Goal: Task Accomplishment & Management: Complete application form

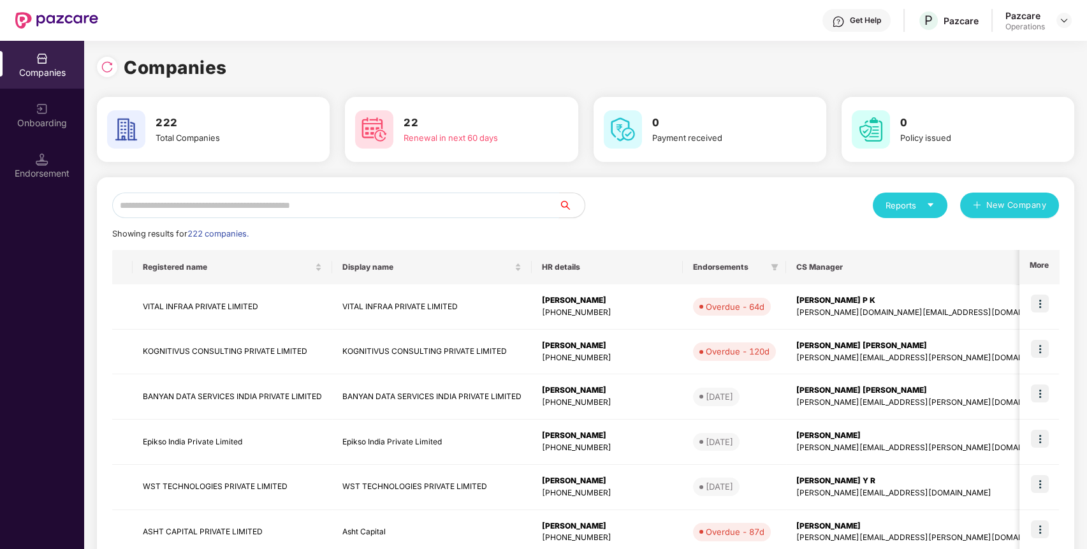
click at [342, 200] on input "text" at bounding box center [335, 206] width 447 height 26
type input "*"
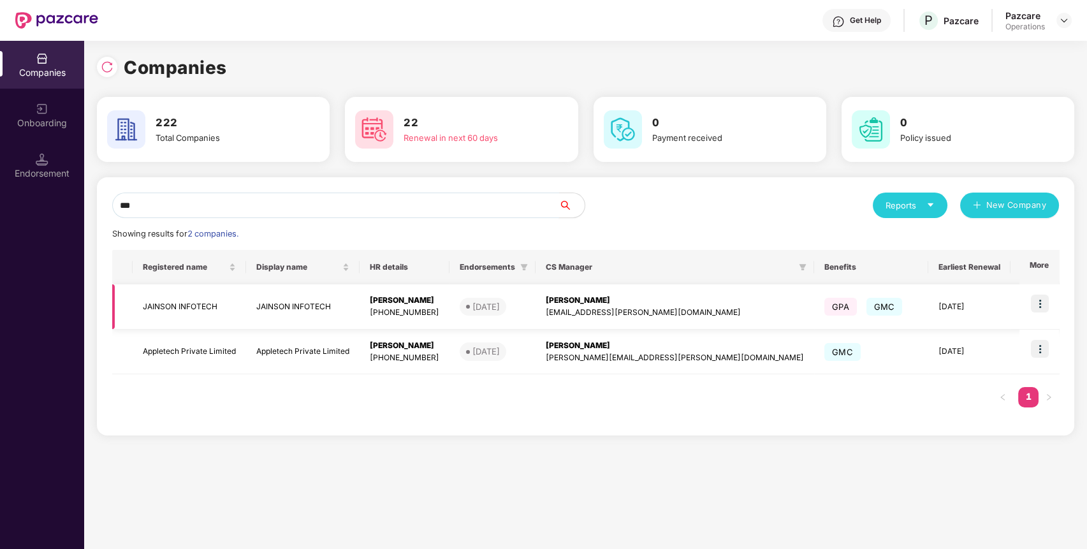
type input "***"
click at [184, 308] on td "JAINSON INFOTECH" at bounding box center [189, 306] width 113 height 45
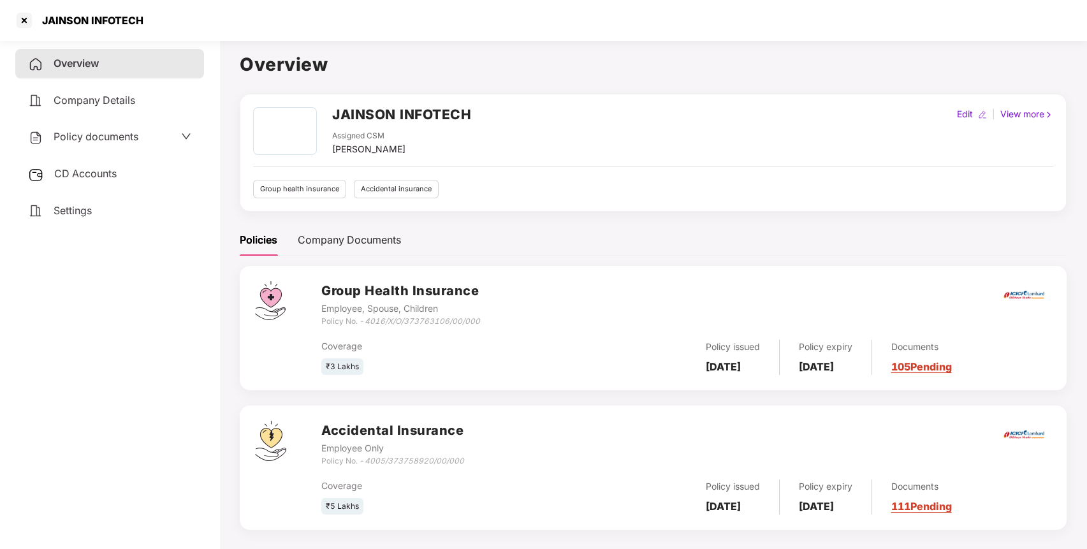
click at [107, 132] on span "Policy documents" at bounding box center [96, 136] width 85 height 13
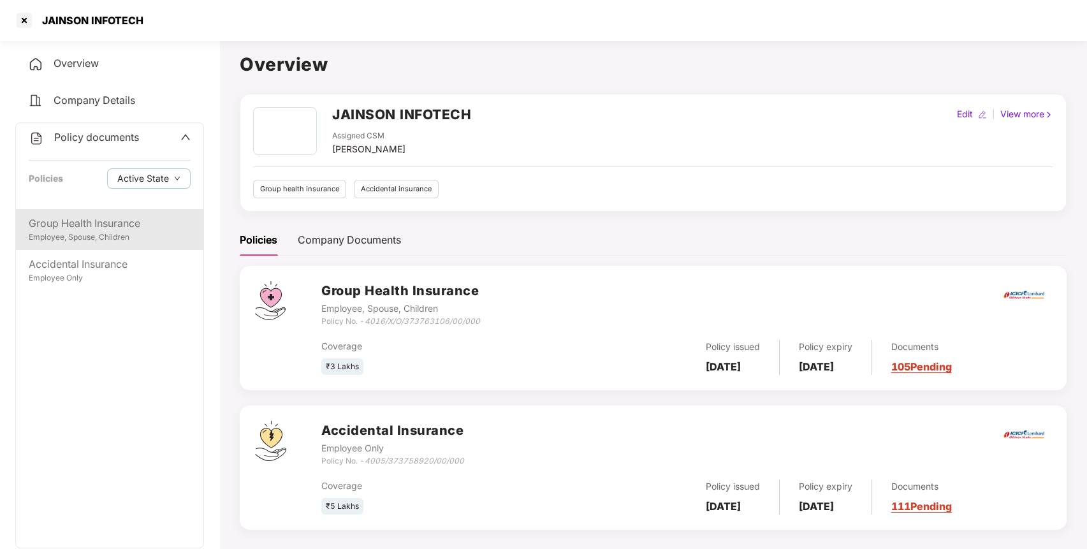
click at [69, 219] on div "Group Health Insurance" at bounding box center [110, 223] width 162 height 16
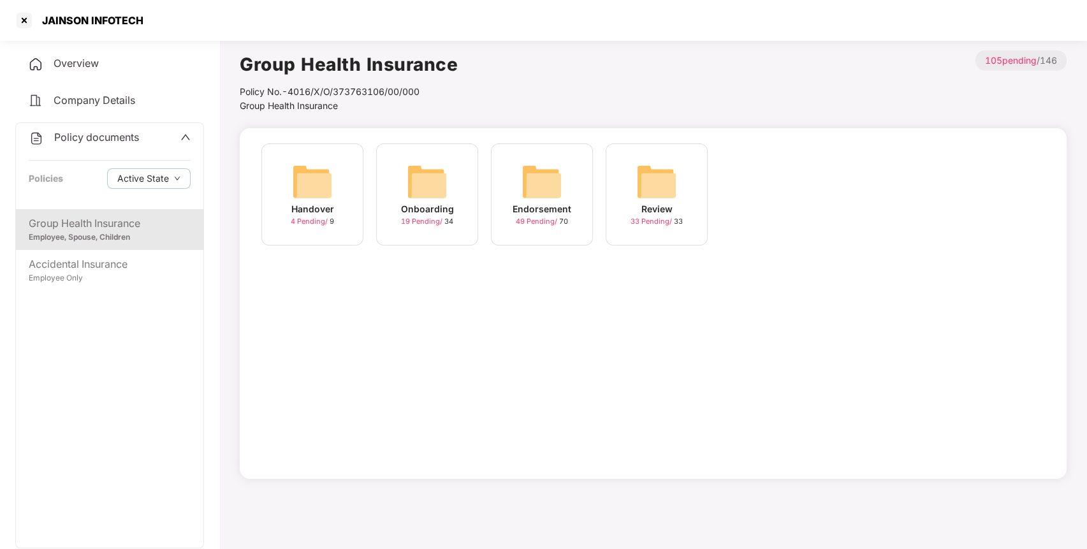
click at [91, 141] on span "Policy documents" at bounding box center [96, 137] width 85 height 13
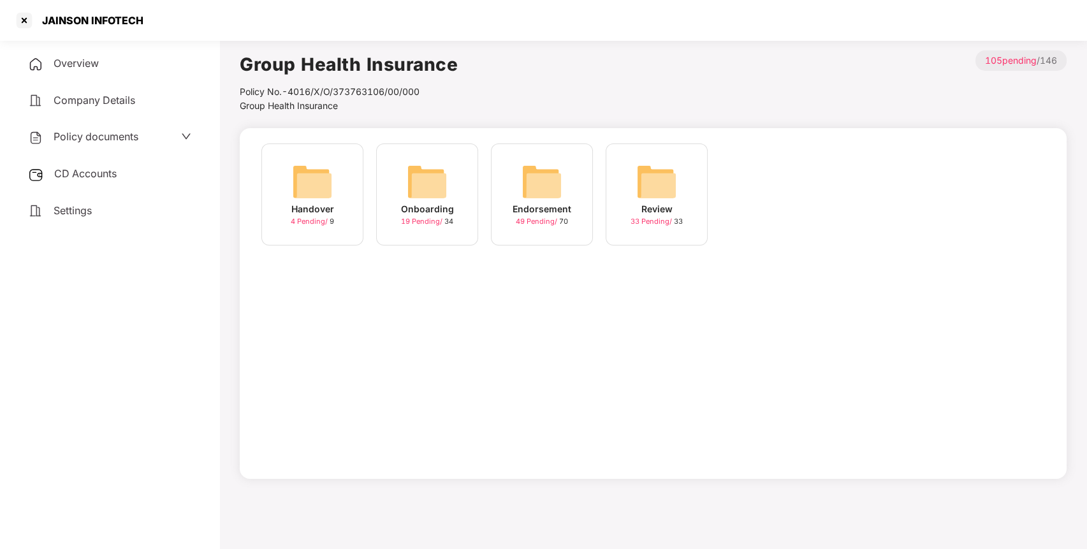
click at [74, 175] on span "CD Accounts" at bounding box center [85, 173] width 62 height 13
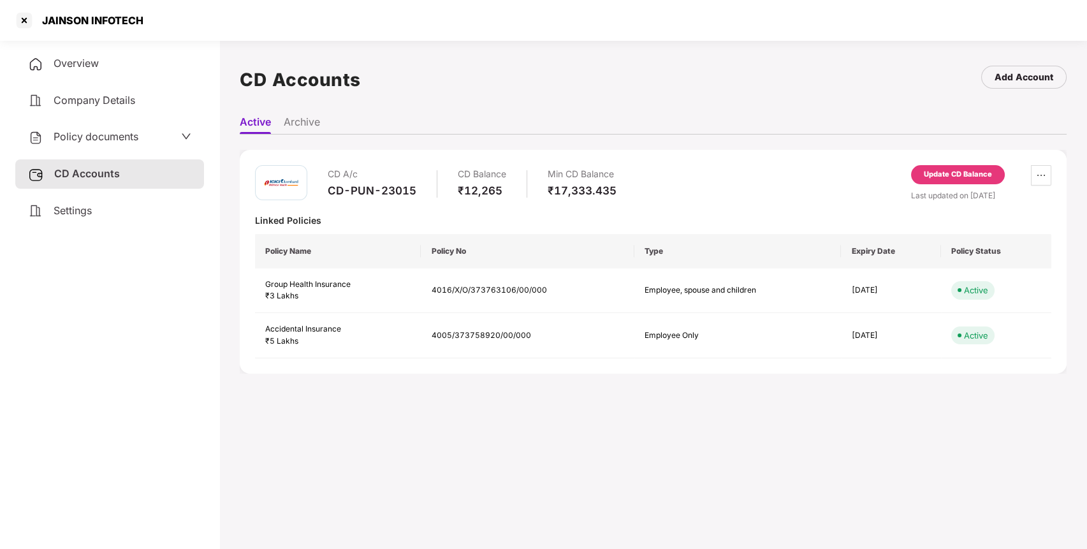
click at [944, 174] on div "Update CD Balance" at bounding box center [958, 174] width 68 height 11
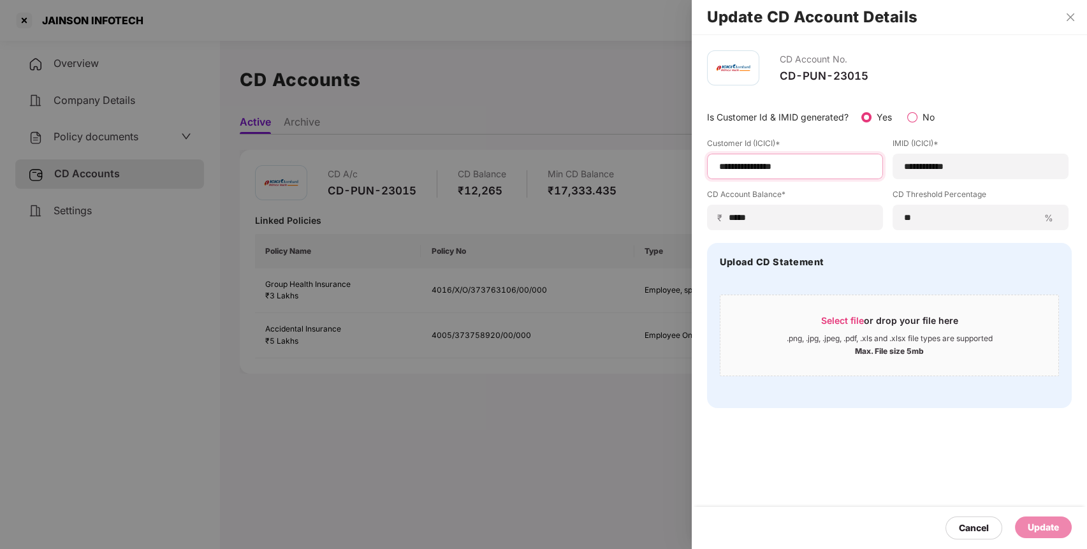
click at [817, 163] on input "**********" at bounding box center [795, 166] width 154 height 13
click at [846, 224] on div "₹ *****" at bounding box center [795, 218] width 176 height 26
click at [831, 215] on input "*****" at bounding box center [800, 217] width 144 height 13
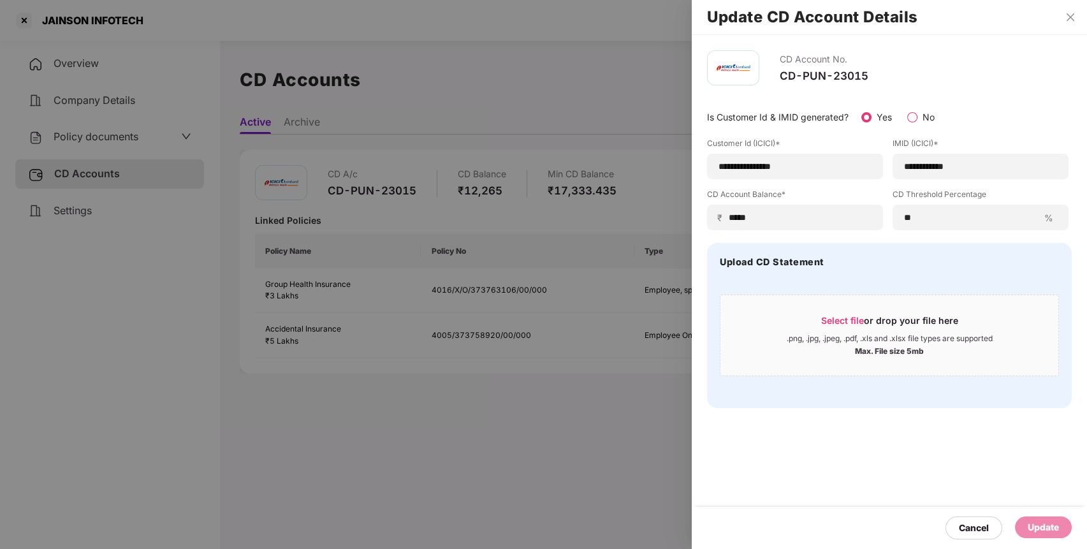
click at [1044, 526] on div "Update" at bounding box center [1043, 527] width 31 height 14
click at [821, 175] on div "**********" at bounding box center [795, 167] width 176 height 26
click at [754, 165] on input "**********" at bounding box center [795, 166] width 154 height 13
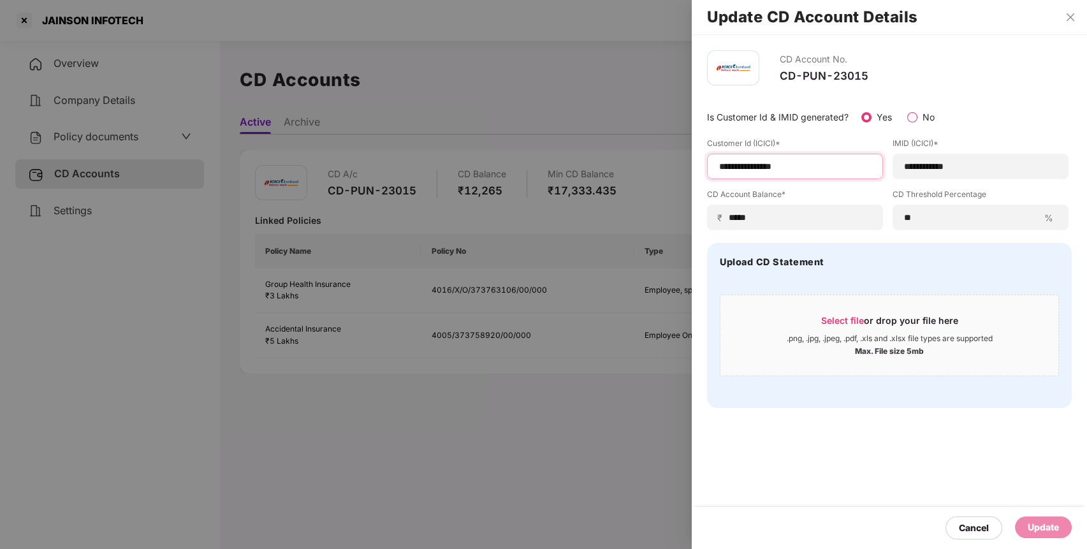
paste input
type input "**********"
click at [1042, 520] on div "Update" at bounding box center [1043, 527] width 31 height 14
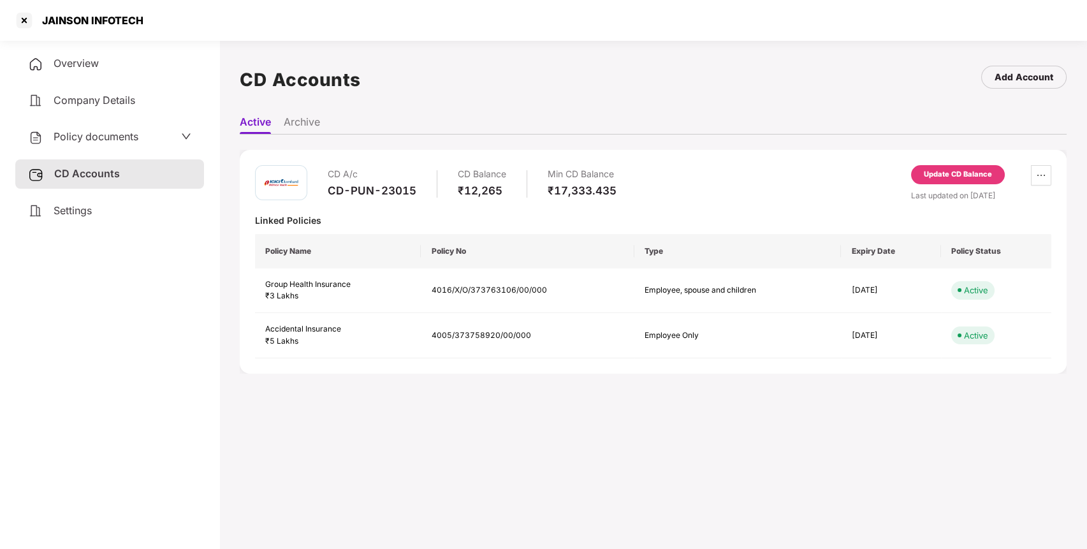
click at [954, 175] on div "Update CD Balance" at bounding box center [958, 174] width 68 height 11
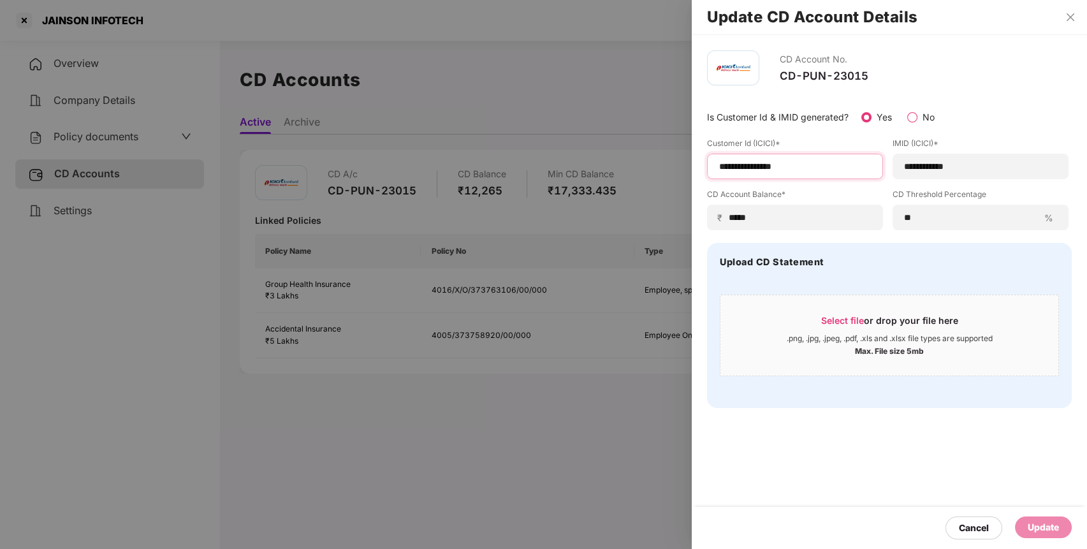
click at [770, 162] on input "**********" at bounding box center [795, 166] width 154 height 13
paste input
click at [838, 163] on input "**********" at bounding box center [795, 166] width 154 height 13
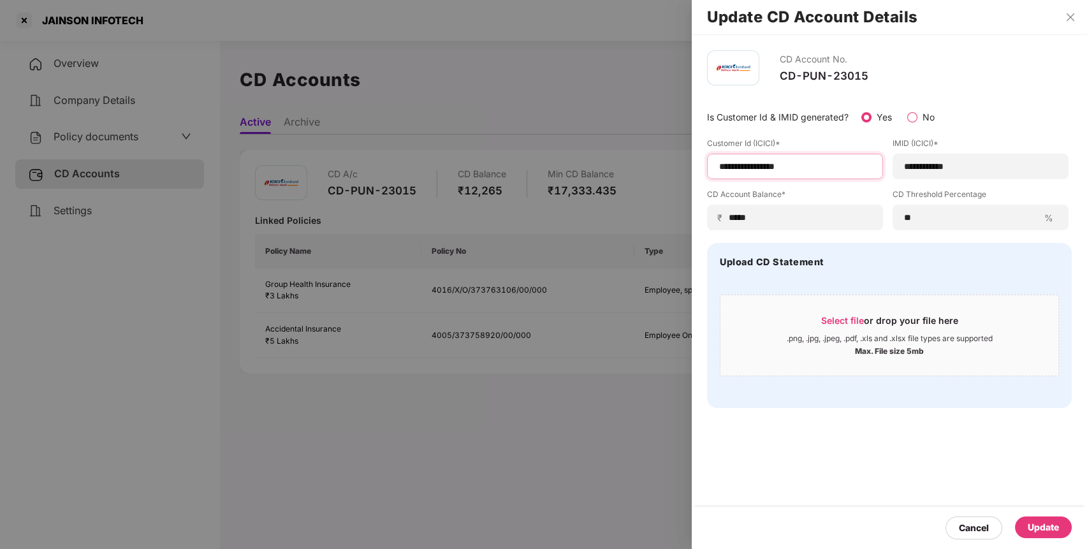
click at [719, 161] on input "**********" at bounding box center [795, 166] width 154 height 13
click at [831, 163] on input "**********" at bounding box center [795, 166] width 154 height 13
type input "**********"
click at [1044, 527] on div "Update" at bounding box center [1043, 527] width 31 height 14
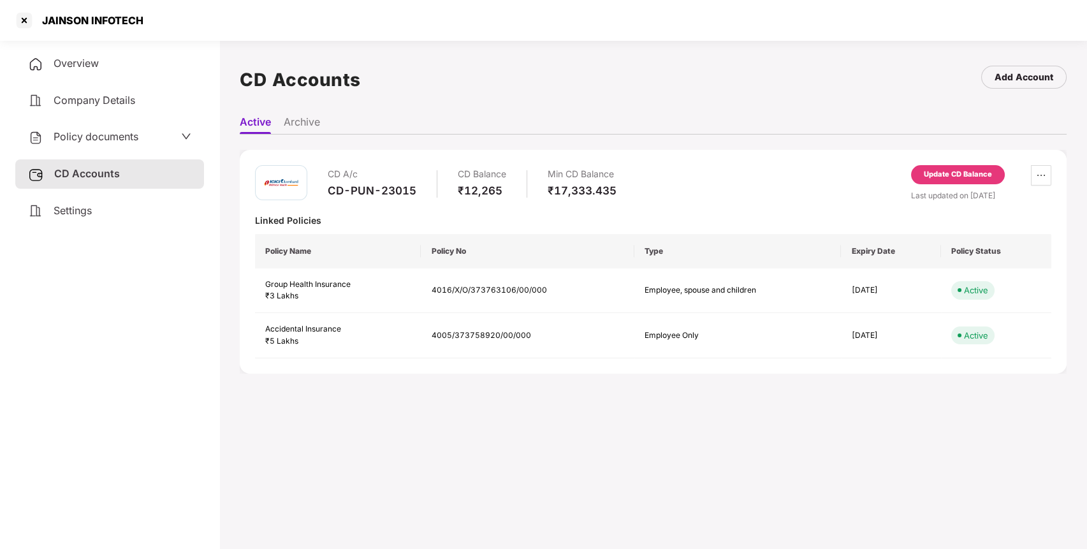
click at [428, 205] on div "CD A/c CD-PUN-23015 CD Balance ₹12,265 Min CD Balance ₹17,333.435 Update CD Bal…" at bounding box center [653, 261] width 796 height 193
click at [98, 138] on span "Policy documents" at bounding box center [96, 136] width 85 height 13
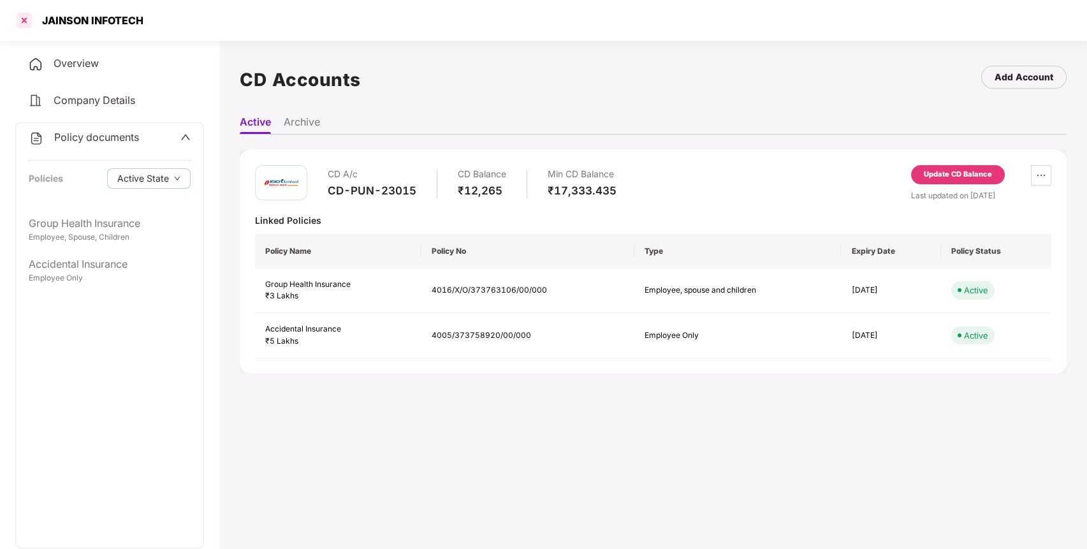
click at [27, 21] on div at bounding box center [24, 20] width 20 height 20
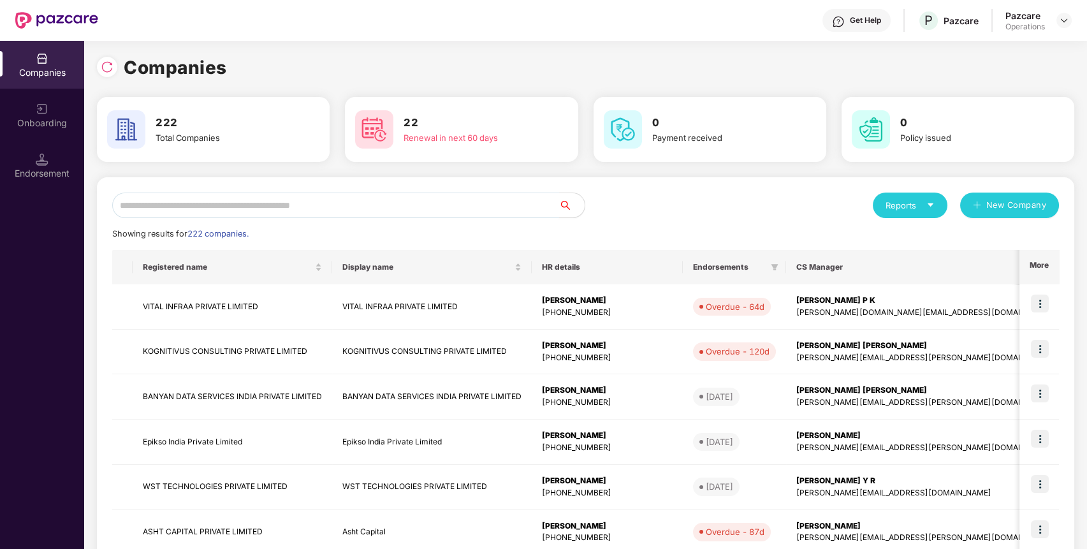
click at [354, 214] on input "text" at bounding box center [335, 206] width 447 height 26
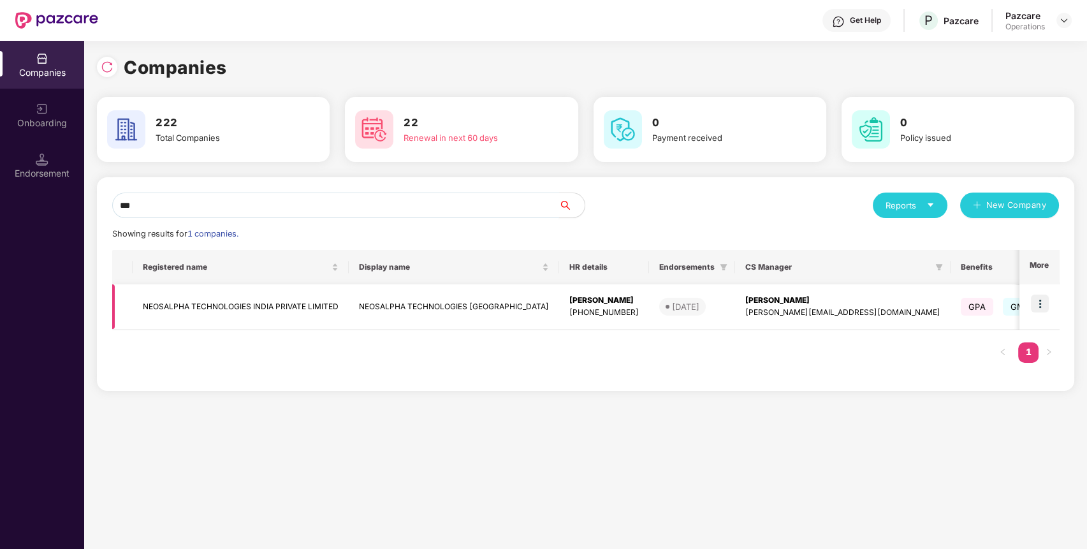
type input "***"
click at [255, 286] on td "NEOSALPHA TECHNOLOGIES INDIA PRIVATE LIMITED" at bounding box center [241, 306] width 216 height 45
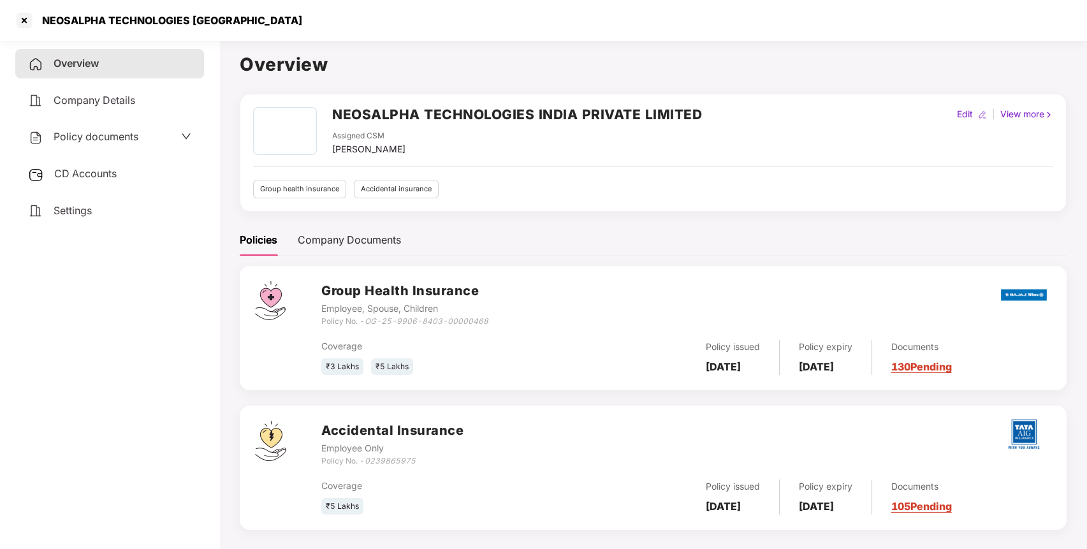
click at [80, 173] on span "CD Accounts" at bounding box center [85, 173] width 62 height 13
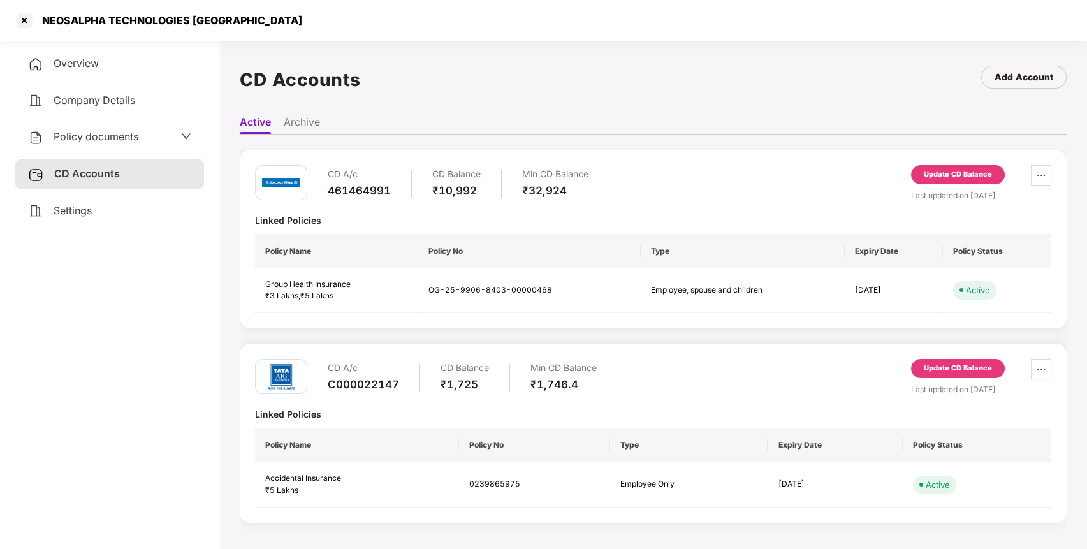
click at [100, 134] on span "Policy documents" at bounding box center [96, 136] width 85 height 13
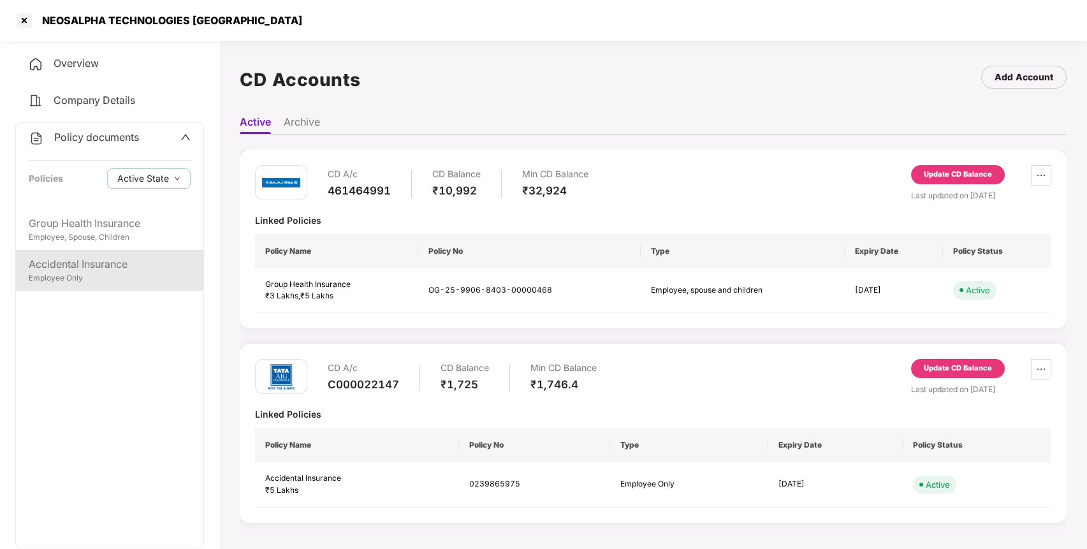
click at [74, 264] on div "Accidental Insurance" at bounding box center [110, 264] width 162 height 16
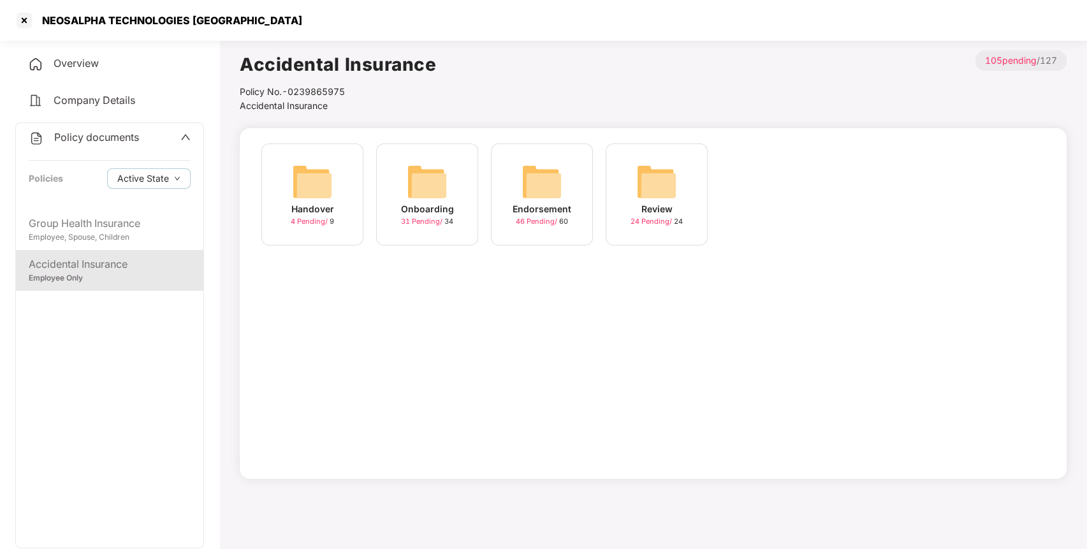
click at [546, 179] on img at bounding box center [541, 181] width 41 height 41
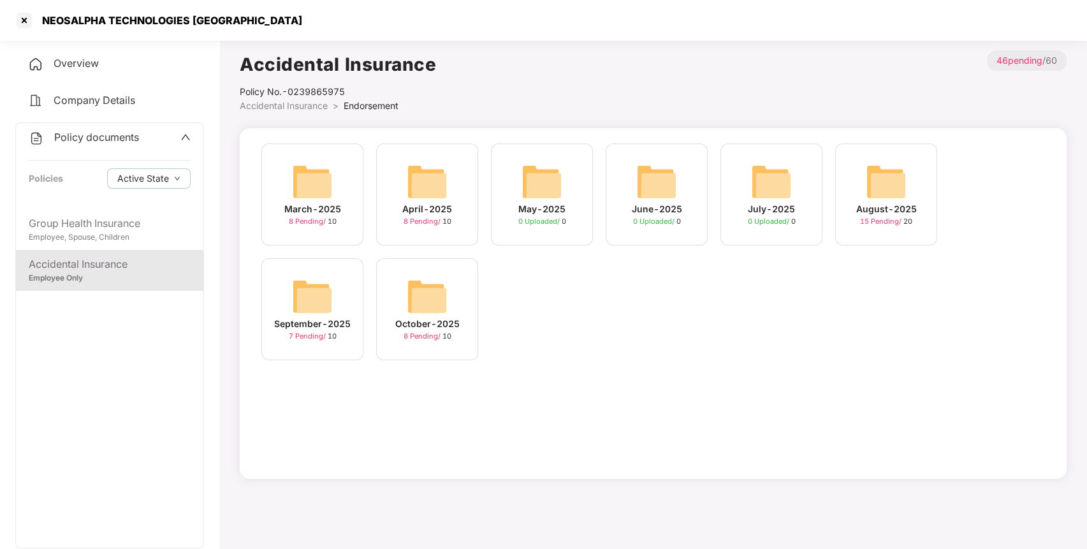
click at [416, 291] on img at bounding box center [427, 296] width 41 height 41
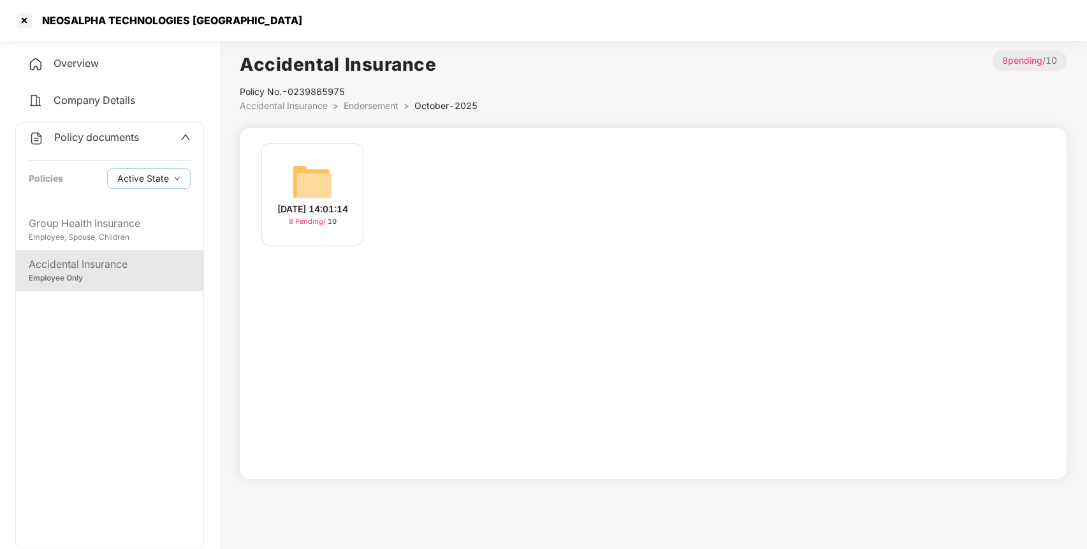
click at [300, 175] on img at bounding box center [312, 181] width 41 height 41
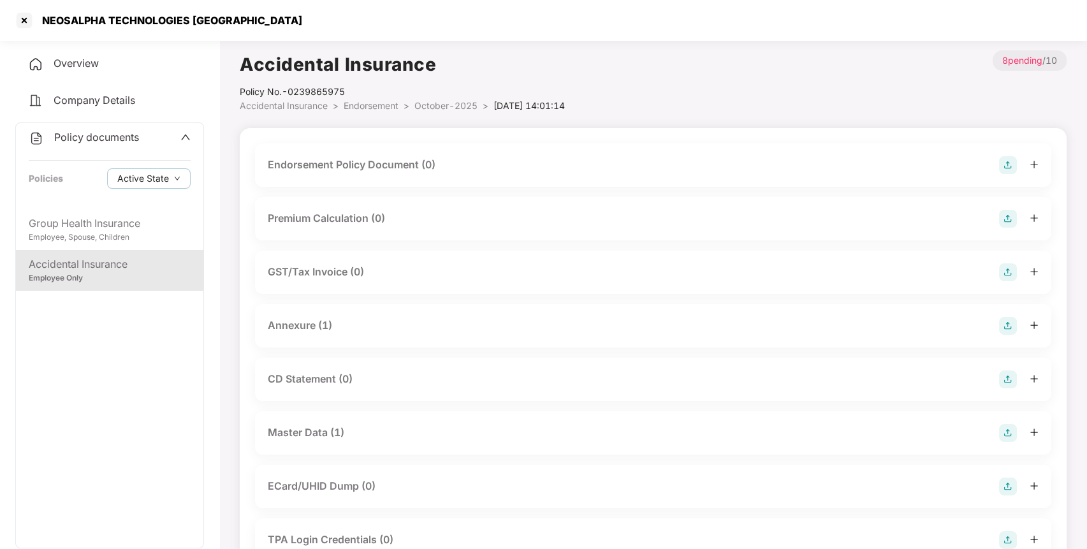
click at [1006, 166] on img at bounding box center [1008, 165] width 18 height 18
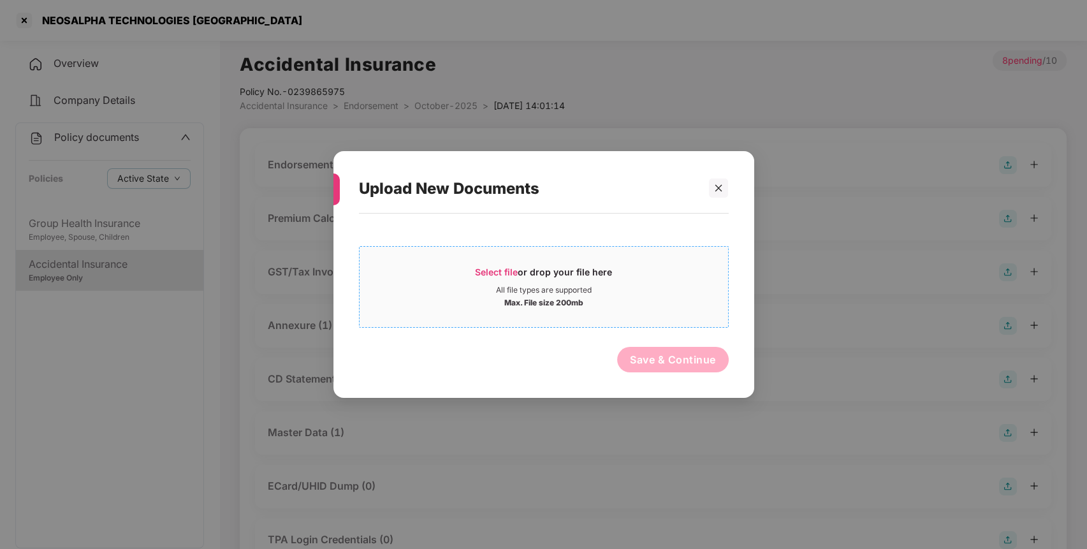
click at [493, 274] on span "Select file" at bounding box center [496, 271] width 43 height 11
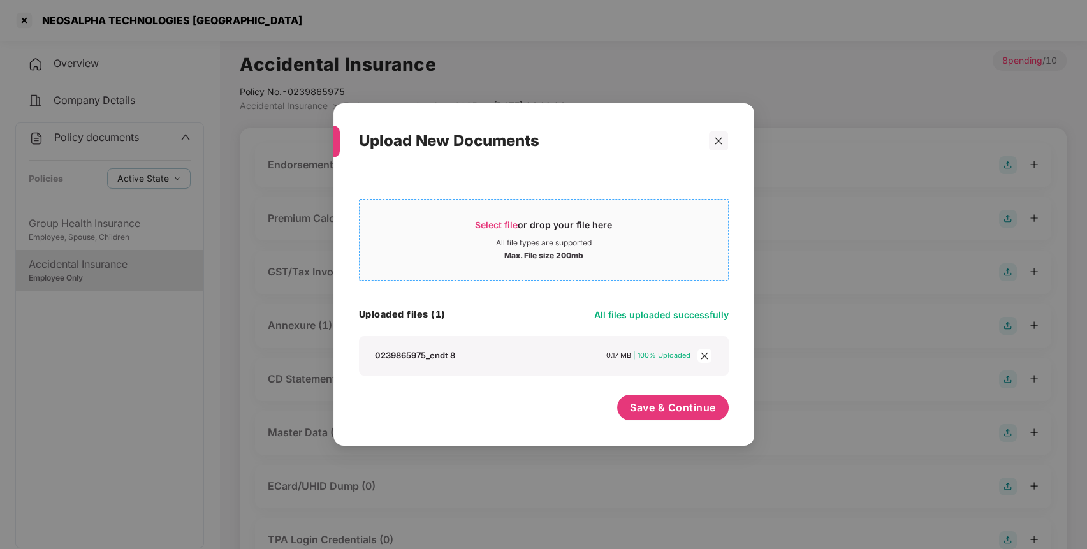
click at [508, 220] on span "Select file" at bounding box center [496, 224] width 43 height 11
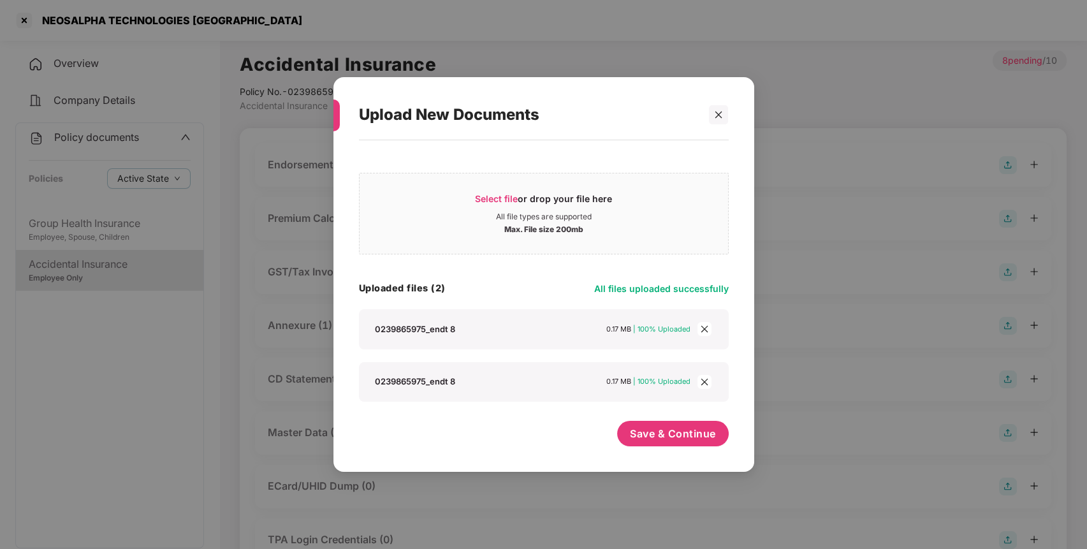
click at [706, 323] on span "close" at bounding box center [704, 329] width 14 height 14
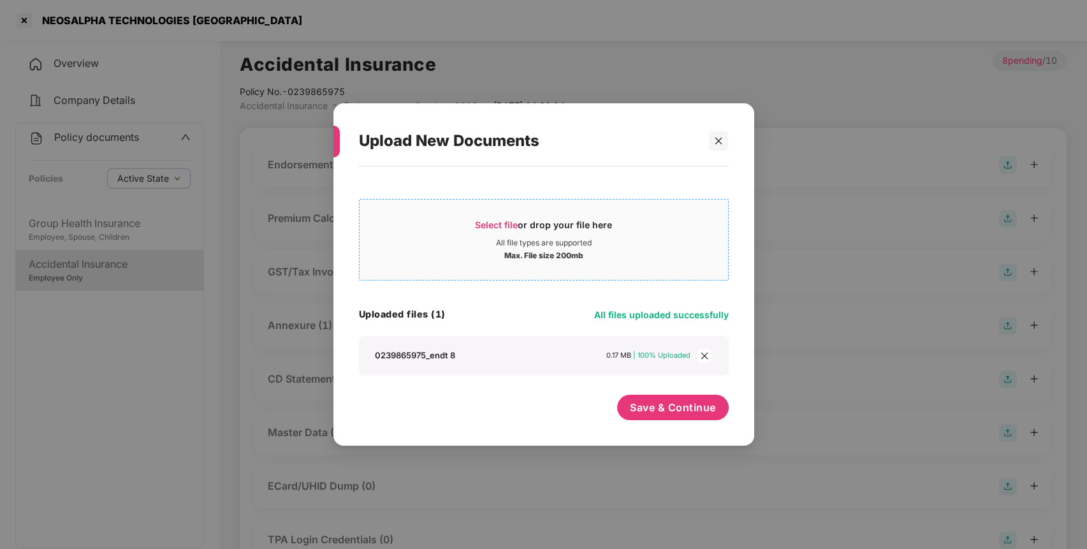
click at [505, 217] on span "Select file or drop your file here All file types are supported Max. File size …" at bounding box center [544, 239] width 368 height 61
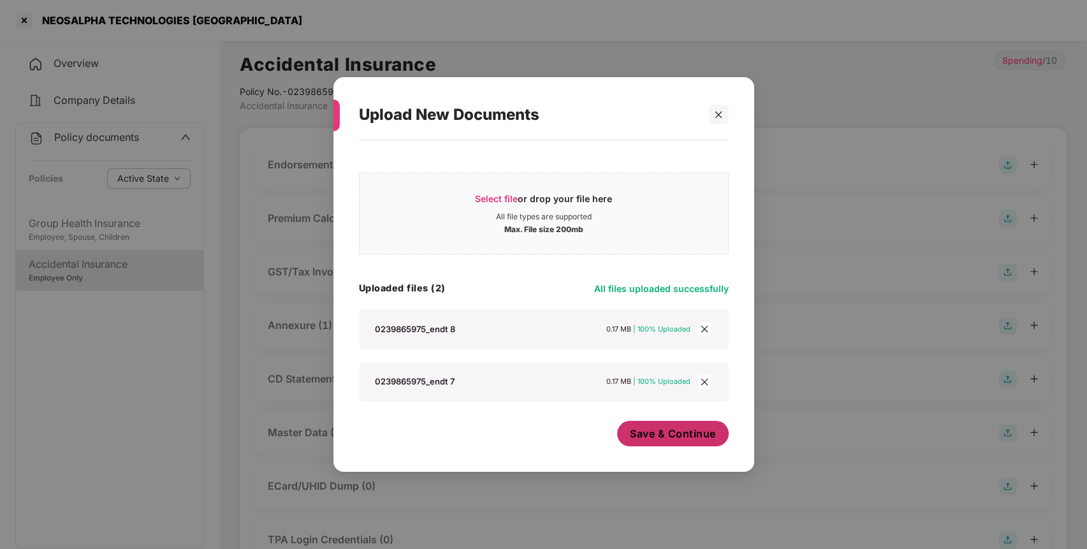
click at [690, 435] on span "Save & Continue" at bounding box center [673, 434] width 86 height 14
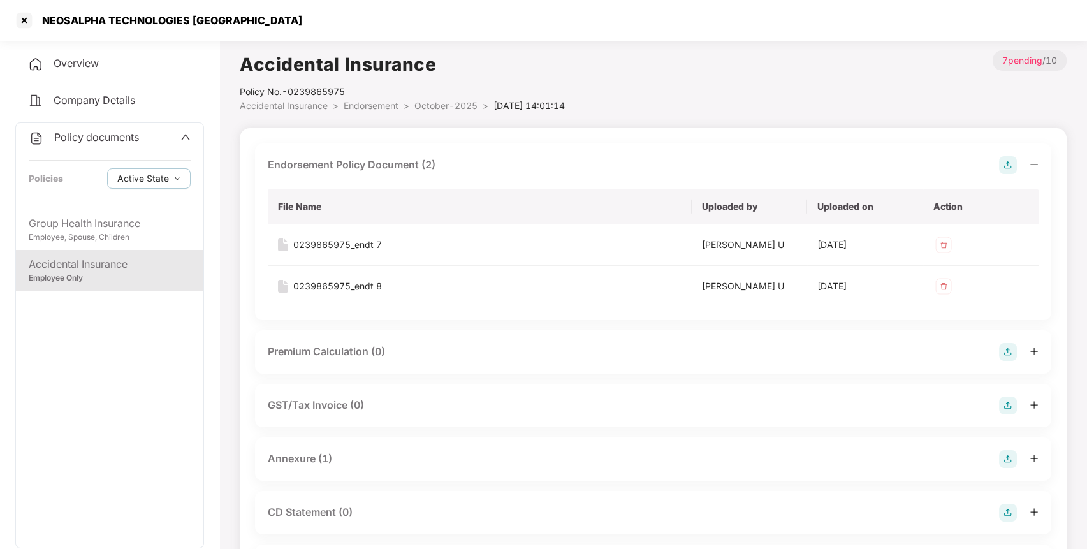
click at [101, 145] on div "Policy documents Policies Active State" at bounding box center [109, 166] width 187 height 86
click at [92, 140] on span "Policy documents" at bounding box center [96, 137] width 85 height 13
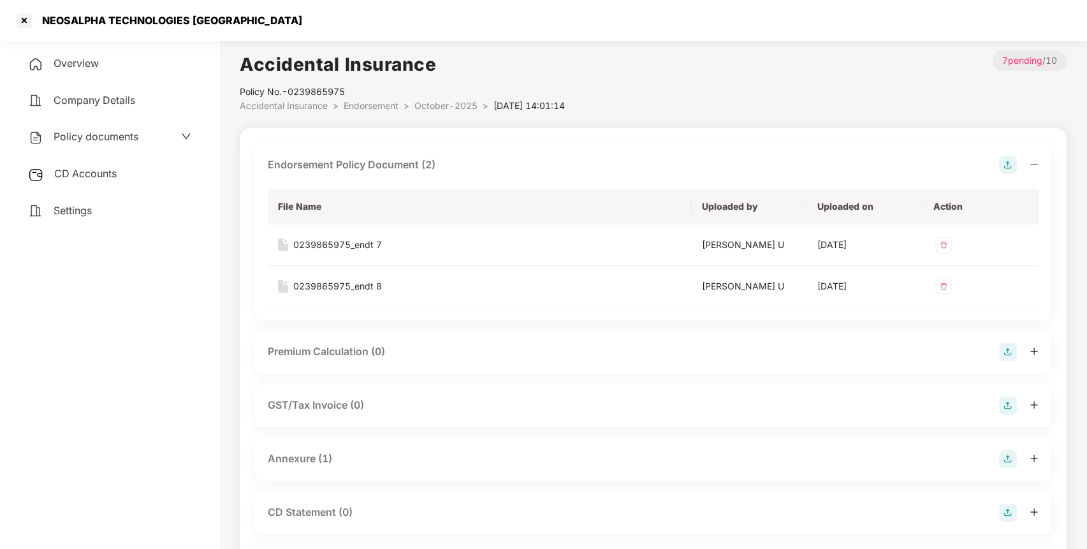
click at [89, 179] on div "CD Accounts" at bounding box center [109, 173] width 189 height 29
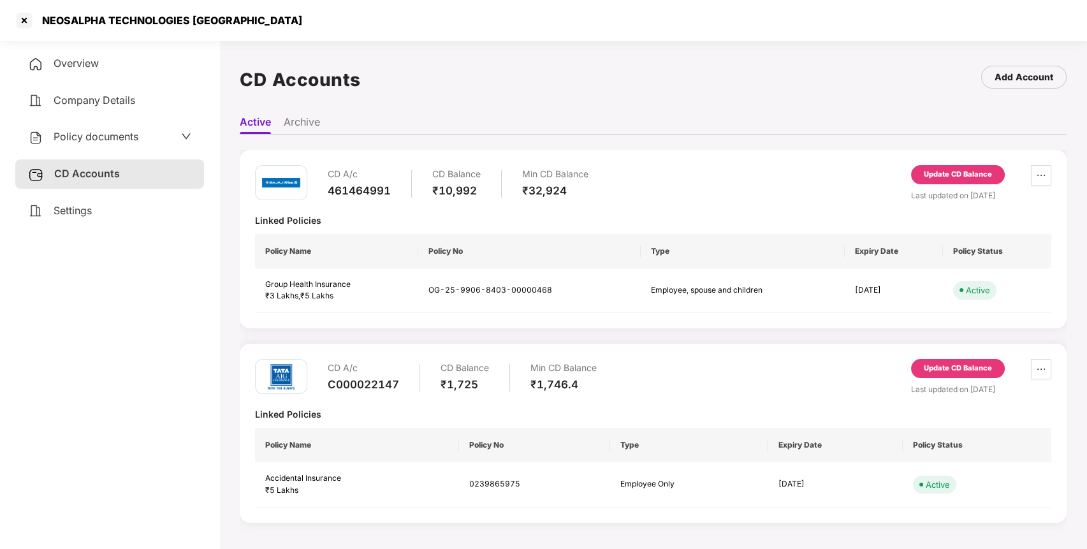
click at [952, 372] on div "Update CD Balance" at bounding box center [958, 368] width 68 height 11
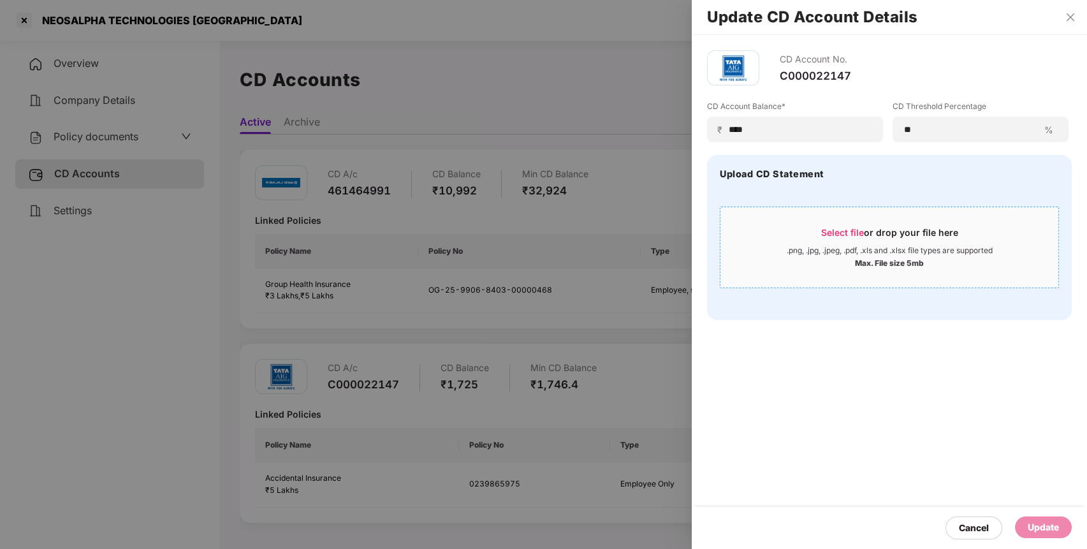
click at [735, 233] on div "Select file or drop your file here" at bounding box center [889, 235] width 338 height 19
click at [799, 128] on input "****" at bounding box center [800, 129] width 144 height 13
type input "****"
click at [1032, 522] on div "Update" at bounding box center [1043, 527] width 31 height 14
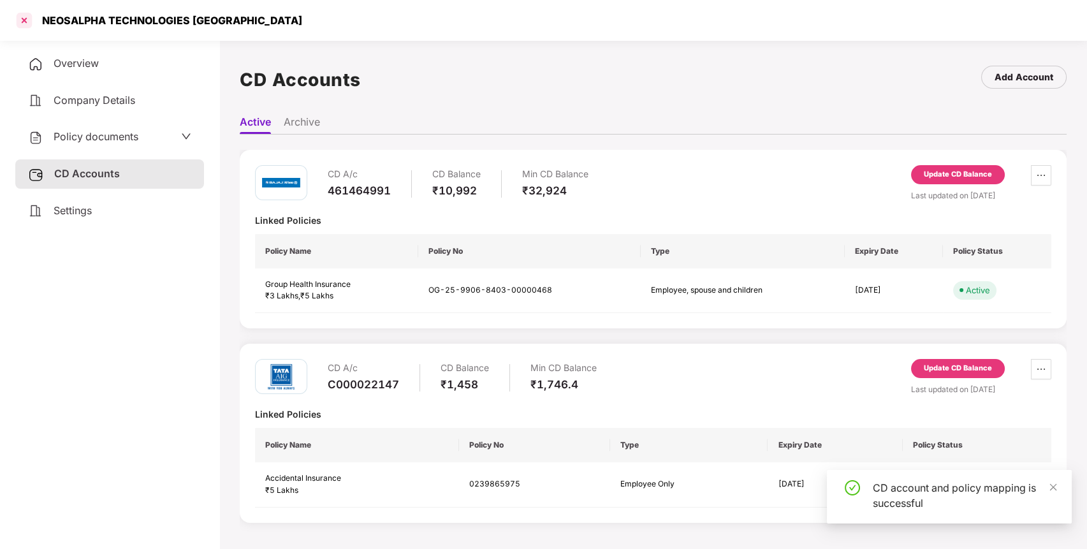
click at [20, 13] on div at bounding box center [24, 20] width 20 height 20
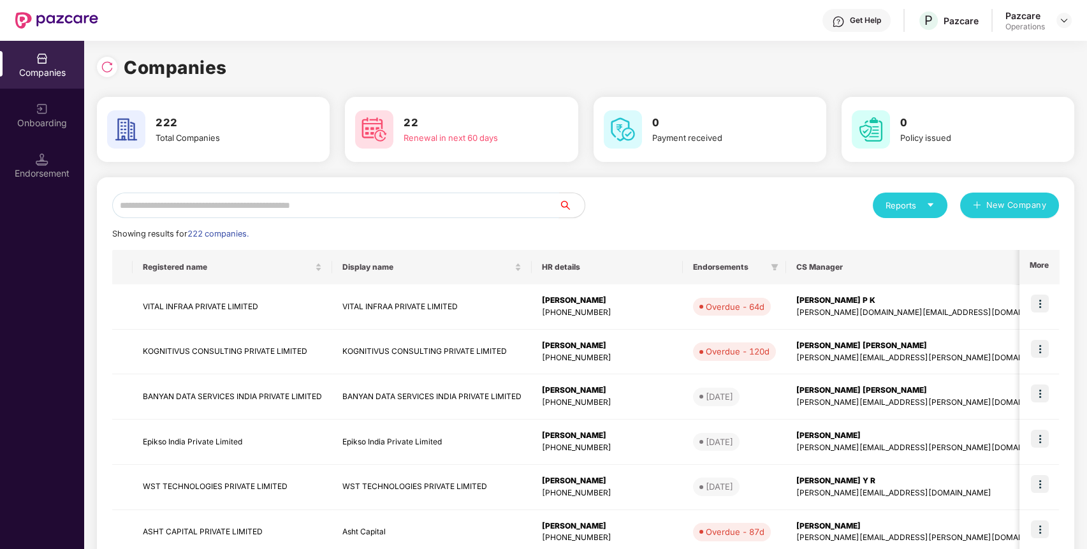
click at [374, 203] on input "text" at bounding box center [335, 206] width 447 height 26
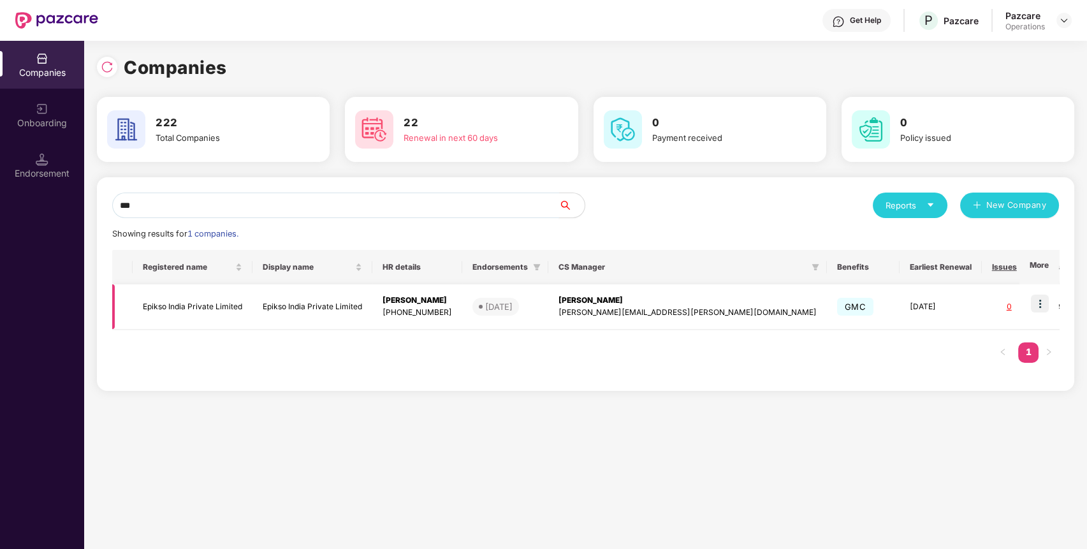
type input "***"
click at [189, 303] on td "Epikso India Private Limited" at bounding box center [193, 306] width 120 height 45
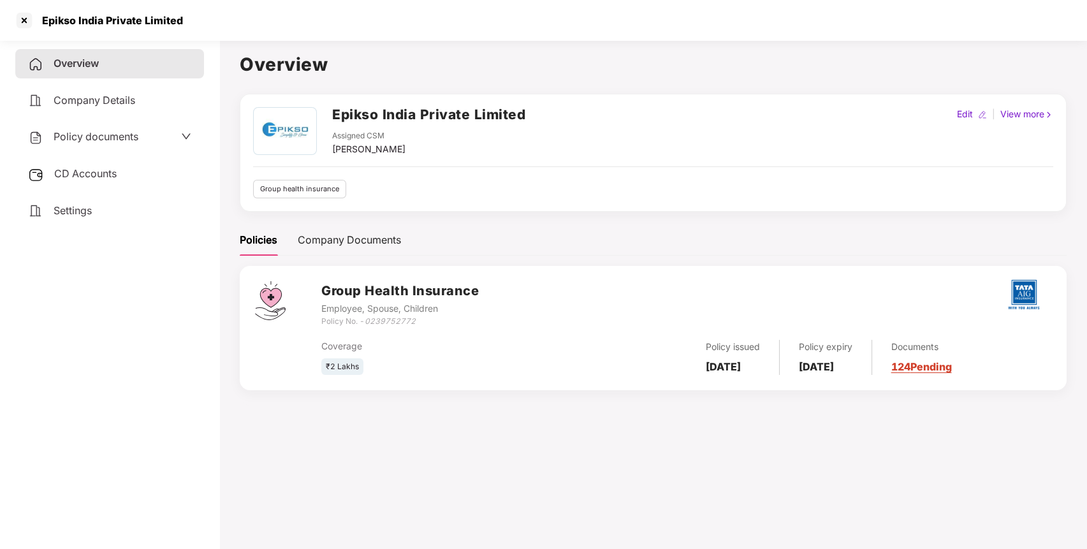
click at [398, 108] on h2 "Epikso India Private Limited" at bounding box center [428, 114] width 193 height 21
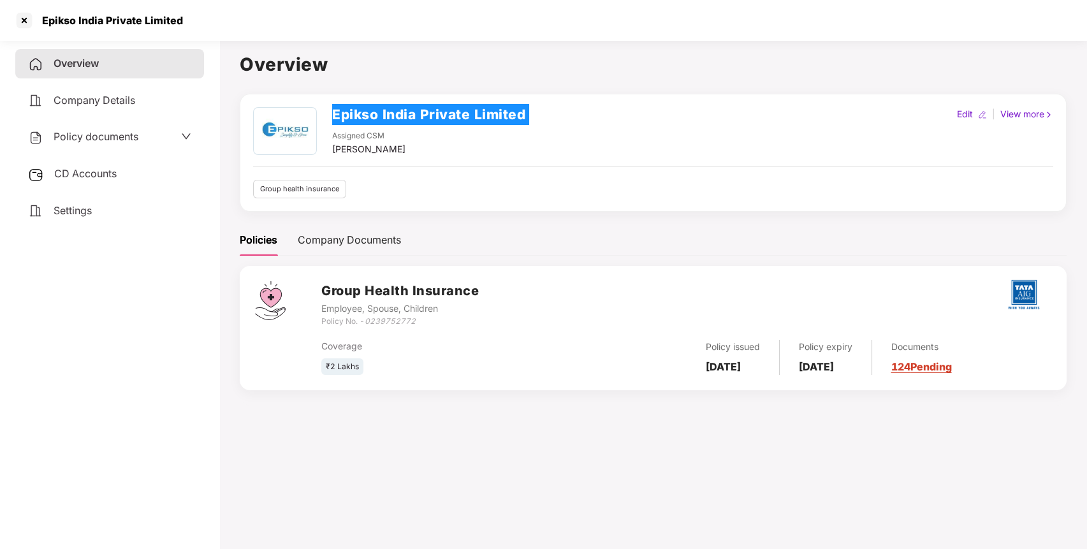
click at [398, 108] on h2 "Epikso India Private Limited" at bounding box center [428, 114] width 193 height 21
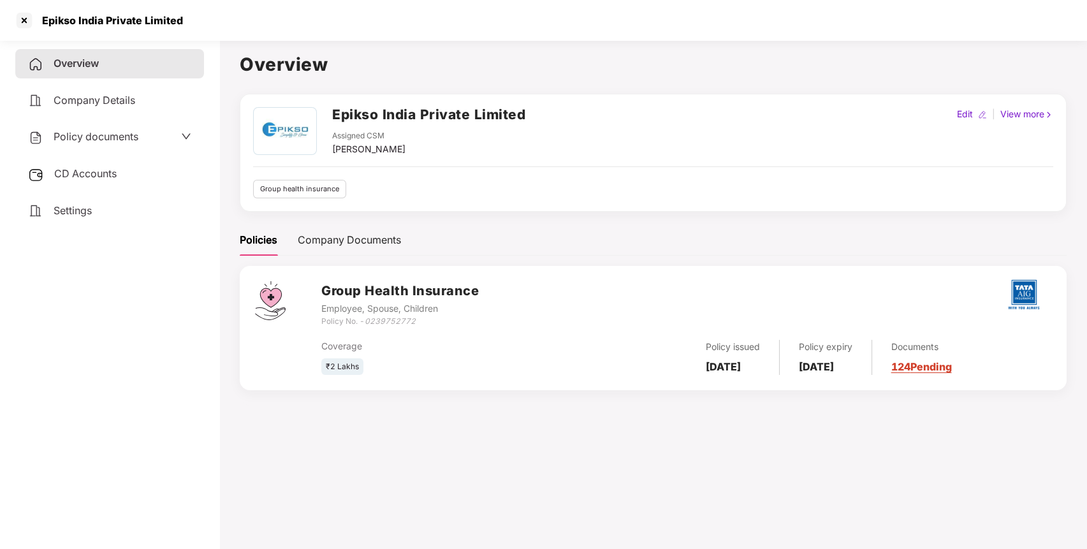
click at [67, 167] on span "CD Accounts" at bounding box center [85, 173] width 62 height 13
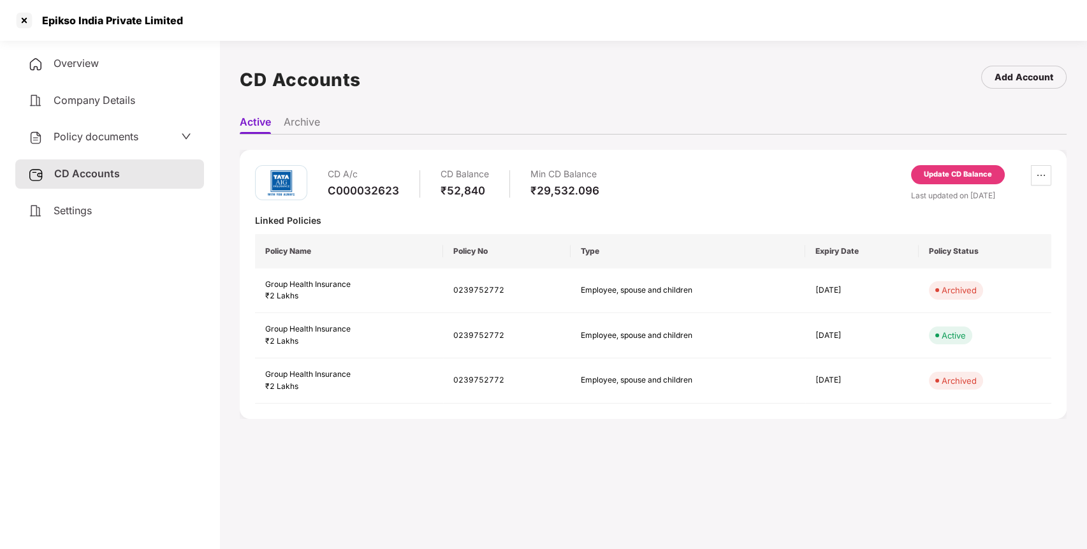
click at [938, 184] on div "Update CD Balance" at bounding box center [958, 177] width 94 height 24
click at [933, 175] on div "Update CD Balance" at bounding box center [958, 174] width 68 height 11
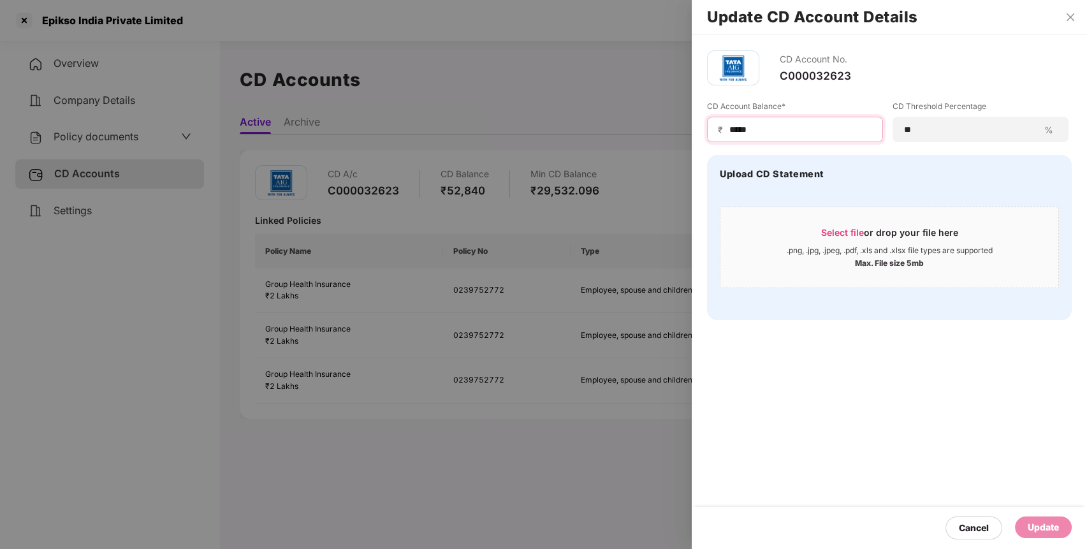
click at [743, 124] on input "*****" at bounding box center [800, 129] width 144 height 13
type input "*****"
click at [1035, 518] on div "Update" at bounding box center [1043, 527] width 57 height 22
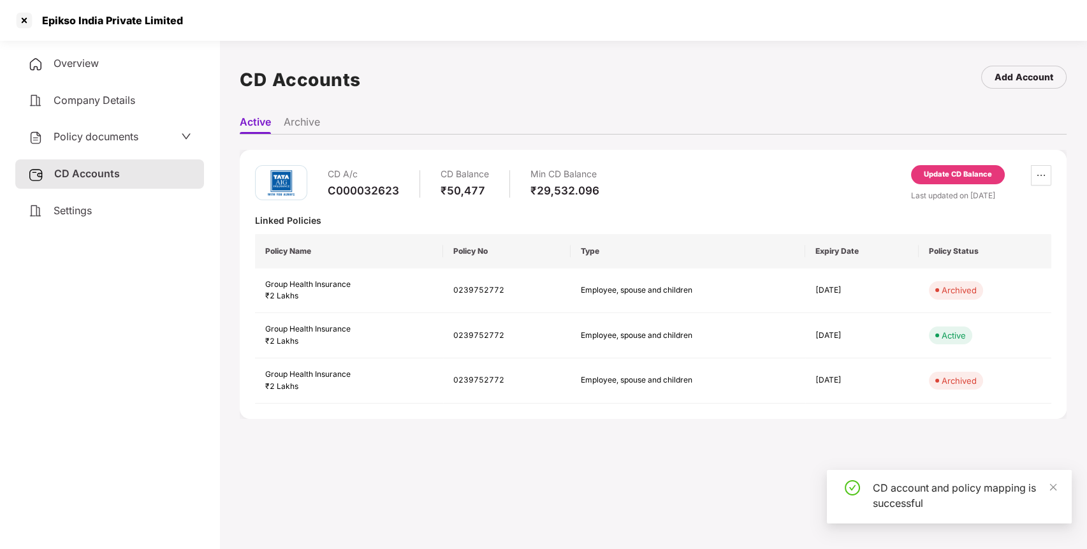
click at [105, 138] on span "Policy documents" at bounding box center [96, 136] width 85 height 13
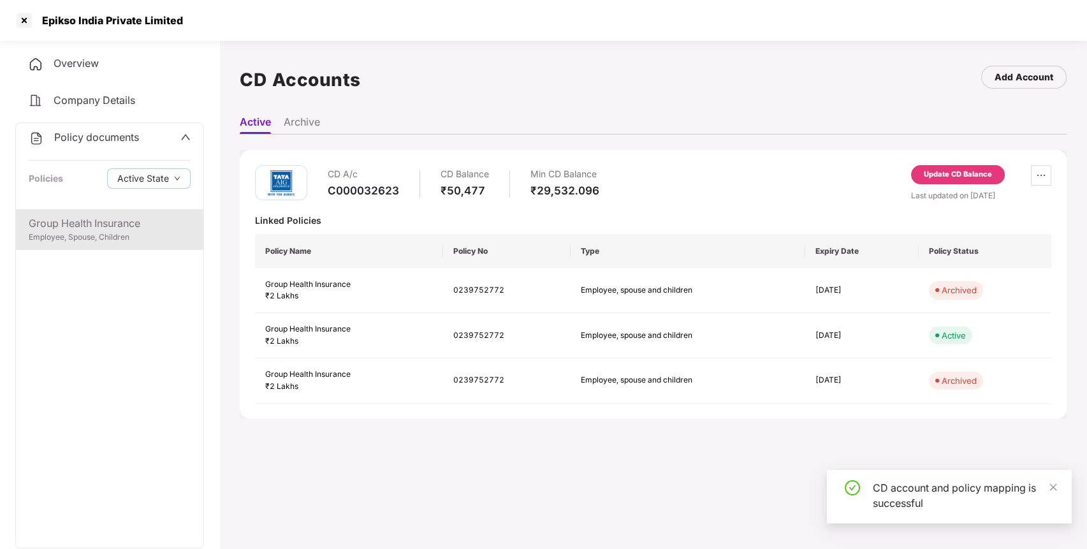
click at [84, 217] on div "Group Health Insurance" at bounding box center [110, 223] width 162 height 16
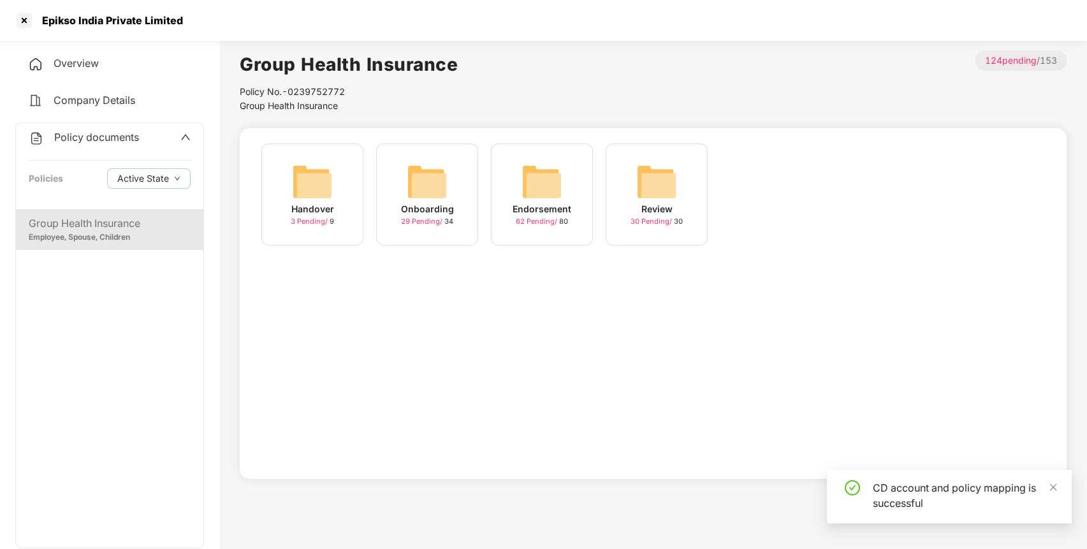
click at [84, 217] on div "Group Health Insurance" at bounding box center [110, 223] width 162 height 16
click at [532, 180] on img at bounding box center [541, 181] width 41 height 41
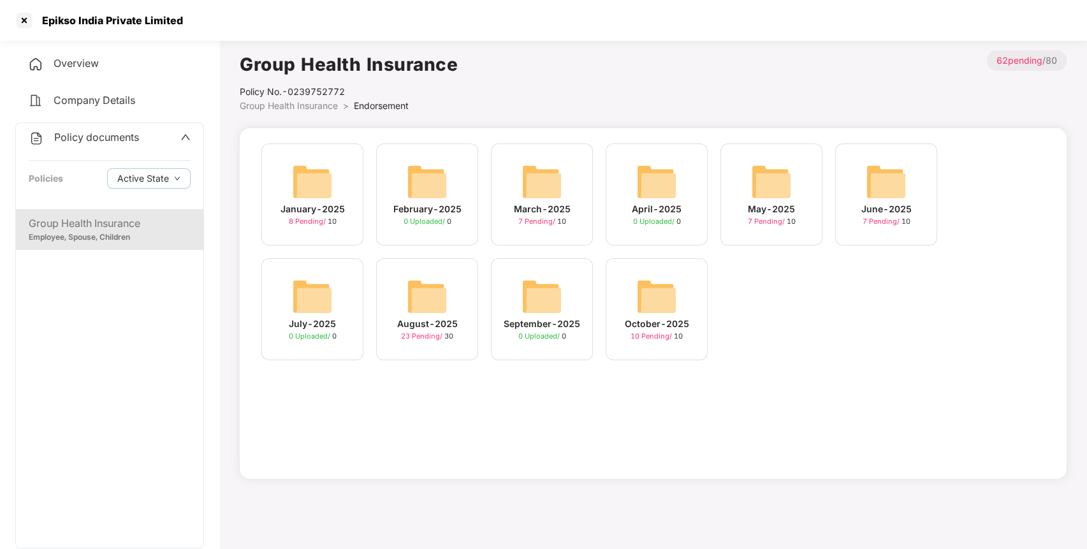
click at [643, 276] on img at bounding box center [656, 296] width 41 height 41
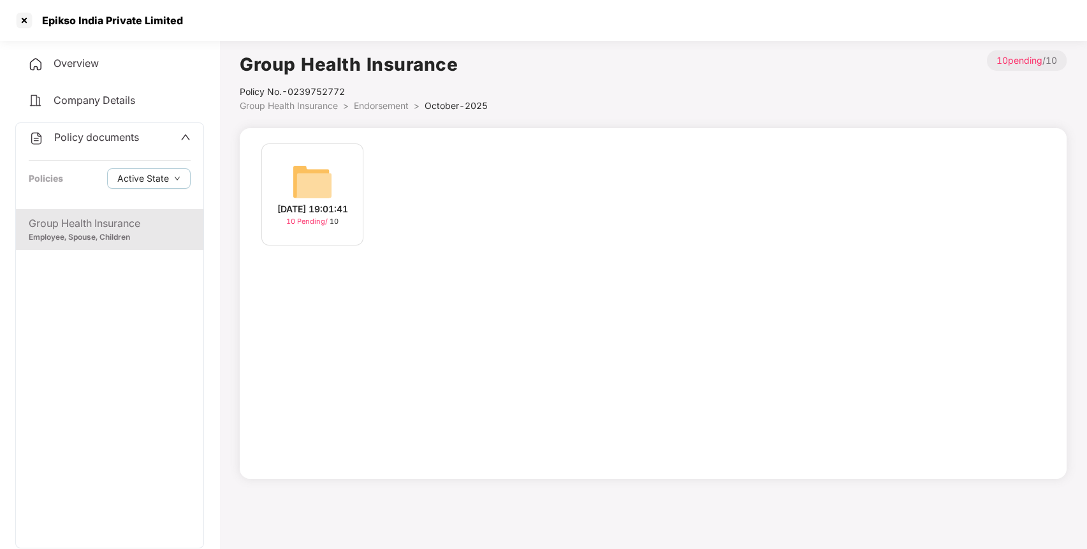
click at [309, 173] on img at bounding box center [312, 181] width 41 height 41
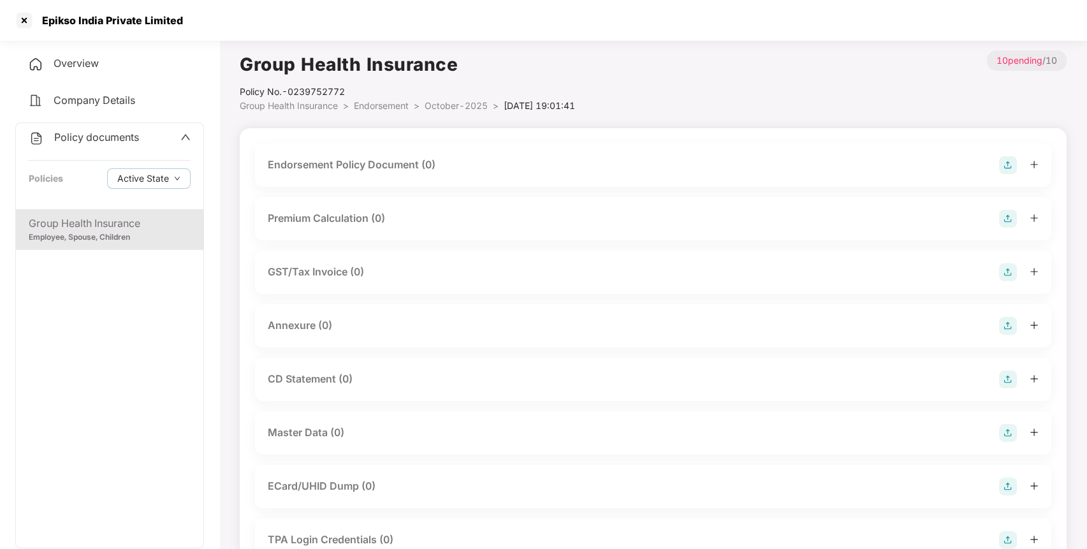
click at [1010, 162] on img at bounding box center [1008, 165] width 18 height 18
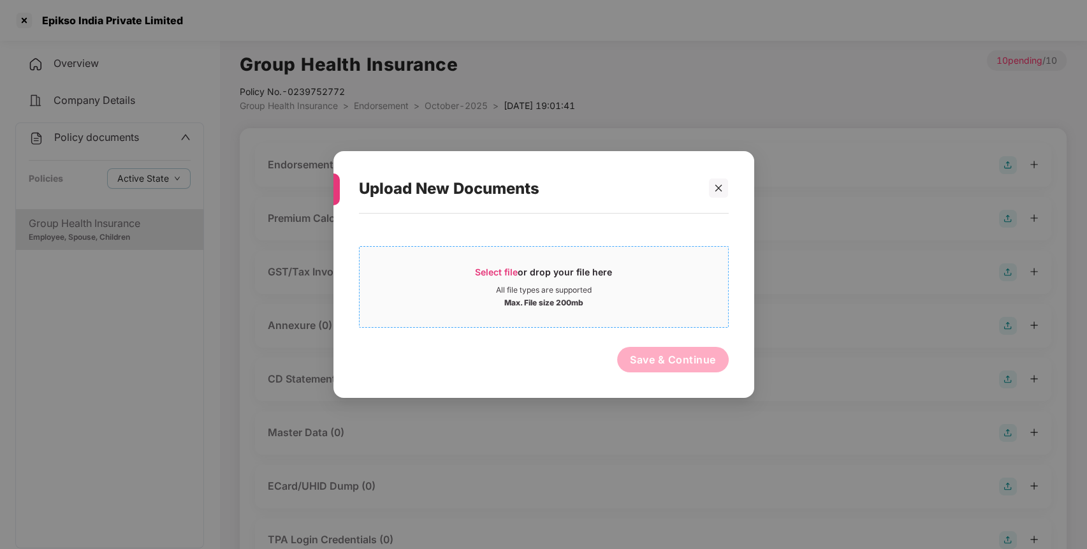
click at [499, 263] on span "Select file or drop your file here All file types are supported Max. File size …" at bounding box center [544, 286] width 368 height 61
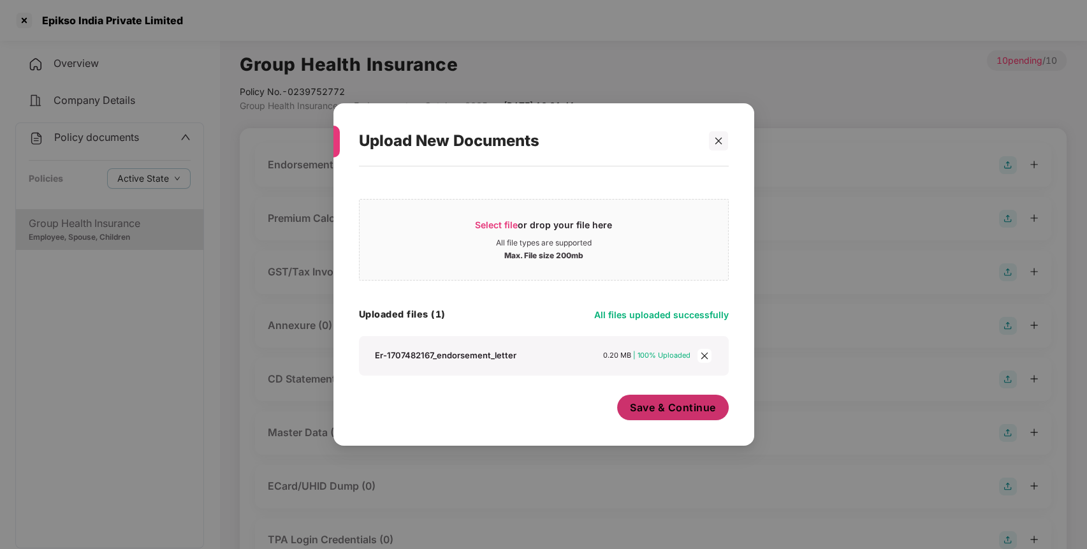
click at [671, 408] on span "Save & Continue" at bounding box center [673, 407] width 86 height 14
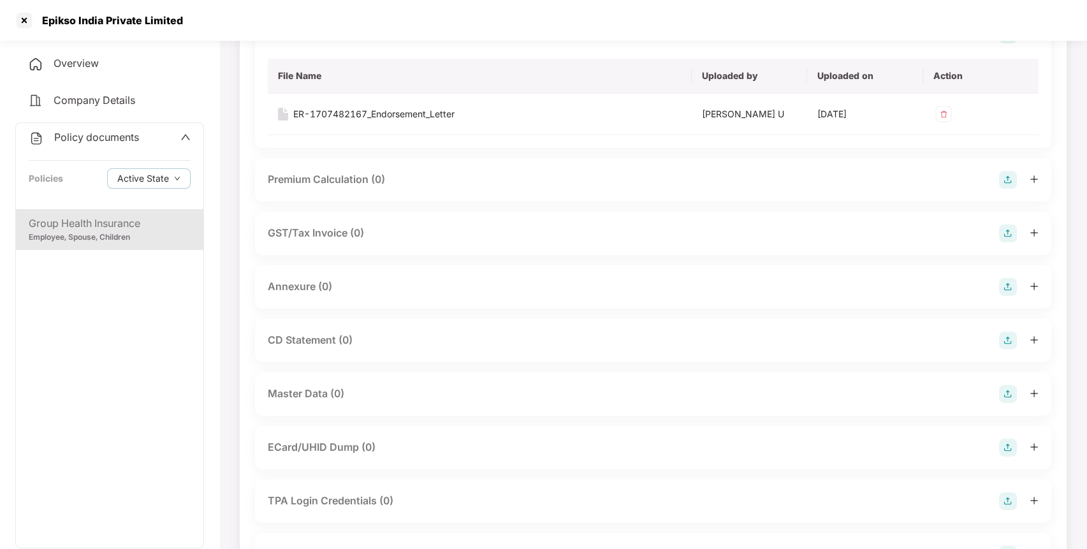
scroll to position [135, 0]
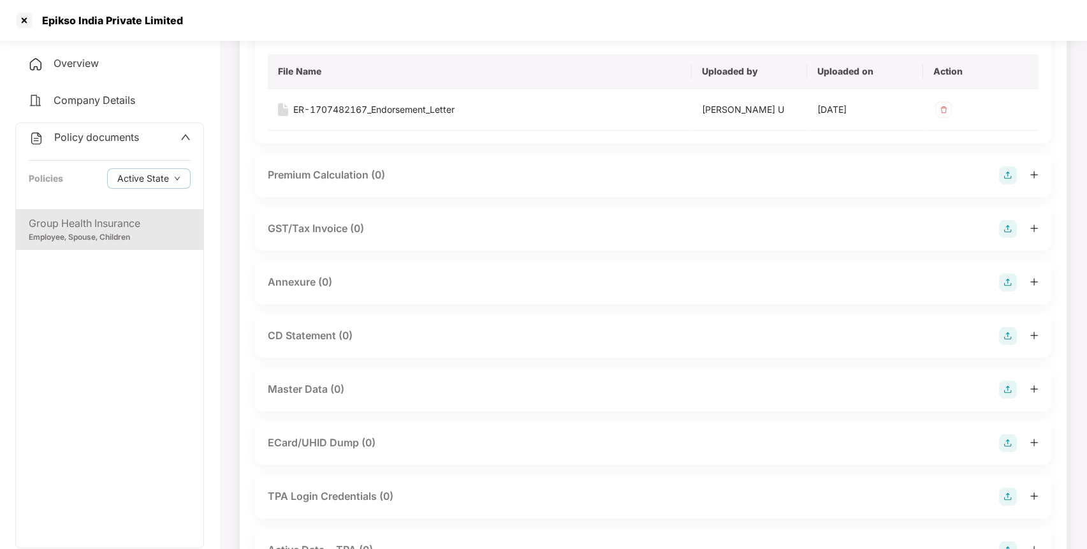
click at [1008, 280] on img at bounding box center [1008, 282] width 18 height 18
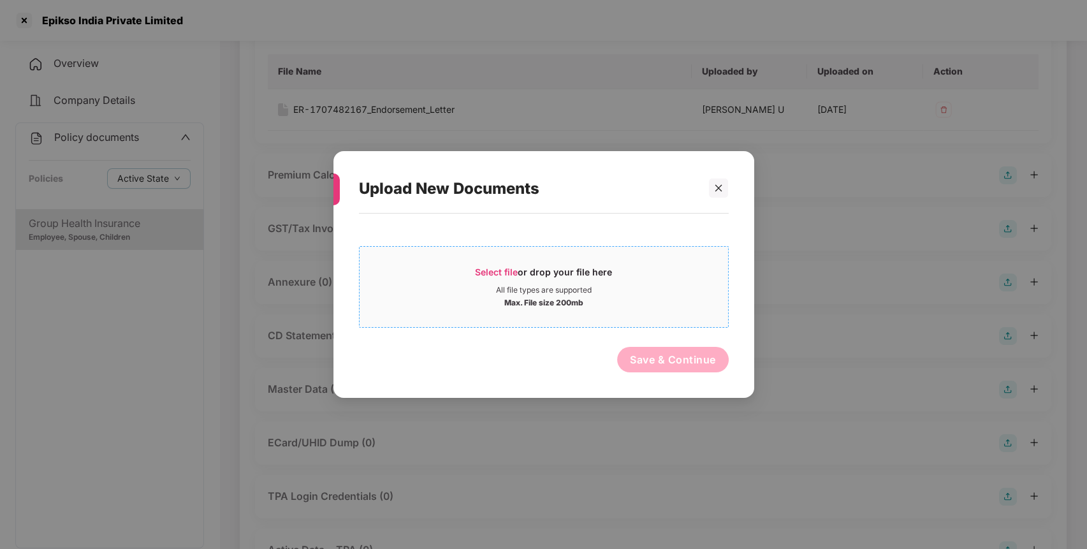
click at [487, 270] on span "Select file" at bounding box center [496, 271] width 43 height 11
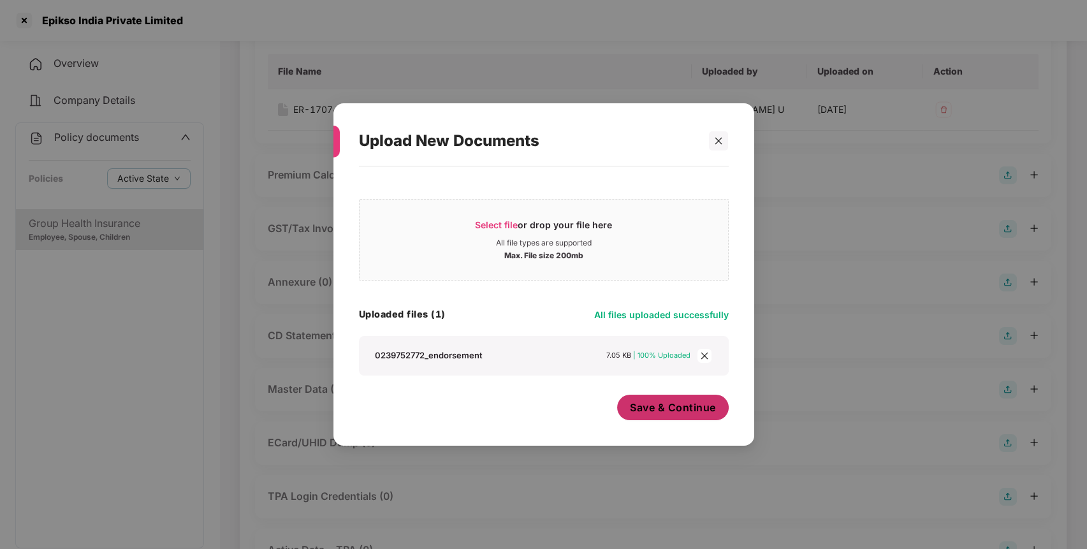
click at [641, 399] on button "Save & Continue" at bounding box center [673, 408] width 112 height 26
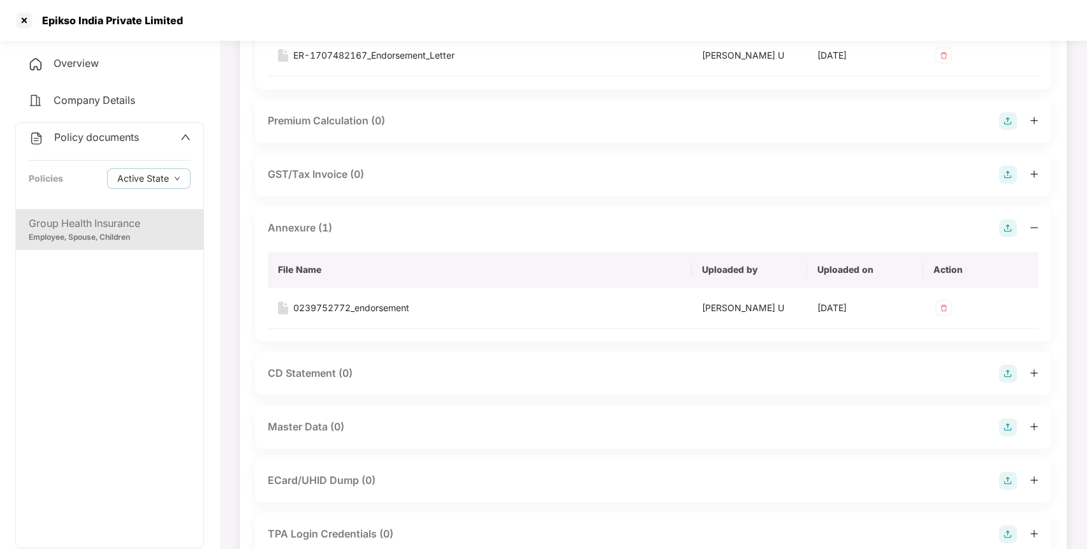
scroll to position [190, 0]
click at [1012, 421] on img at bounding box center [1008, 427] width 18 height 18
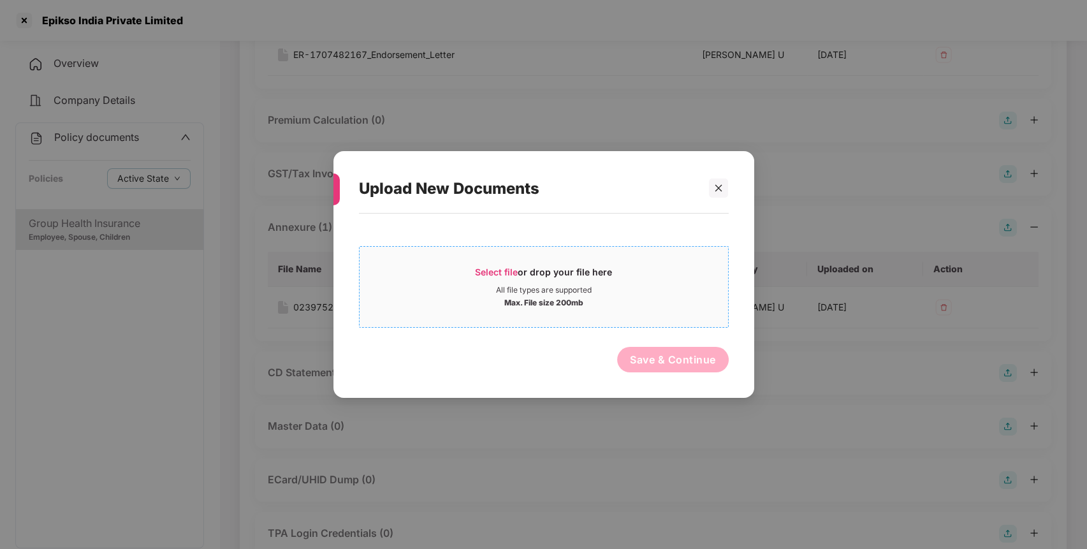
click at [488, 263] on span "Select file or drop your file here All file types are supported Max. File size …" at bounding box center [544, 286] width 368 height 61
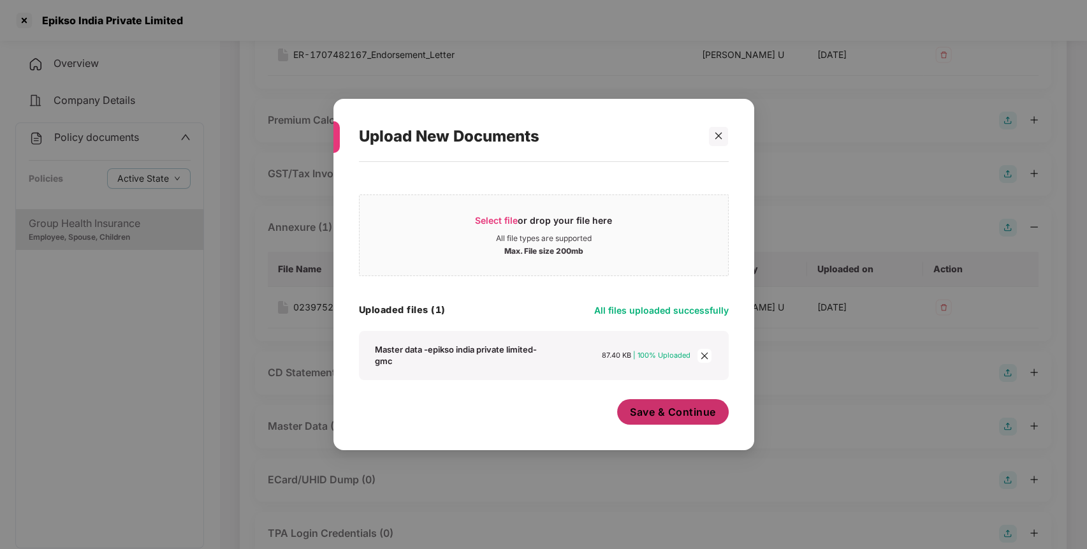
click at [655, 413] on span "Save & Continue" at bounding box center [673, 412] width 86 height 14
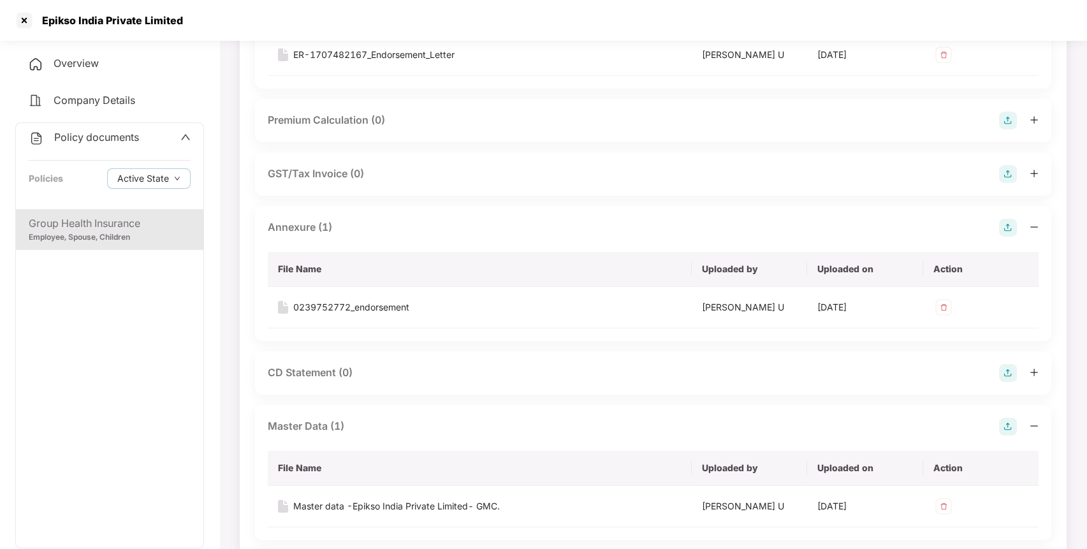
scroll to position [0, 0]
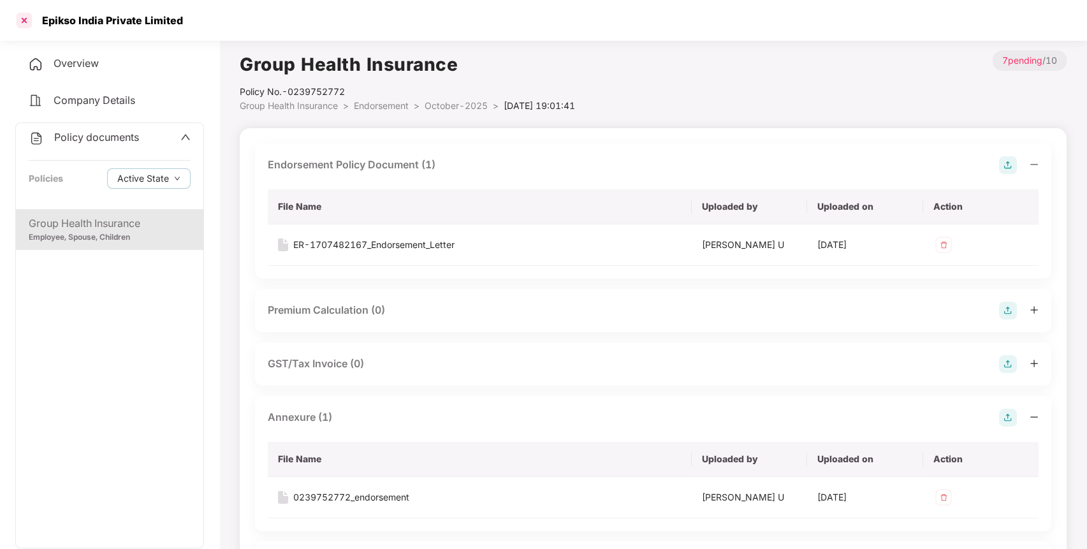
click at [19, 15] on div at bounding box center [24, 20] width 20 height 20
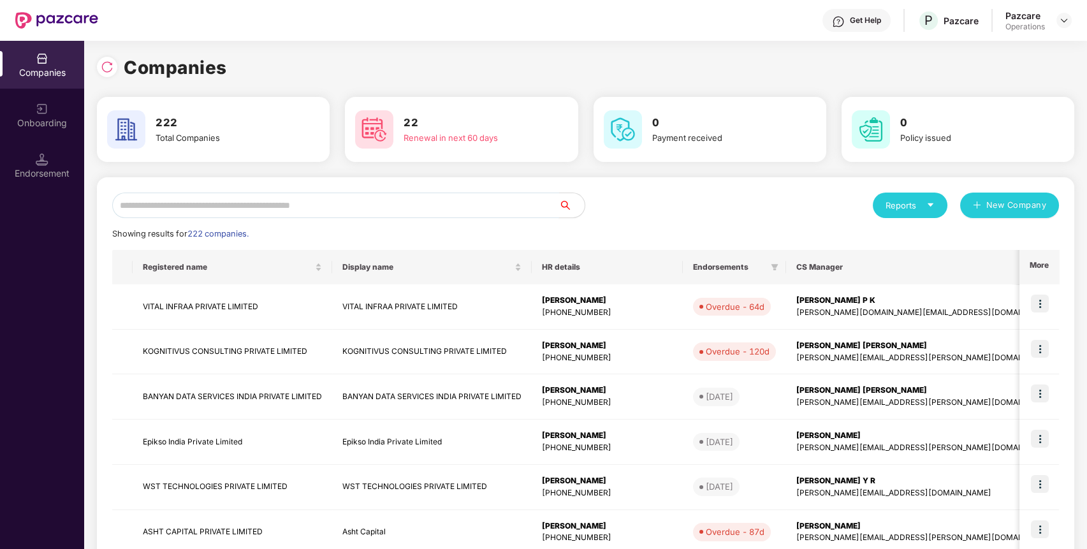
click at [259, 196] on input "text" at bounding box center [335, 206] width 447 height 26
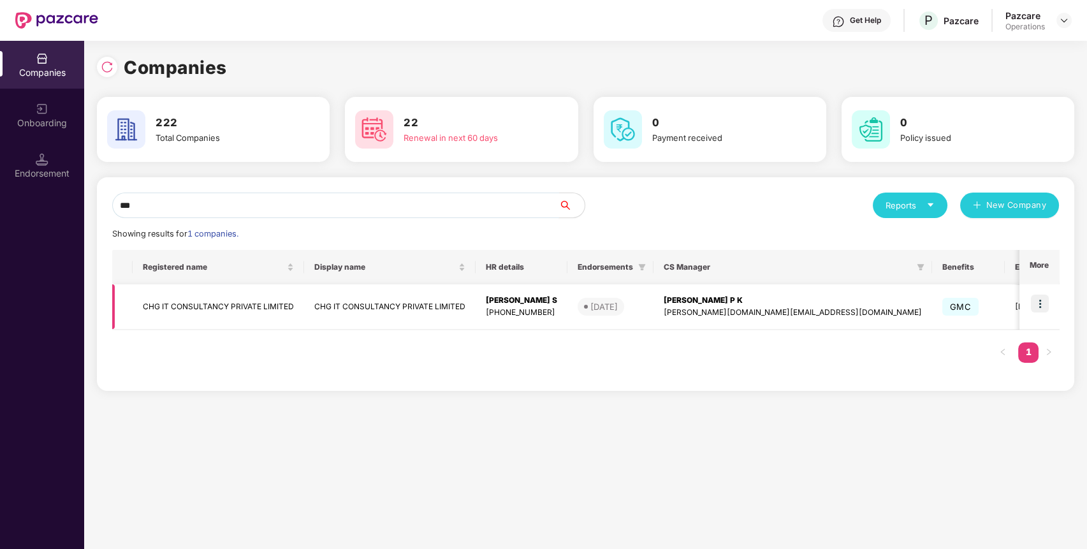
type input "***"
click at [192, 306] on td "CHG IT CONSULTANCY PRIVATE LIMITED" at bounding box center [218, 306] width 171 height 45
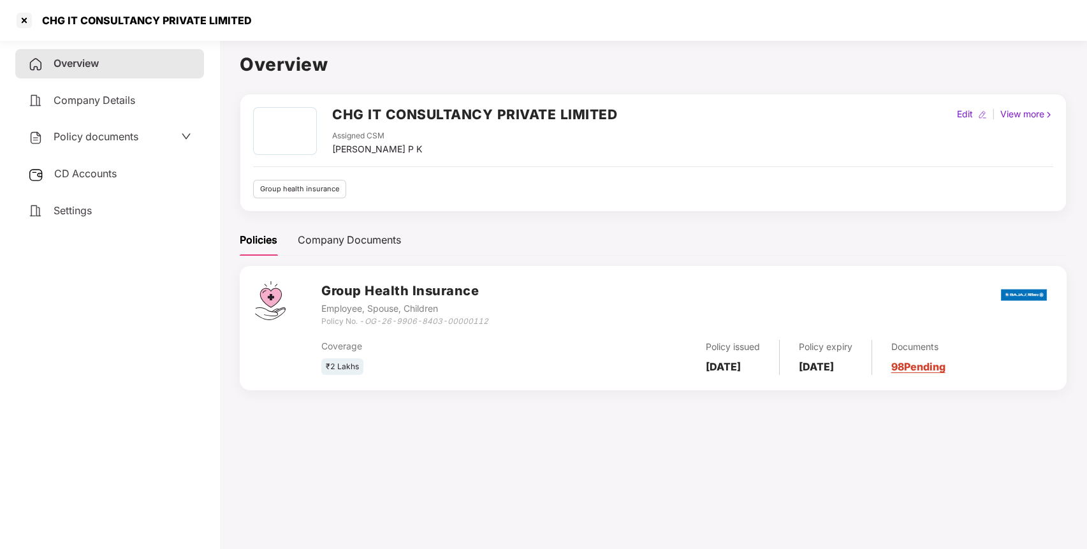
click at [117, 167] on span "CD Accounts" at bounding box center [85, 173] width 62 height 13
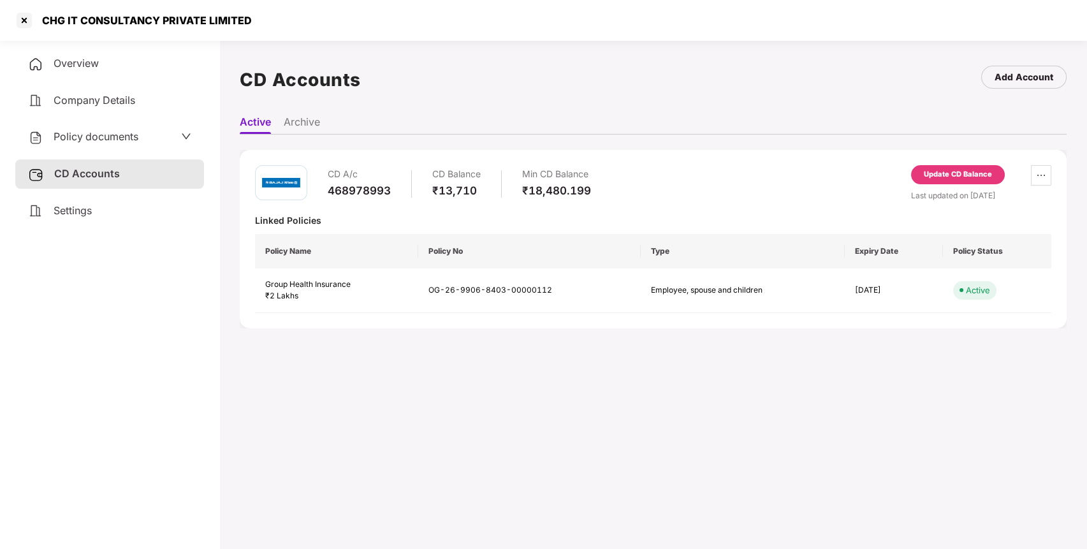
click at [143, 138] on div "Policy documents" at bounding box center [109, 137] width 163 height 17
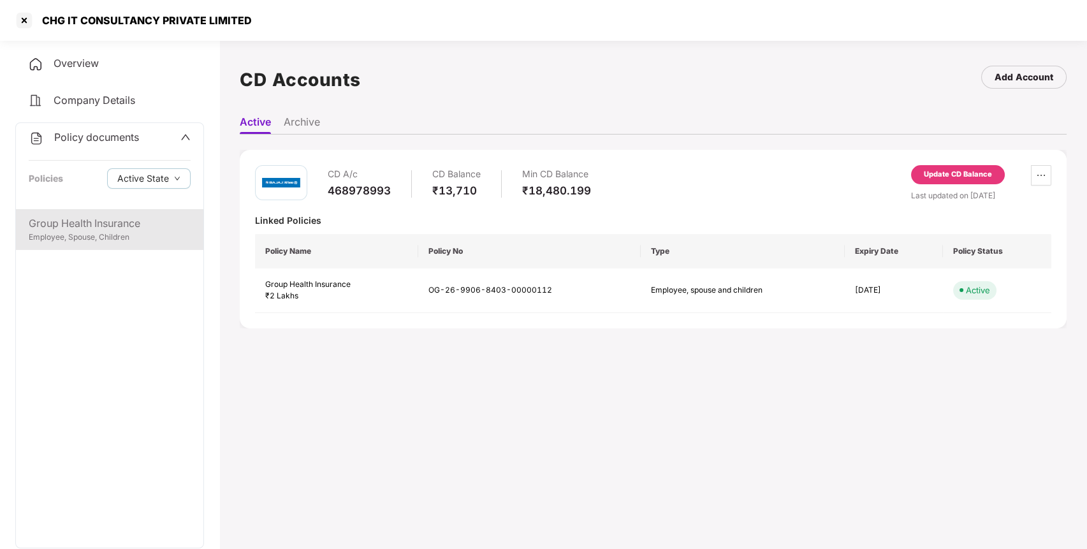
click at [78, 224] on div "Group Health Insurance" at bounding box center [110, 223] width 162 height 16
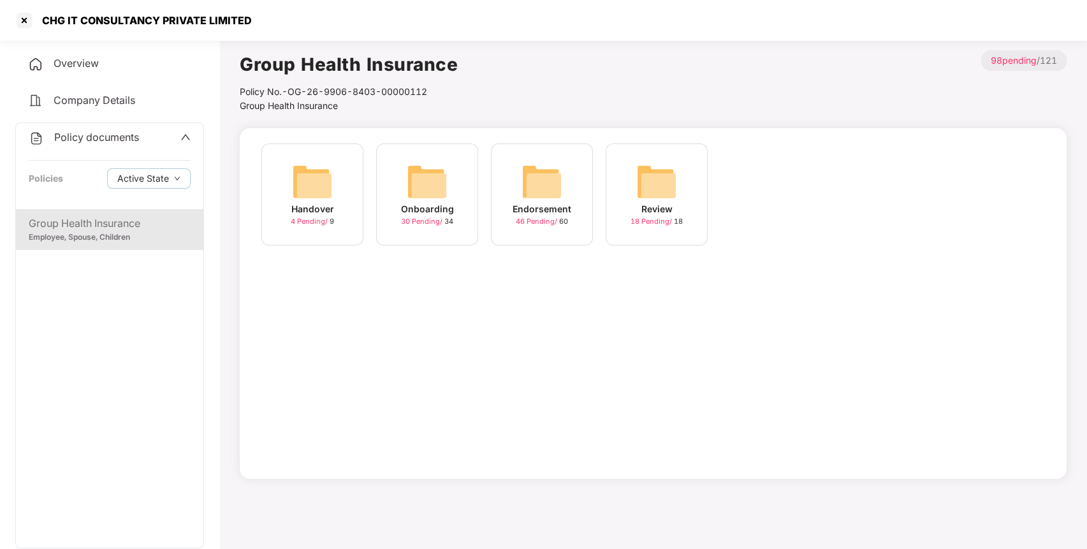
click at [536, 184] on img at bounding box center [541, 181] width 41 height 41
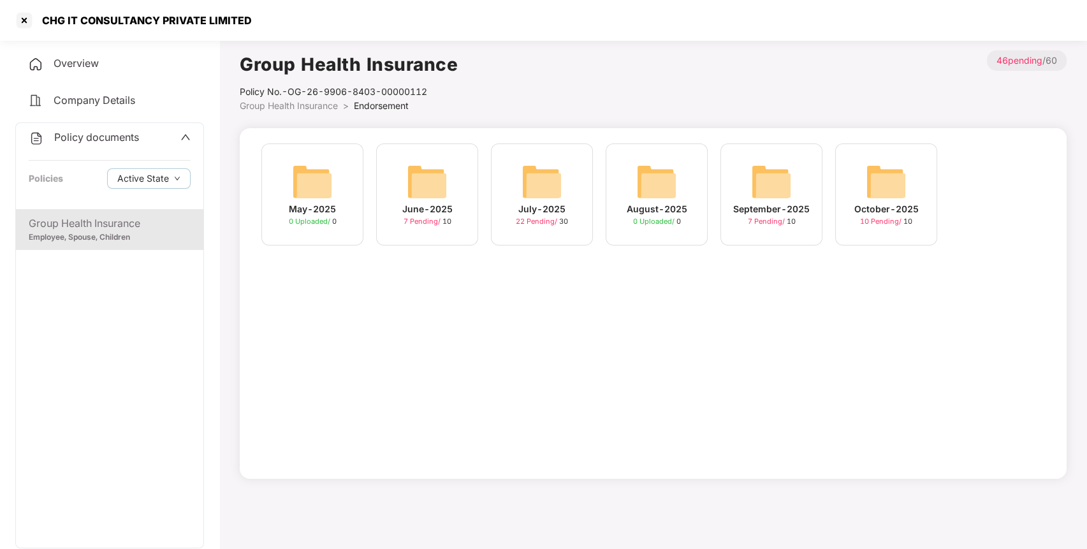
click at [901, 168] on img at bounding box center [886, 181] width 41 height 41
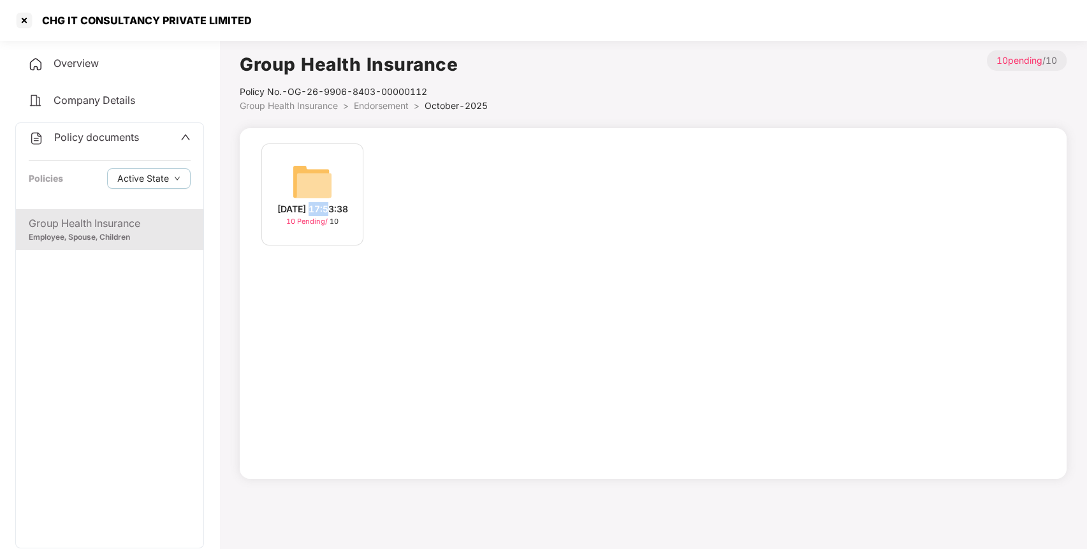
drag, startPoint x: 901, startPoint y: 168, endPoint x: 520, endPoint y: 135, distance: 382.7
click at [520, 135] on div "[DATE] 17:53:38 10 Pending / 10" at bounding box center [653, 303] width 827 height 351
click at [315, 166] on img at bounding box center [312, 181] width 41 height 41
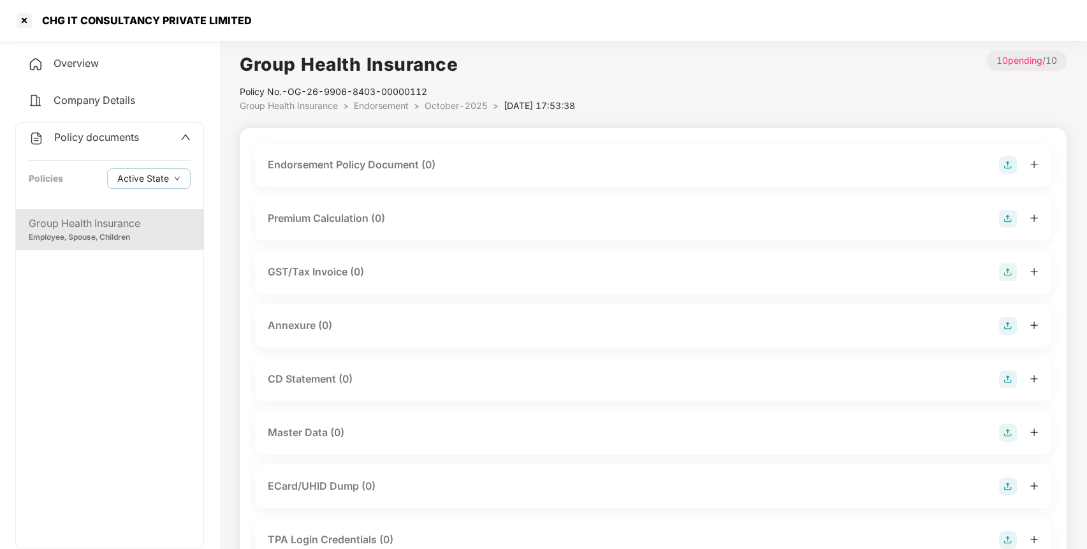
click at [1004, 168] on img at bounding box center [1008, 165] width 18 height 18
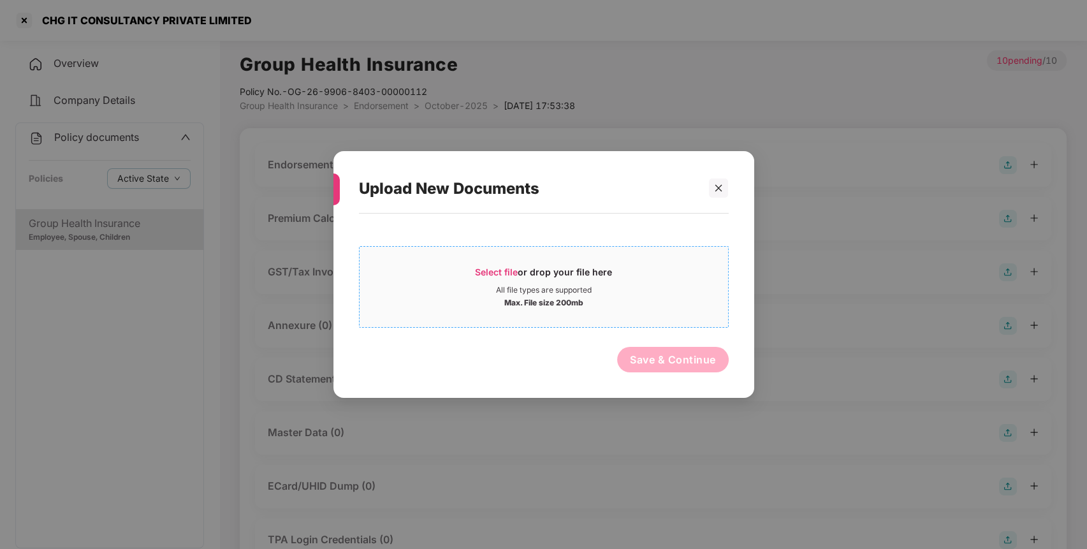
click at [502, 277] on div "Select file or drop your file here" at bounding box center [543, 275] width 137 height 19
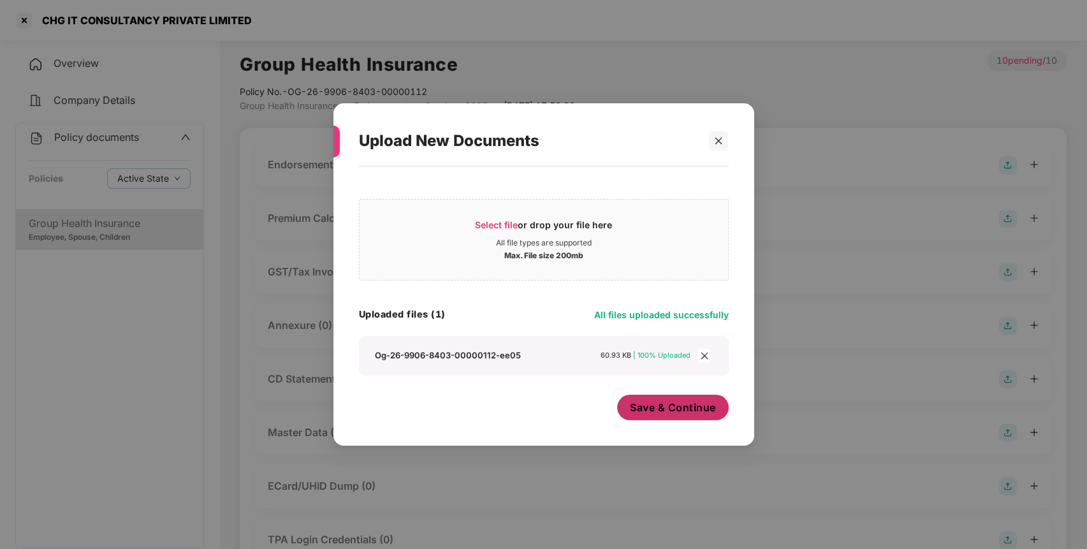
click at [676, 413] on span "Save & Continue" at bounding box center [673, 407] width 86 height 14
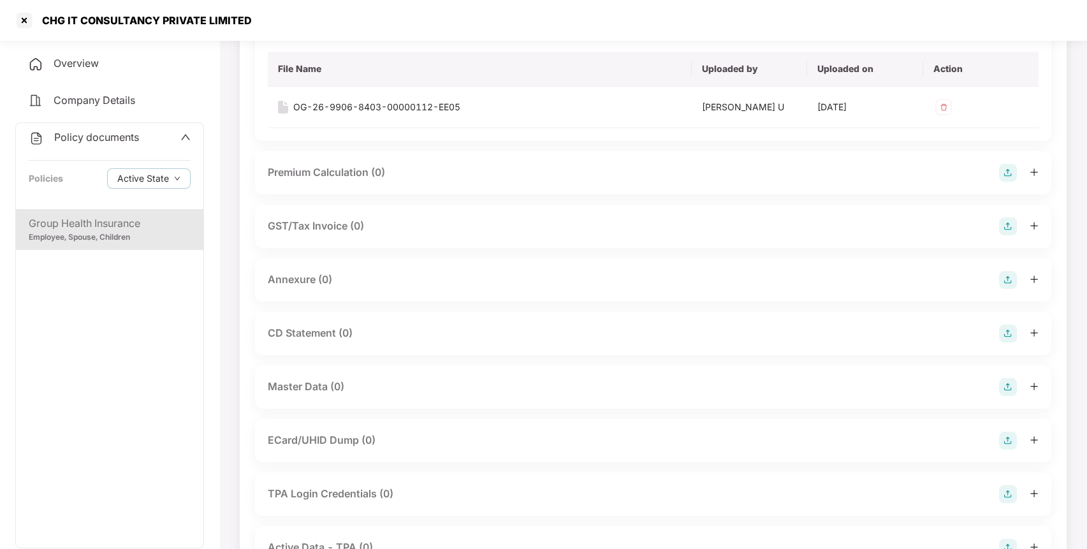
scroll to position [154, 0]
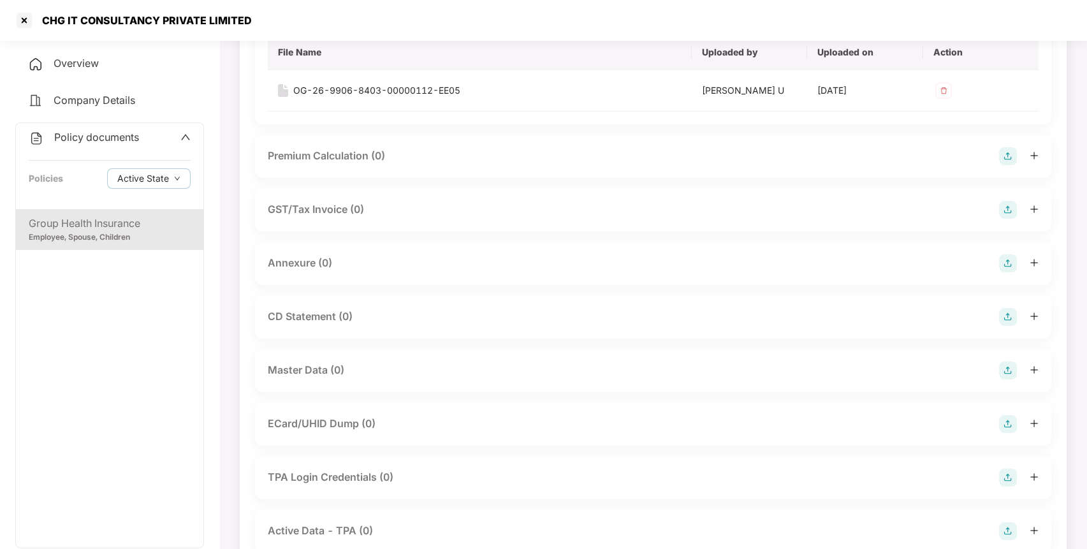
click at [1009, 257] on img at bounding box center [1008, 263] width 18 height 18
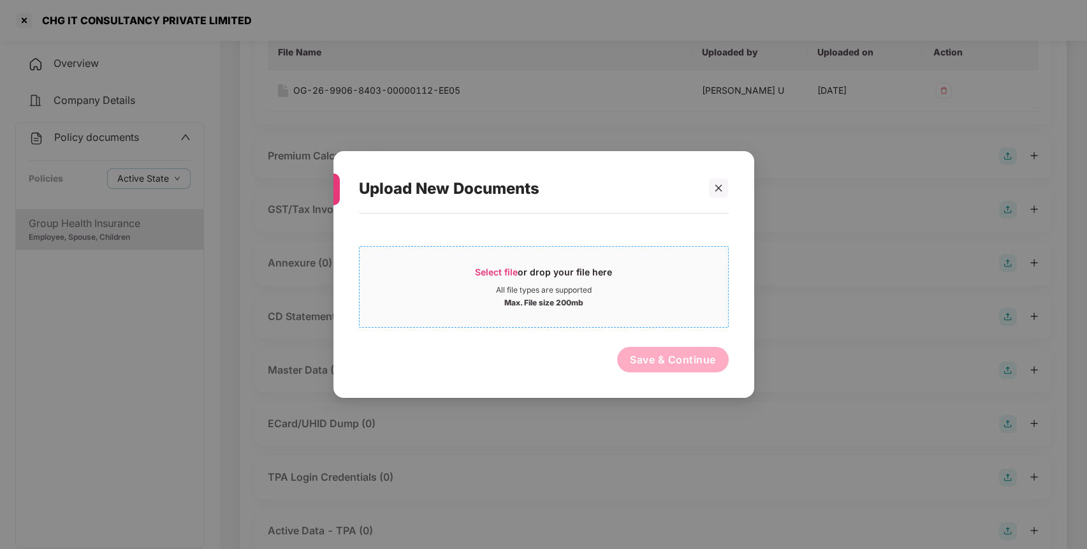
click at [481, 266] on span "Select file" at bounding box center [496, 271] width 43 height 11
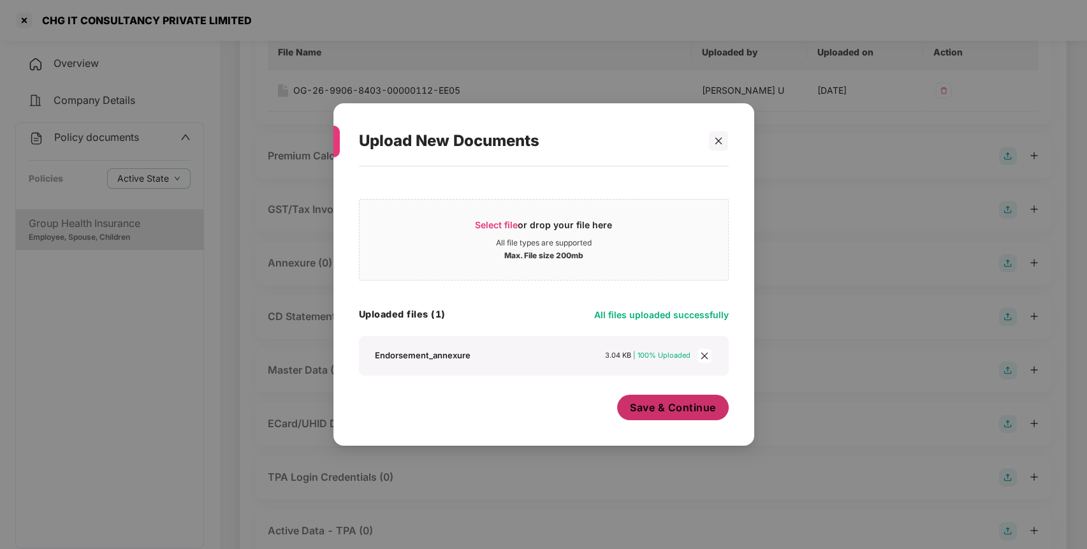
click at [677, 409] on span "Save & Continue" at bounding box center [673, 407] width 86 height 14
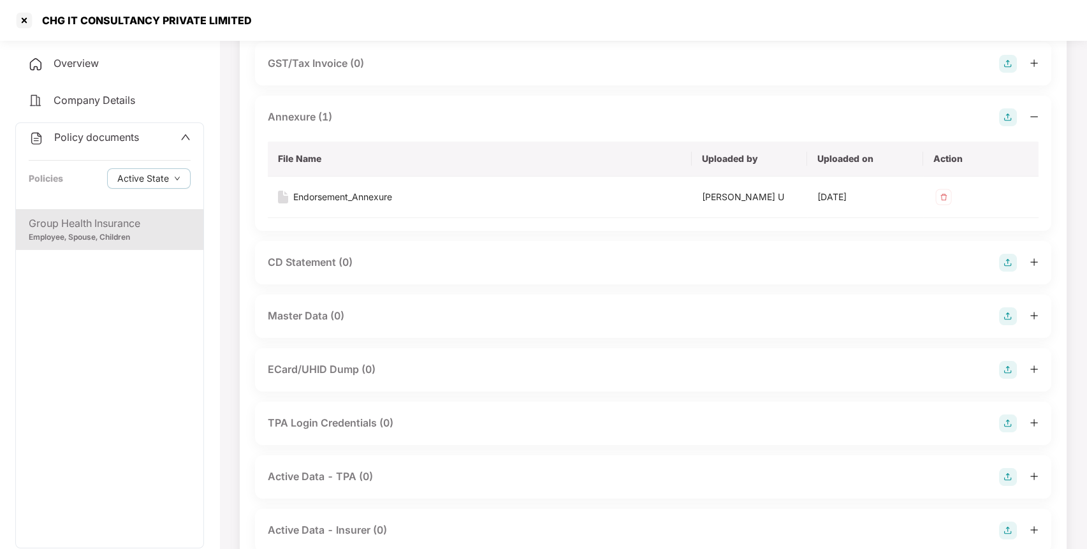
scroll to position [296, 0]
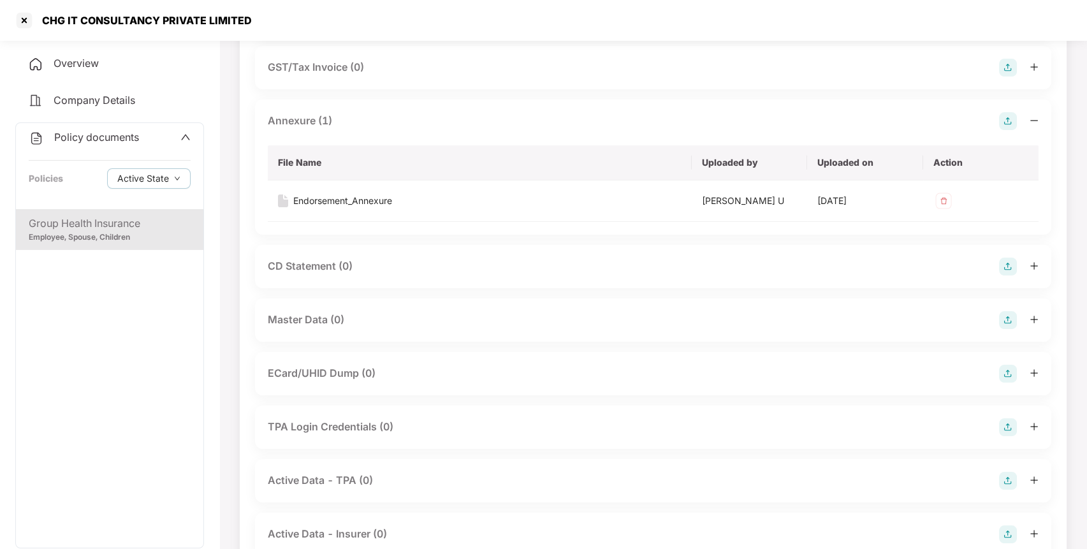
click at [1015, 321] on img at bounding box center [1008, 320] width 18 height 18
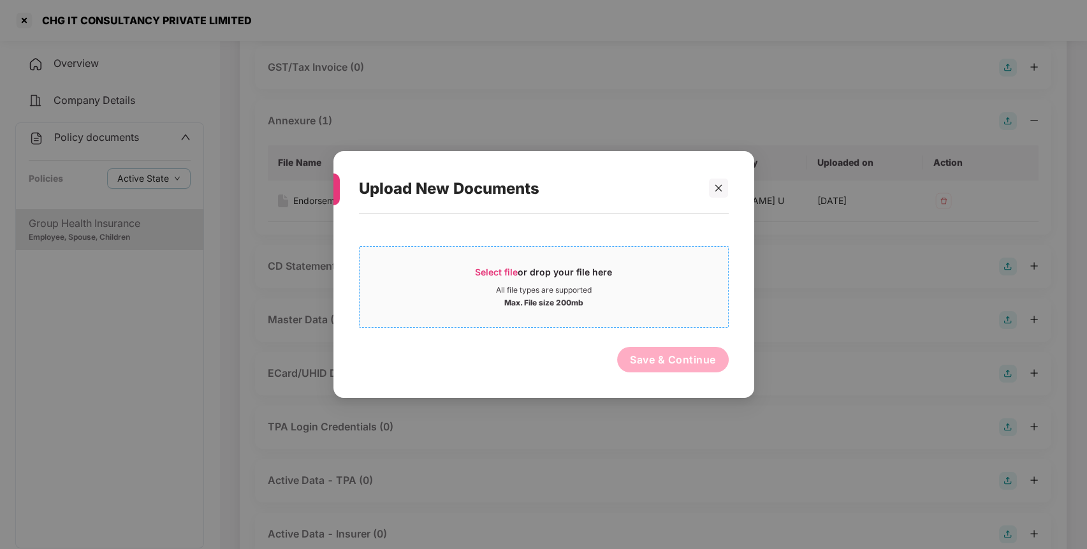
click at [499, 281] on div "Select file or drop your file here" at bounding box center [543, 275] width 137 height 19
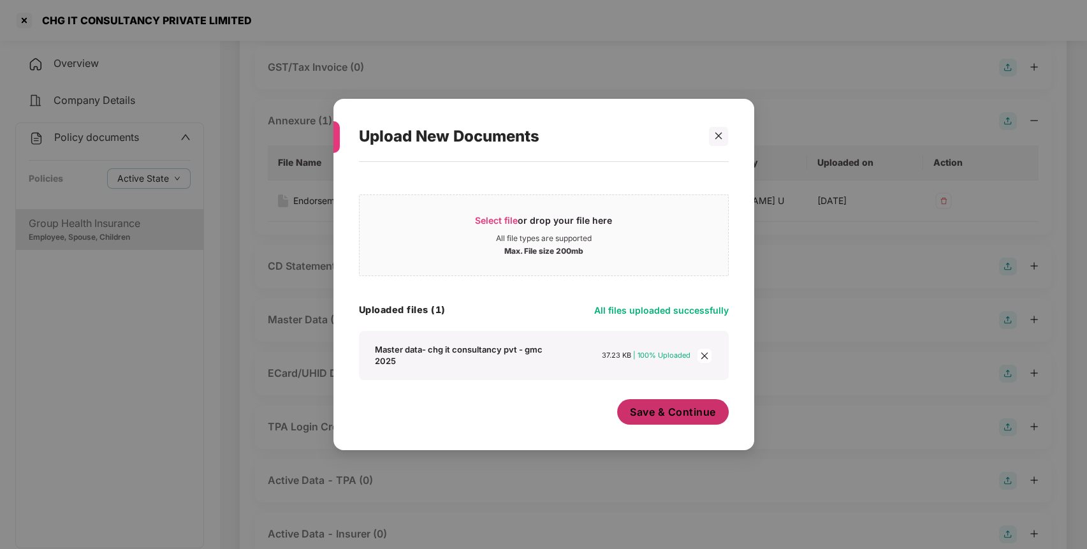
click at [653, 402] on button "Save & Continue" at bounding box center [673, 412] width 112 height 26
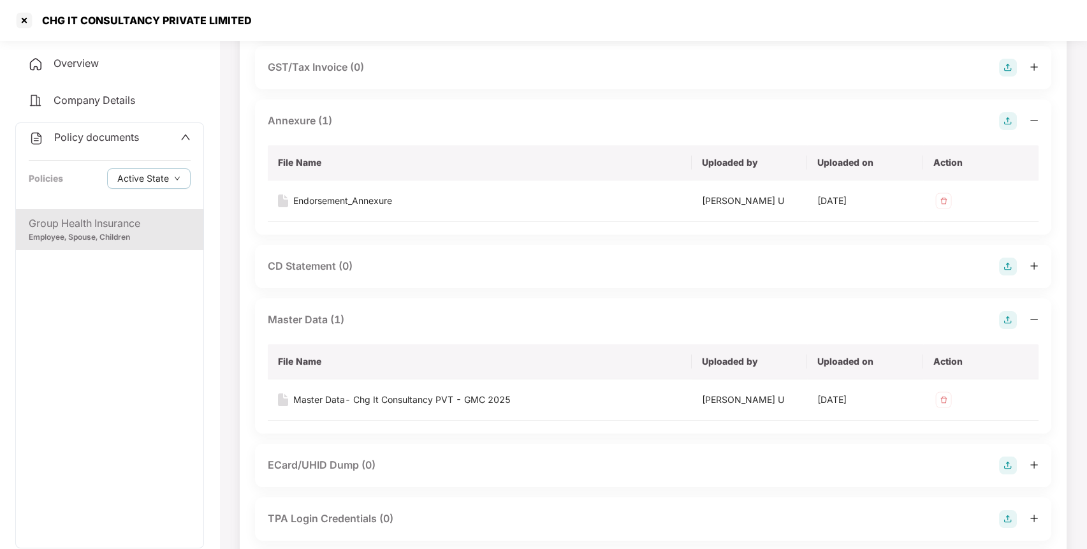
click at [134, 137] on span "Policy documents" at bounding box center [96, 137] width 85 height 13
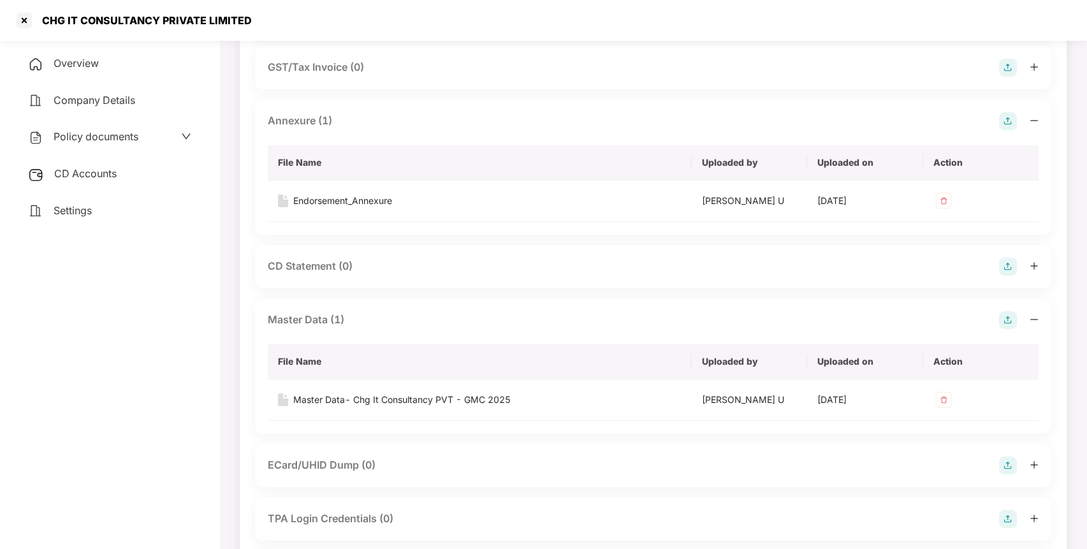
click at [99, 180] on div "CD Accounts" at bounding box center [109, 173] width 189 height 29
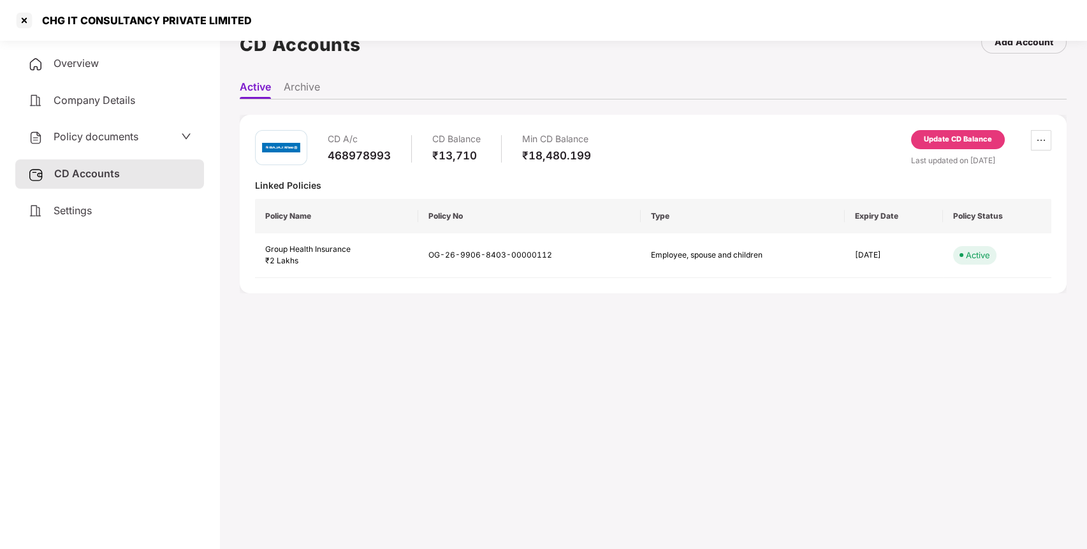
click at [943, 143] on div "Update CD Balance" at bounding box center [958, 139] width 68 height 11
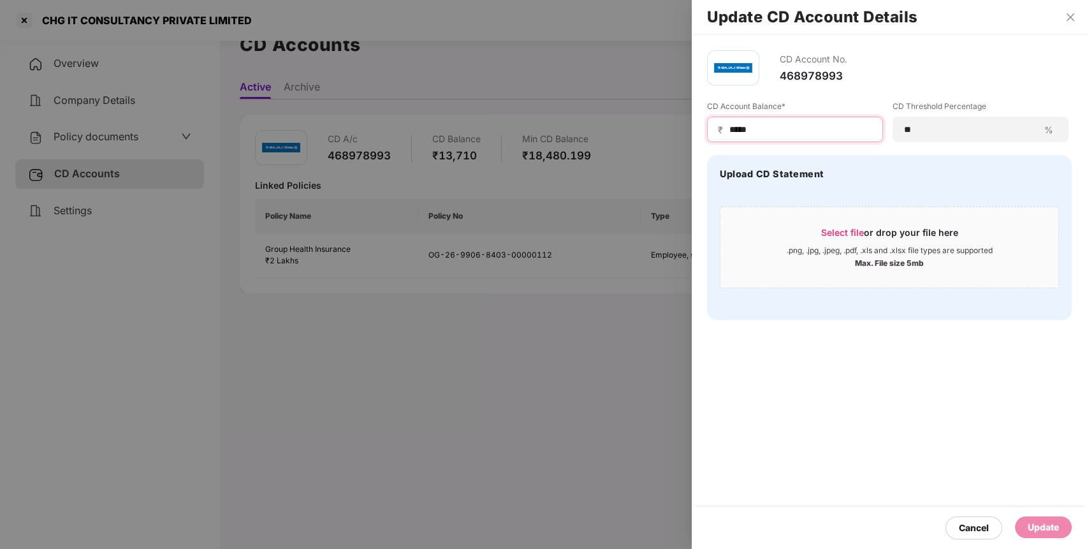
click at [806, 135] on input "*****" at bounding box center [800, 129] width 144 height 13
type input "*****"
click at [1035, 521] on div "Update" at bounding box center [1043, 527] width 31 height 14
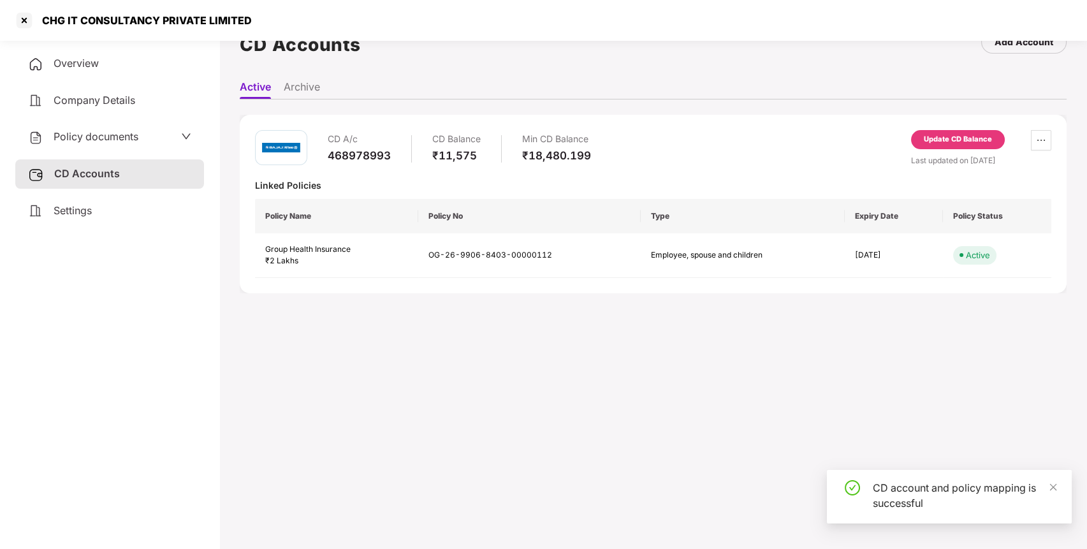
click at [151, 136] on div "Policy documents" at bounding box center [109, 137] width 163 height 17
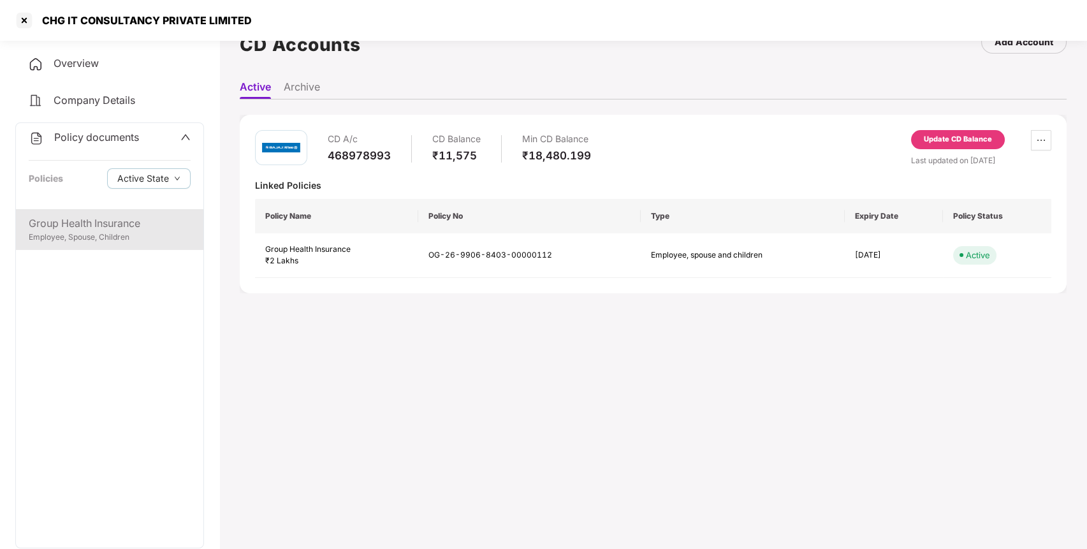
click at [97, 230] on div "Group Health Insurance" at bounding box center [110, 223] width 162 height 16
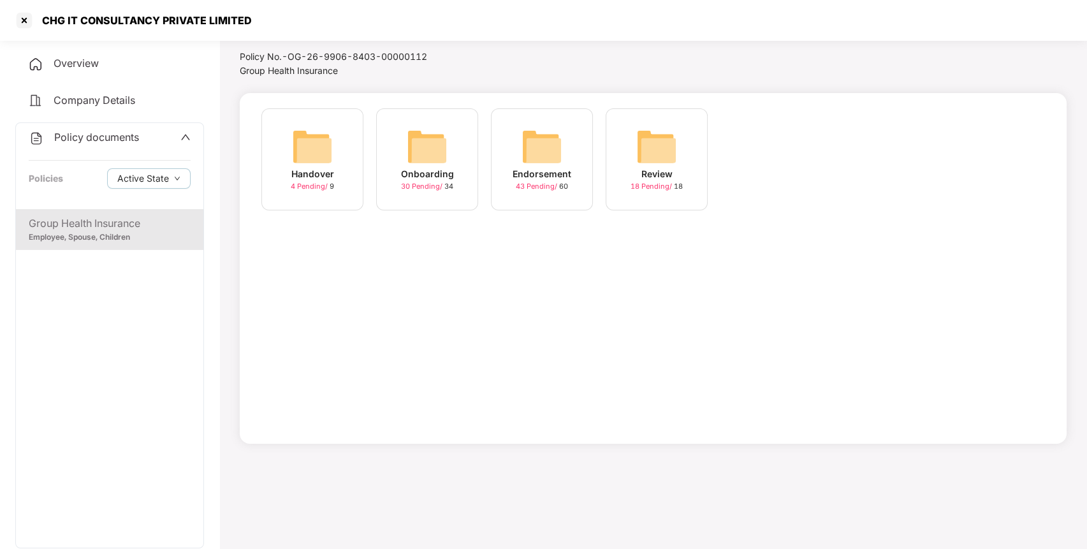
click at [529, 142] on img at bounding box center [541, 146] width 41 height 41
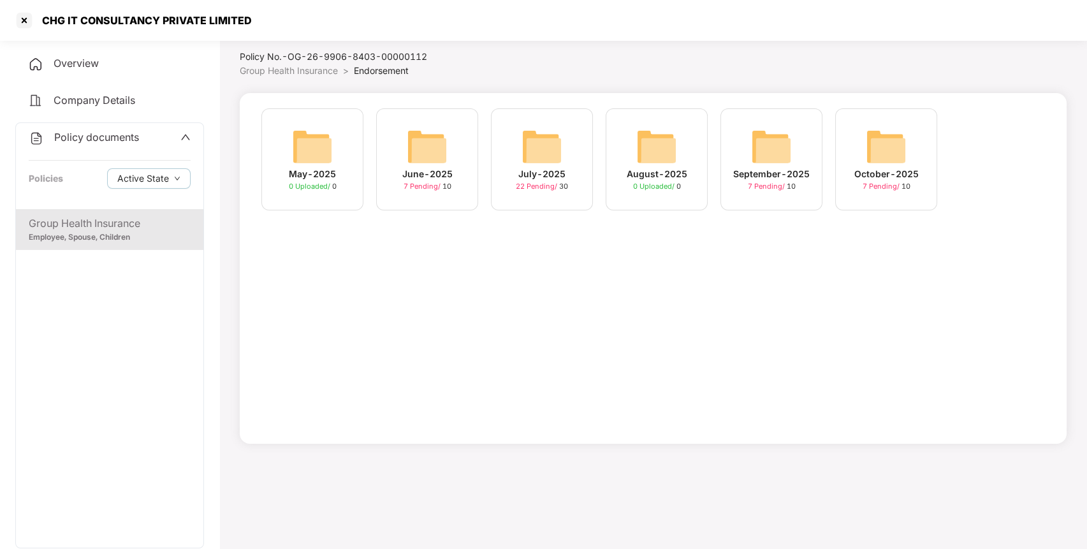
click at [520, 155] on div "July-2025 22 Pending / 30" at bounding box center [542, 159] width 102 height 102
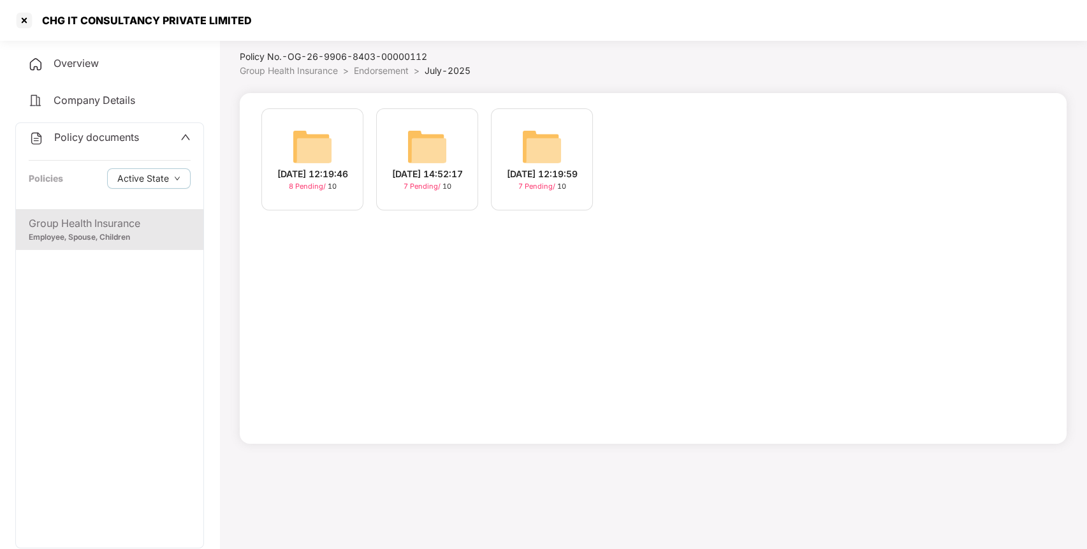
click at [312, 68] on span "Group Health Insurance" at bounding box center [289, 70] width 98 height 11
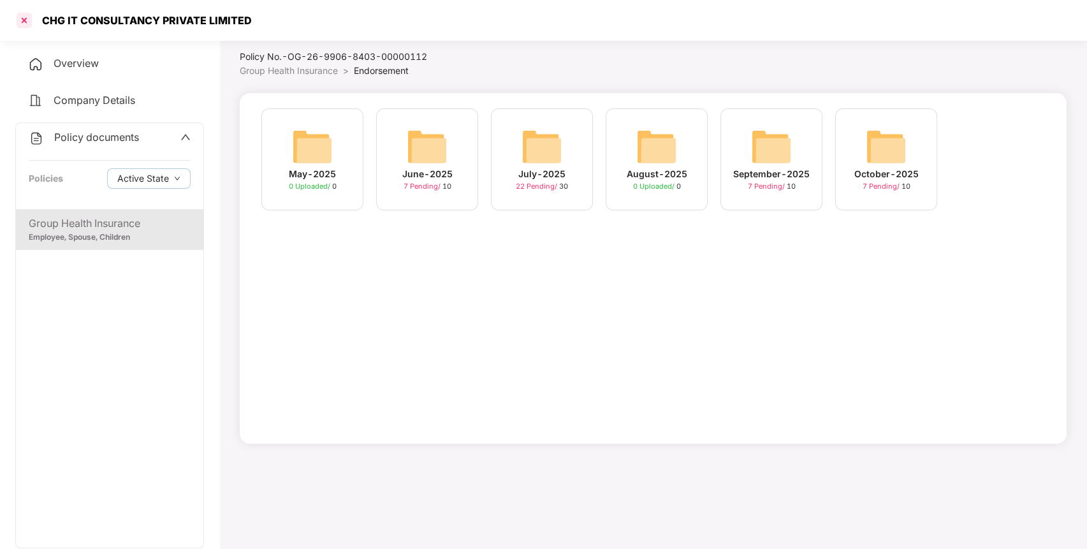
click at [31, 19] on div at bounding box center [24, 20] width 20 height 20
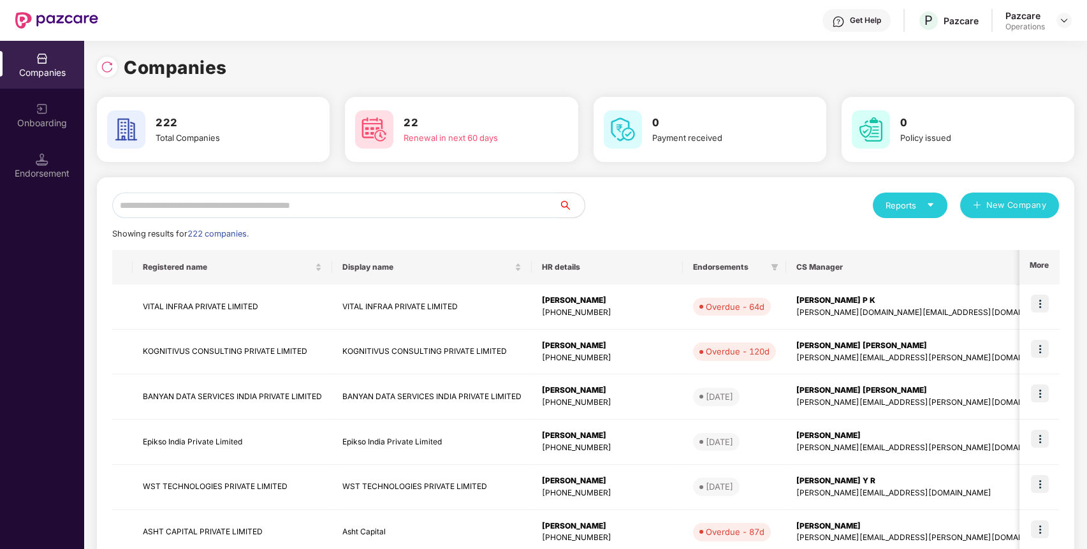
paste input "**********"
click at [262, 205] on input "text" at bounding box center [335, 206] width 447 height 26
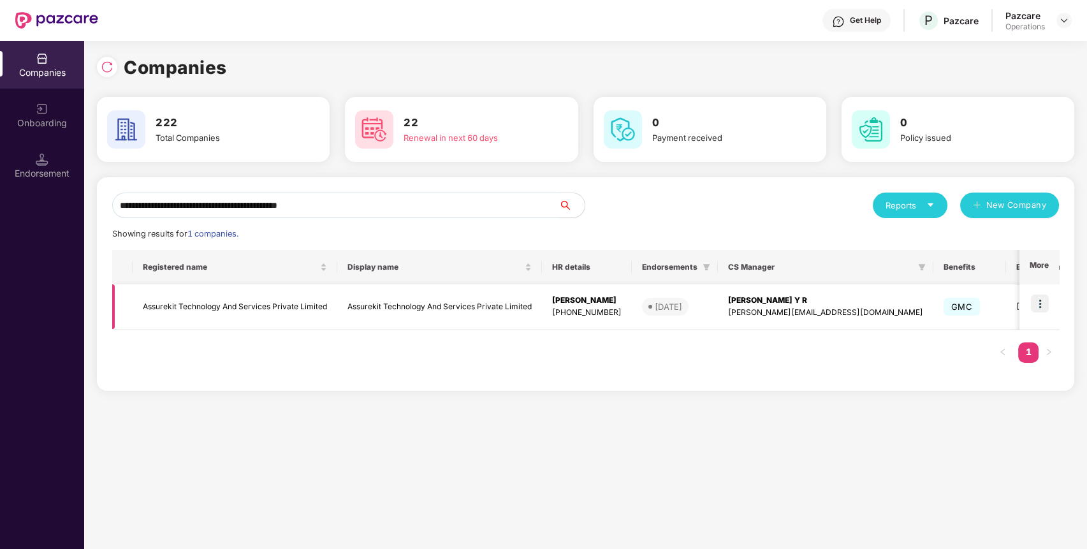
type input "**********"
click at [1046, 303] on img at bounding box center [1040, 304] width 18 height 18
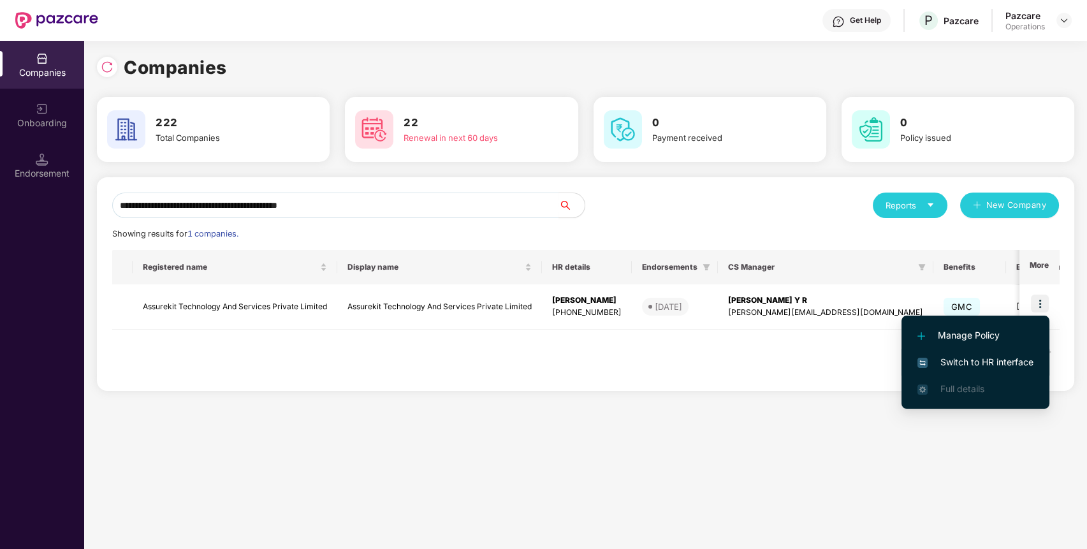
click at [982, 358] on span "Switch to HR interface" at bounding box center [975, 362] width 116 height 14
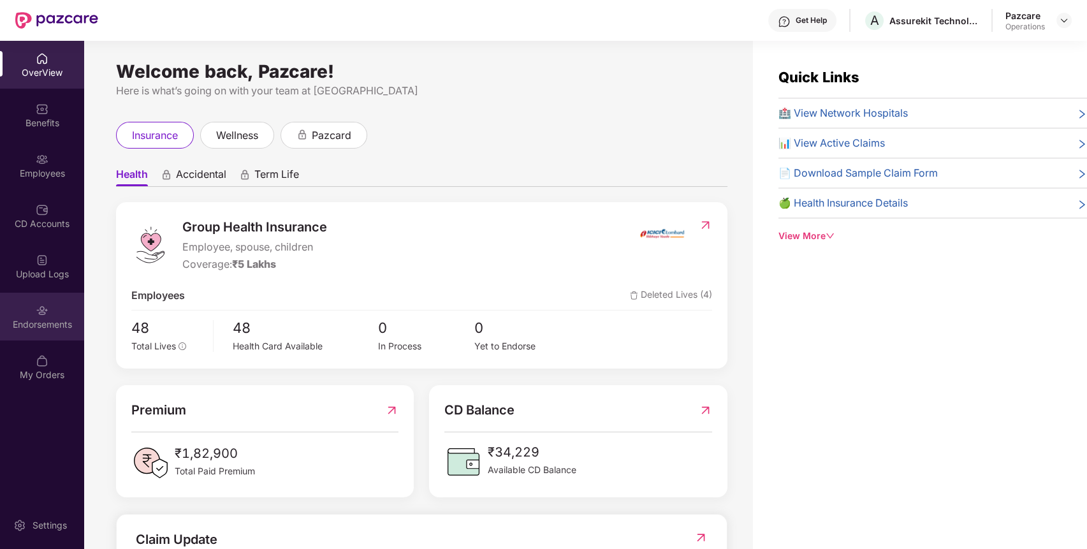
click at [52, 302] on div "Endorsements" at bounding box center [42, 317] width 84 height 48
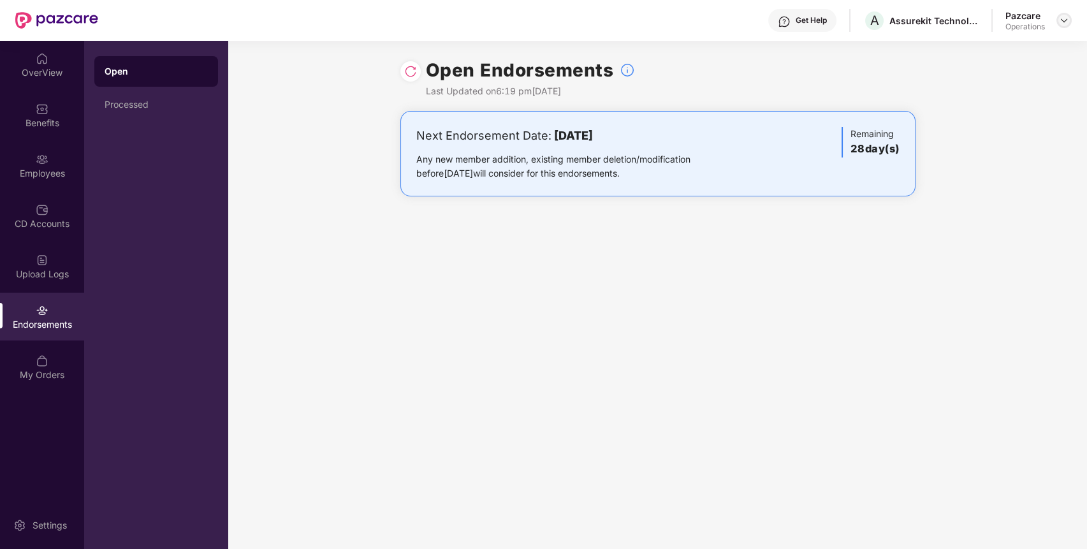
click at [1061, 26] on div at bounding box center [1063, 20] width 15 height 15
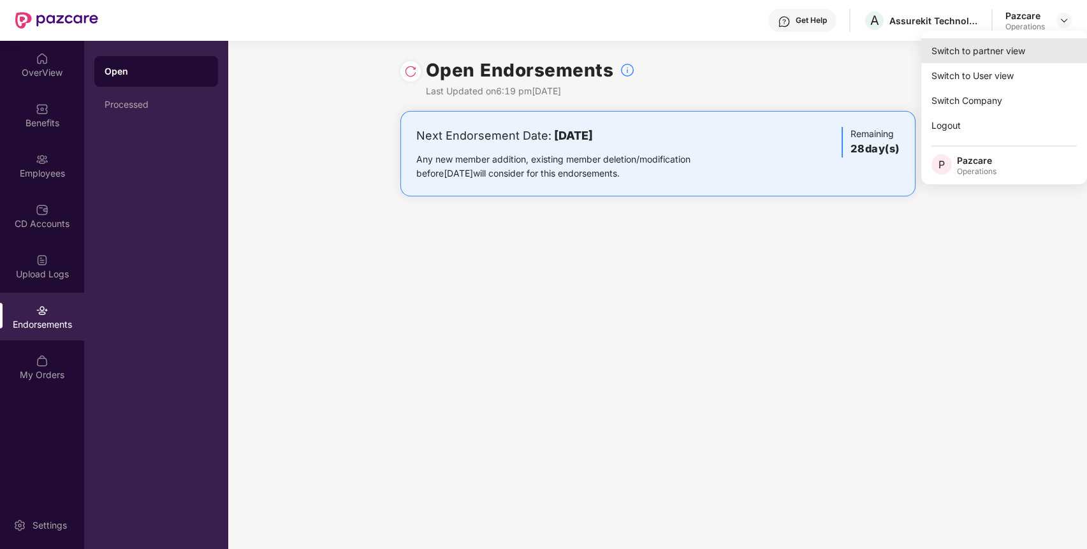
click at [971, 48] on div "Switch to partner view" at bounding box center [1004, 50] width 166 height 25
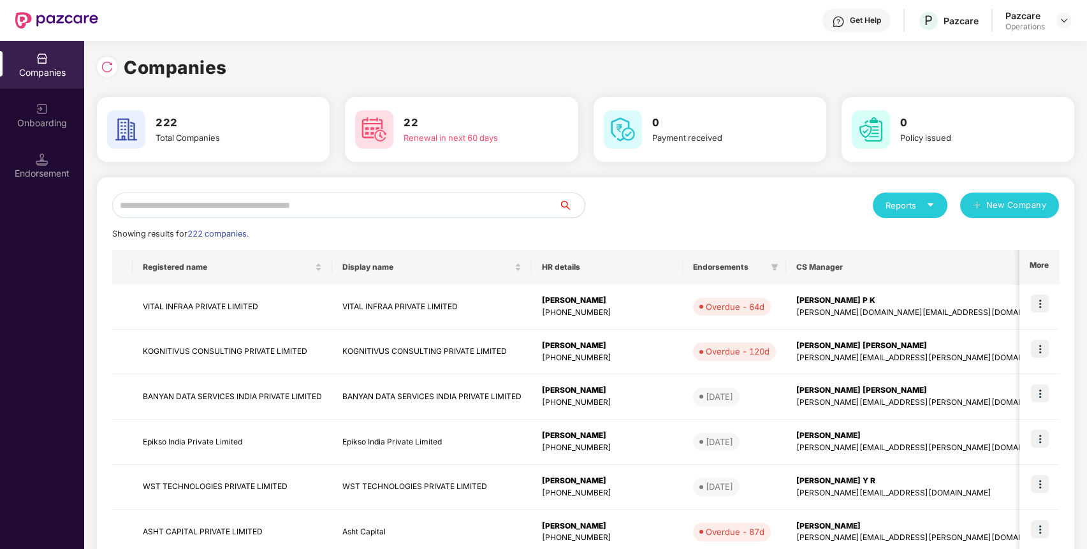
click at [435, 203] on input "text" at bounding box center [335, 206] width 447 height 26
paste input "**********"
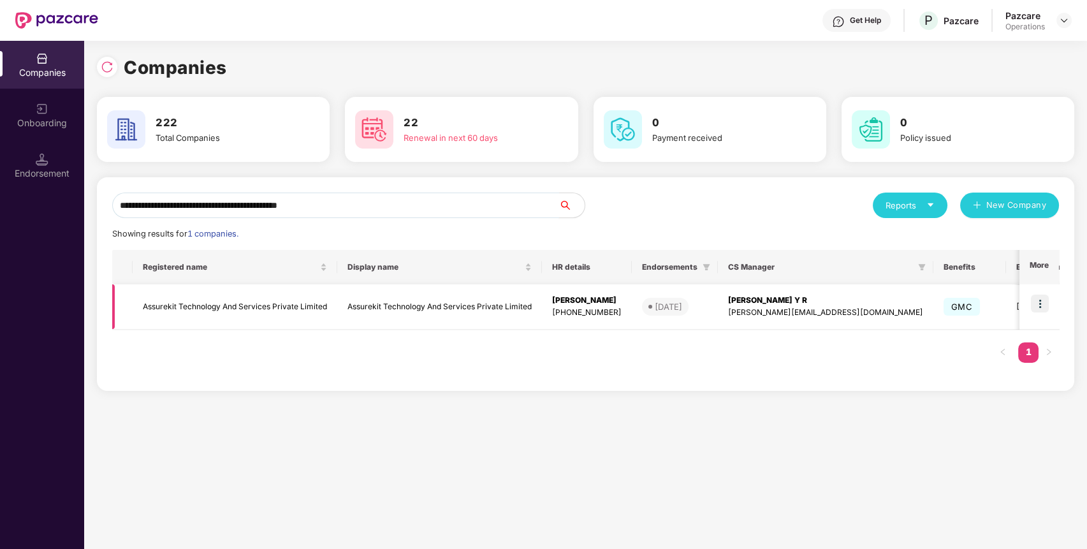
type input "**********"
click at [224, 297] on td "Assurekit Technology And Services Private Limited" at bounding box center [235, 306] width 205 height 45
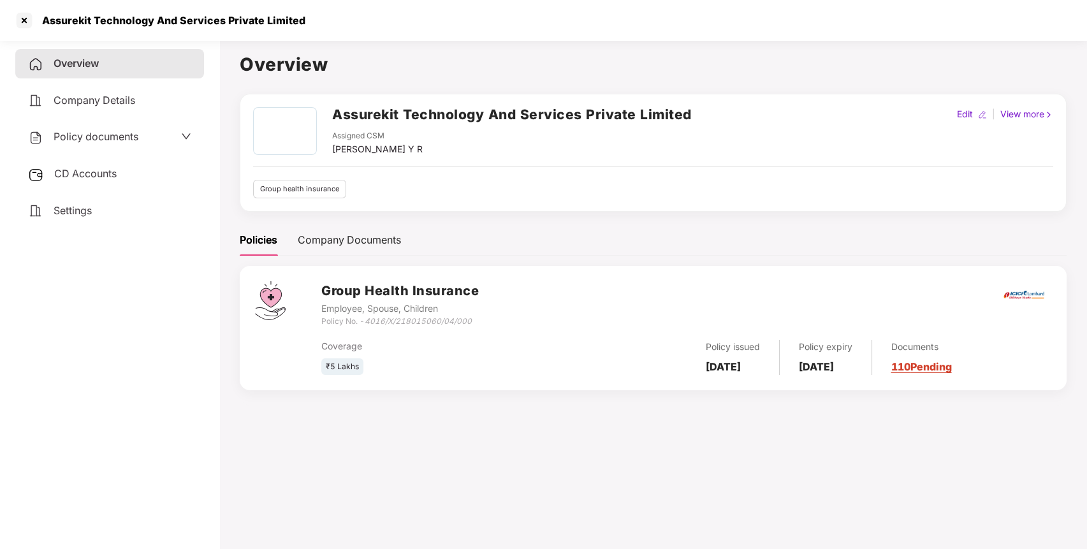
click at [100, 134] on span "Policy documents" at bounding box center [96, 136] width 85 height 13
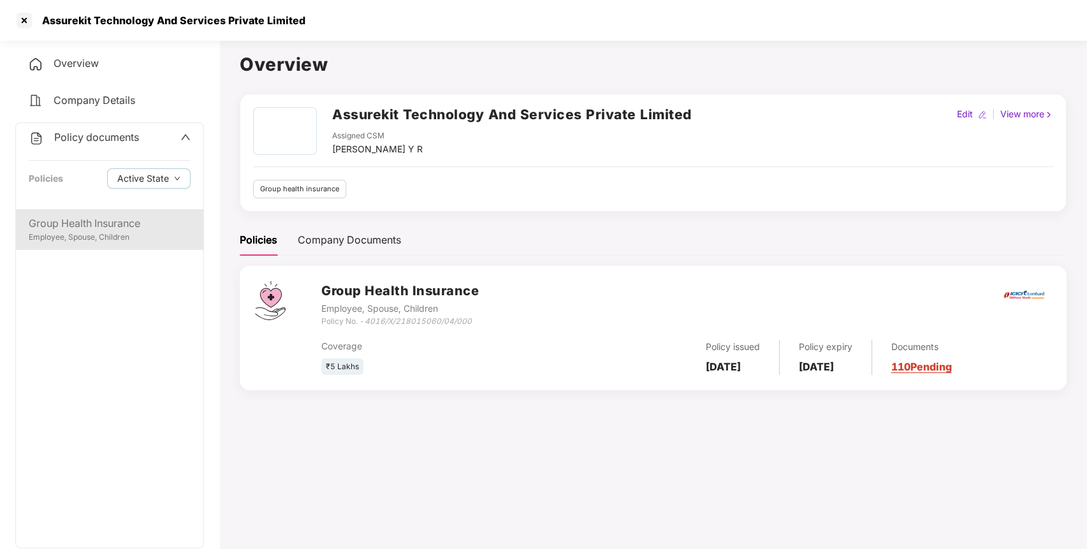
click at [85, 217] on div "Group Health Insurance" at bounding box center [110, 223] width 162 height 16
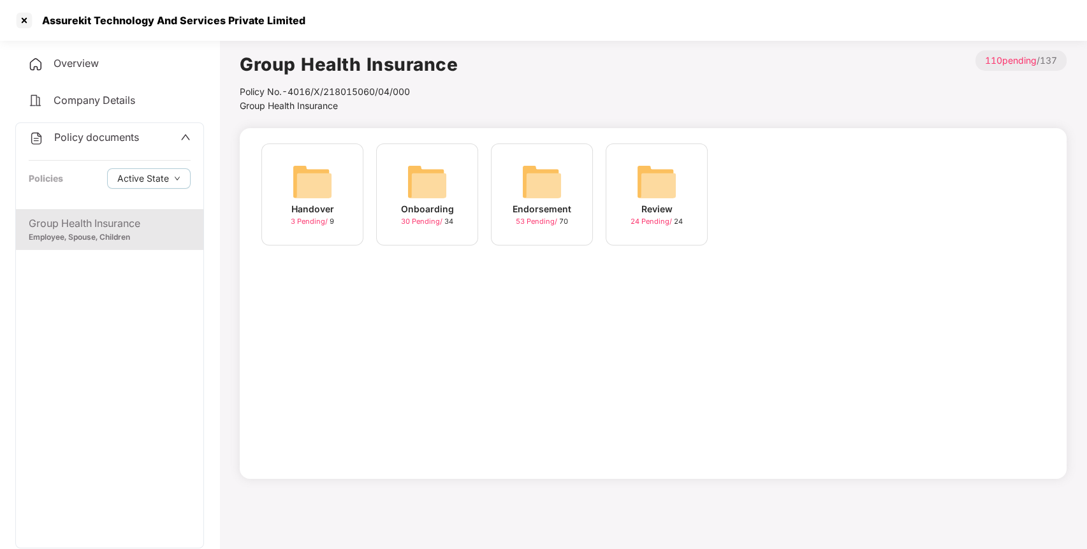
click at [525, 179] on img at bounding box center [541, 181] width 41 height 41
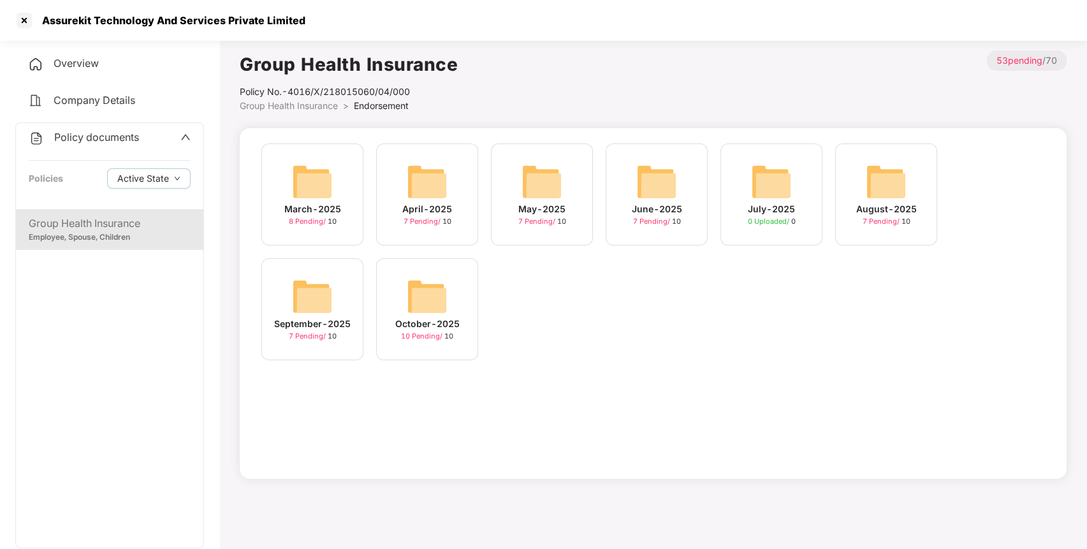
click at [427, 281] on img at bounding box center [427, 296] width 41 height 41
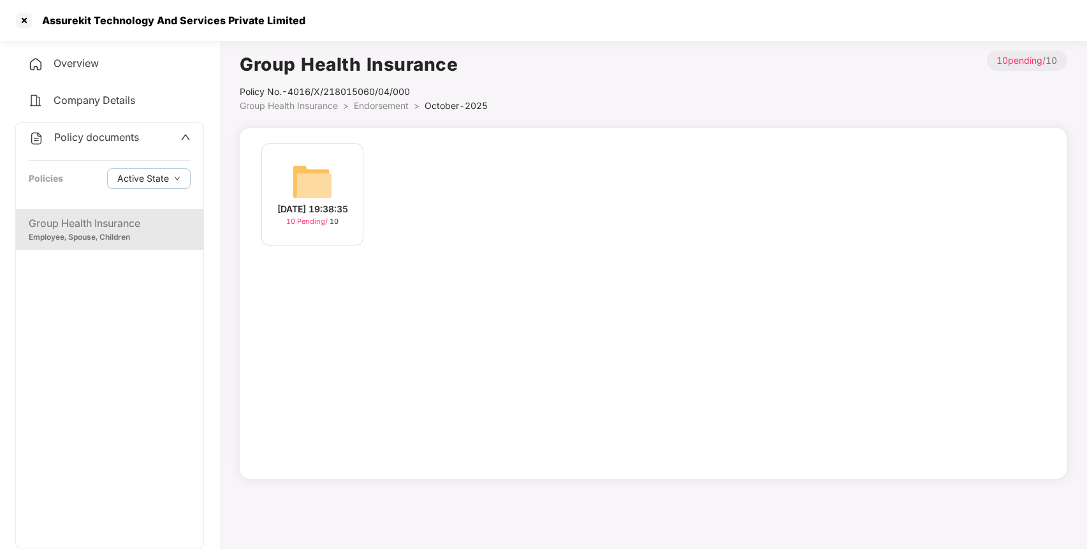
click at [374, 104] on span "Endorsement" at bounding box center [381, 105] width 55 height 11
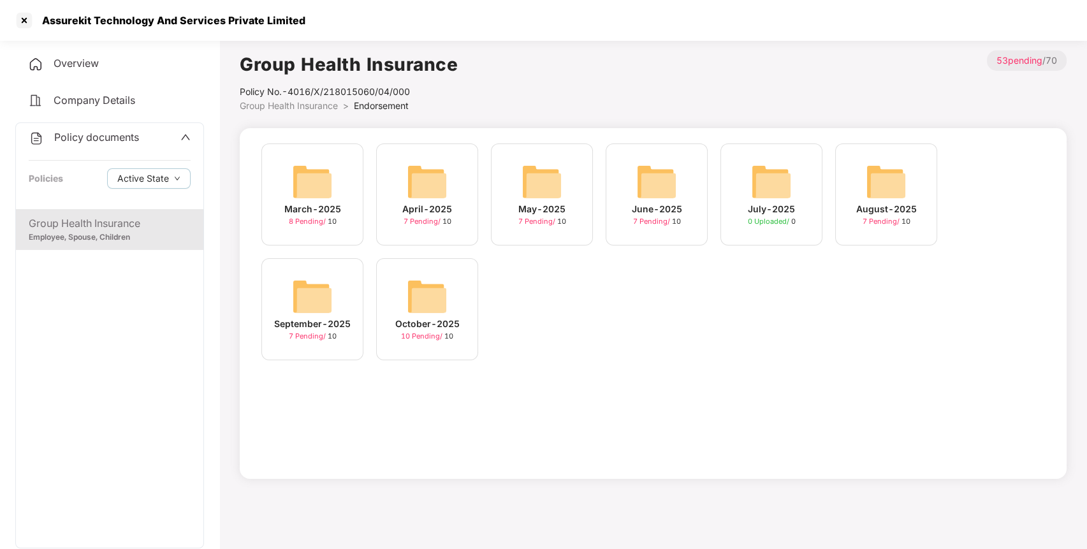
click at [328, 296] on img at bounding box center [312, 296] width 41 height 41
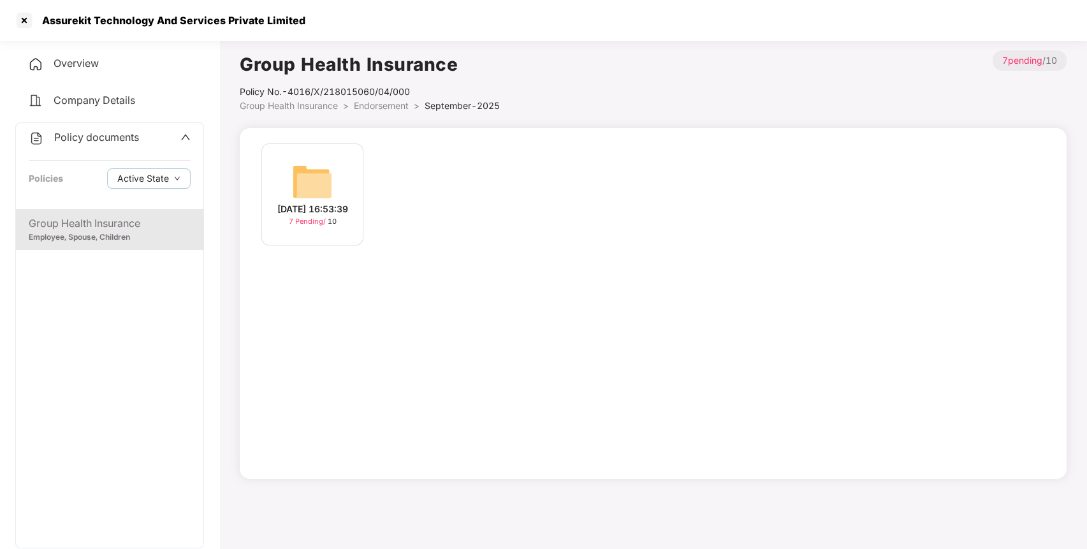
click at [326, 168] on img at bounding box center [312, 181] width 41 height 41
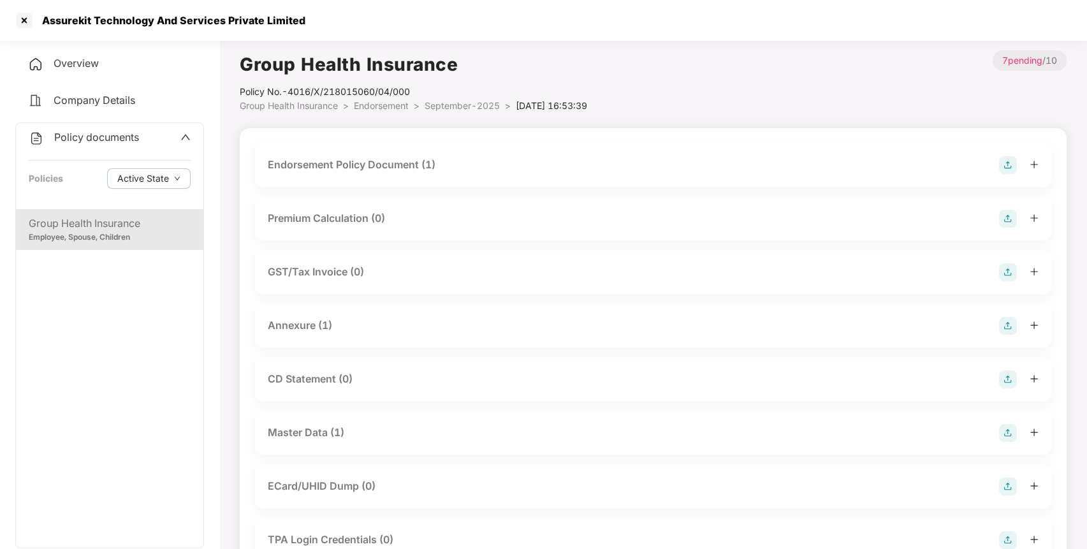
click at [486, 164] on div "Endorsement Policy Document (1)" at bounding box center [653, 165] width 771 height 18
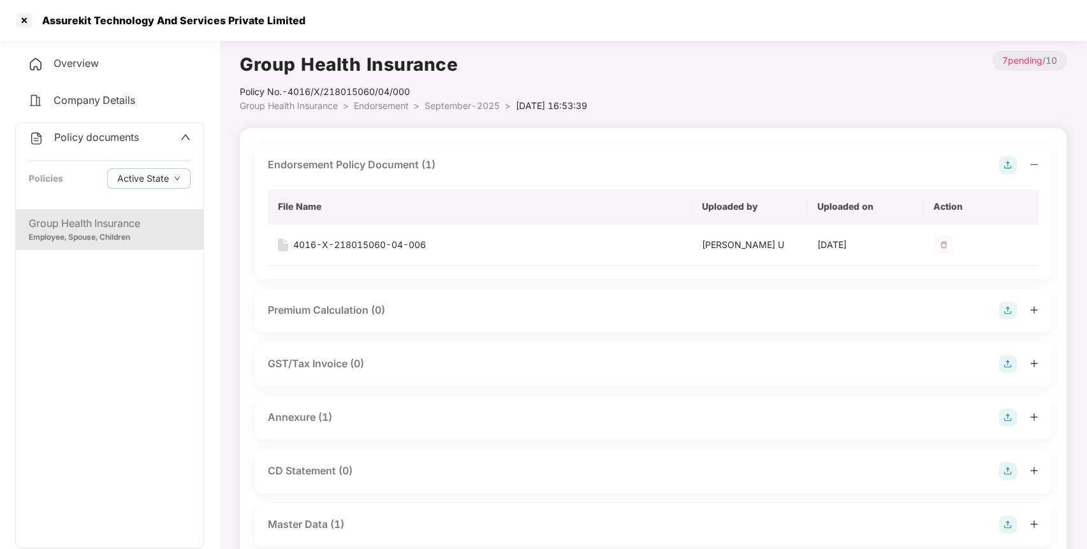
click at [325, 92] on div "Policy No.- 4016/X/218015060/04/000" at bounding box center [413, 92] width 347 height 14
drag, startPoint x: 290, startPoint y: 92, endPoint x: 429, endPoint y: 89, distance: 139.0
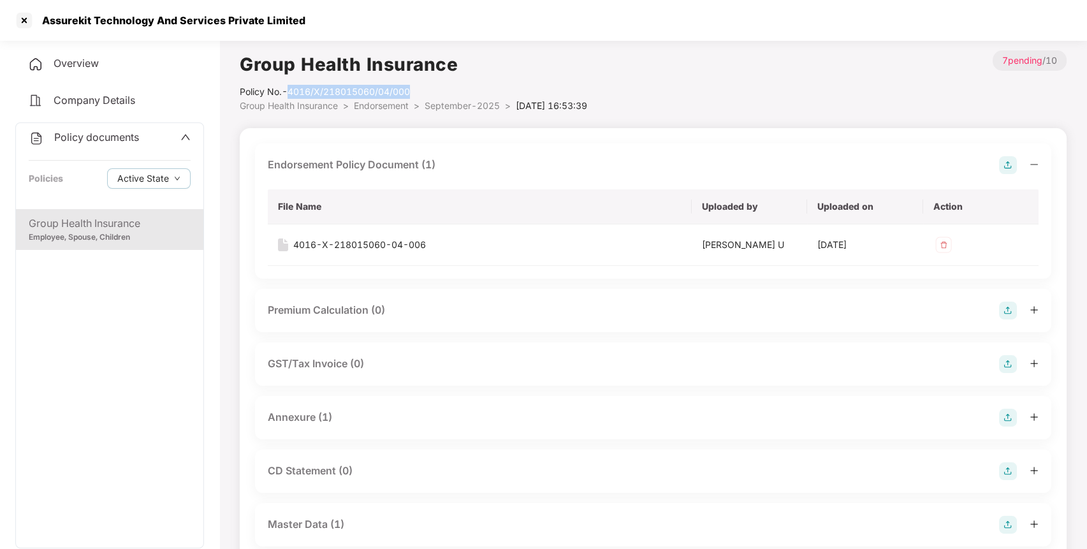
click at [429, 89] on div "Policy No.- 4016/X/218015060/04/000" at bounding box center [413, 92] width 347 height 14
copy div "4016/X/218015060/04/000"
click at [18, 20] on div at bounding box center [24, 20] width 20 height 20
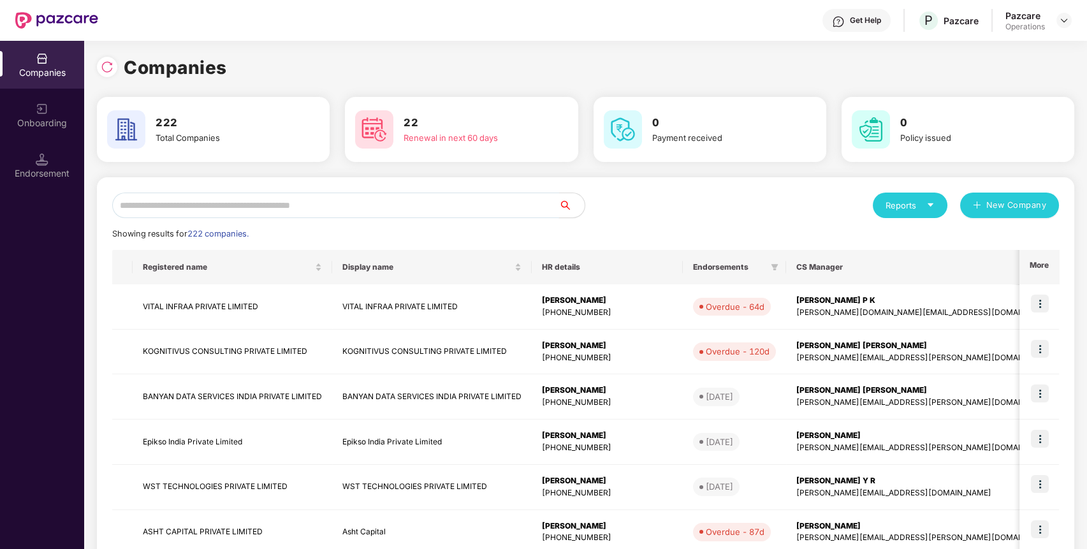
click at [298, 203] on input "text" at bounding box center [335, 206] width 447 height 26
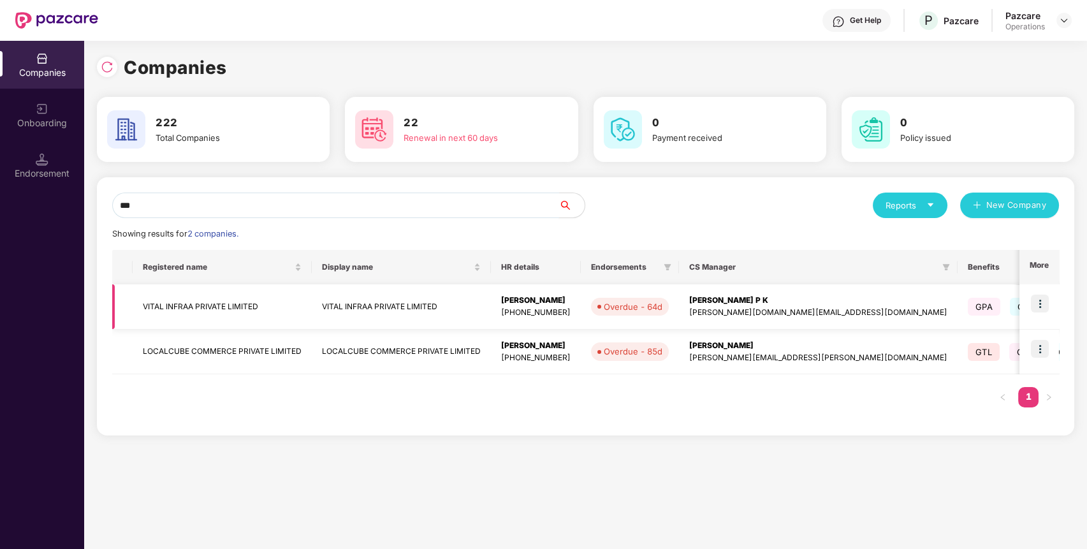
type input "***"
click at [185, 306] on td "VITAL INFRAA PRIVATE LIMITED" at bounding box center [222, 306] width 179 height 45
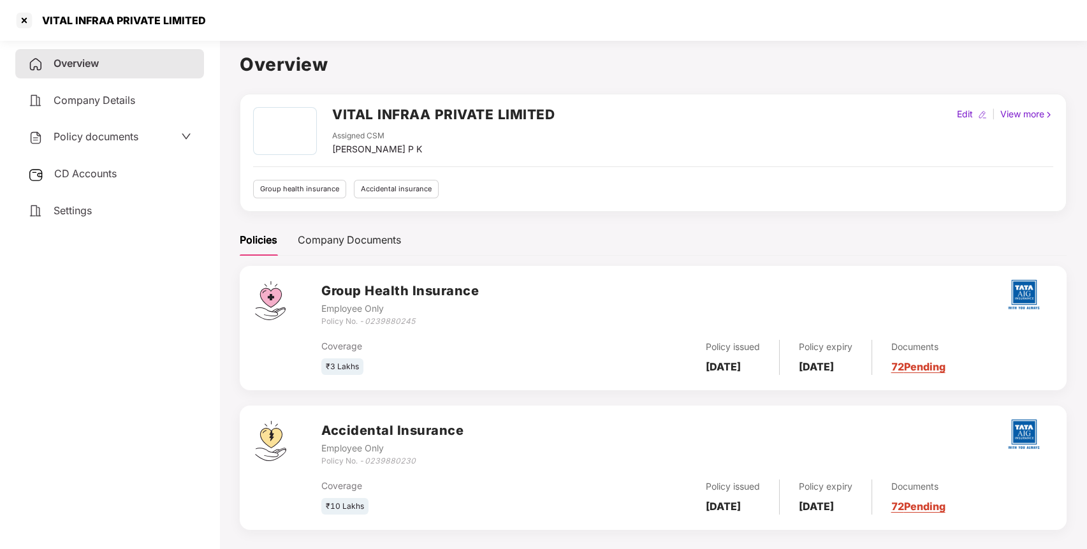
click at [98, 172] on span "CD Accounts" at bounding box center [85, 173] width 62 height 13
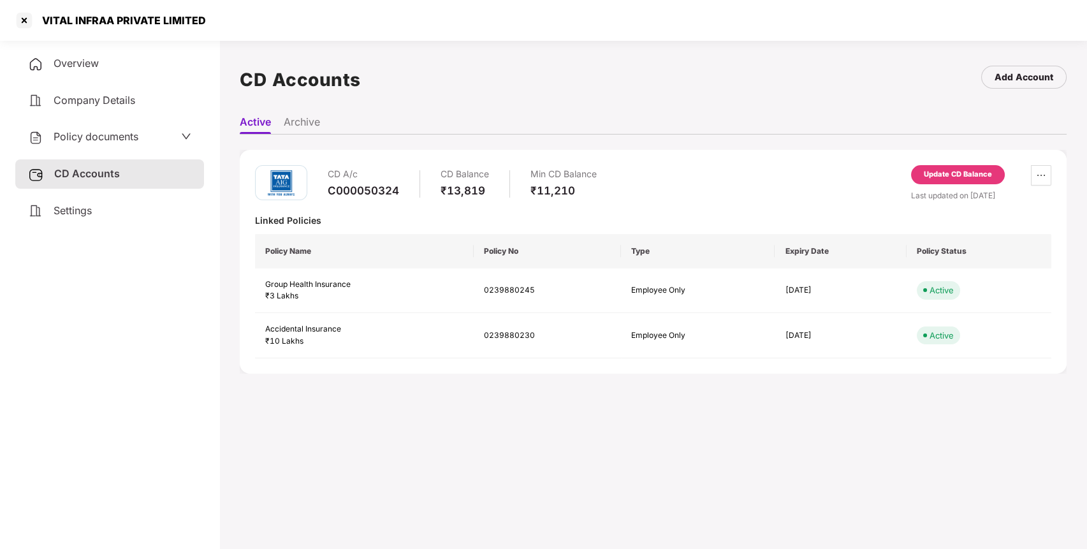
click at [944, 180] on div "Update CD Balance" at bounding box center [958, 174] width 94 height 19
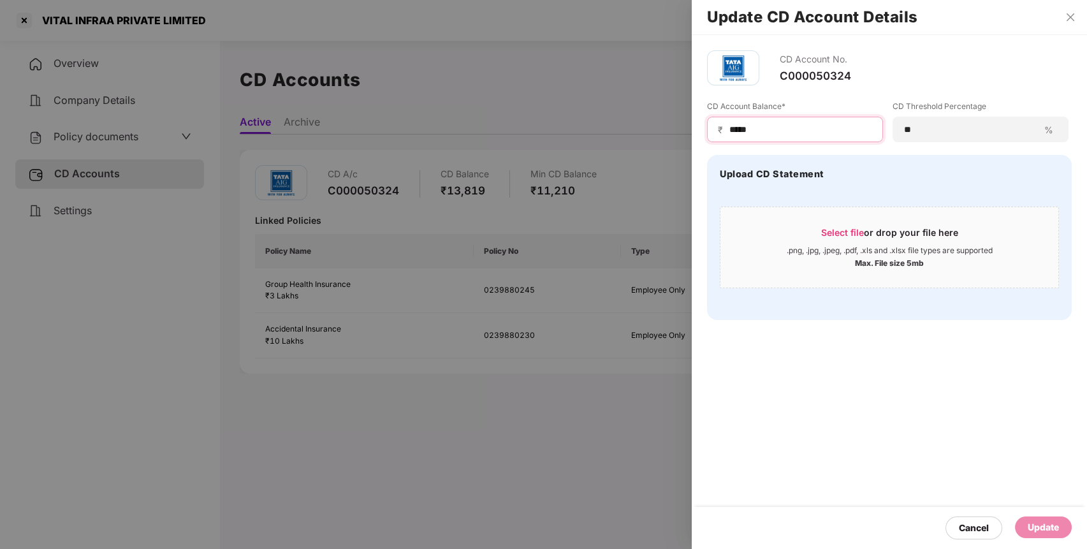
click at [816, 130] on input "*****" at bounding box center [800, 129] width 144 height 13
type input "****"
click at [1035, 522] on div "Update" at bounding box center [1043, 527] width 31 height 14
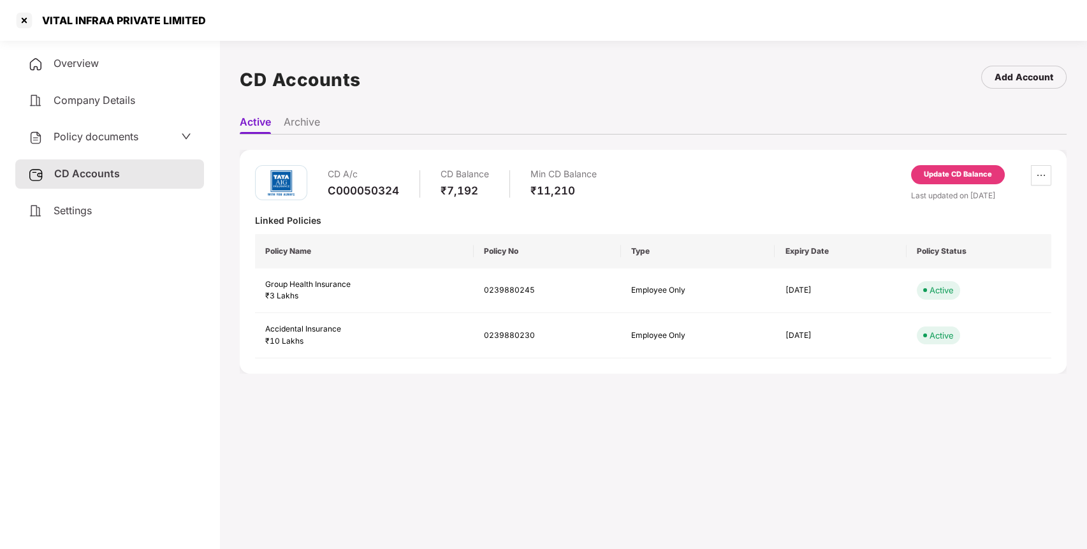
click at [147, 143] on div "Policy documents" at bounding box center [109, 137] width 163 height 17
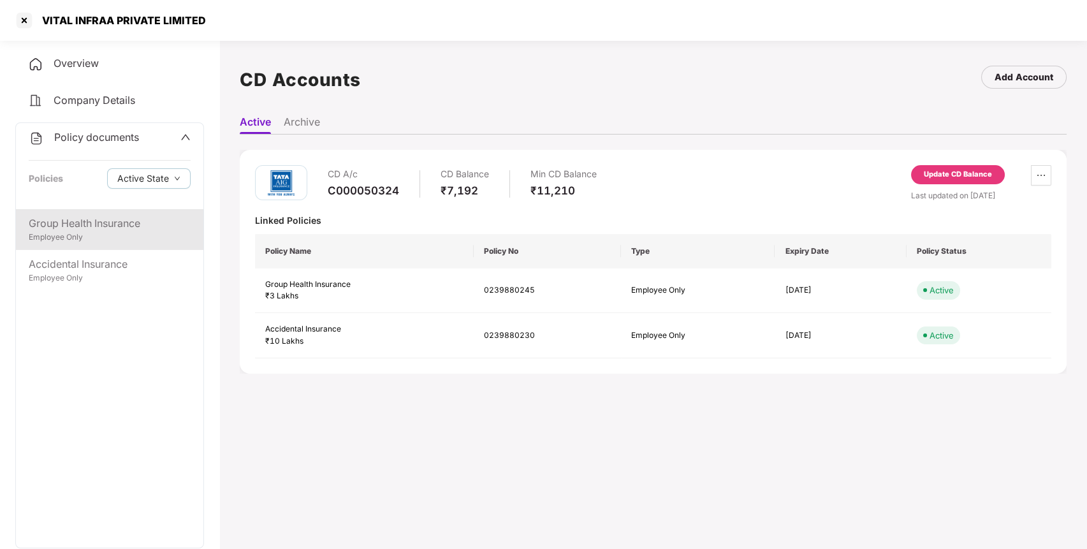
click at [124, 226] on div "Group Health Insurance" at bounding box center [110, 223] width 162 height 16
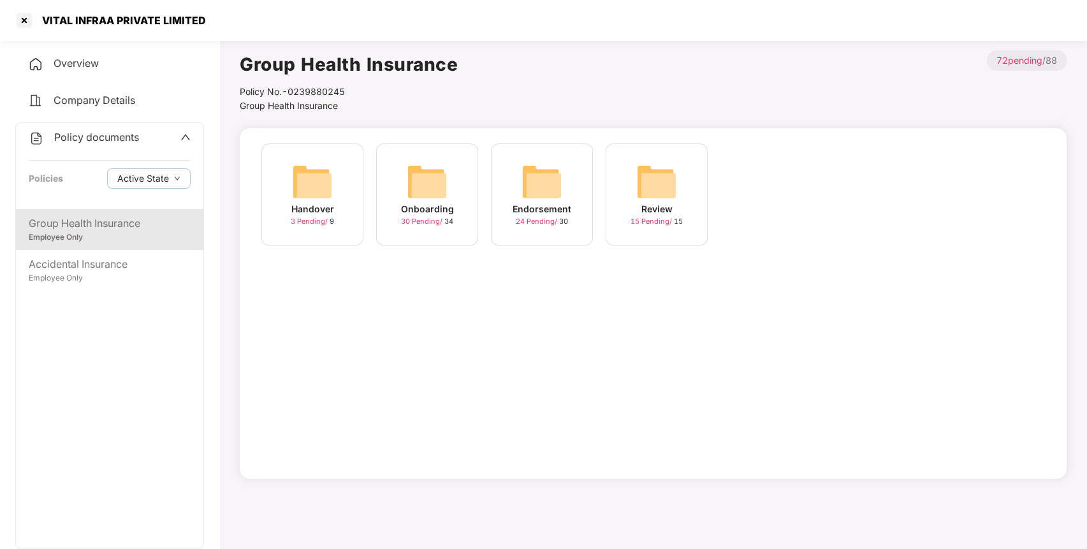
click at [551, 175] on img at bounding box center [541, 181] width 41 height 41
click at [771, 162] on img at bounding box center [771, 181] width 41 height 41
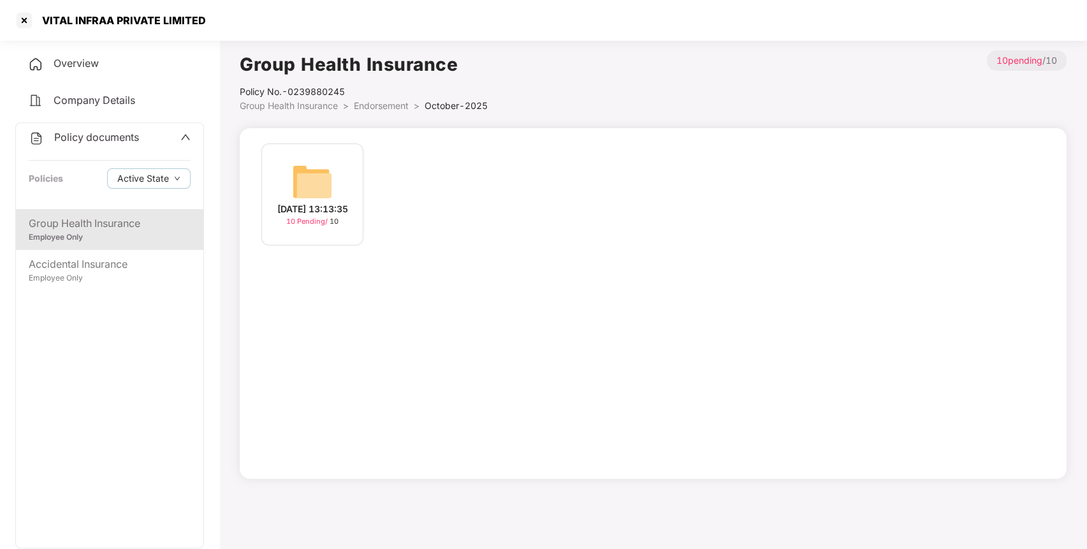
click at [312, 168] on img at bounding box center [312, 181] width 41 height 41
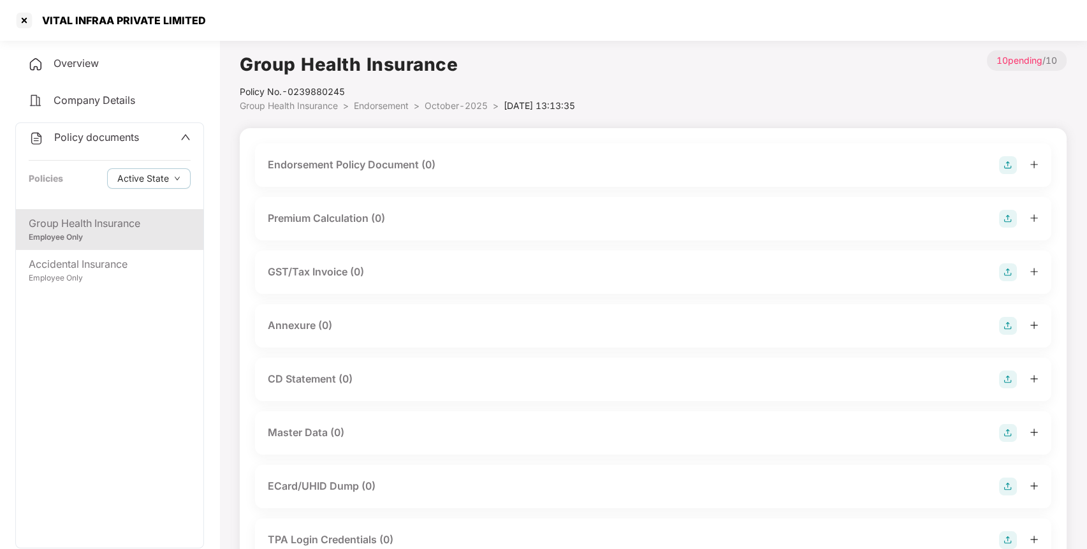
click at [1005, 164] on img at bounding box center [1008, 165] width 18 height 18
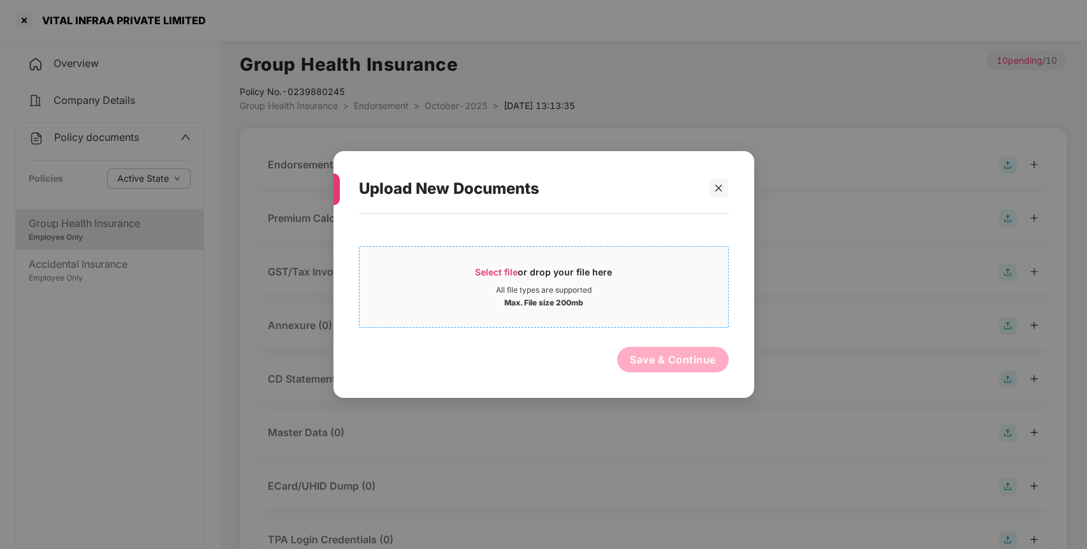
click at [484, 275] on span "Select file" at bounding box center [496, 271] width 43 height 11
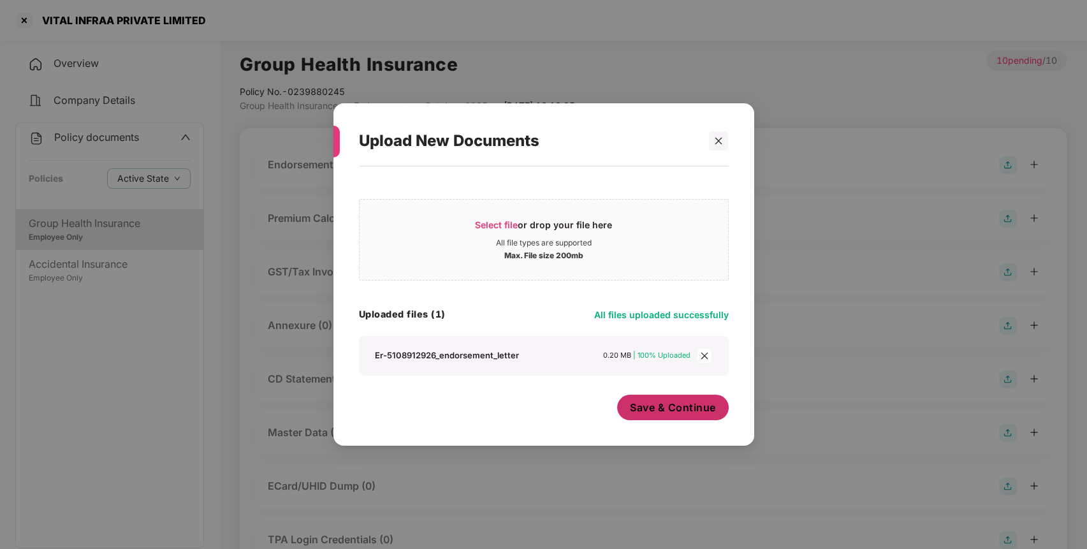
click at [676, 414] on button "Save & Continue" at bounding box center [673, 408] width 112 height 26
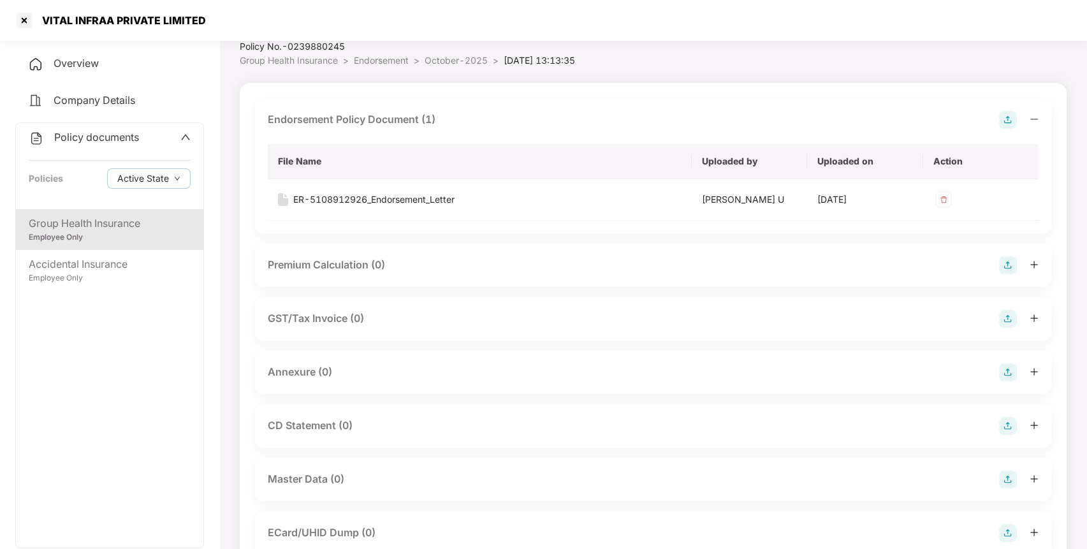
scroll to position [46, 0]
click at [1005, 365] on img at bounding box center [1008, 372] width 18 height 18
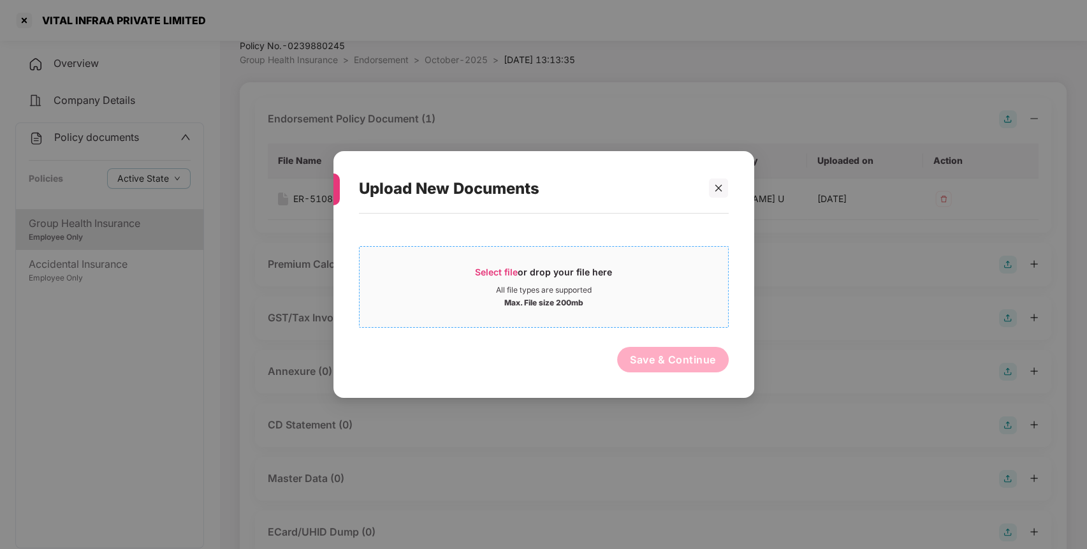
click at [503, 261] on span "Select file or drop your file here All file types are supported Max. File size …" at bounding box center [544, 286] width 368 height 61
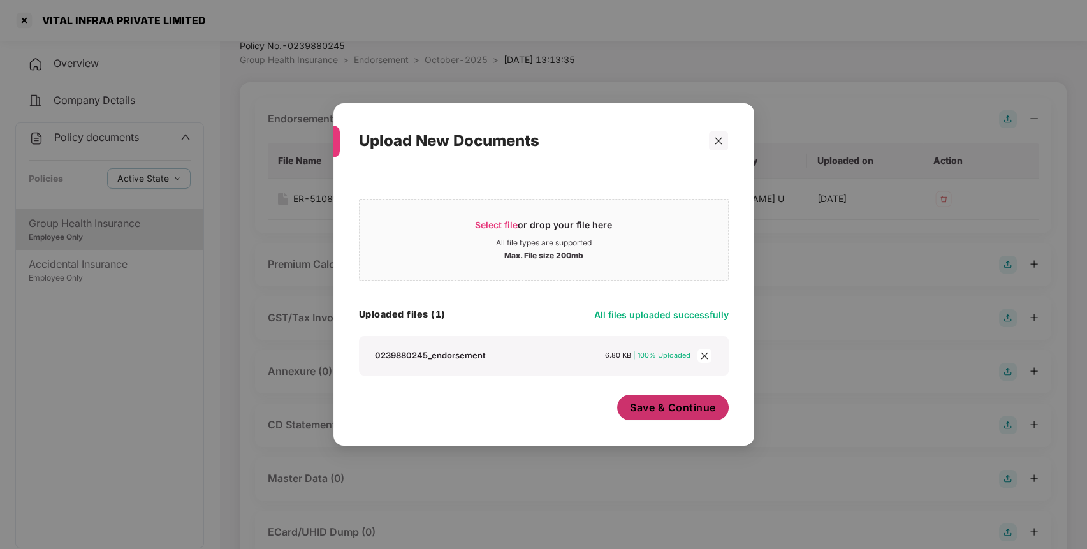
click at [682, 405] on span "Save & Continue" at bounding box center [673, 407] width 86 height 14
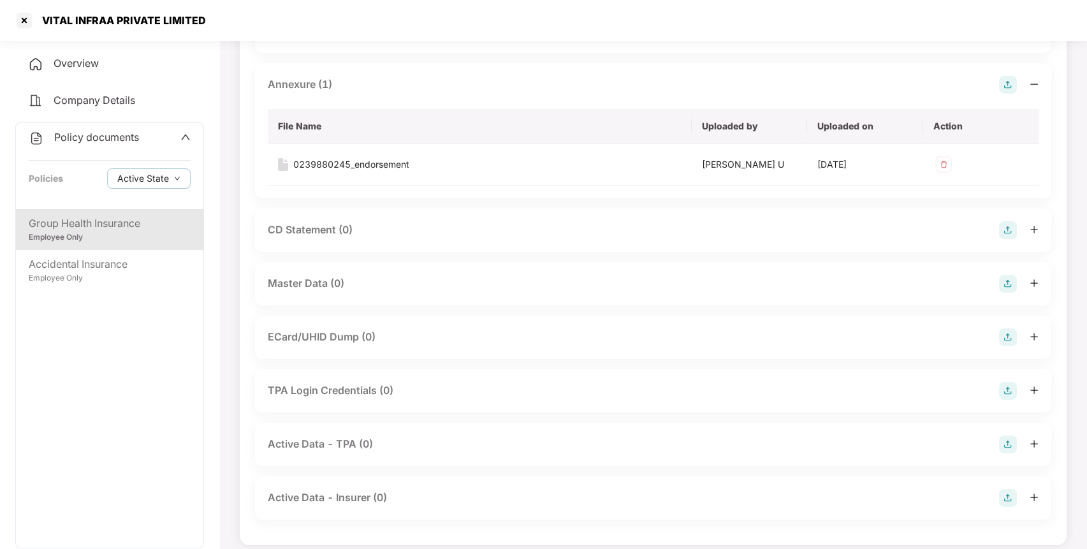
scroll to position [336, 0]
click at [1003, 277] on img at bounding box center [1008, 281] width 18 height 18
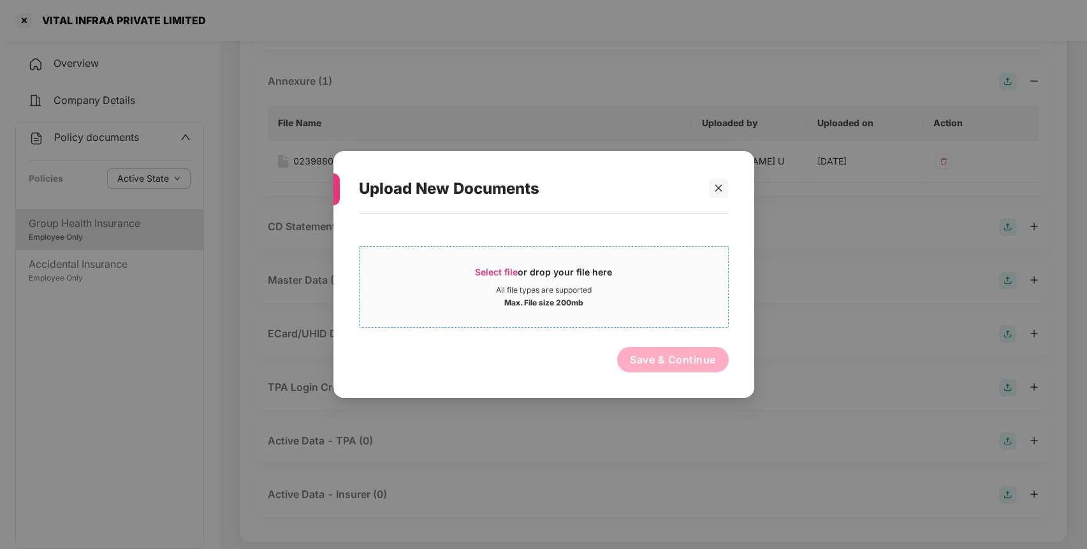
click at [508, 275] on span "Select file" at bounding box center [496, 271] width 43 height 11
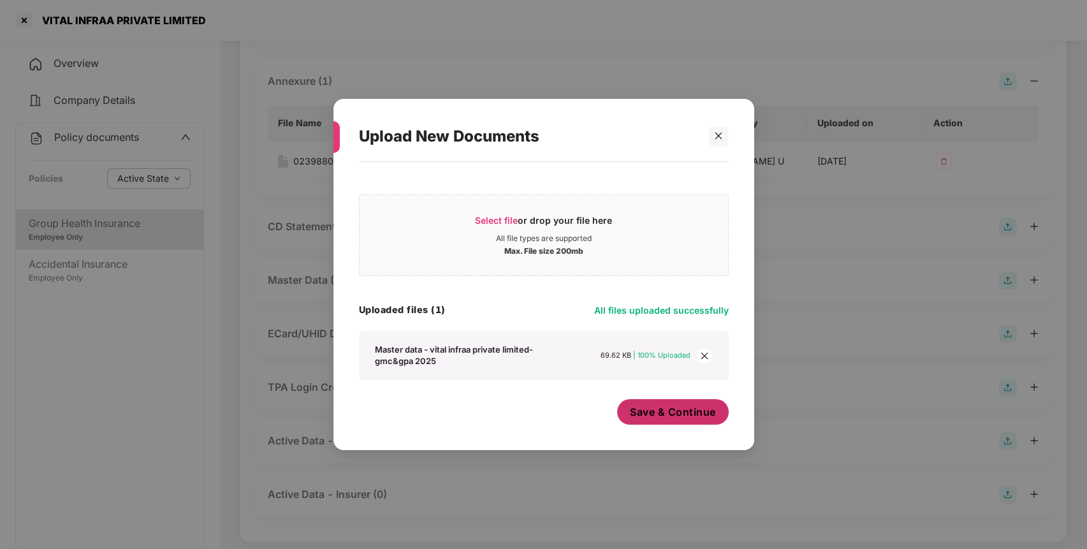
click at [665, 405] on span "Save & Continue" at bounding box center [673, 412] width 86 height 14
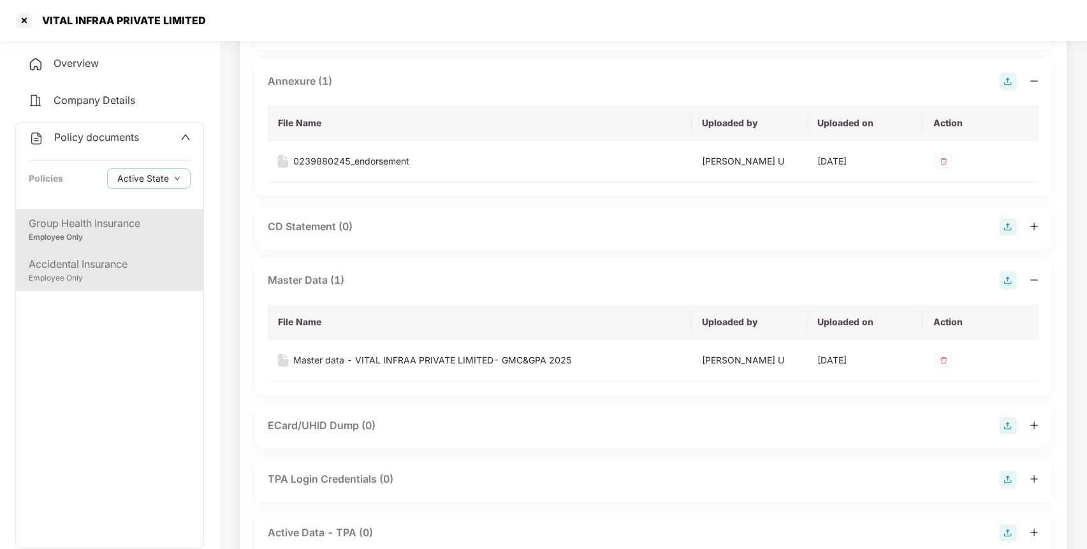
click at [130, 267] on div "Accidental Insurance" at bounding box center [110, 264] width 162 height 16
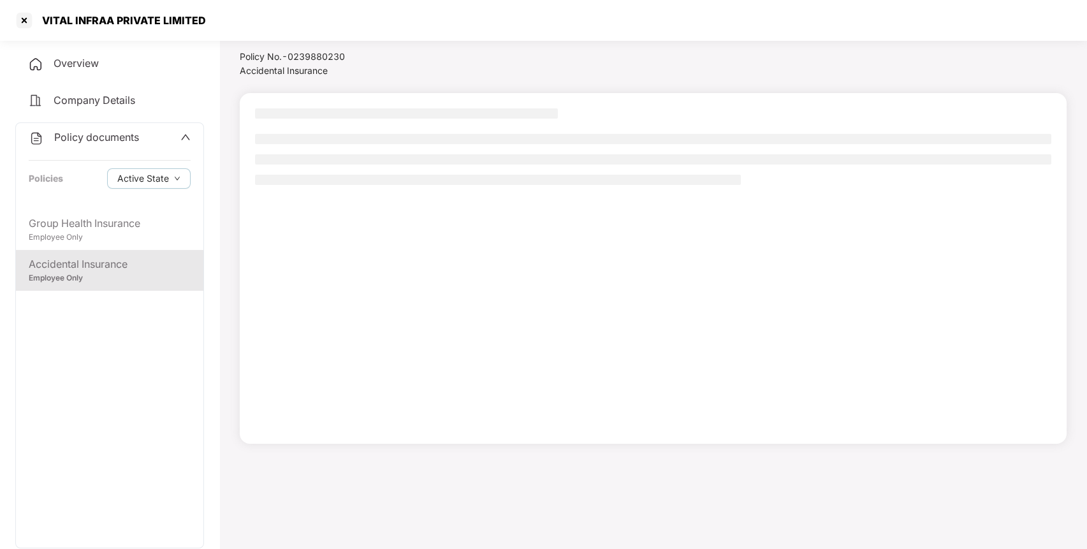
scroll to position [35, 0]
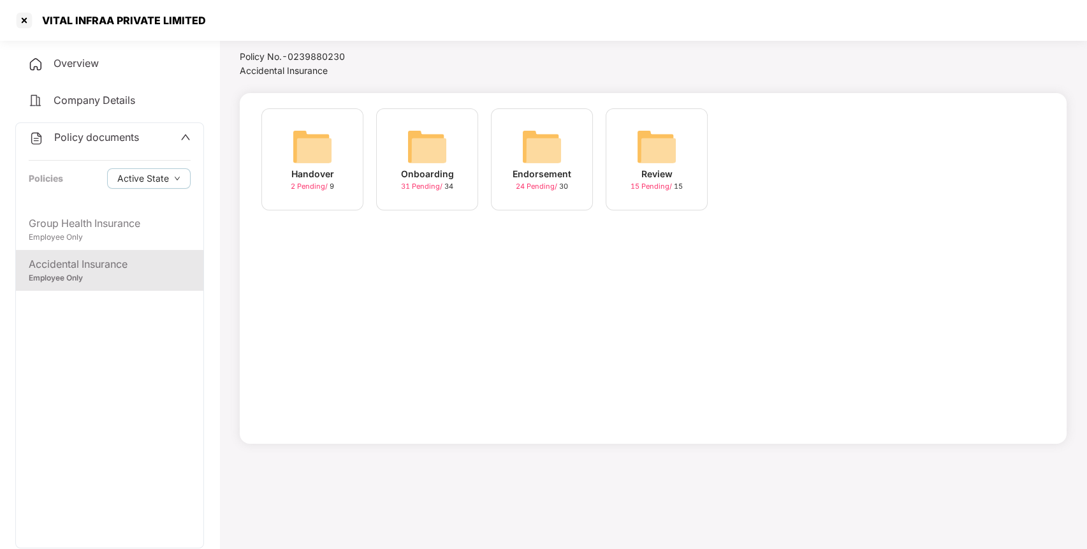
click at [539, 154] on img at bounding box center [541, 146] width 41 height 41
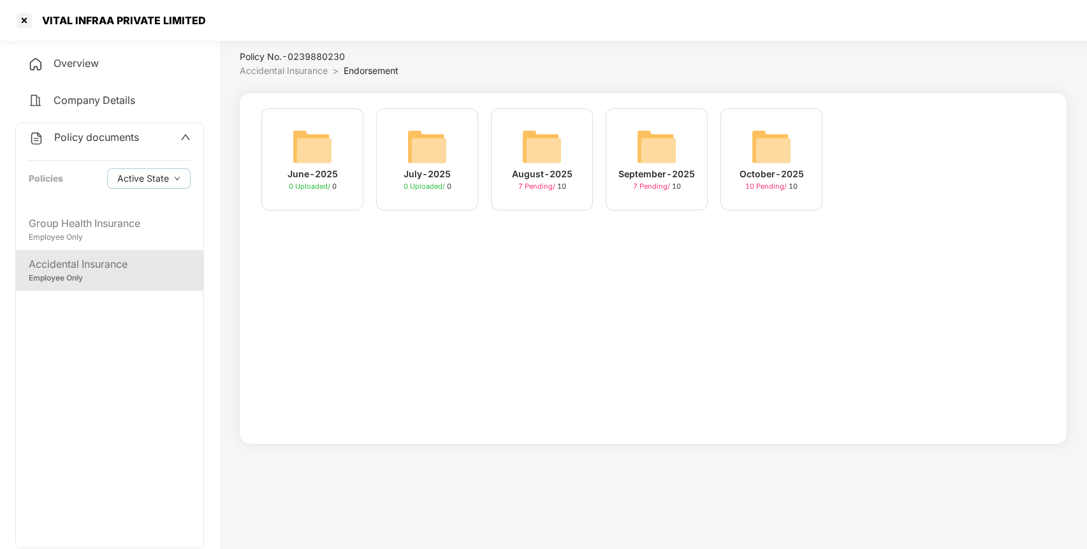
click at [752, 134] on img at bounding box center [771, 146] width 41 height 41
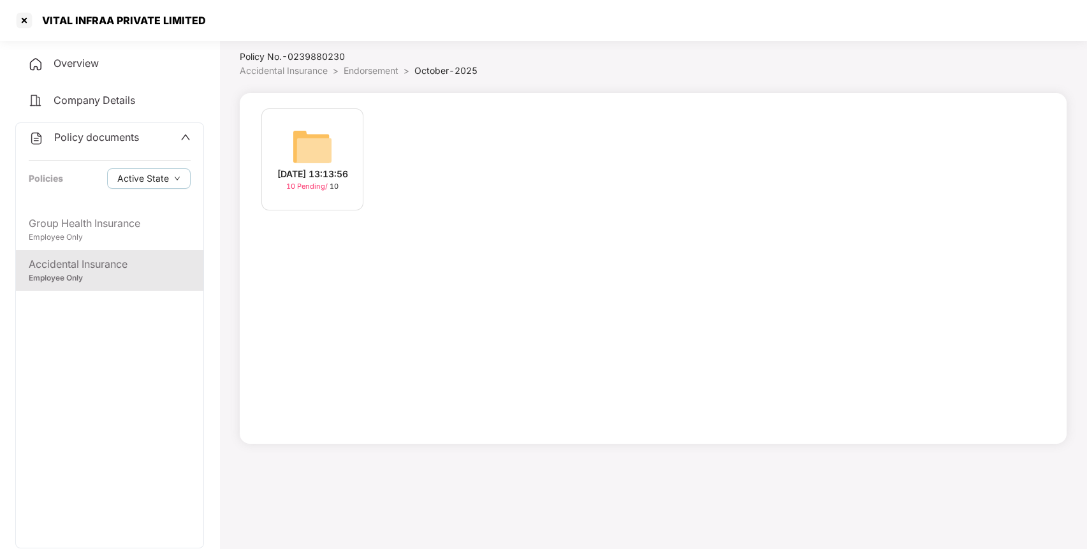
click at [323, 138] on img at bounding box center [312, 146] width 41 height 41
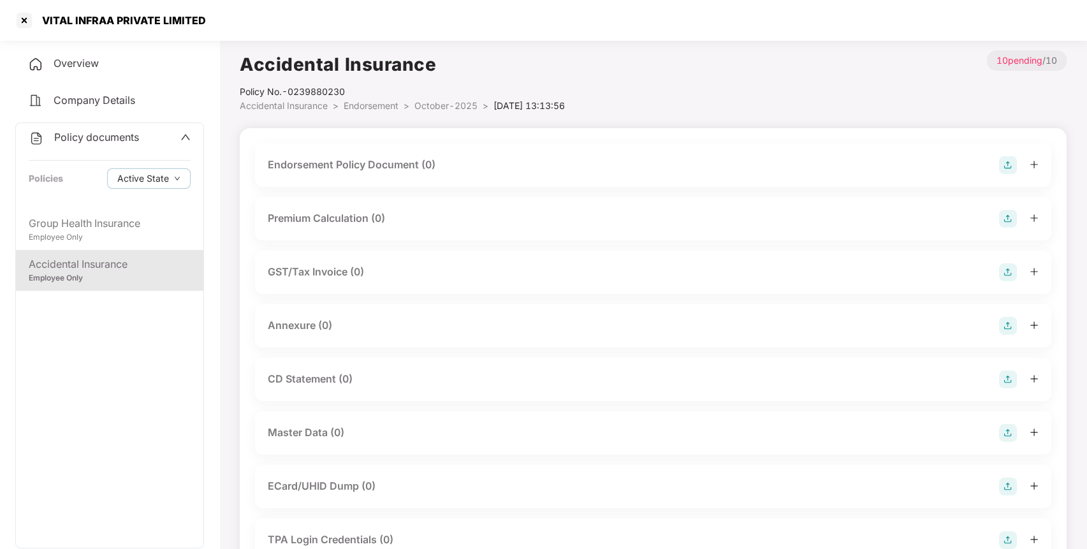
click at [996, 166] on div "Endorsement Policy Document (0)" at bounding box center [653, 165] width 771 height 18
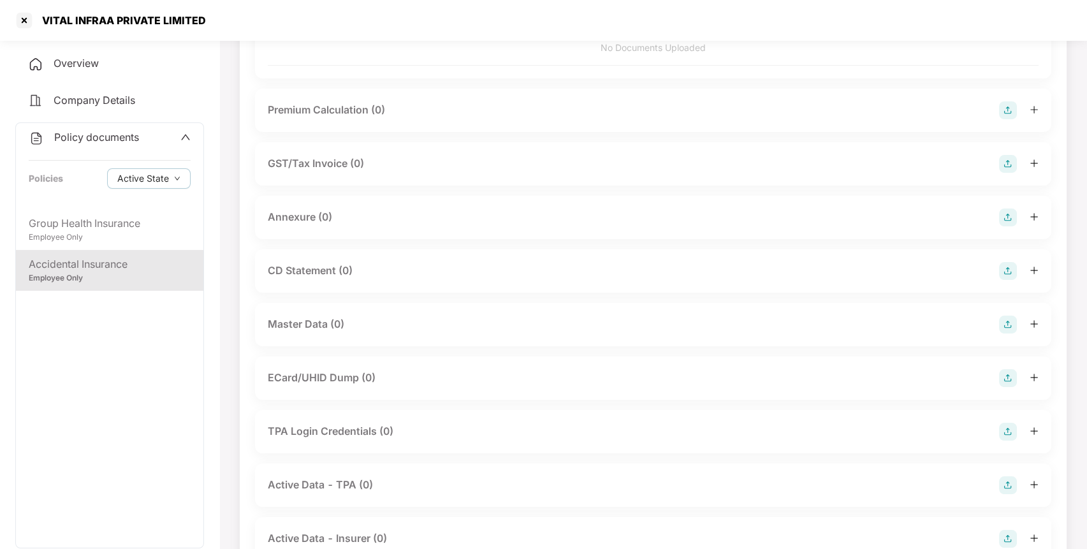
scroll to position [197, 0]
click at [1004, 323] on img at bounding box center [1008, 321] width 18 height 18
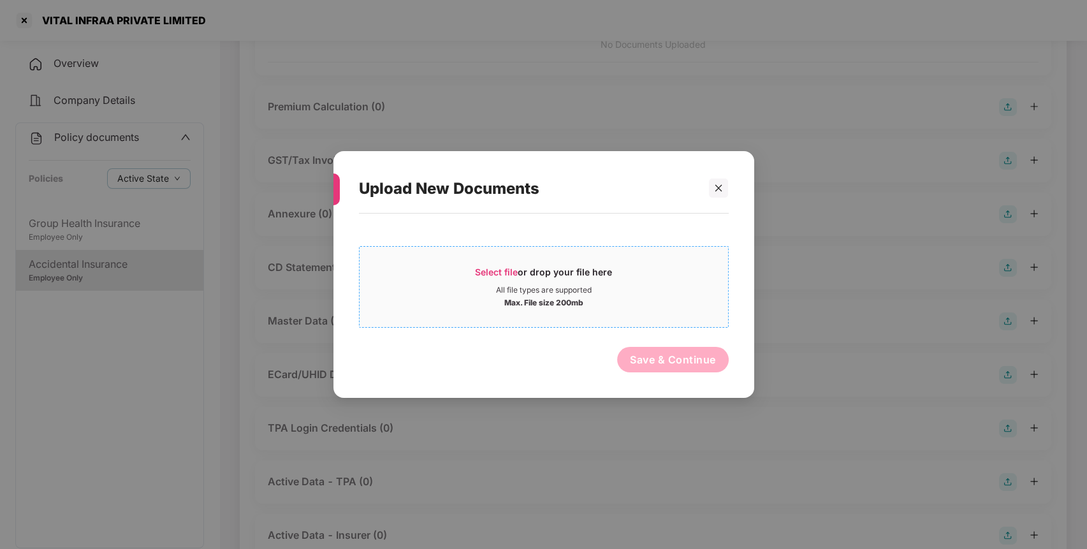
click at [497, 266] on span "Select file" at bounding box center [496, 271] width 43 height 11
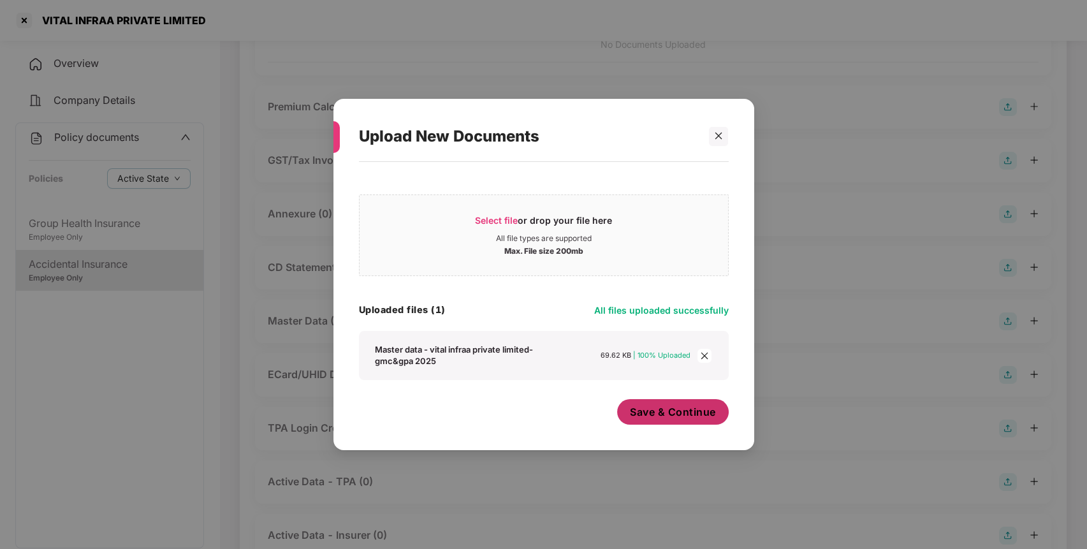
click at [667, 406] on span "Save & Continue" at bounding box center [673, 412] width 86 height 14
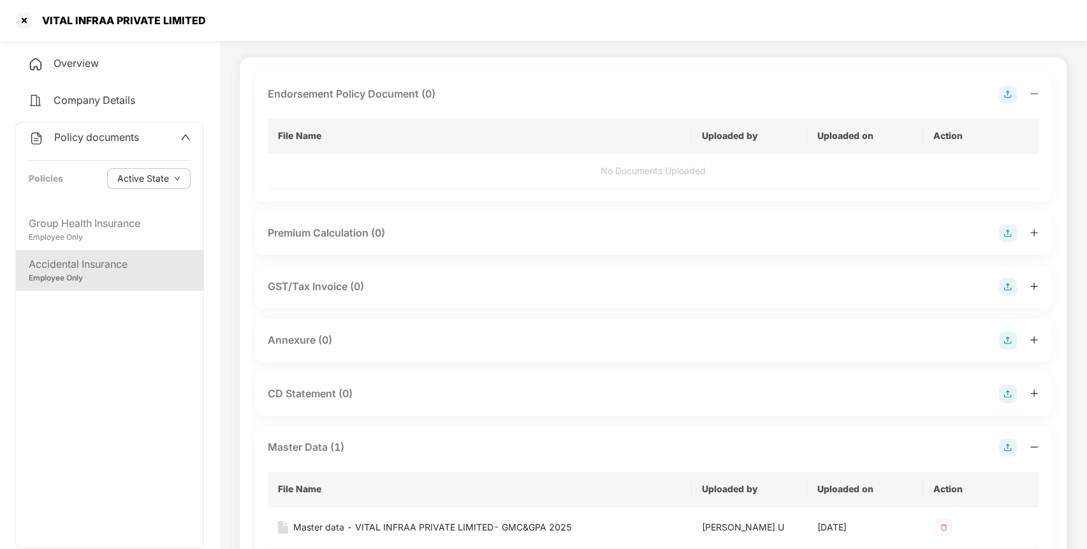
scroll to position [0, 0]
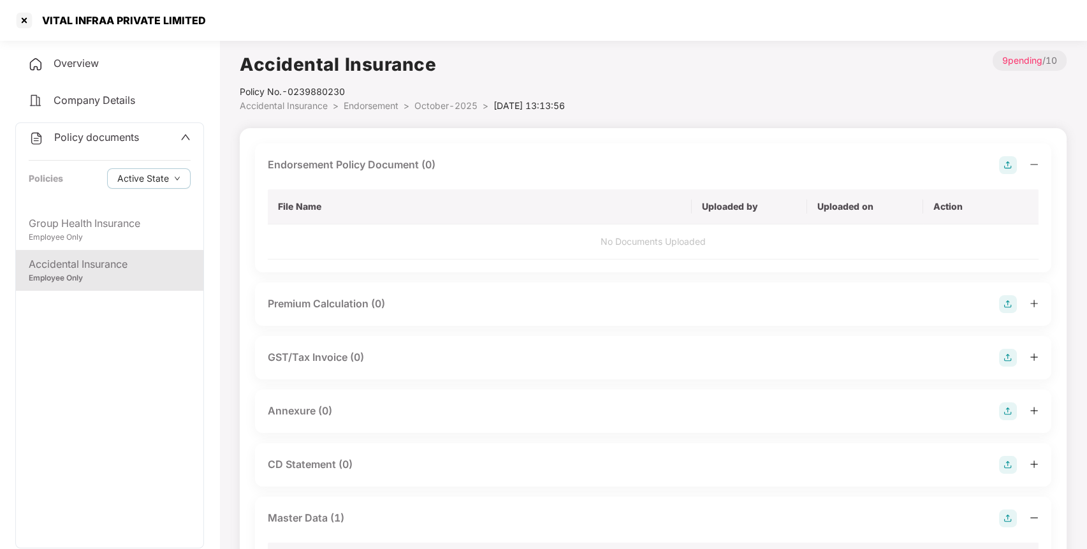
click at [1009, 159] on img at bounding box center [1008, 165] width 18 height 18
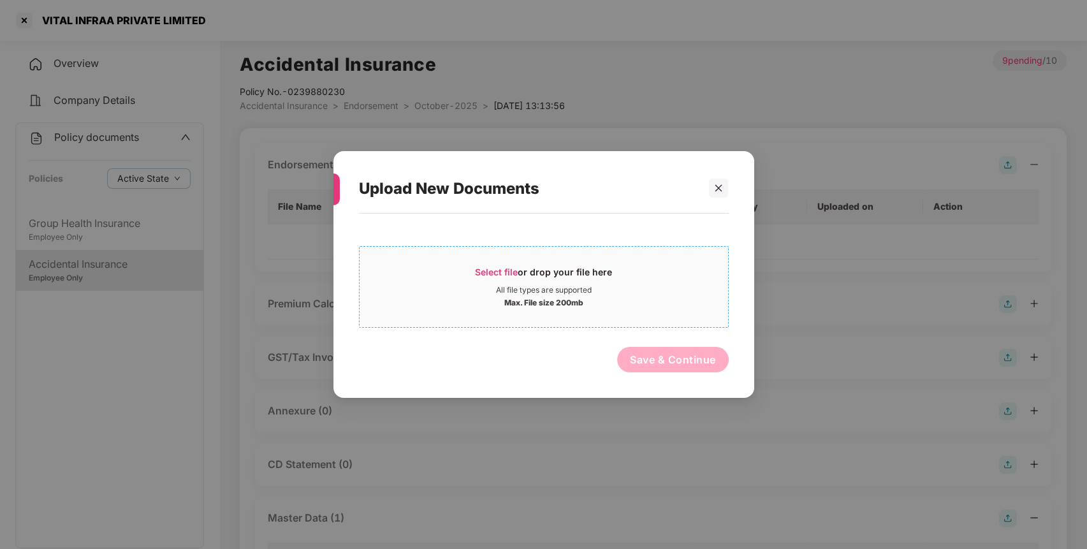
click at [490, 265] on span "Select file or drop your file here All file types are supported Max. File size …" at bounding box center [544, 286] width 368 height 61
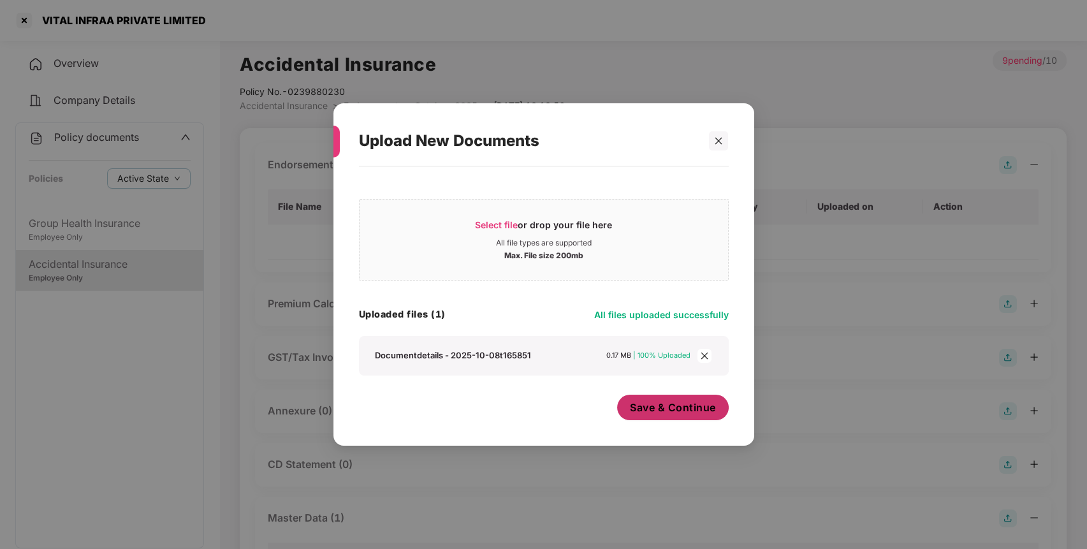
click at [689, 405] on span "Save & Continue" at bounding box center [673, 407] width 86 height 14
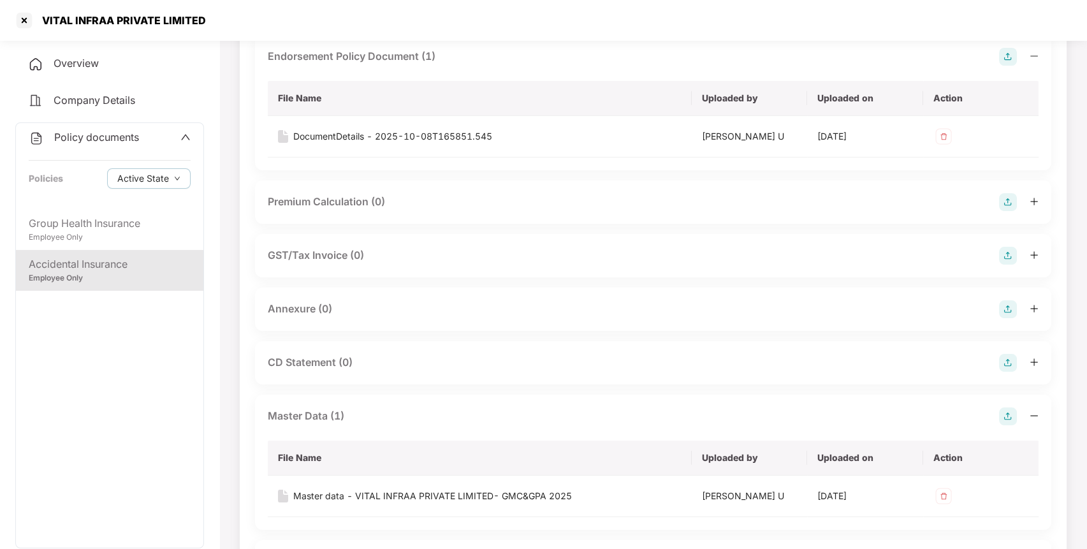
scroll to position [119, 0]
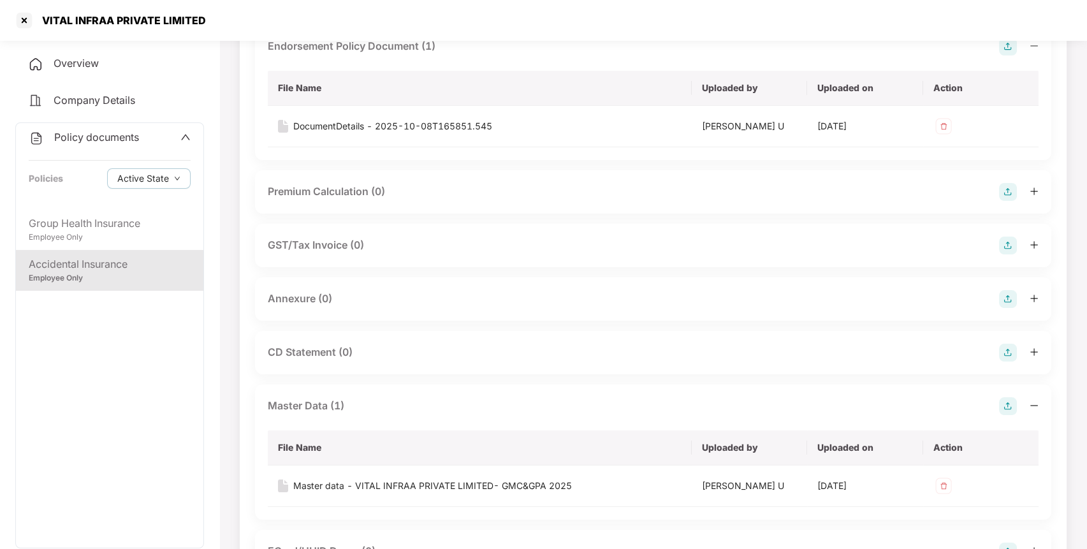
click at [1009, 295] on img at bounding box center [1008, 299] width 18 height 18
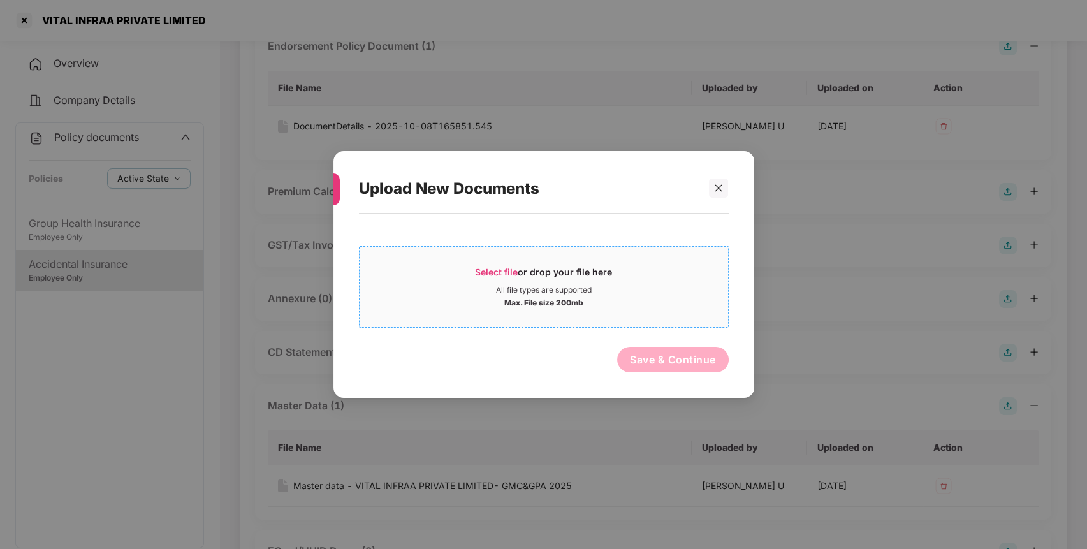
click at [482, 270] on span "Select file" at bounding box center [496, 271] width 43 height 11
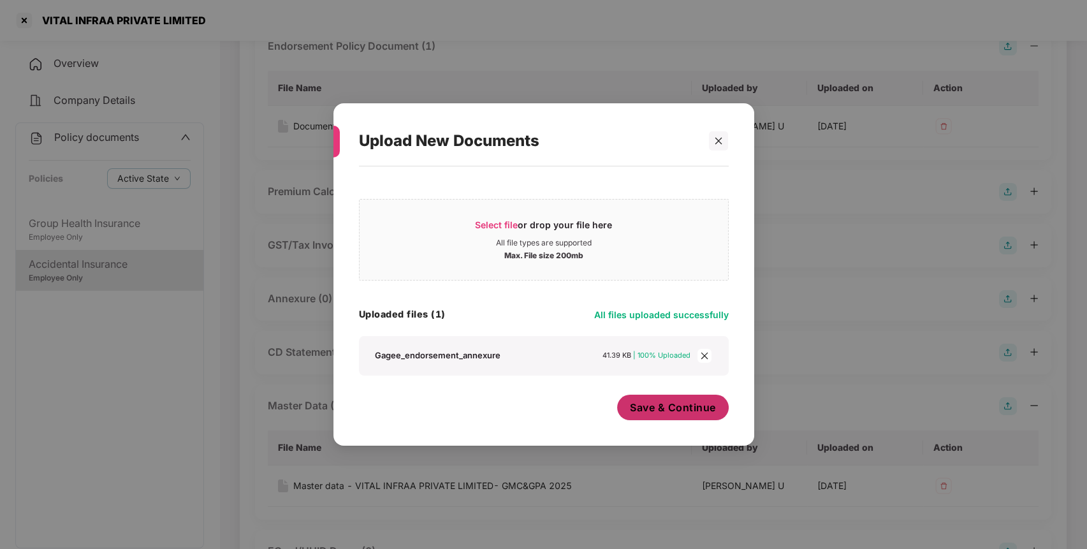
click at [672, 411] on span "Save & Continue" at bounding box center [673, 407] width 86 height 14
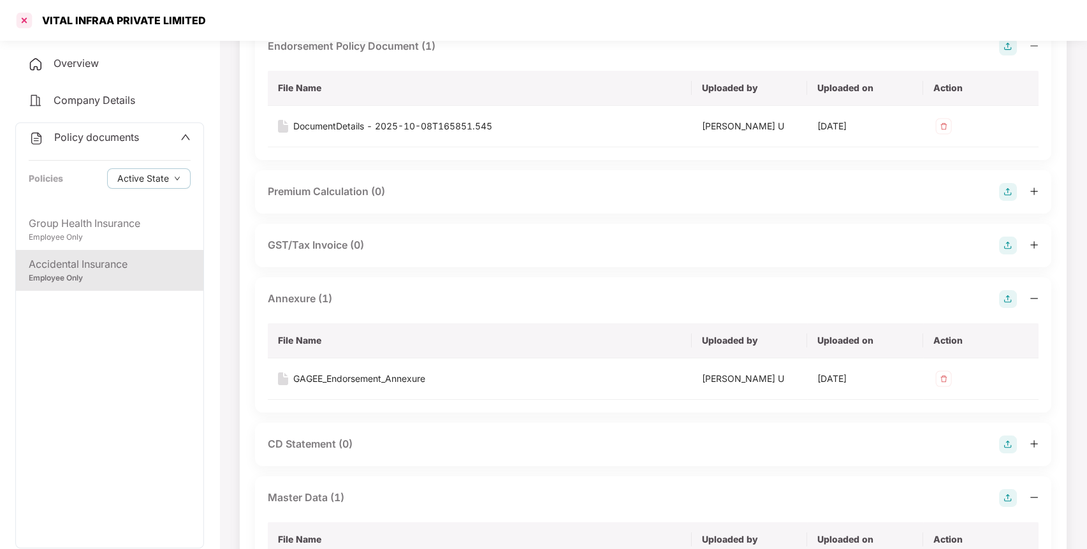
click at [29, 18] on div at bounding box center [24, 20] width 20 height 20
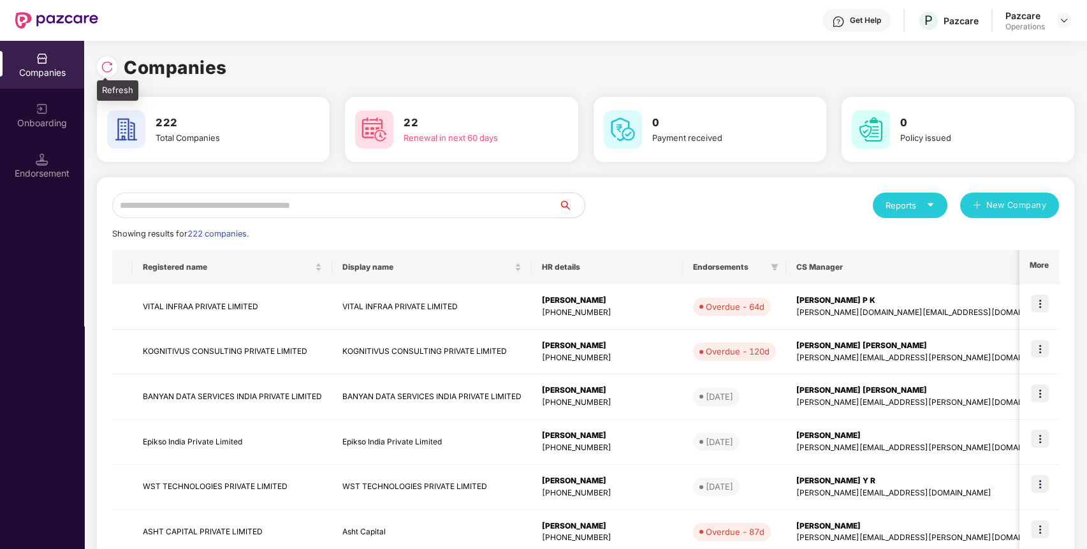
click at [105, 61] on img at bounding box center [107, 67] width 13 height 13
click at [119, 71] on div at bounding box center [110, 66] width 27 height 24
click at [110, 67] on img at bounding box center [107, 67] width 13 height 13
click at [295, 196] on input "*" at bounding box center [335, 206] width 447 height 26
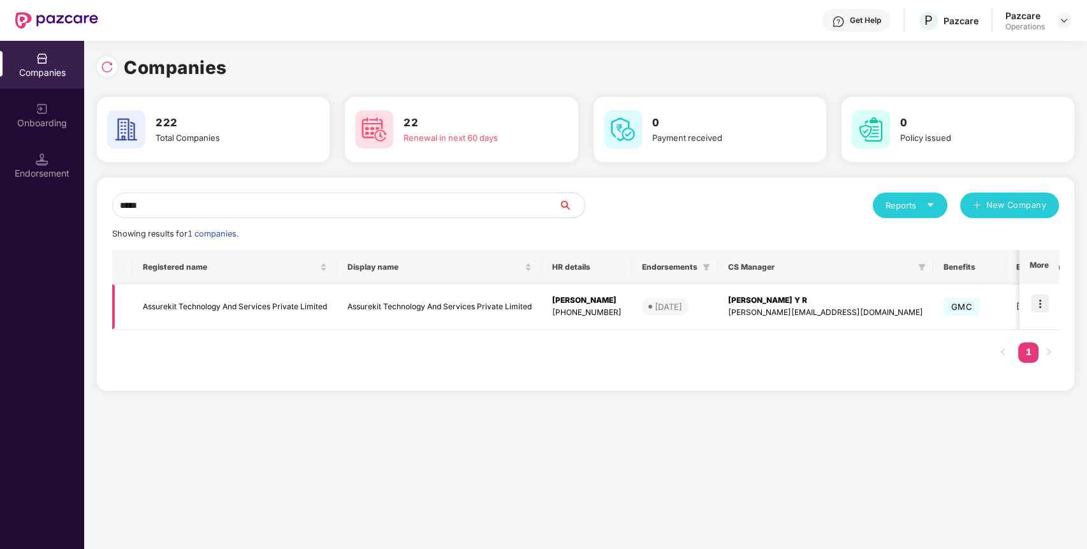
type input "*****"
click at [229, 308] on td "Assurekit Technology And Services Private Limited" at bounding box center [235, 306] width 205 height 45
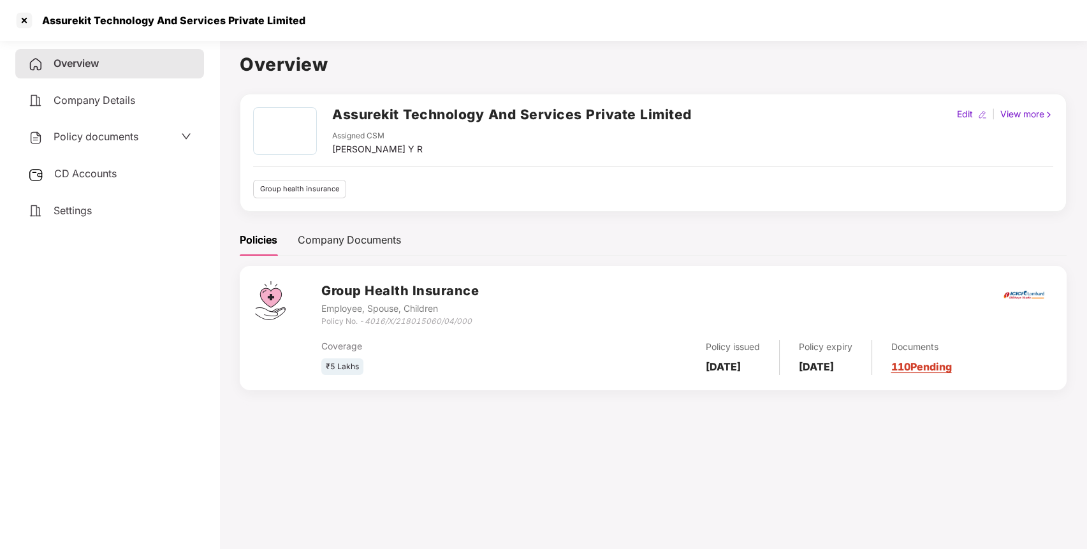
click at [71, 135] on span "Policy documents" at bounding box center [96, 136] width 85 height 13
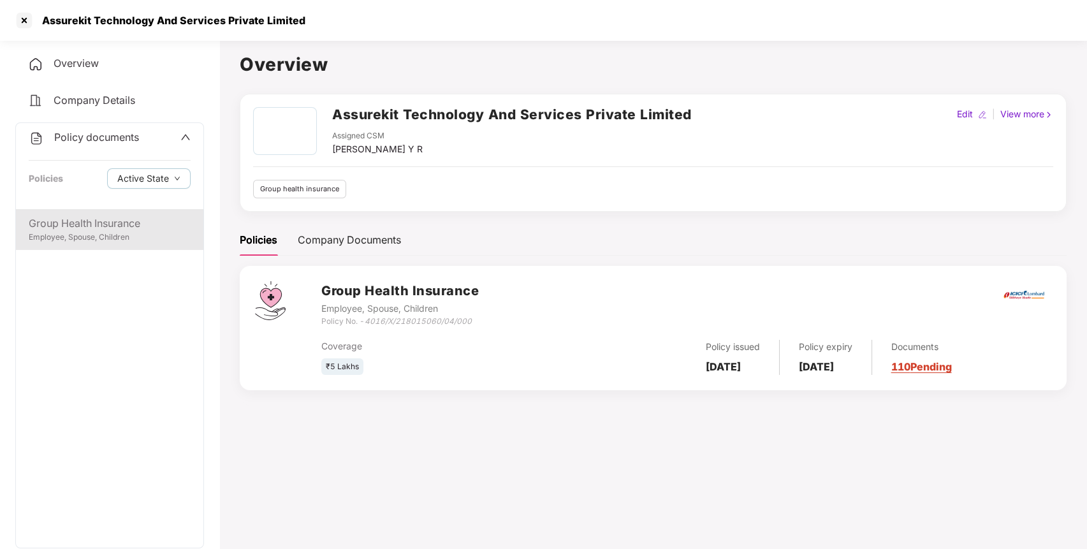
click at [46, 226] on div "Group Health Insurance" at bounding box center [110, 223] width 162 height 16
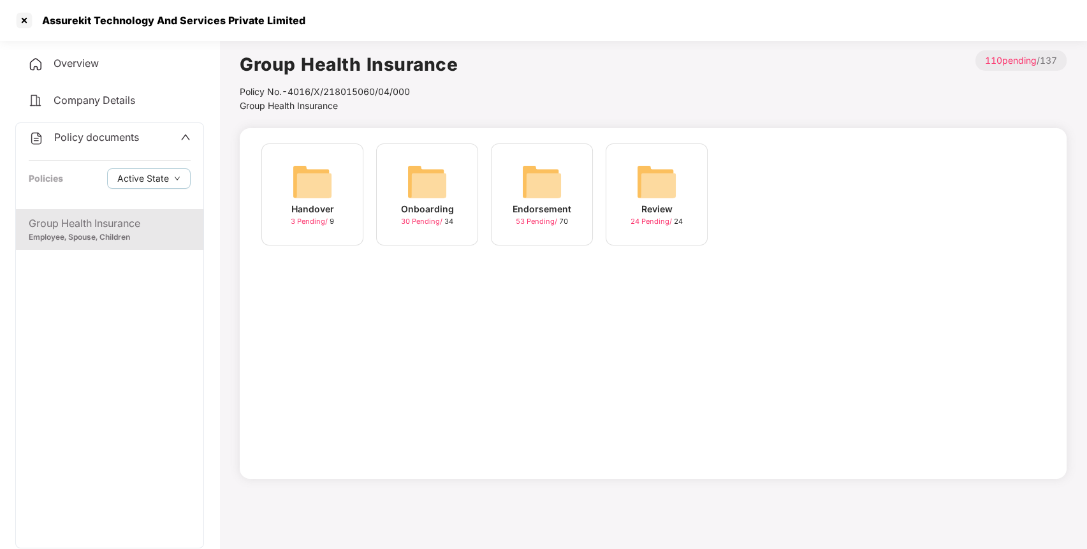
click at [558, 180] on img at bounding box center [541, 181] width 41 height 41
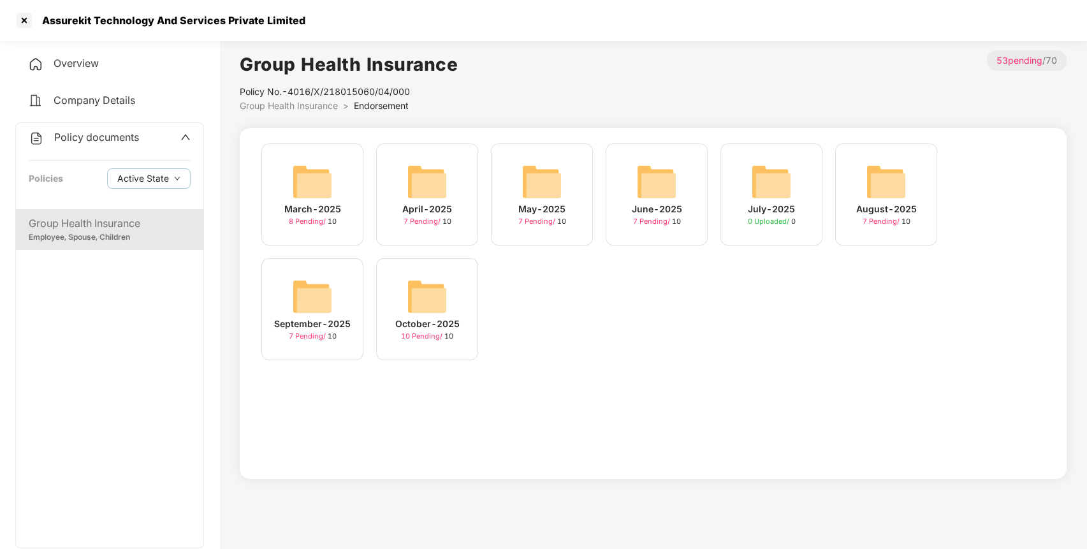
click at [429, 277] on img at bounding box center [427, 296] width 41 height 41
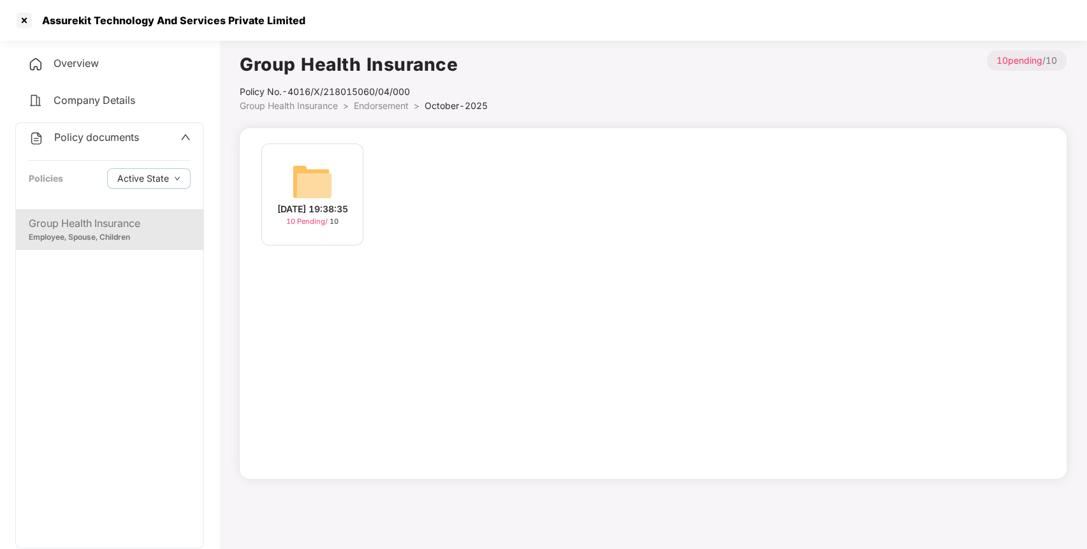
click at [317, 192] on img at bounding box center [312, 181] width 41 height 41
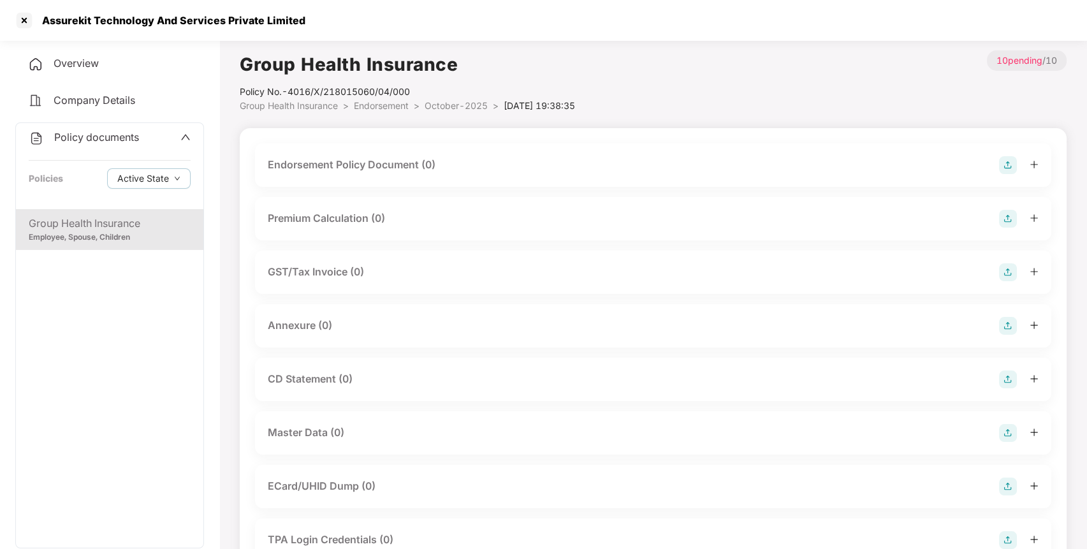
click at [1010, 171] on img at bounding box center [1008, 165] width 18 height 18
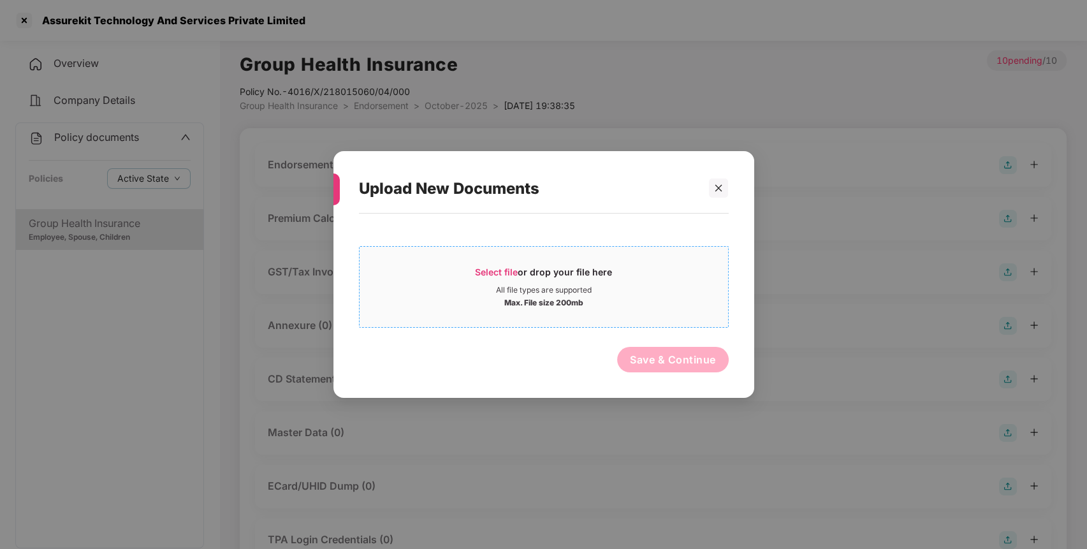
click at [492, 273] on span "Select file" at bounding box center [496, 271] width 43 height 11
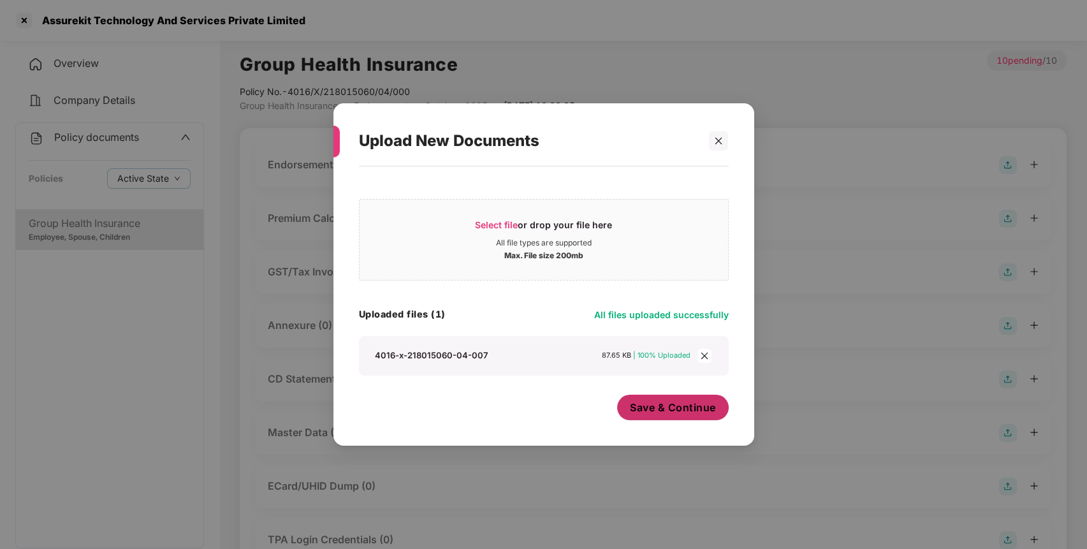
click at [658, 411] on span "Save & Continue" at bounding box center [673, 407] width 86 height 14
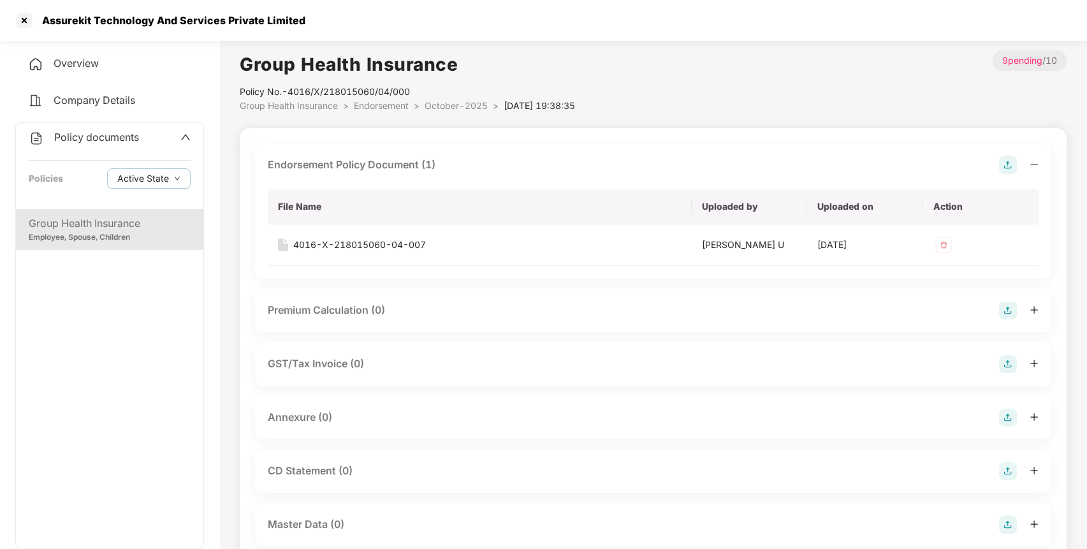
scroll to position [115, 0]
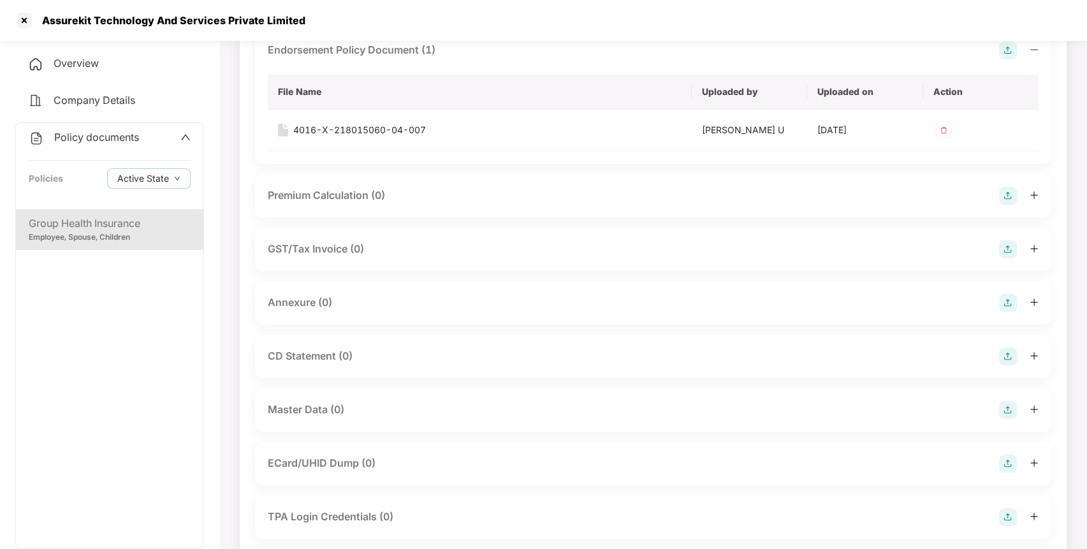
click at [1005, 297] on img at bounding box center [1008, 303] width 18 height 18
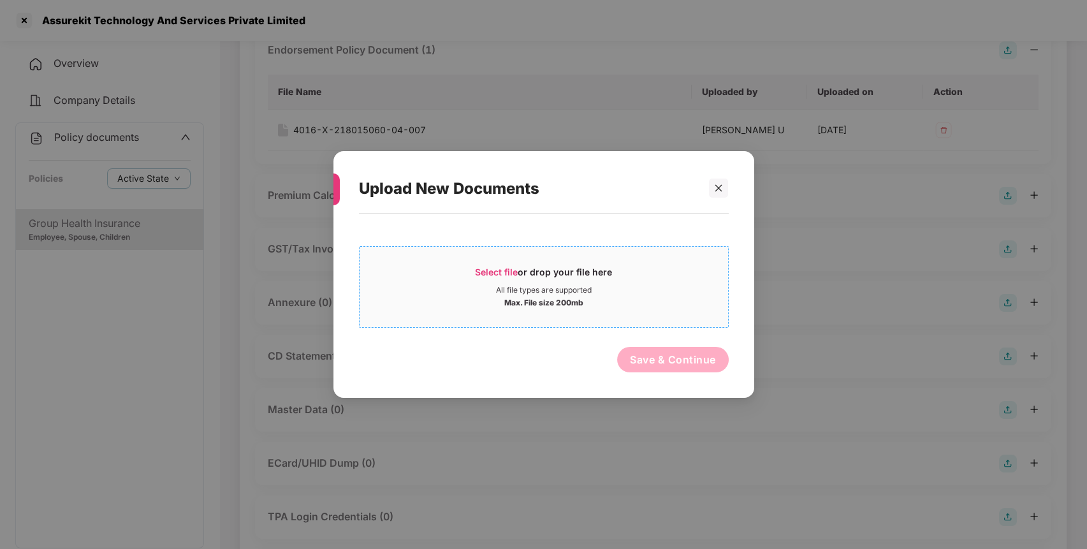
click at [496, 260] on span "Select file or drop your file here All file types are supported Max. File size …" at bounding box center [544, 286] width 368 height 61
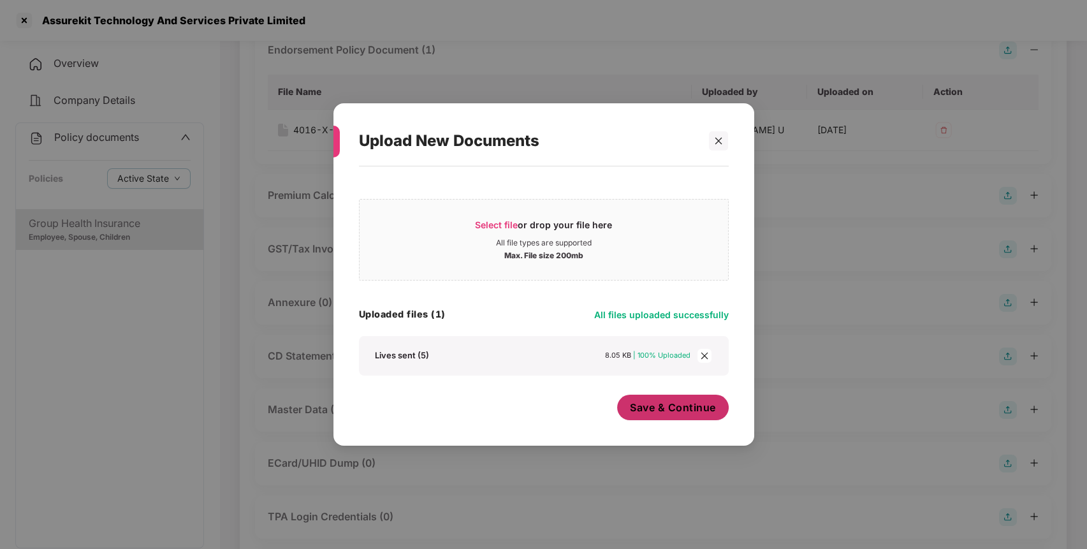
click at [668, 401] on span "Save & Continue" at bounding box center [673, 407] width 86 height 14
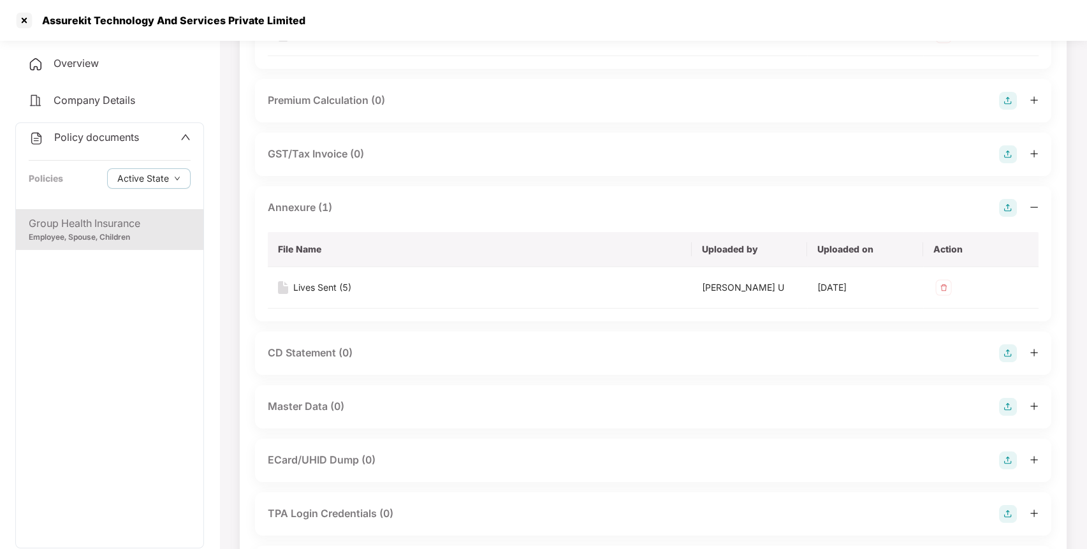
scroll to position [214, 0]
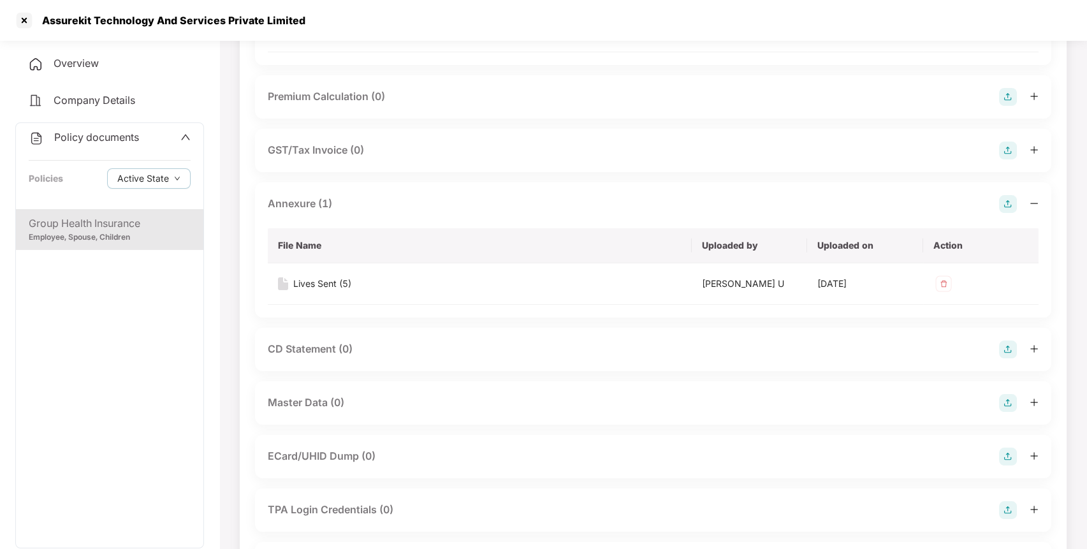
click at [1005, 392] on div "Master Data (0)" at bounding box center [653, 402] width 796 height 43
click at [1006, 397] on img at bounding box center [1008, 403] width 18 height 18
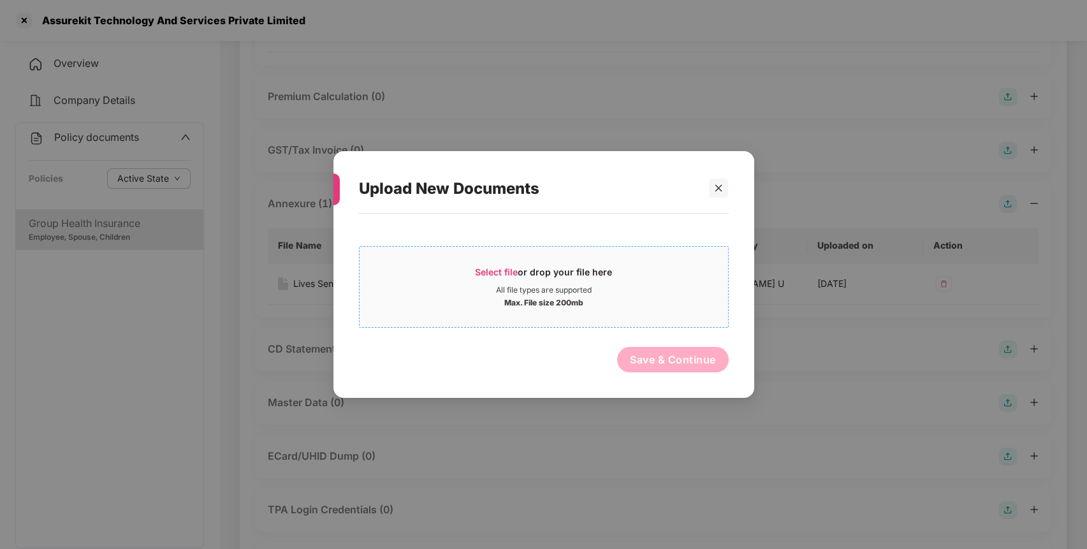
click at [481, 264] on span "Select file or drop your file here All file types are supported Max. File size …" at bounding box center [544, 286] width 368 height 61
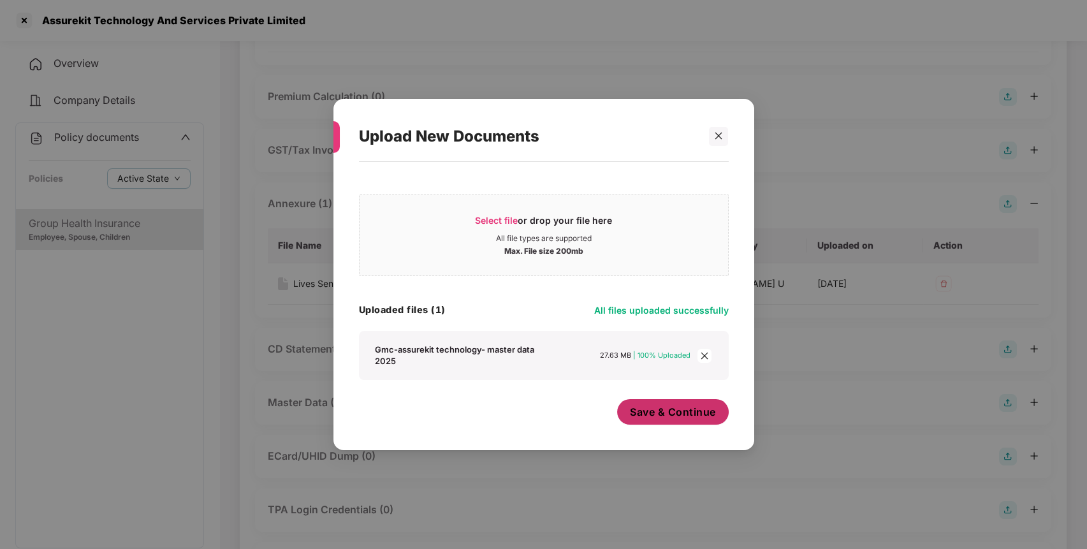
click at [678, 411] on span "Save & Continue" at bounding box center [673, 412] width 86 height 14
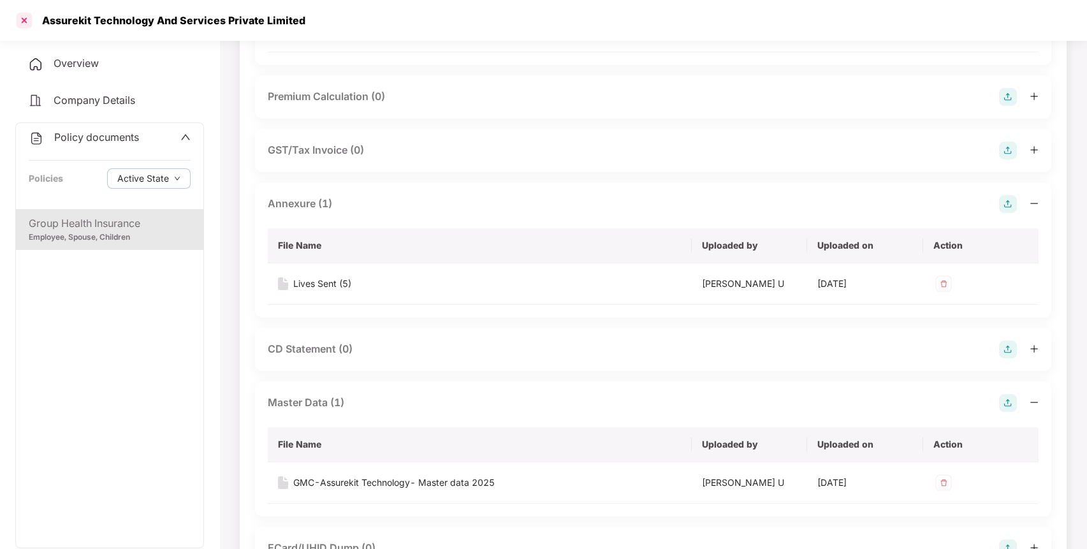
click at [24, 17] on div at bounding box center [24, 20] width 20 height 20
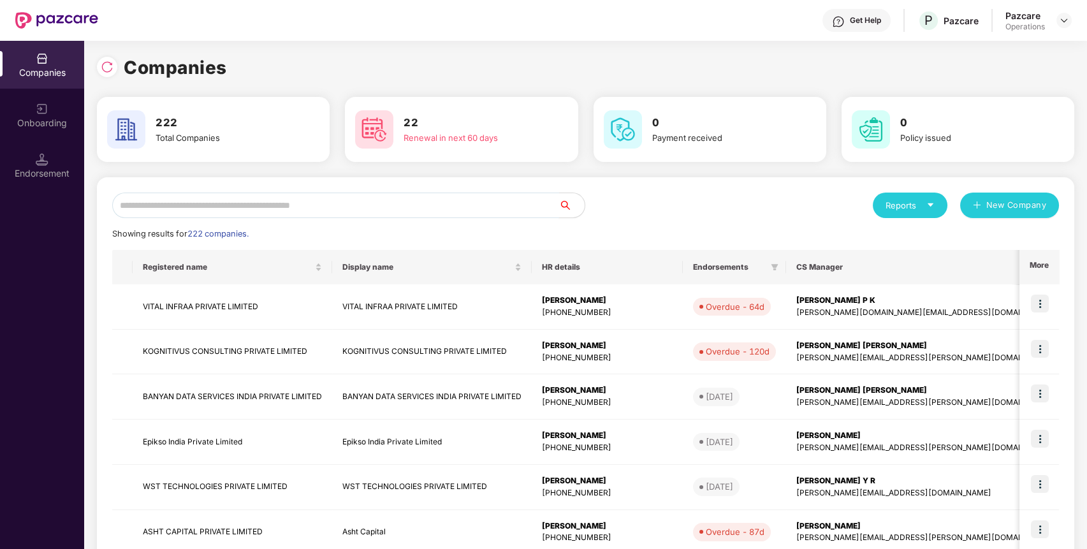
click at [442, 202] on input "text" at bounding box center [335, 206] width 447 height 26
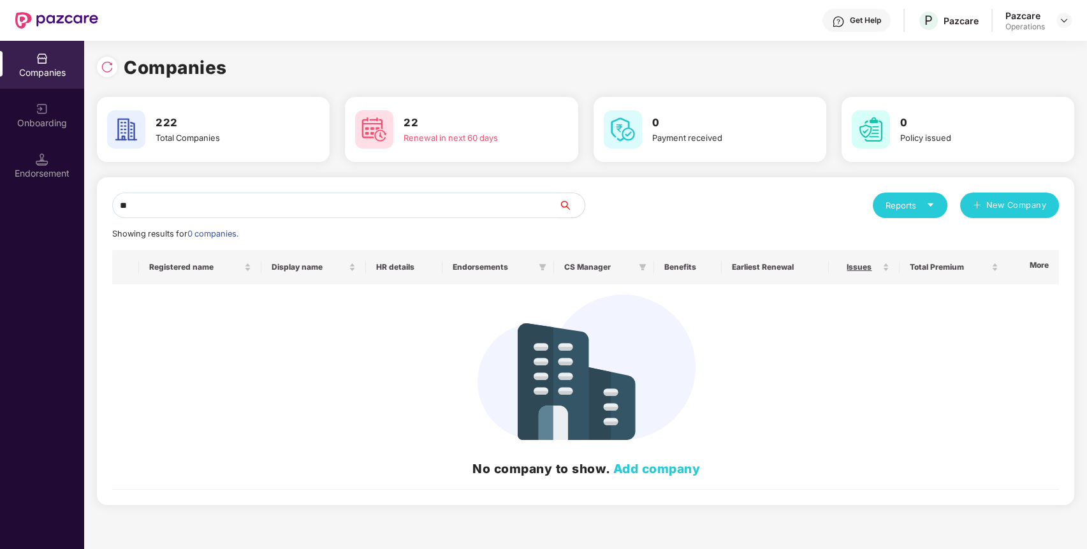
type input "*"
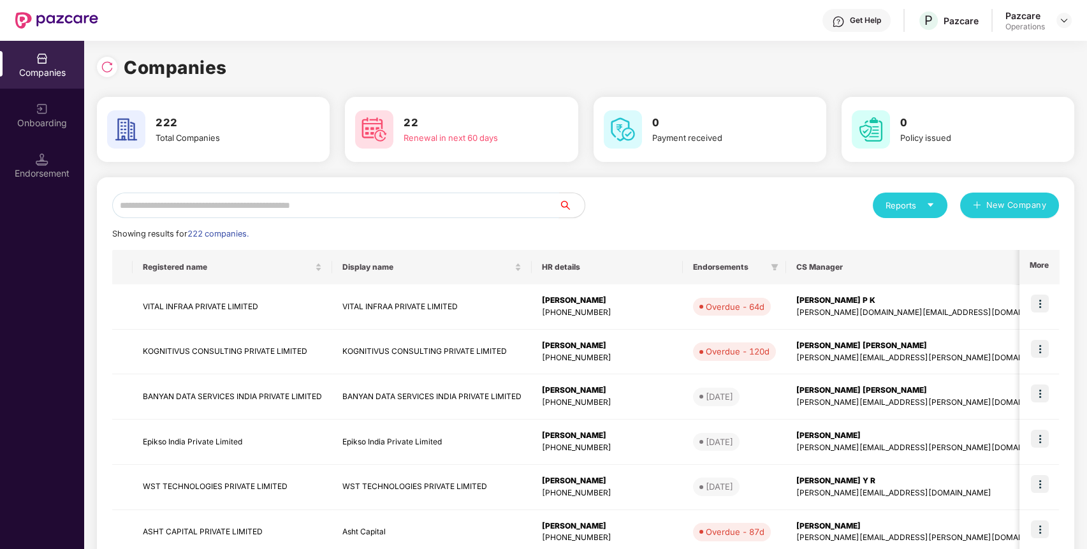
paste input "**********"
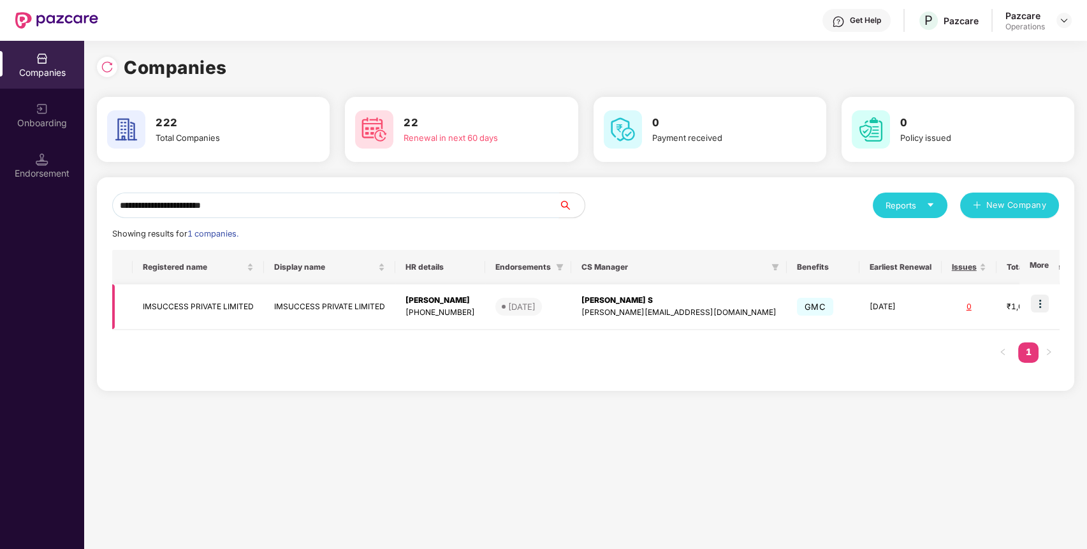
type input "**********"
click at [1044, 296] on img at bounding box center [1040, 304] width 18 height 18
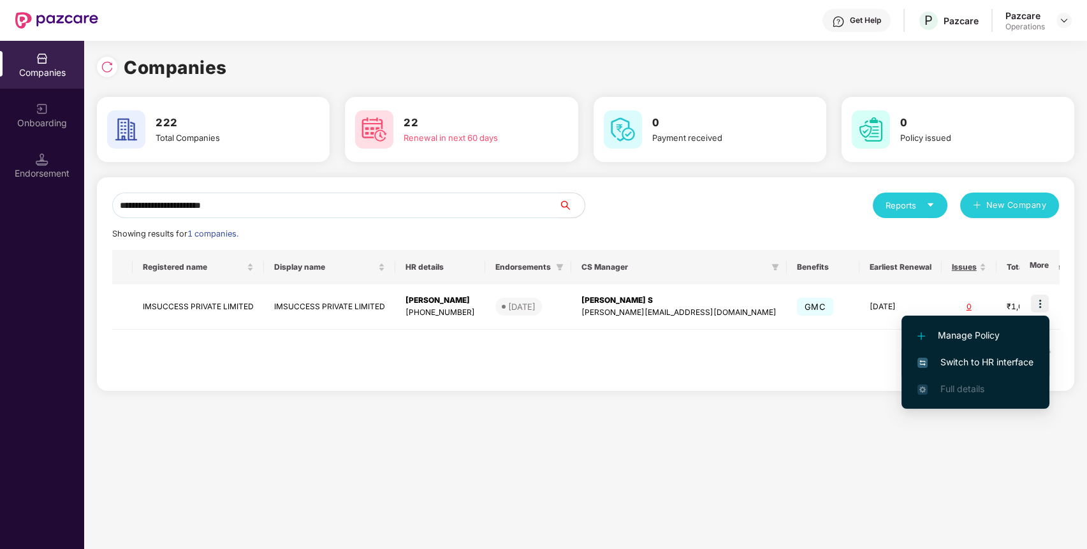
click at [959, 353] on li "Switch to HR interface" at bounding box center [975, 362] width 148 height 27
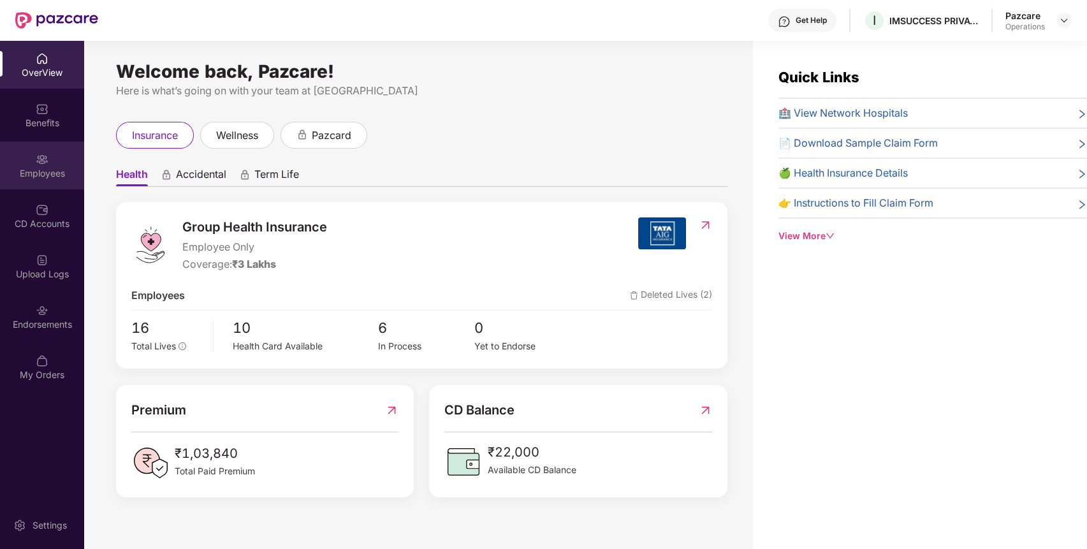
click at [45, 168] on div "Employees" at bounding box center [42, 173] width 84 height 13
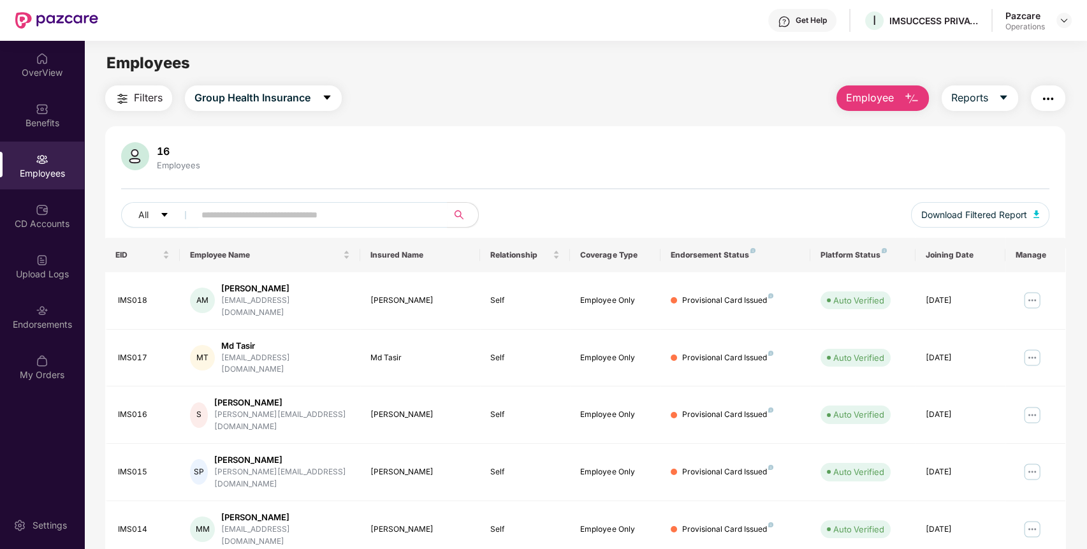
click at [142, 95] on span "Filters" at bounding box center [148, 98] width 29 height 16
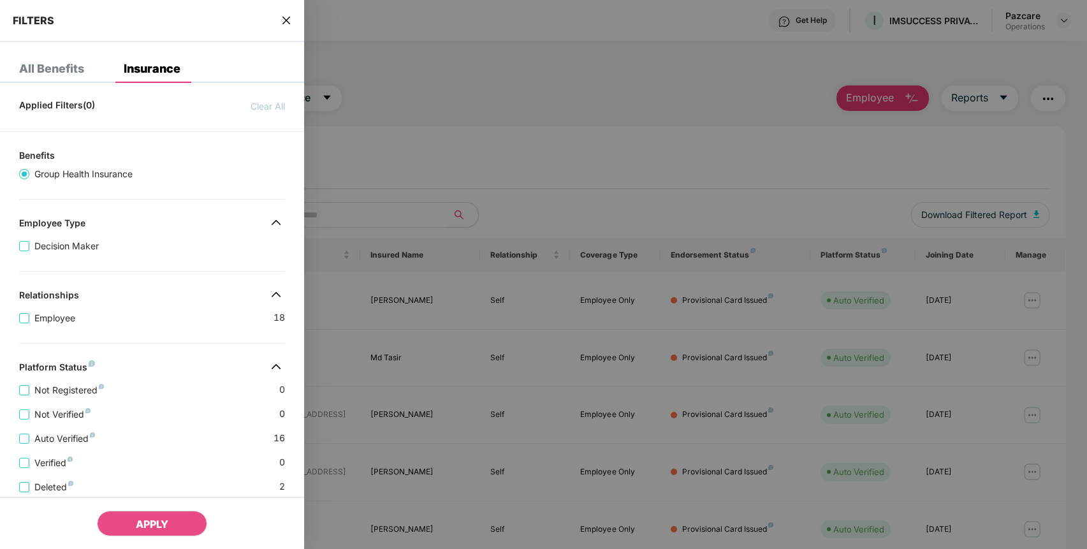
scroll to position [216, 0]
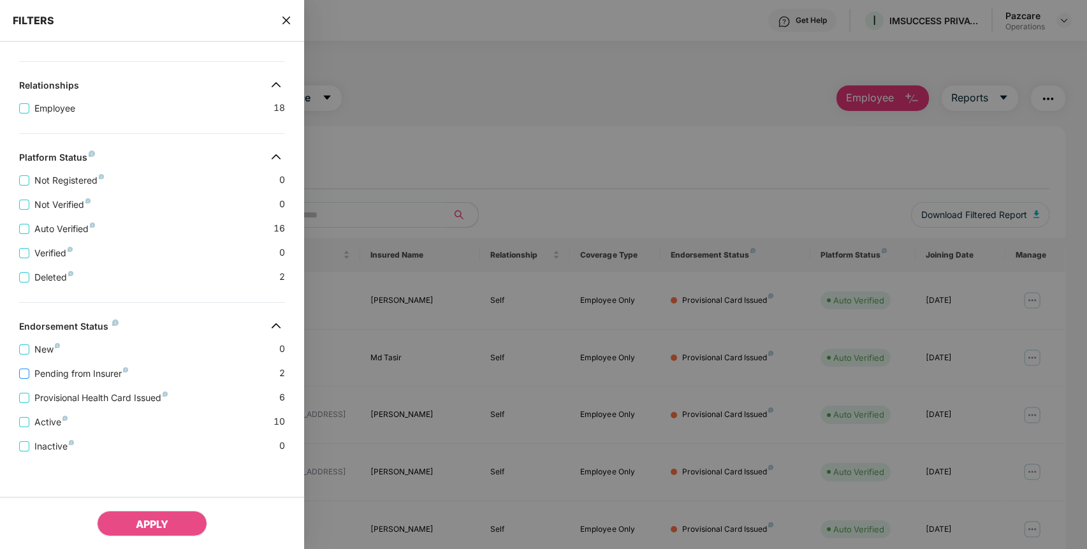
click at [68, 368] on span "Pending from Insurer" at bounding box center [81, 374] width 104 height 14
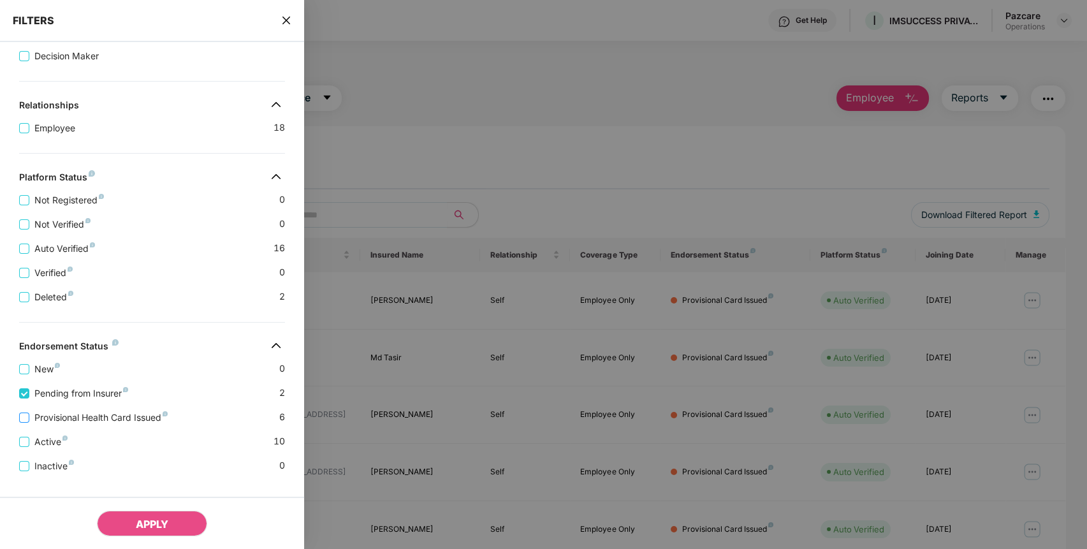
click at [85, 418] on span "Provisional Health Card Issued" at bounding box center [100, 418] width 143 height 14
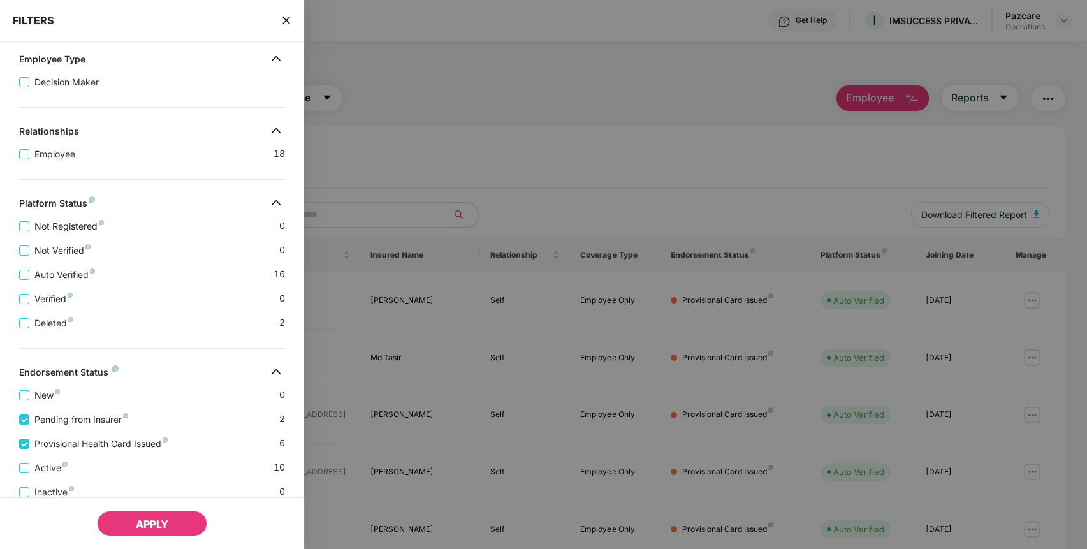
click at [150, 529] on span "APPLY" at bounding box center [152, 524] width 33 height 13
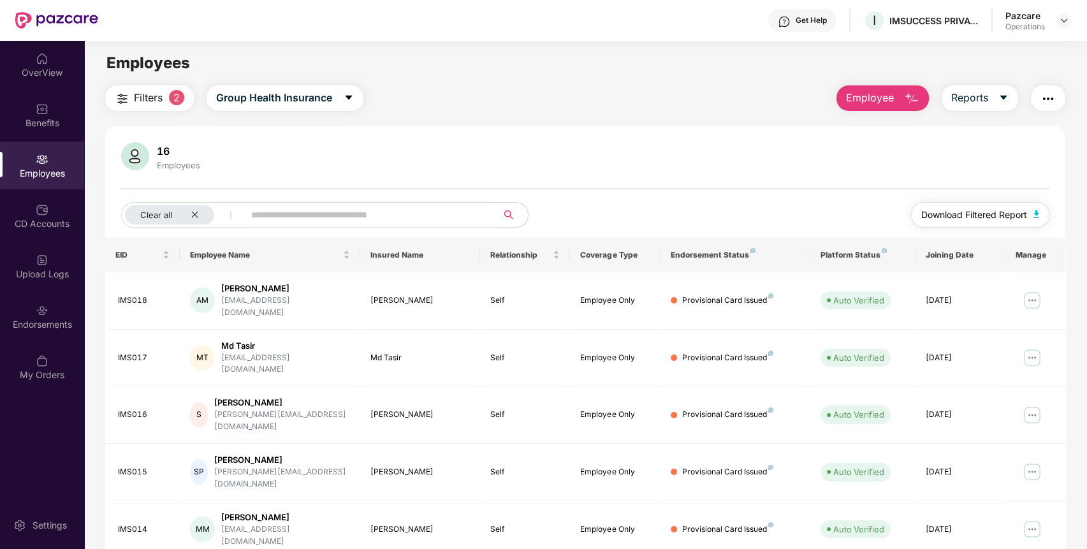
click at [1020, 210] on span "Download Filtered Report" at bounding box center [974, 215] width 106 height 14
click at [1026, 151] on div "16 Employees" at bounding box center [585, 157] width 929 height 31
click at [1042, 105] on img "button" at bounding box center [1047, 98] width 15 height 15
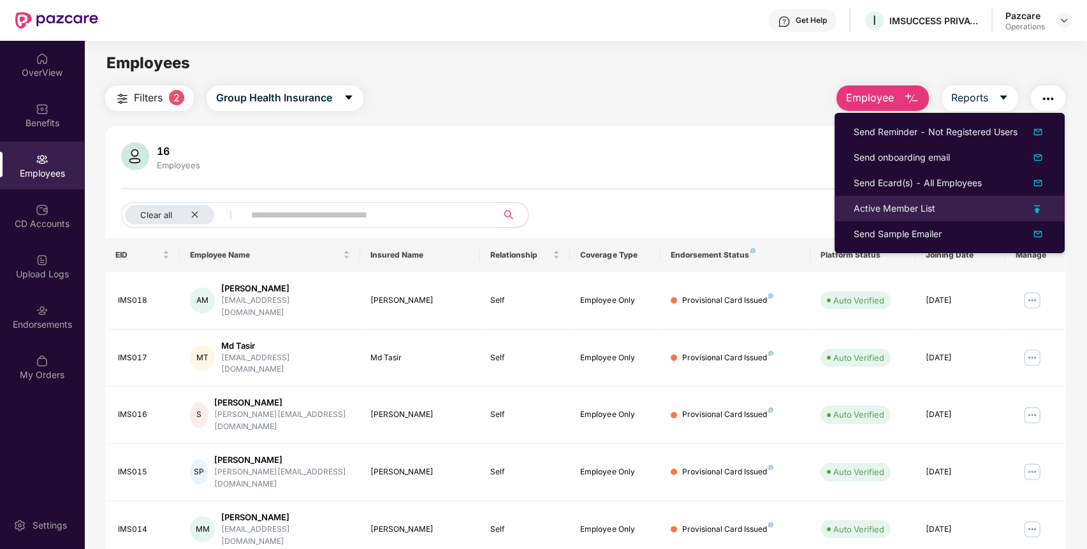
click at [919, 207] on div "Active Member List" at bounding box center [895, 208] width 82 height 14
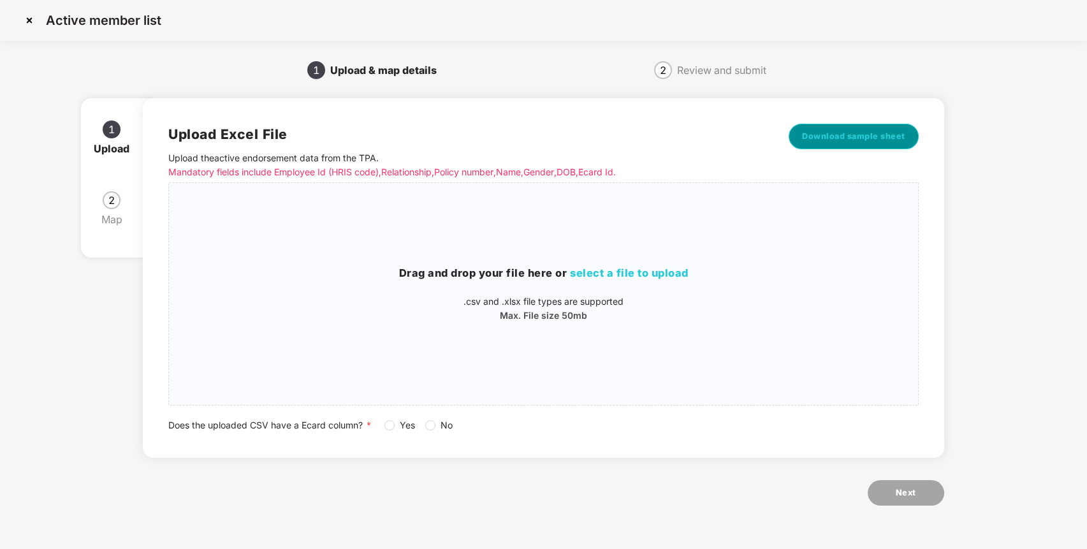
click at [813, 140] on span "Download sample sheet" at bounding box center [853, 136] width 103 height 13
click at [580, 267] on span "select a file to upload" at bounding box center [629, 272] width 119 height 13
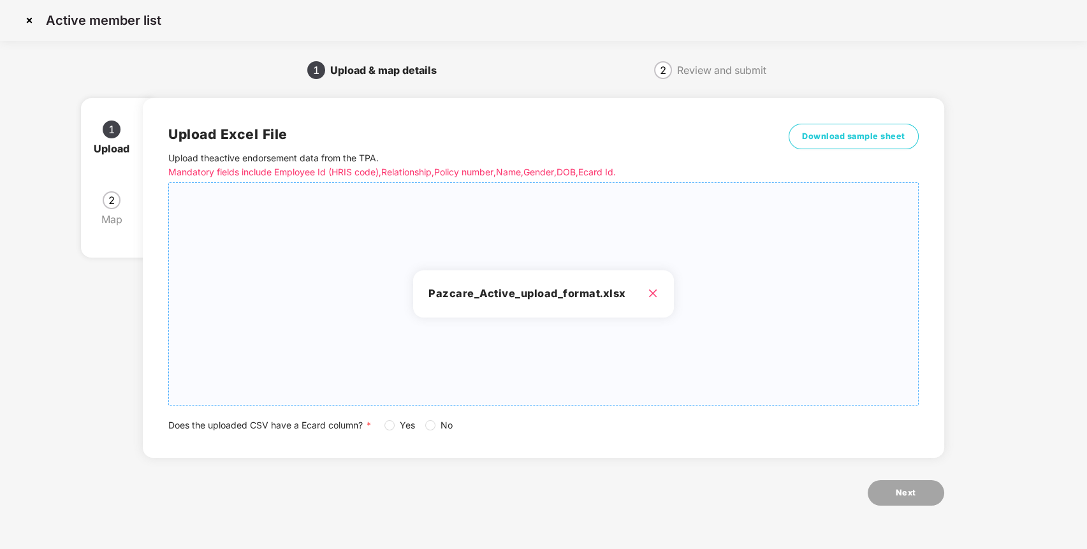
click at [398, 418] on span "Yes" at bounding box center [408, 425] width 26 height 14
click at [900, 487] on span "Next" at bounding box center [906, 492] width 20 height 13
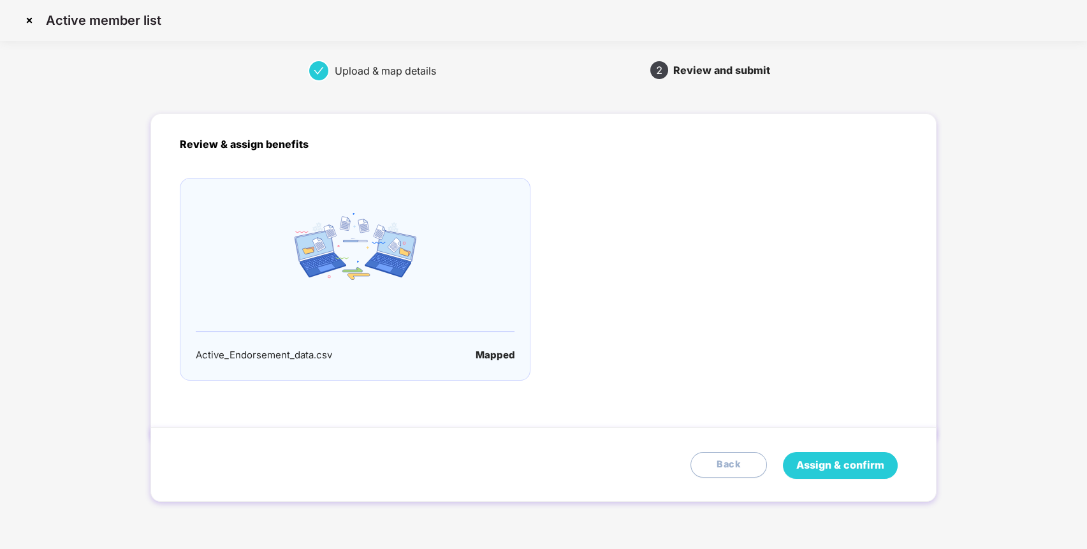
click at [824, 456] on button "Assign & confirm" at bounding box center [840, 465] width 115 height 27
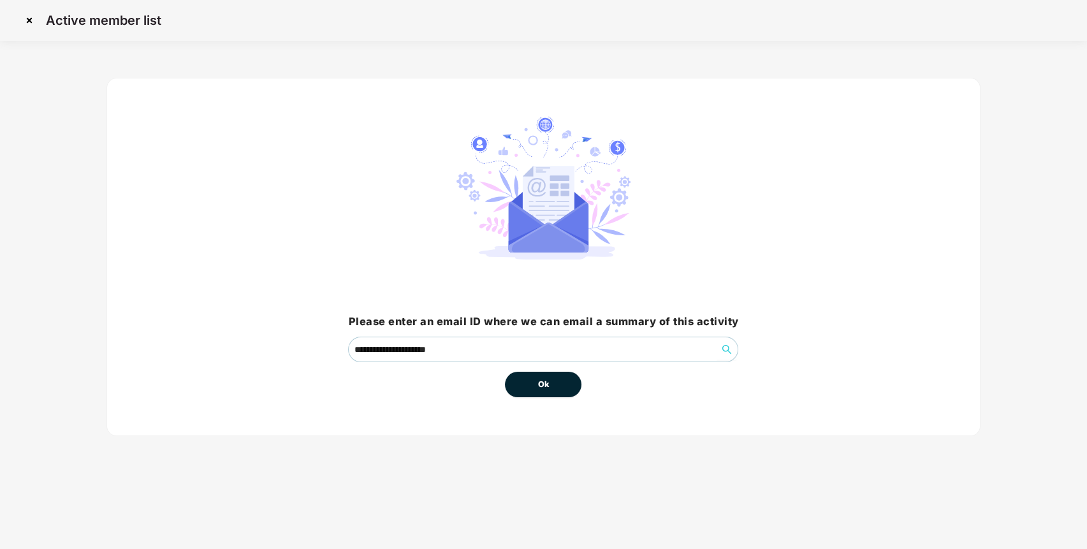
click at [537, 383] on span "Ok" at bounding box center [542, 384] width 11 height 13
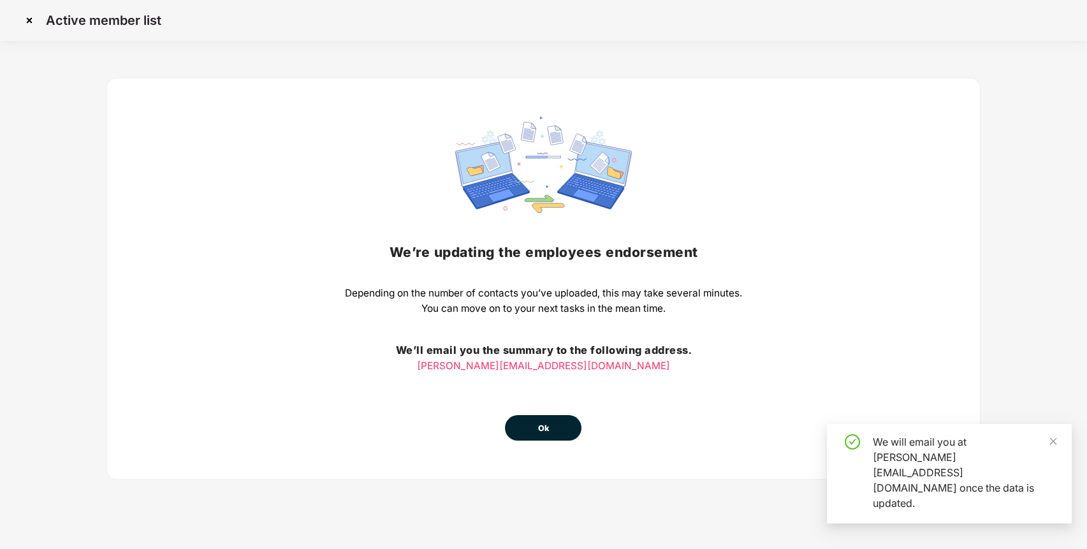
click at [542, 431] on span "Ok" at bounding box center [542, 428] width 11 height 13
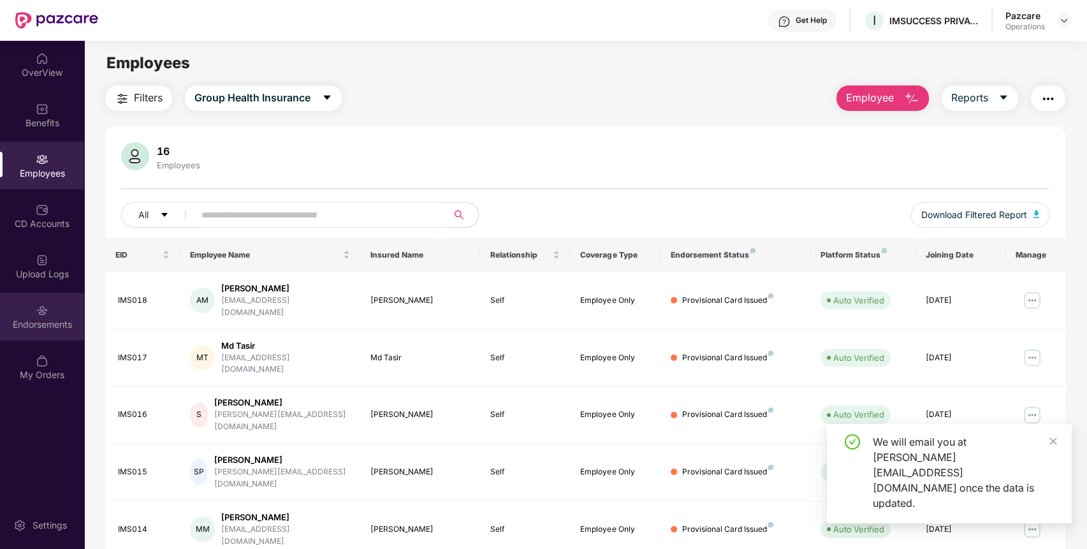
click at [43, 305] on img at bounding box center [42, 310] width 13 height 13
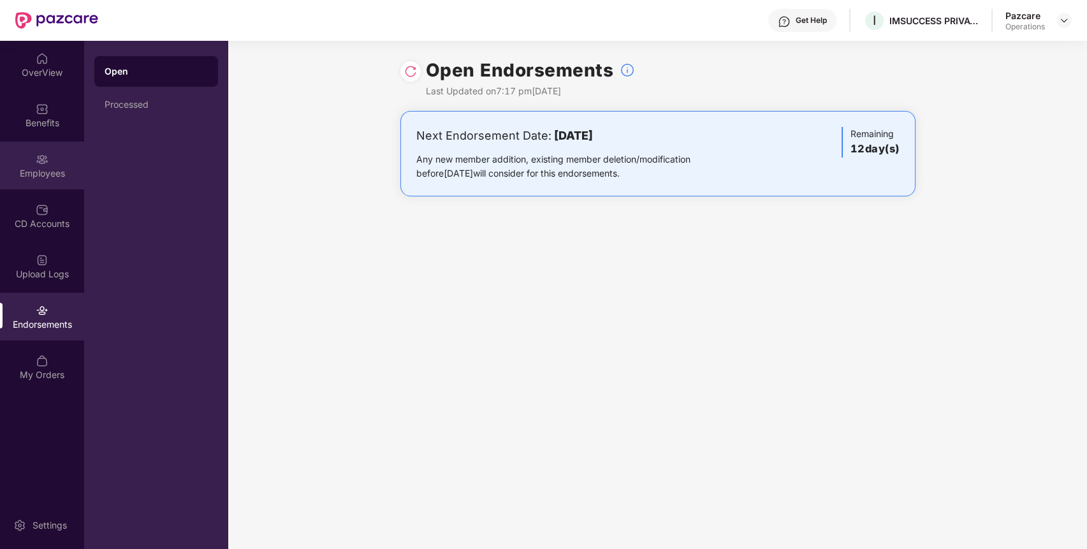
click at [45, 163] on img at bounding box center [42, 159] width 13 height 13
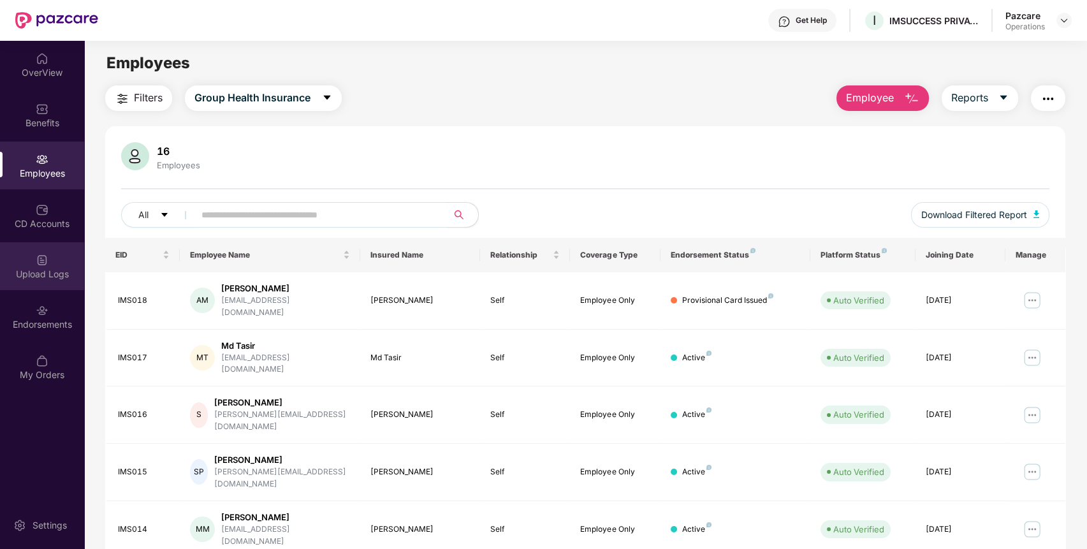
click at [36, 268] on div "Upload Logs" at bounding box center [42, 274] width 84 height 13
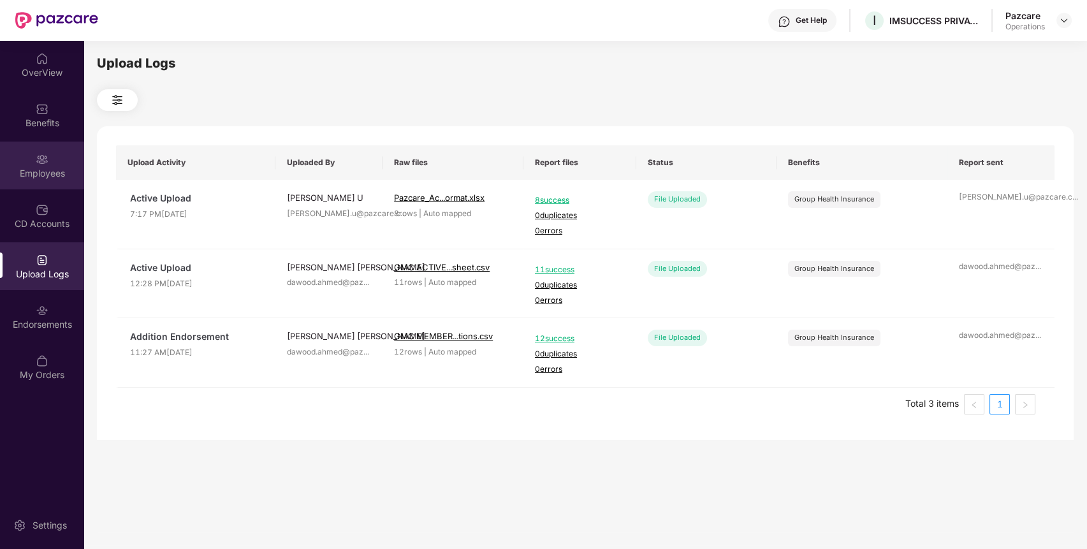
click at [55, 175] on div "Employees" at bounding box center [42, 173] width 84 height 13
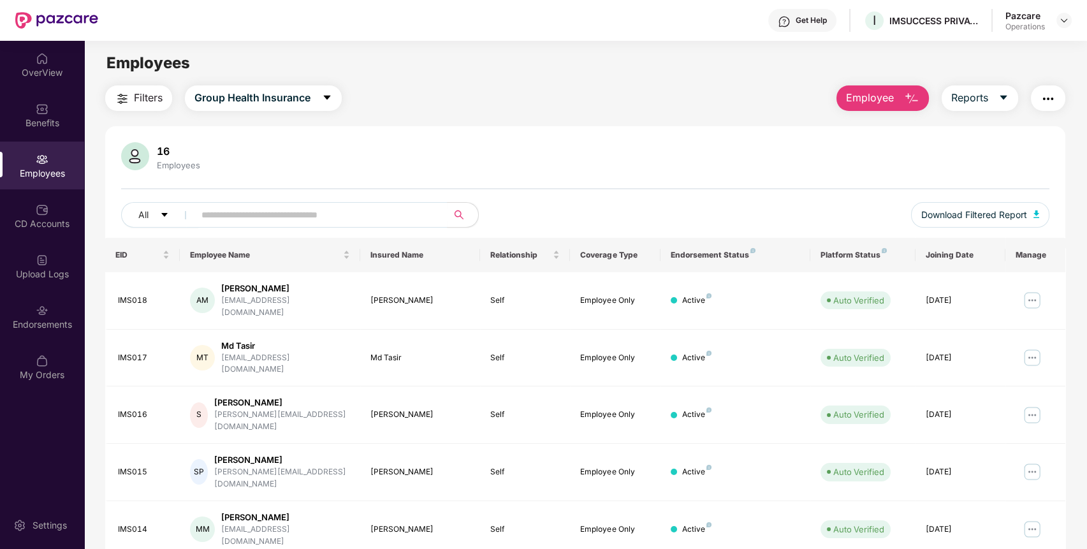
click at [55, 175] on div "Employees" at bounding box center [42, 173] width 84 height 13
click at [1065, 24] on img at bounding box center [1064, 20] width 10 height 10
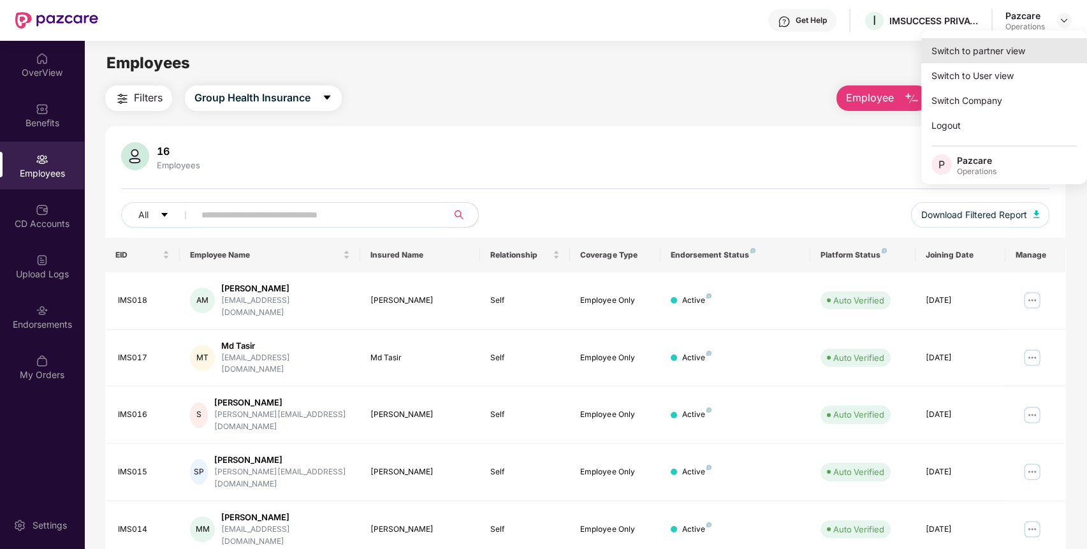
click at [964, 50] on div "Switch to partner view" at bounding box center [1004, 50] width 166 height 25
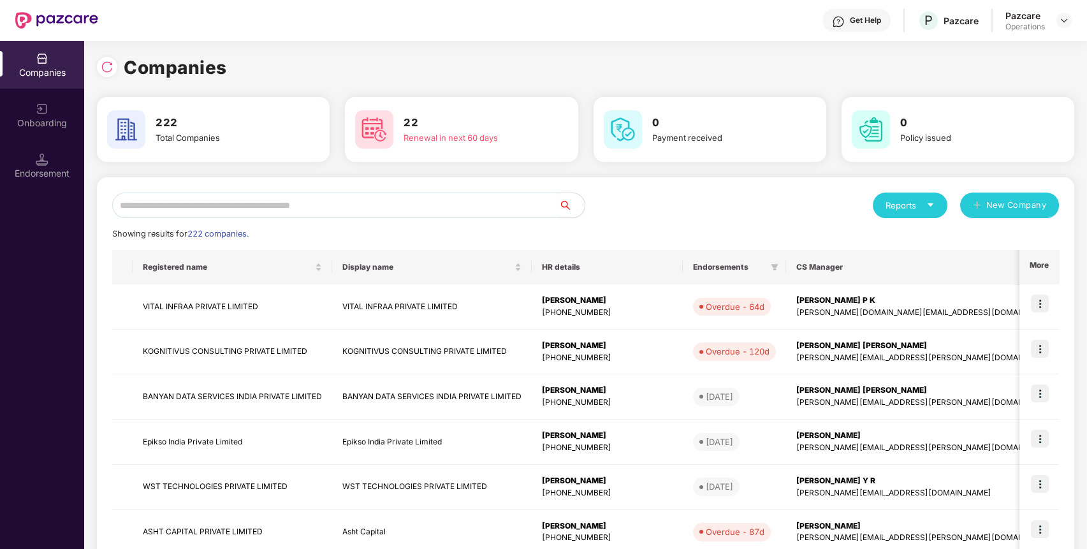
click at [286, 191] on div "Reports New Company Showing results for 222 companies. Registered name Display …" at bounding box center [585, 486] width 977 height 619
click at [245, 207] on input "text" at bounding box center [335, 206] width 447 height 26
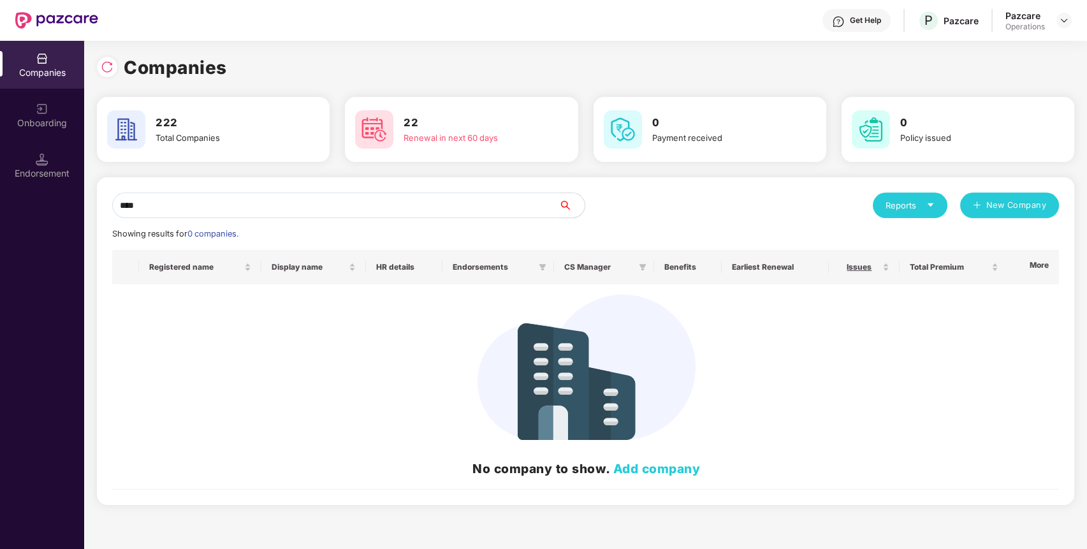
click at [326, 208] on input "****" at bounding box center [335, 206] width 447 height 26
paste input "**********"
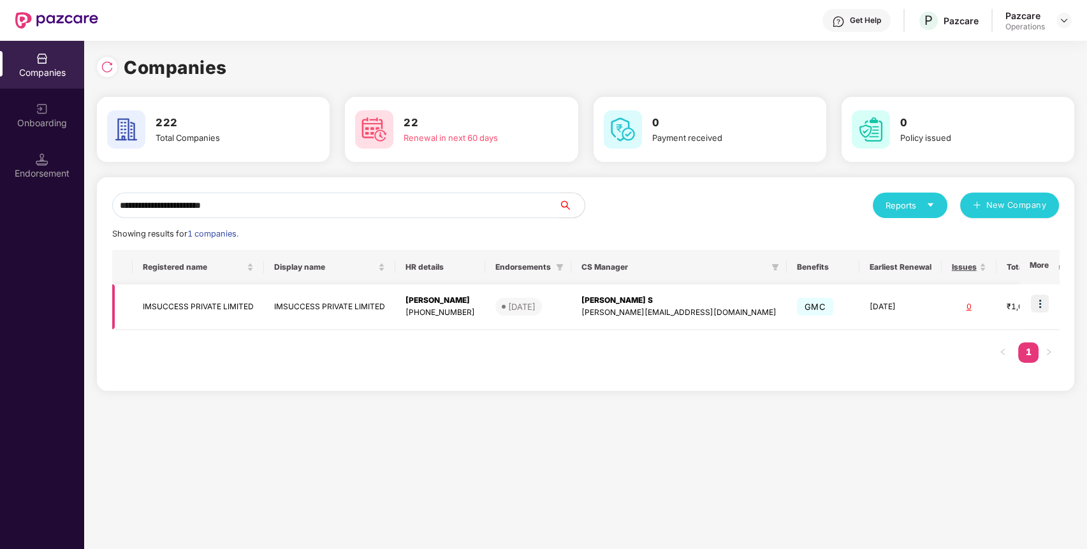
type input "**********"
click at [220, 302] on td "IMSUCCESS PRIVATE LIMITED" at bounding box center [198, 306] width 131 height 45
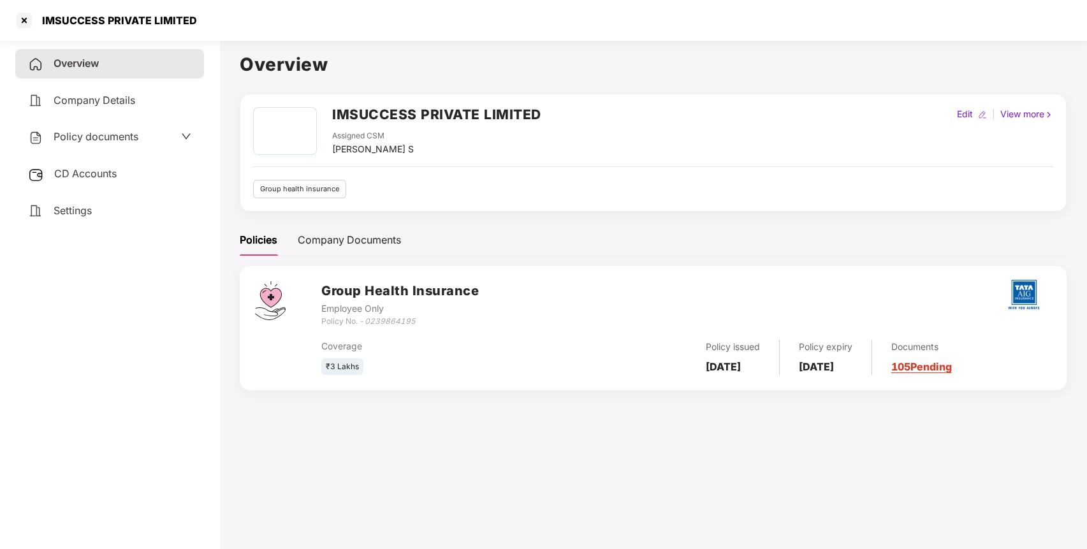
click at [89, 139] on span "Policy documents" at bounding box center [96, 136] width 85 height 13
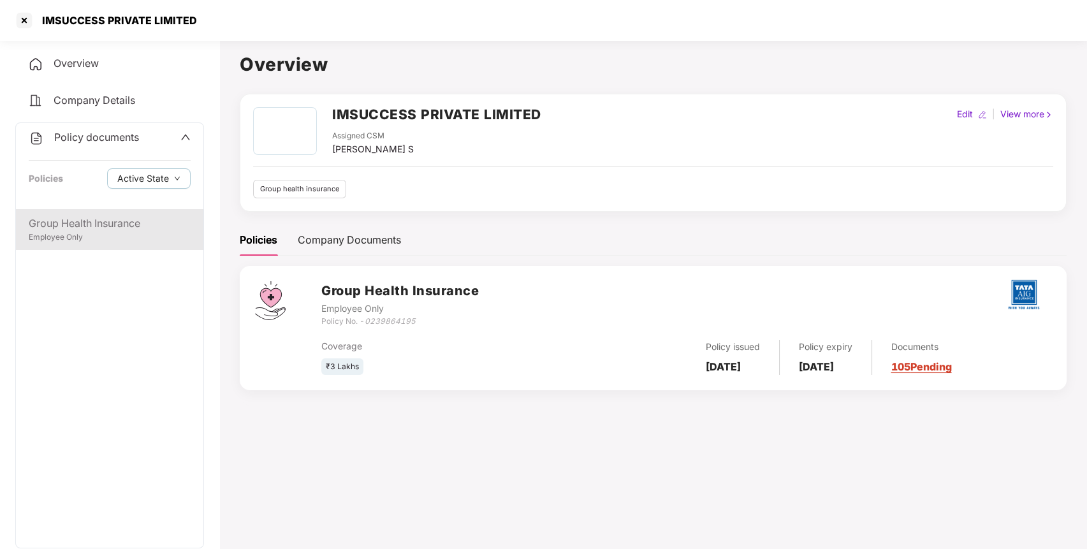
click at [98, 228] on div "Group Health Insurance" at bounding box center [110, 223] width 162 height 16
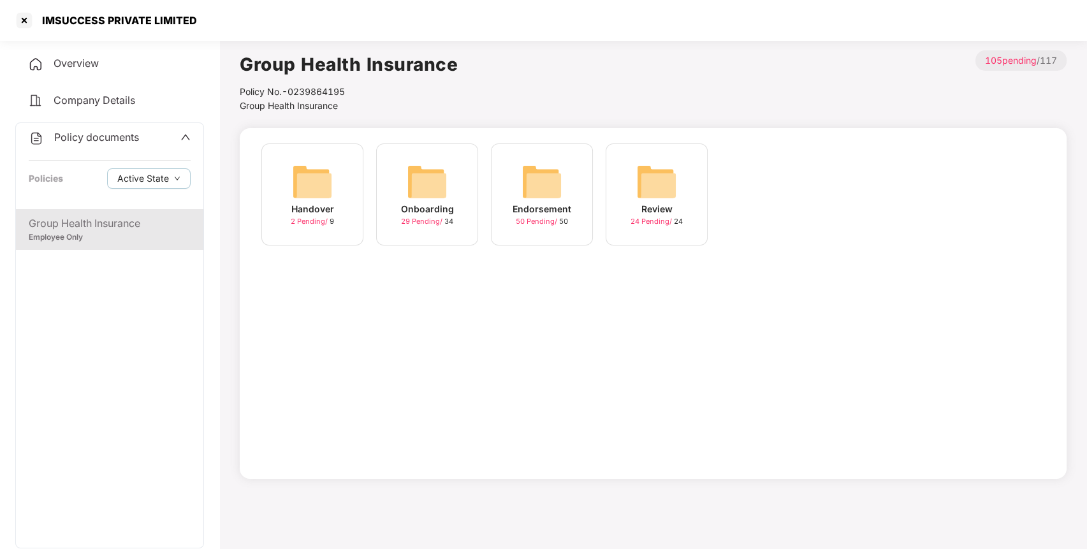
click at [566, 188] on div "Endorsement 50 Pending / 50" at bounding box center [542, 194] width 102 height 102
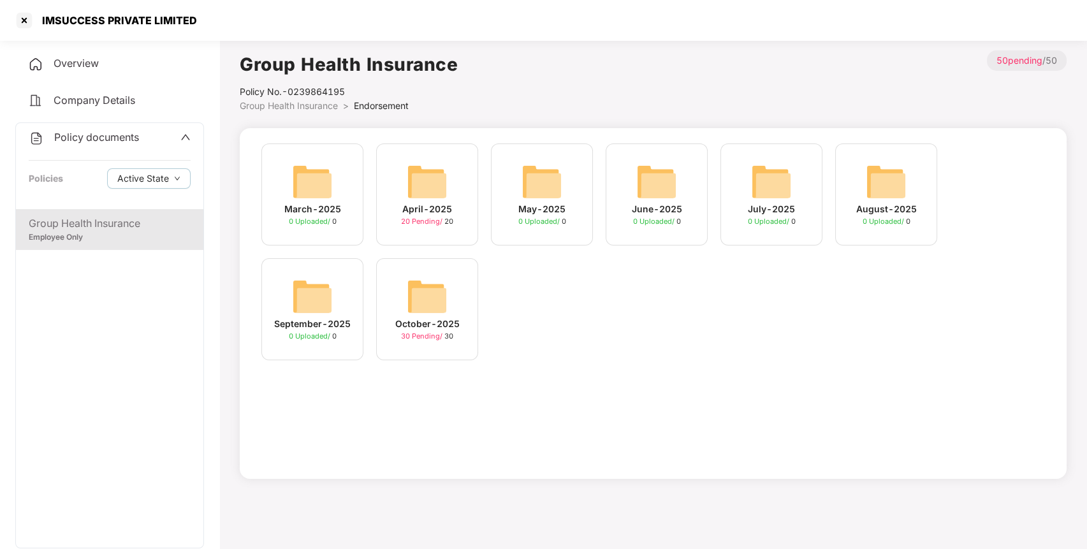
click at [418, 296] on img at bounding box center [427, 296] width 41 height 41
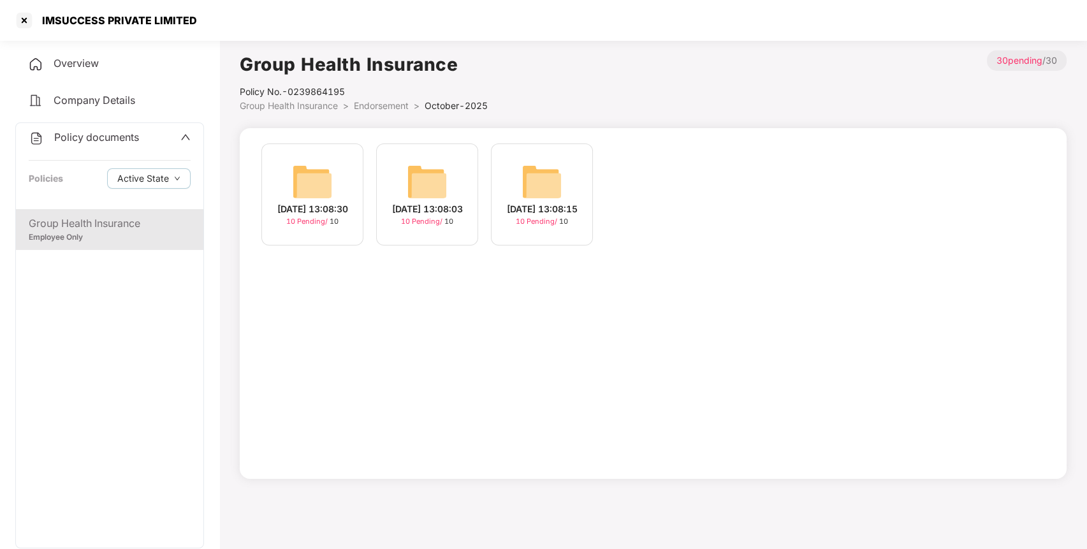
click at [323, 192] on img at bounding box center [312, 181] width 41 height 41
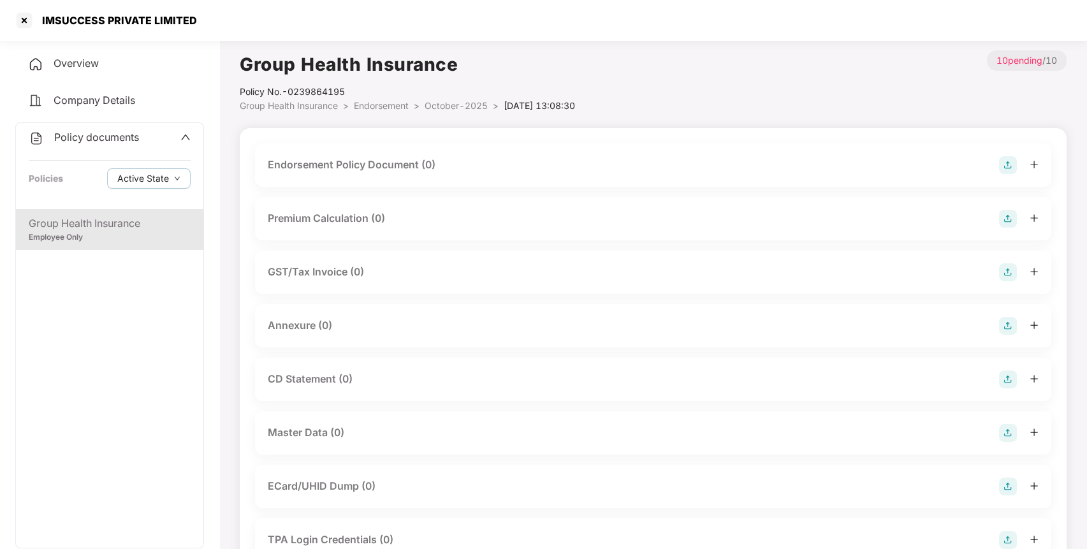
click at [1003, 161] on img at bounding box center [1008, 165] width 18 height 18
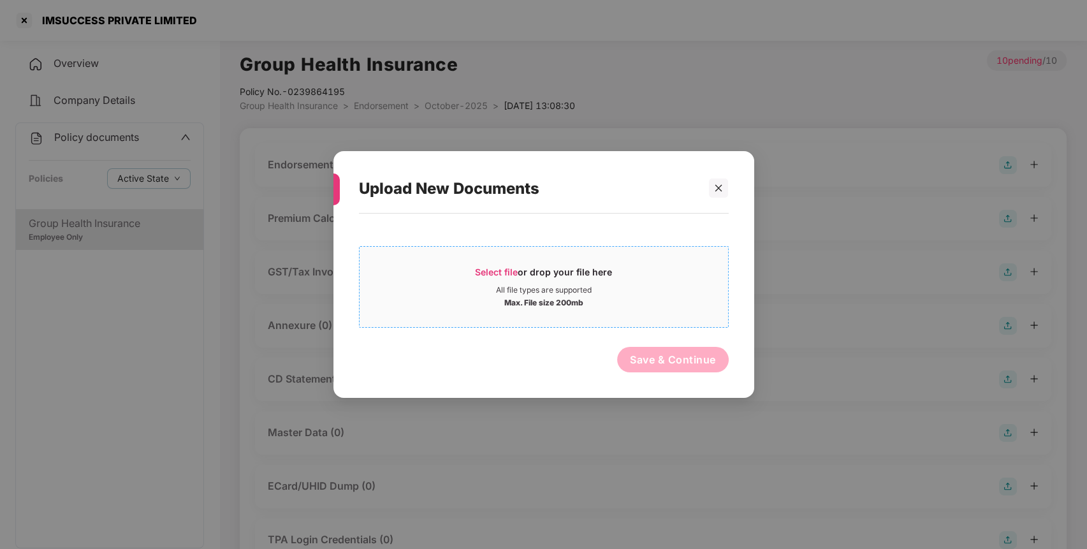
click at [505, 270] on span "Select file" at bounding box center [496, 271] width 43 height 11
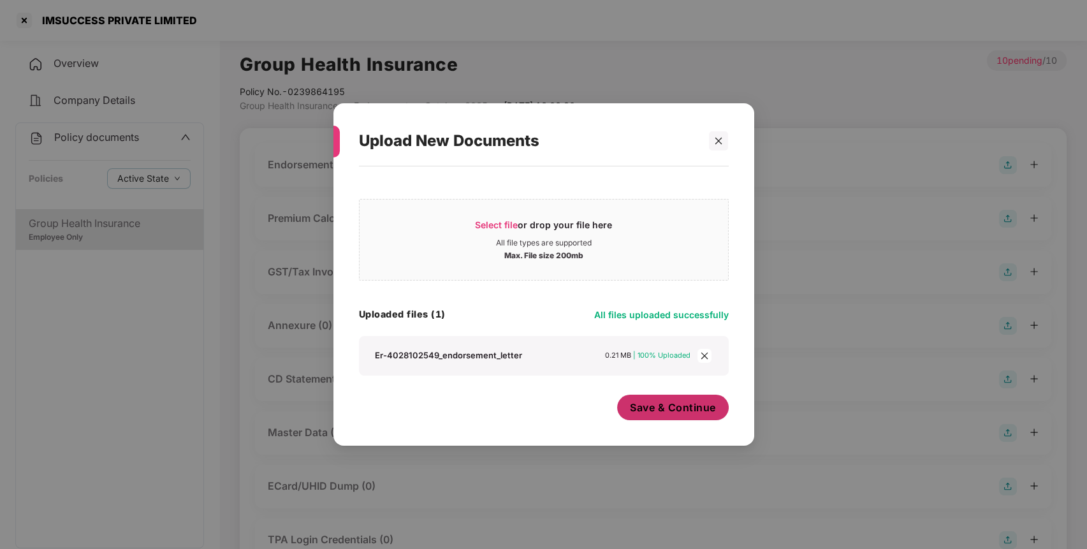
click at [662, 402] on span "Save & Continue" at bounding box center [673, 407] width 86 height 14
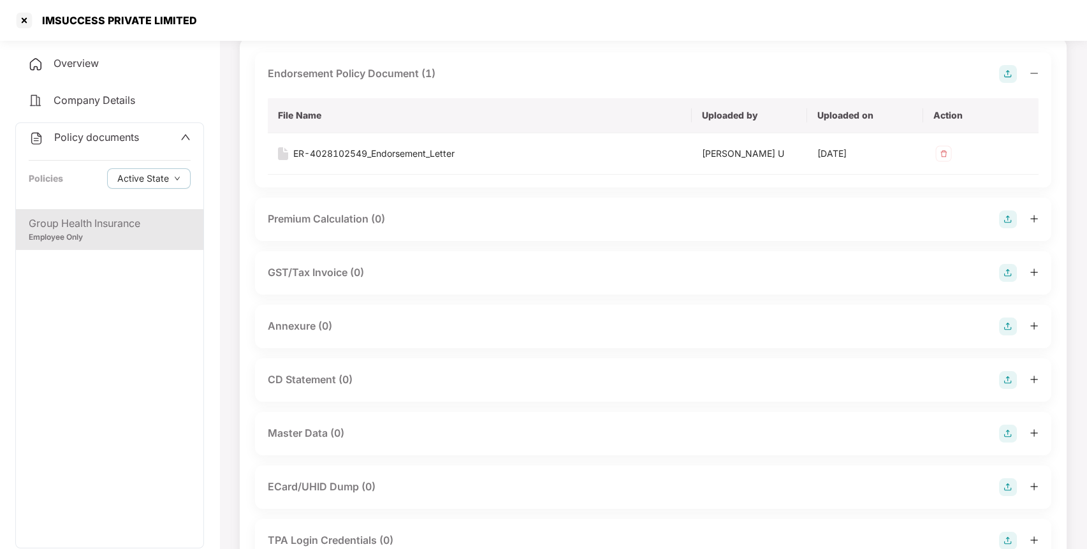
scroll to position [105, 0]
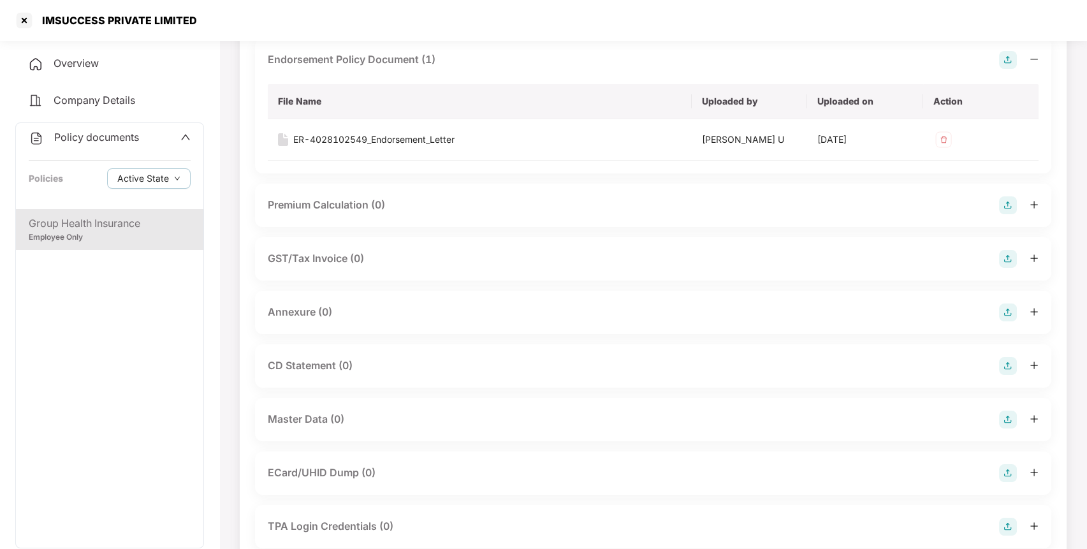
click at [1005, 307] on img at bounding box center [1008, 312] width 18 height 18
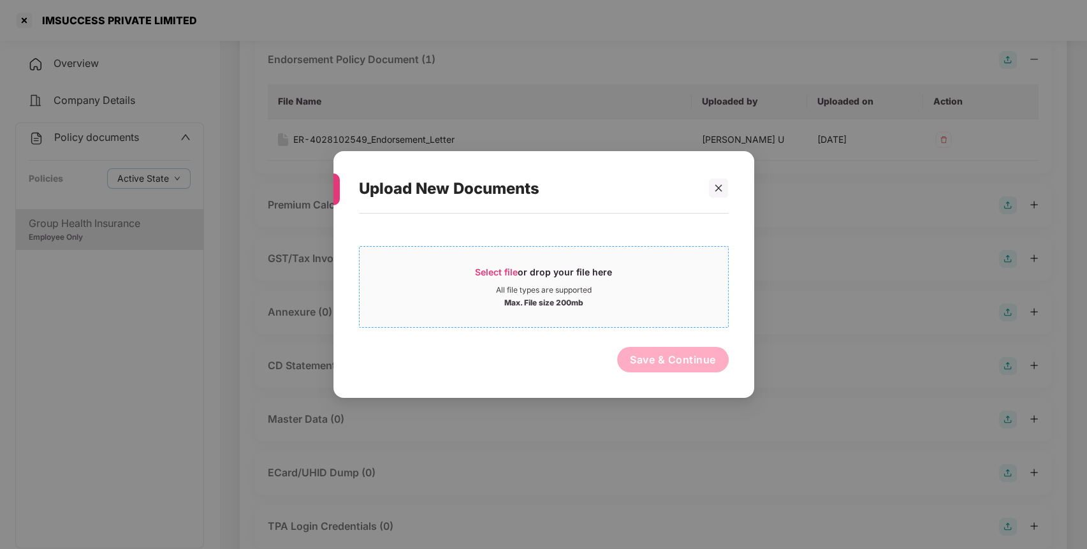
click at [493, 264] on span "Select file or drop your file here All file types are supported Max. File size …" at bounding box center [544, 286] width 368 height 61
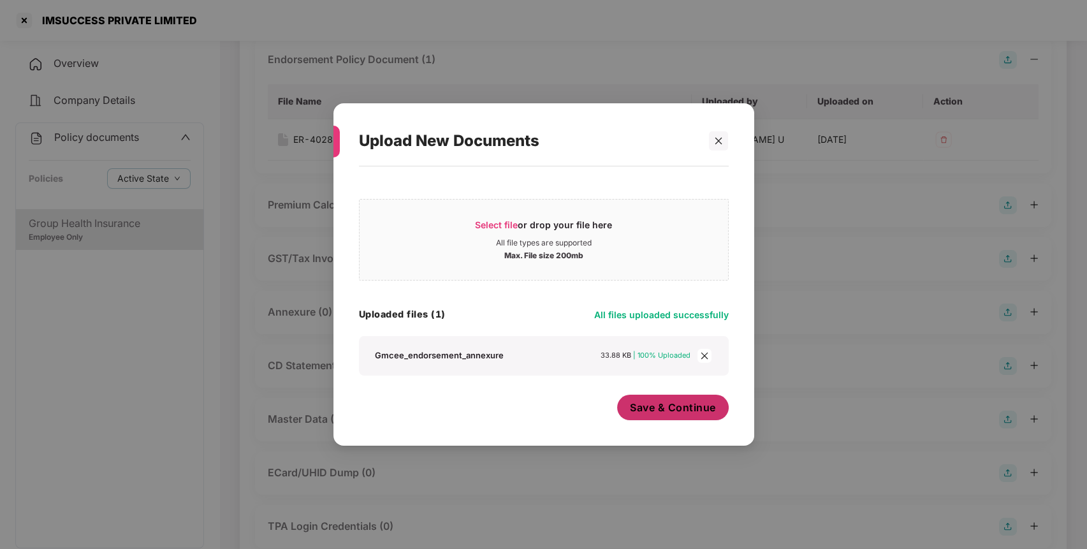
click at [664, 413] on span "Save & Continue" at bounding box center [673, 407] width 86 height 14
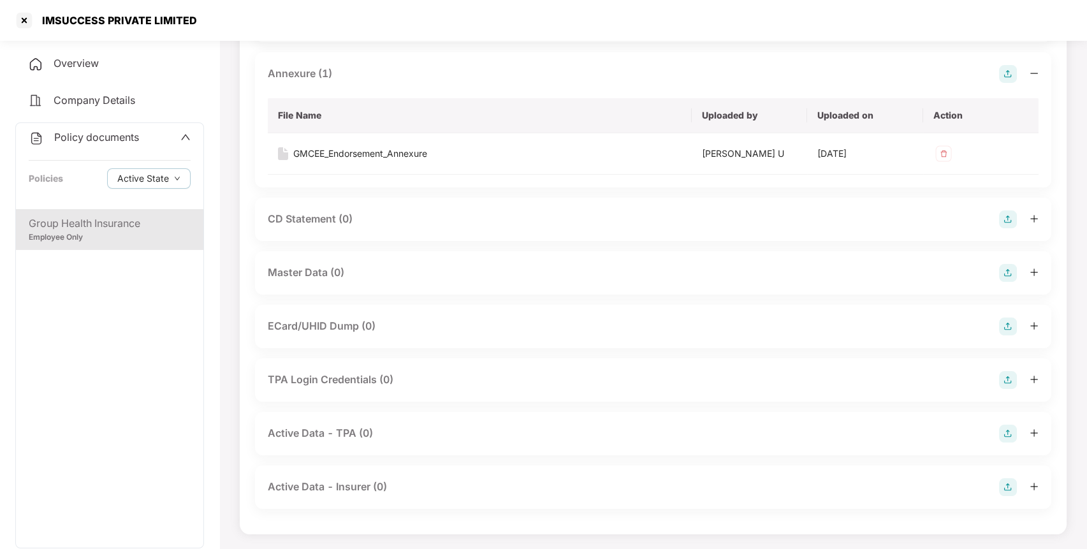
scroll to position [0, 0]
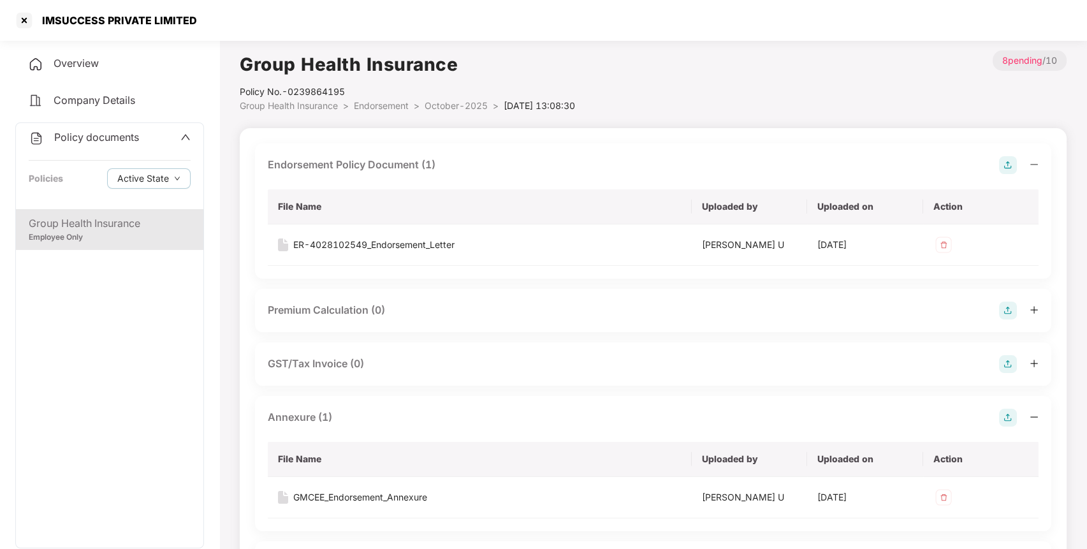
click at [395, 107] on span "Endorsement" at bounding box center [381, 105] width 55 height 11
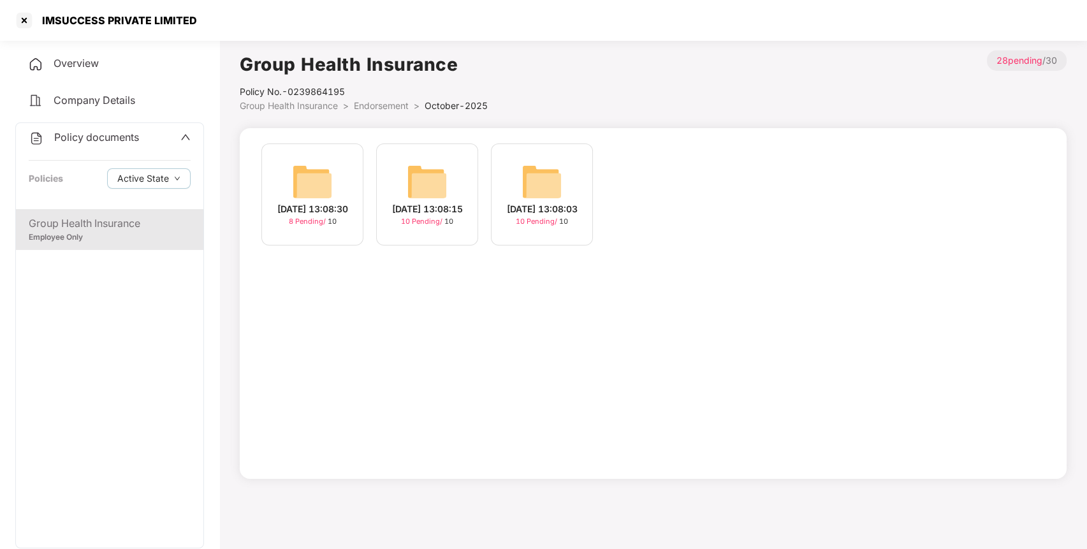
click at [423, 171] on img at bounding box center [427, 181] width 41 height 41
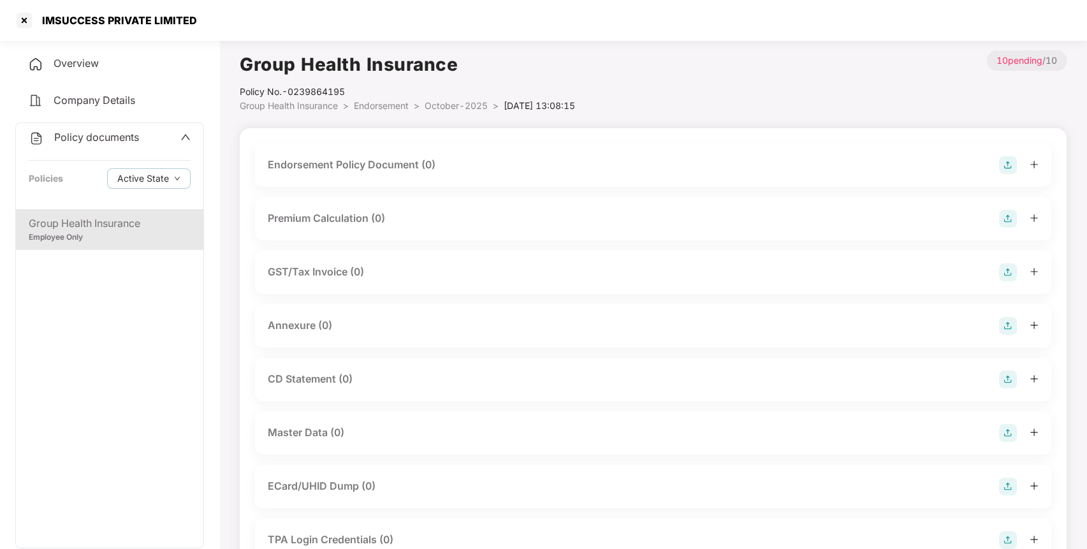
click at [1001, 156] on img at bounding box center [1008, 165] width 18 height 18
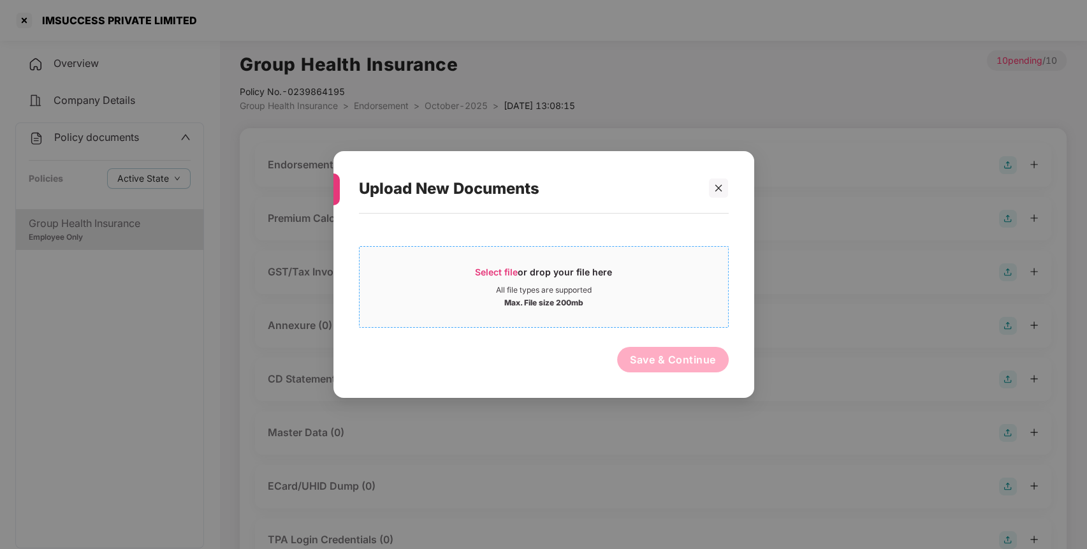
click at [486, 274] on span "Select file" at bounding box center [496, 271] width 43 height 11
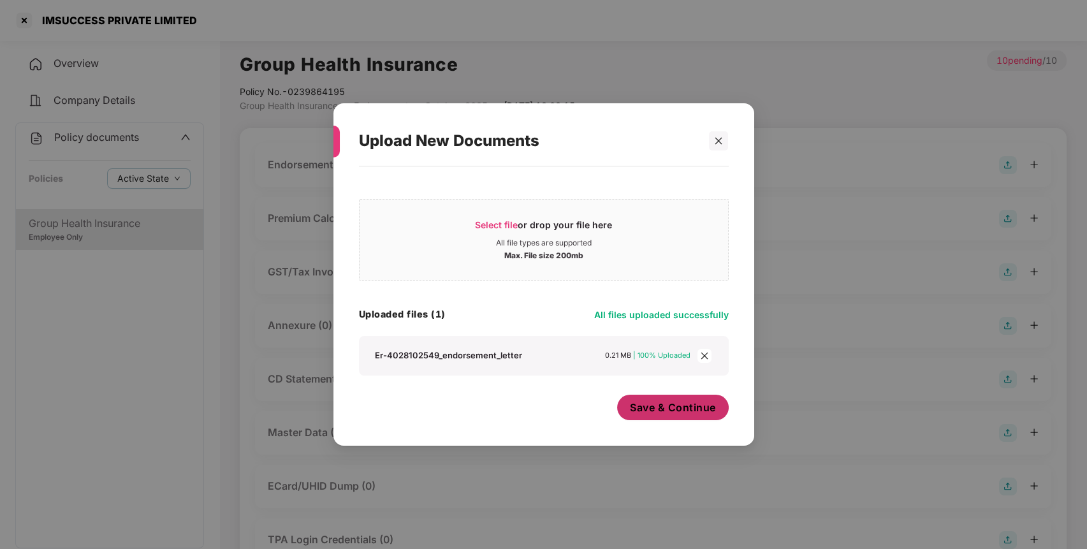
click at [650, 412] on span "Save & Continue" at bounding box center [673, 407] width 86 height 14
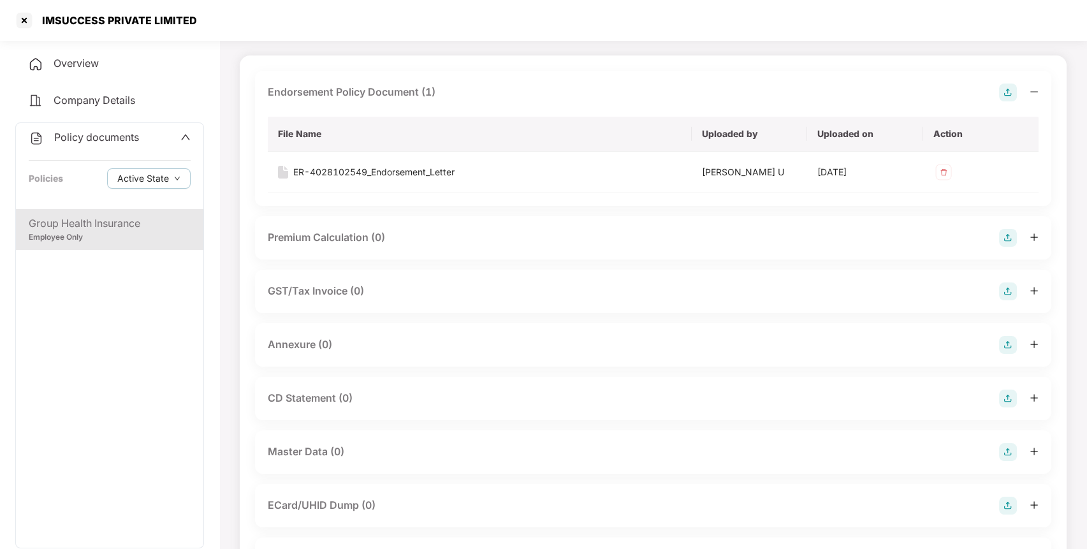
scroll to position [90, 0]
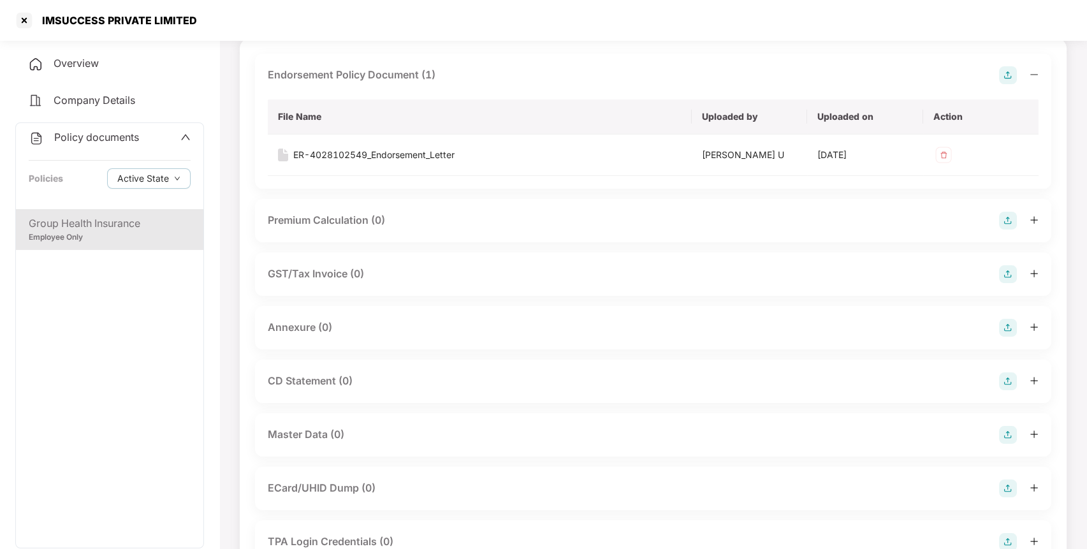
click at [1005, 330] on img at bounding box center [1008, 328] width 18 height 18
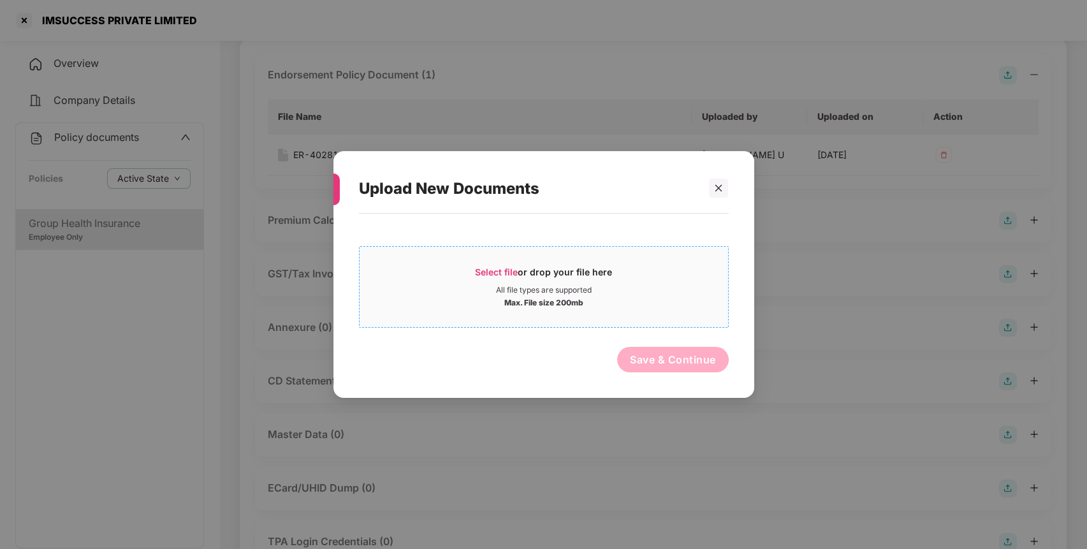
click at [500, 271] on span "Select file" at bounding box center [496, 271] width 43 height 11
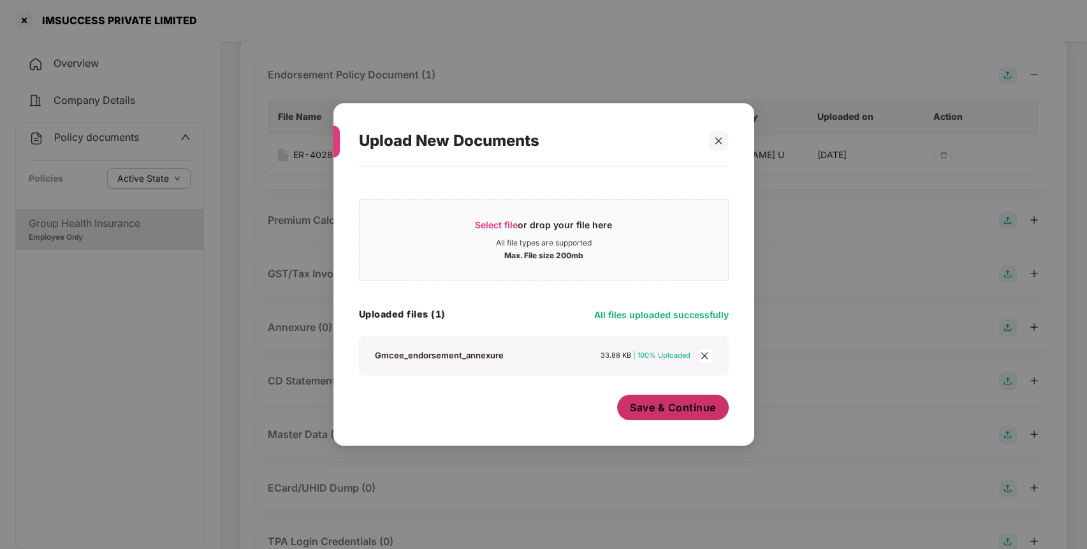
click at [666, 406] on span "Save & Continue" at bounding box center [673, 407] width 86 height 14
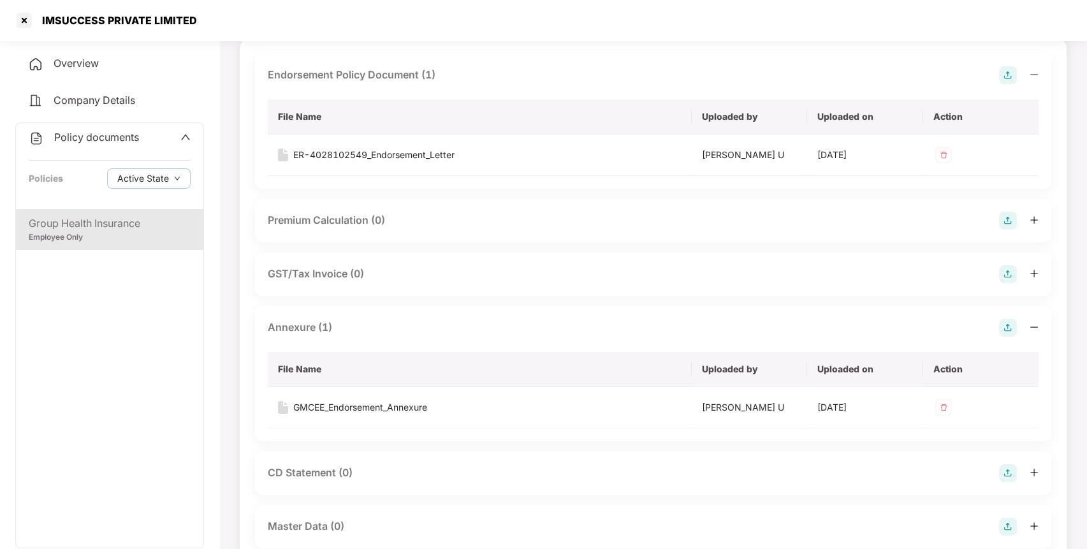
scroll to position [0, 0]
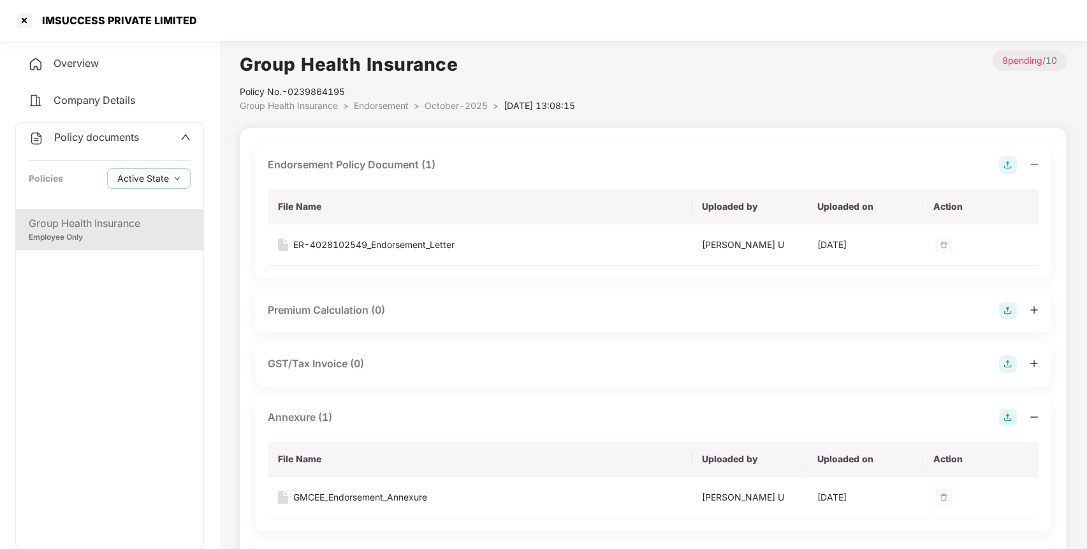
click at [393, 97] on div "Policy No.- 0239864195" at bounding box center [407, 92] width 335 height 14
click at [386, 104] on span "Endorsement" at bounding box center [381, 105] width 55 height 11
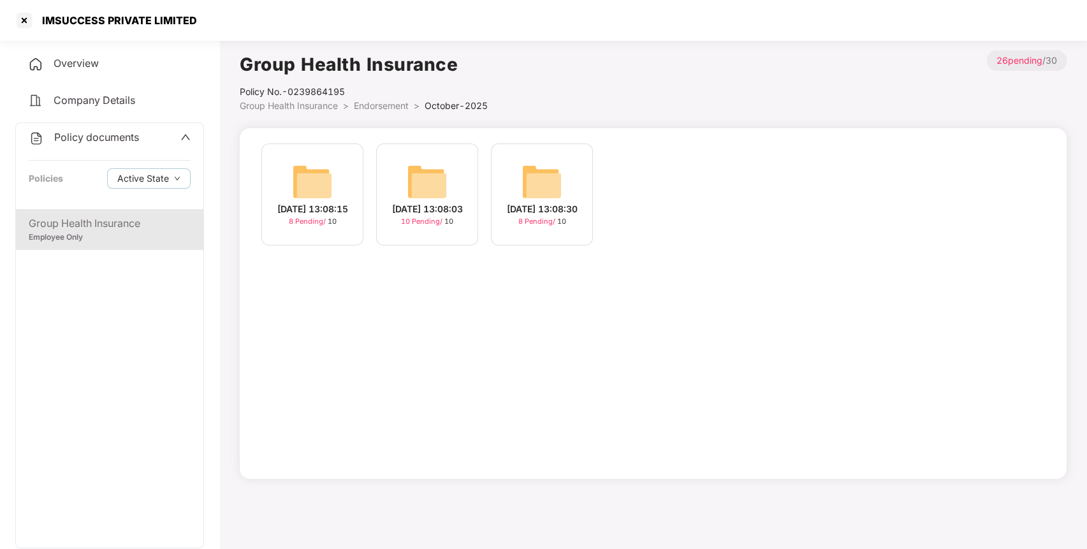
click at [422, 170] on img at bounding box center [427, 181] width 41 height 41
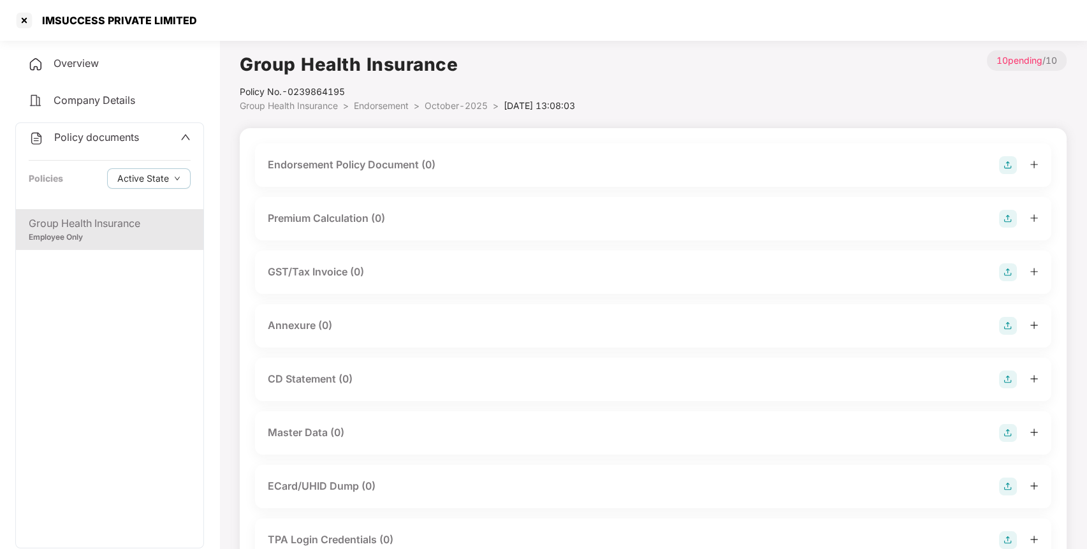
click at [1007, 165] on img at bounding box center [1008, 165] width 18 height 18
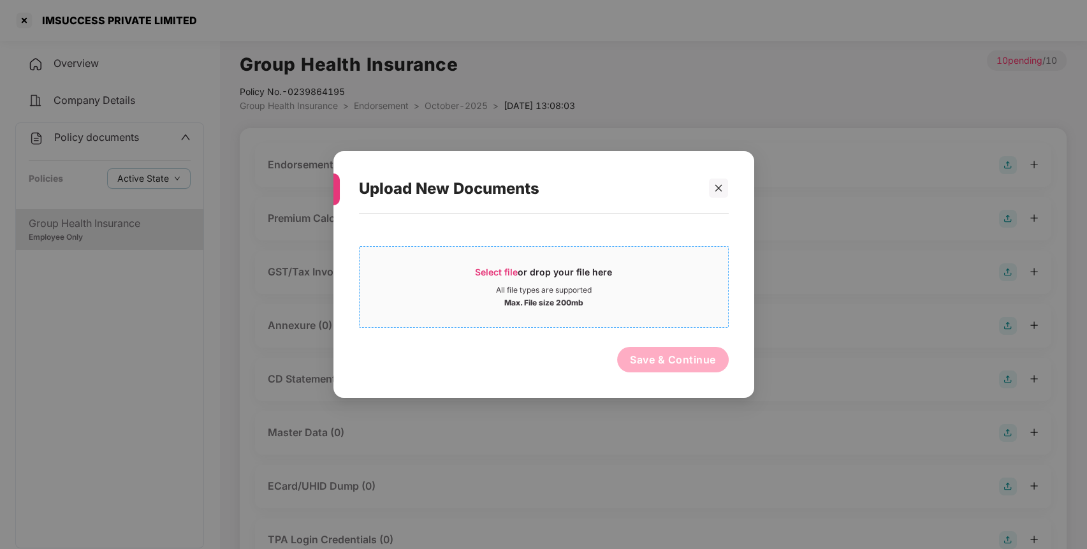
click at [503, 266] on span "Select file" at bounding box center [496, 271] width 43 height 11
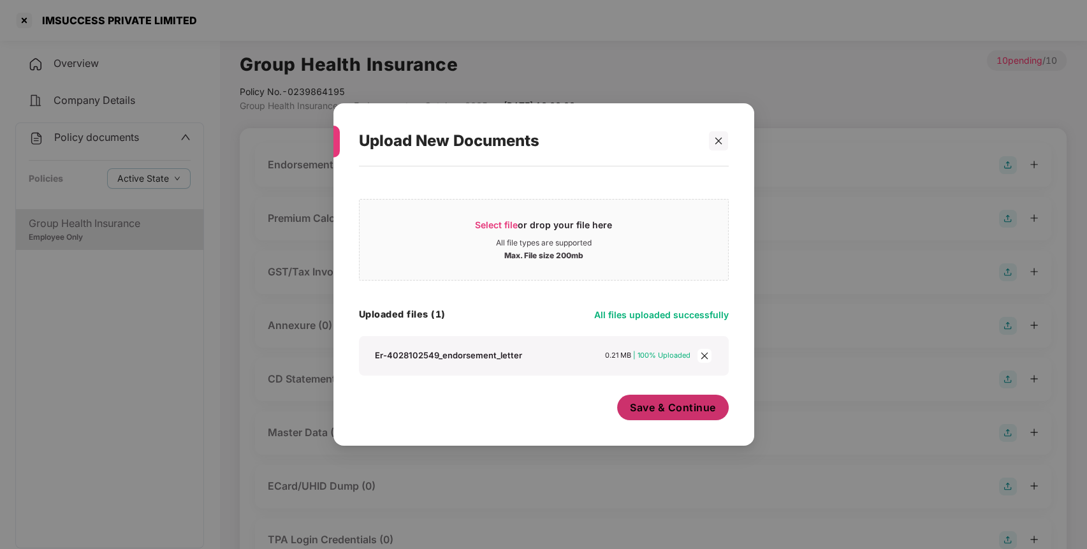
click at [669, 402] on span "Save & Continue" at bounding box center [673, 407] width 86 height 14
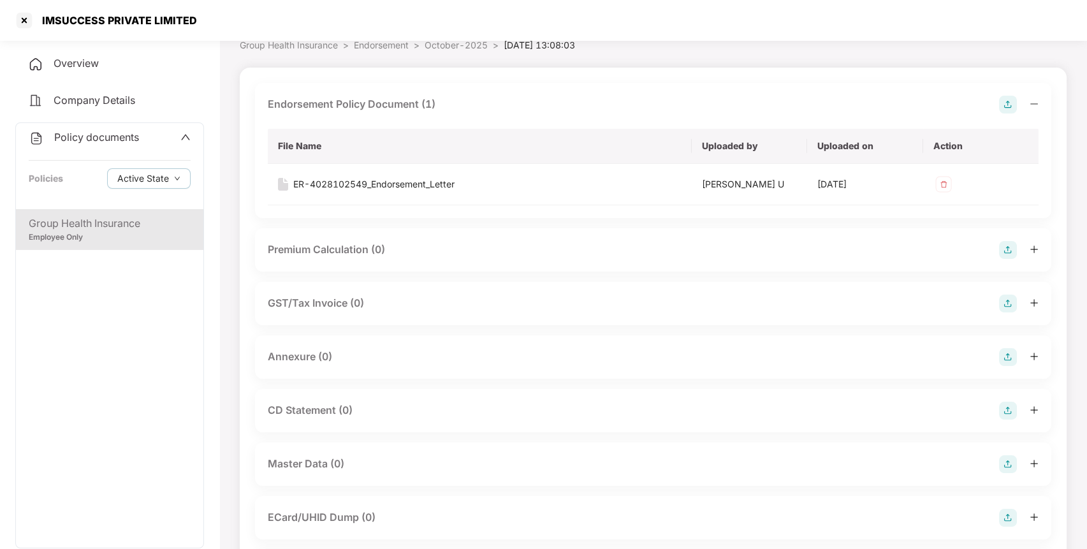
scroll to position [61, 0]
click at [1013, 354] on img at bounding box center [1008, 356] width 18 height 18
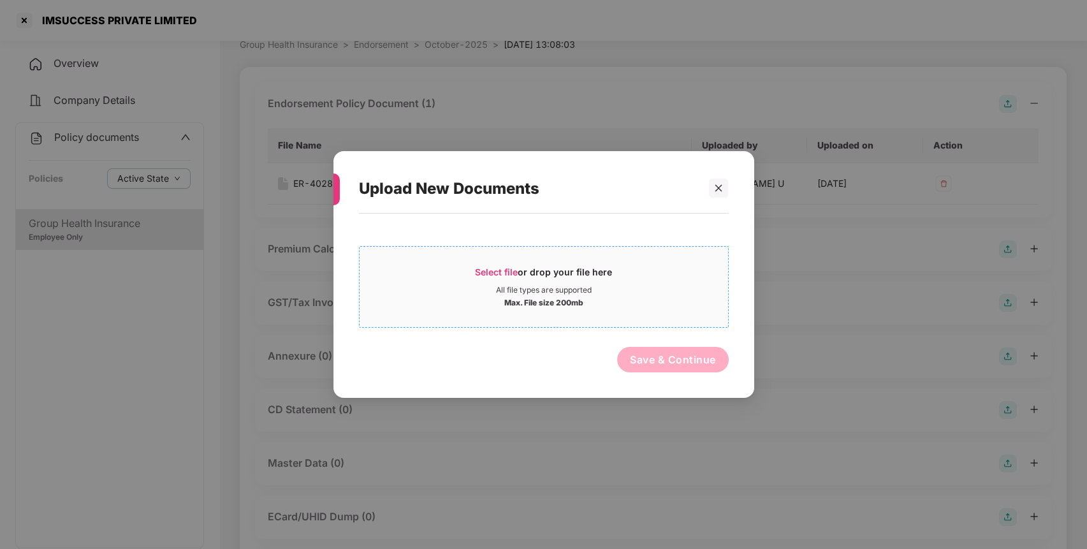
click at [507, 264] on span "Select file or drop your file here All file types are supported Max. File size …" at bounding box center [544, 286] width 368 height 61
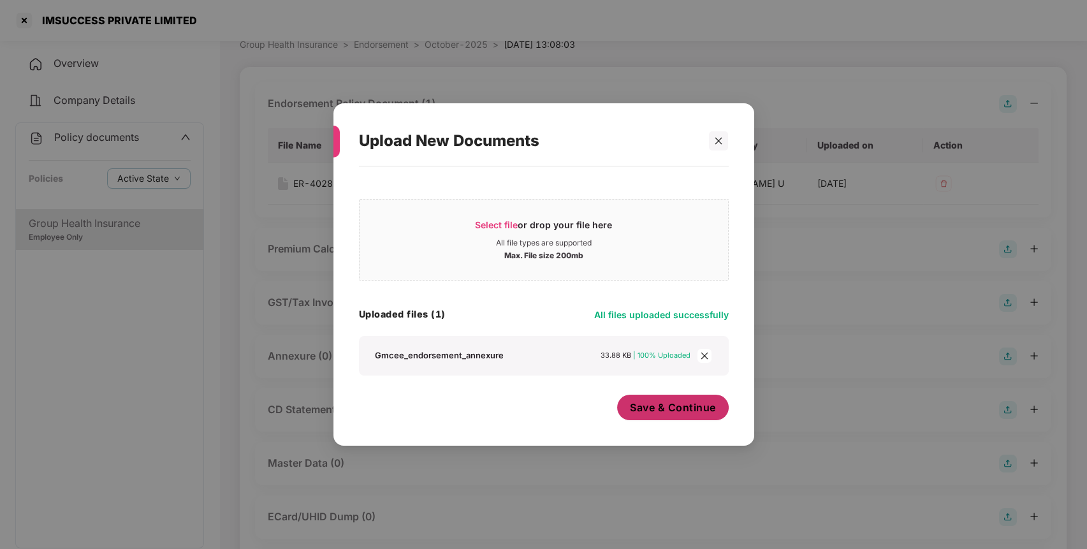
click at [673, 400] on span "Save & Continue" at bounding box center [673, 407] width 86 height 14
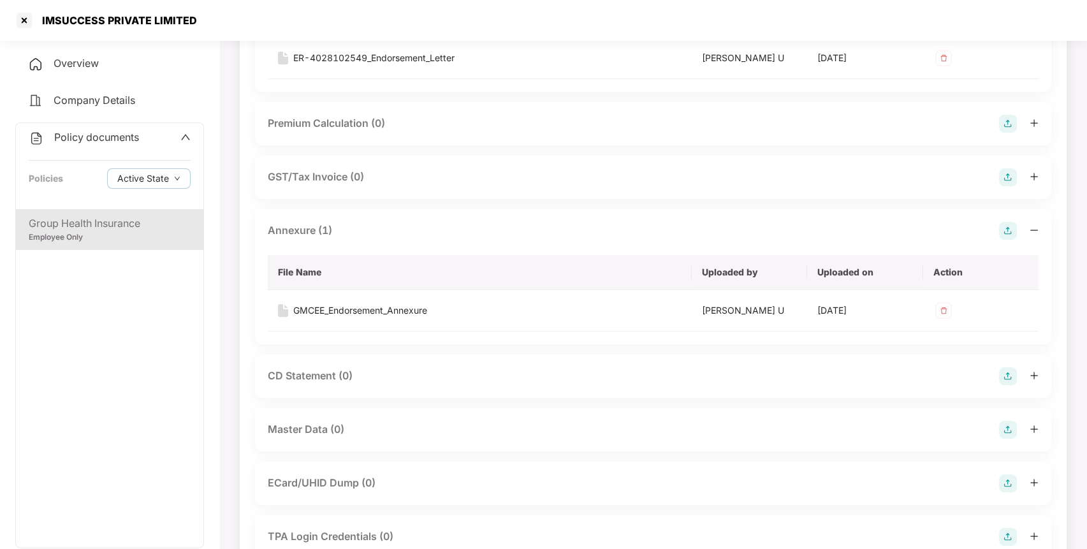
scroll to position [0, 0]
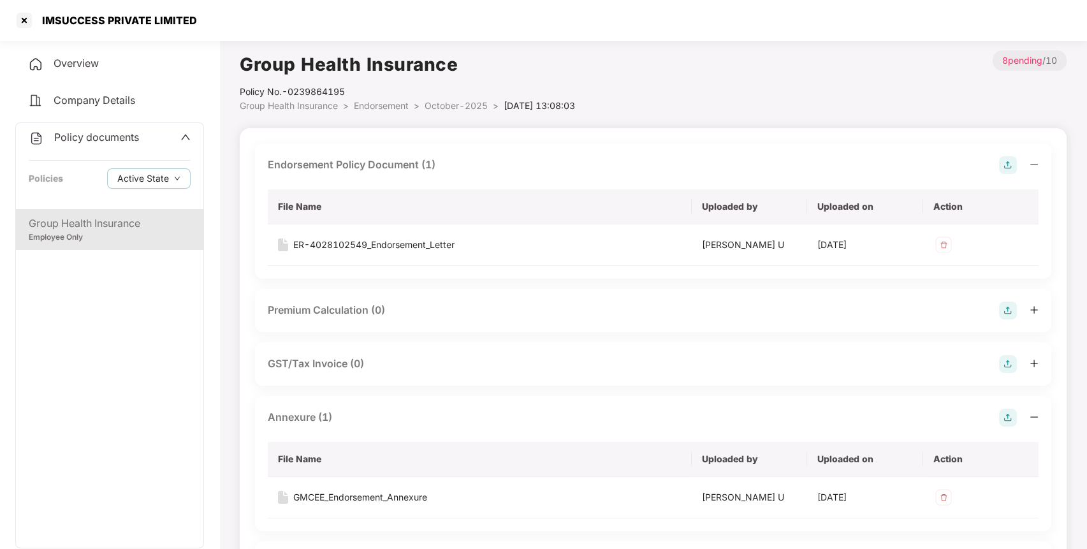
click at [437, 100] on span "October-2025" at bounding box center [456, 105] width 63 height 11
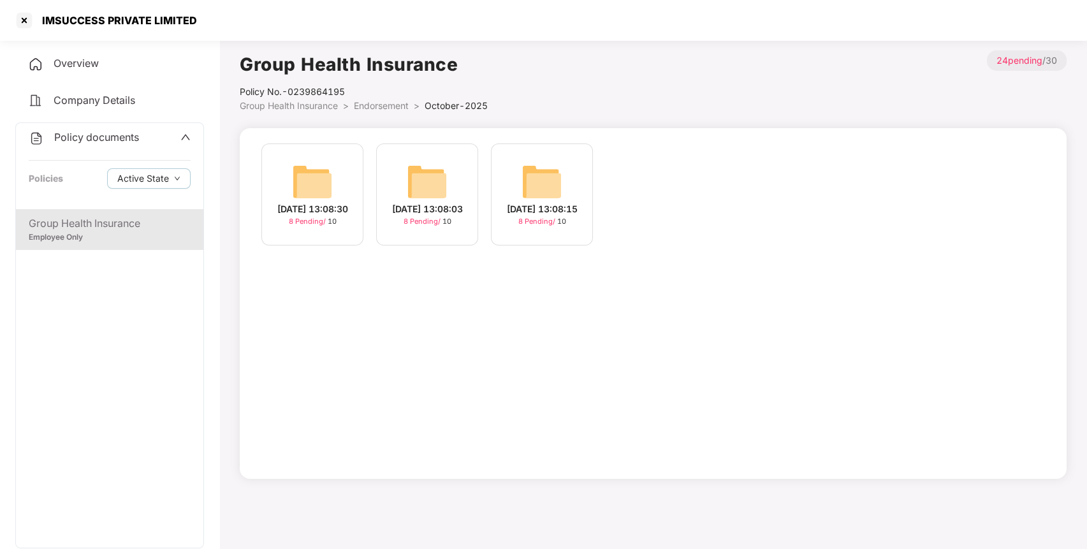
click at [311, 168] on img at bounding box center [312, 181] width 41 height 41
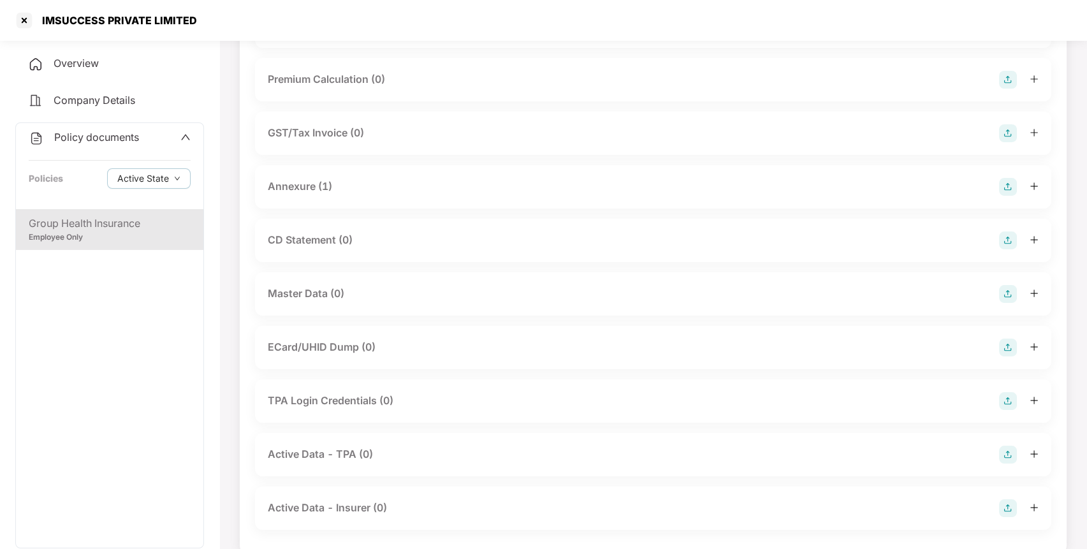
scroll to position [160, 0]
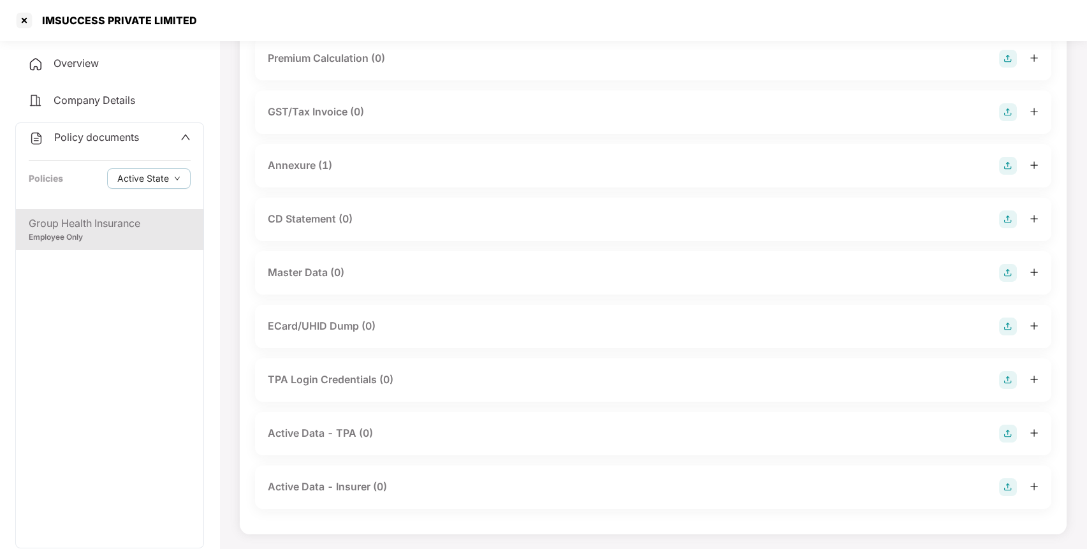
click at [1005, 268] on img at bounding box center [1008, 273] width 18 height 18
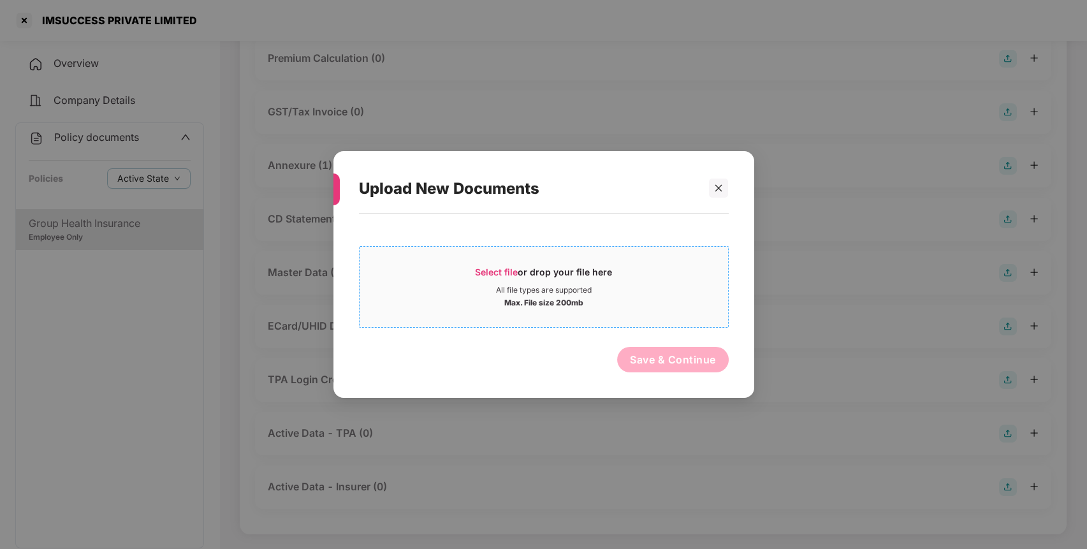
click at [492, 279] on div "Select file or drop your file here" at bounding box center [543, 275] width 137 height 19
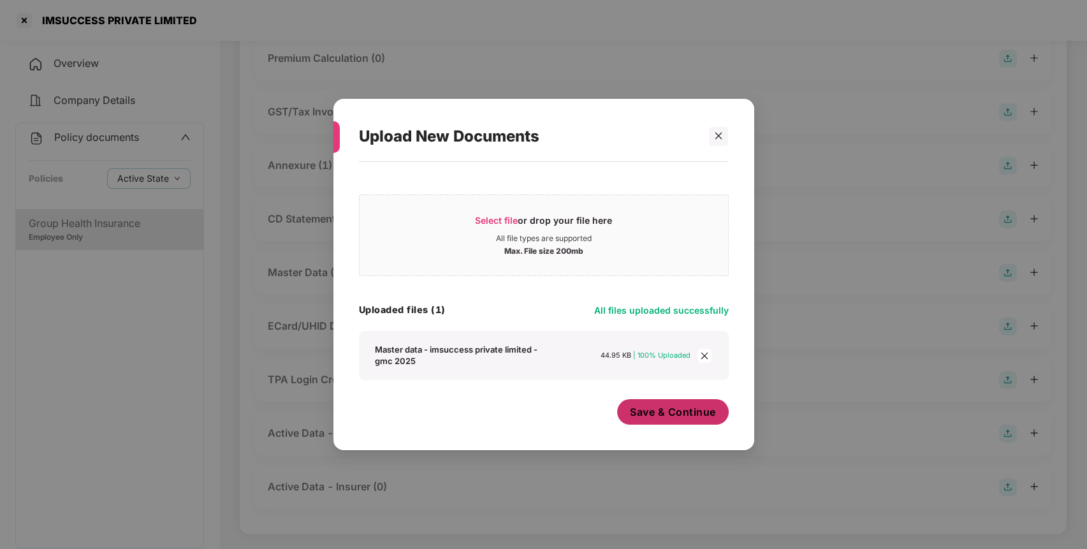
click at [665, 400] on button "Save & Continue" at bounding box center [673, 412] width 112 height 26
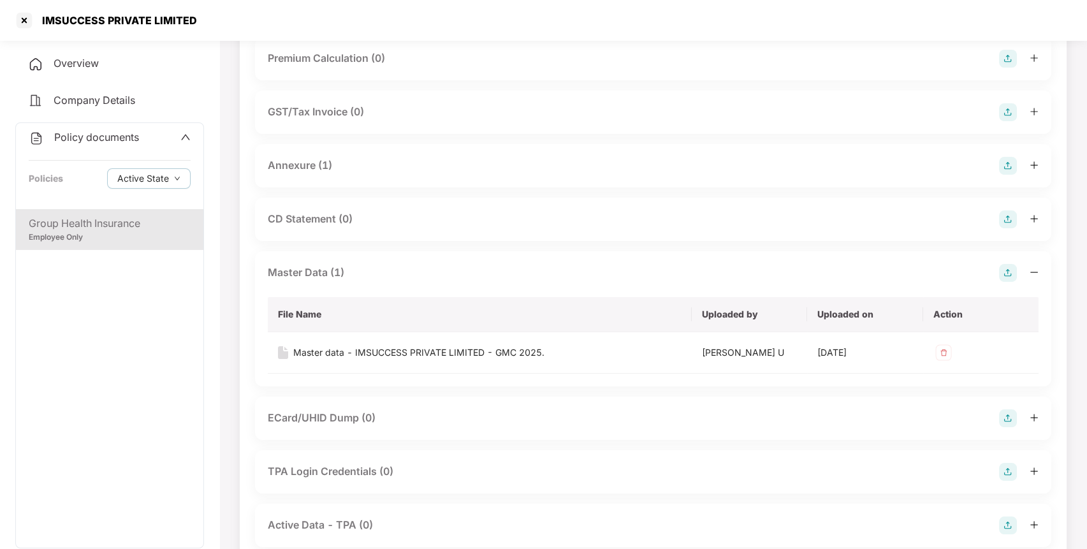
scroll to position [0, 0]
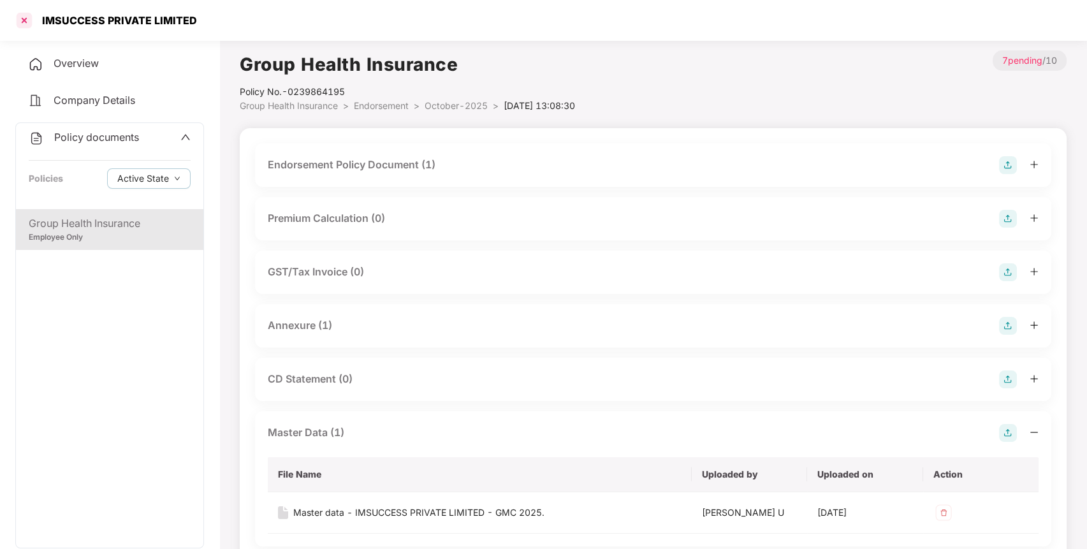
click at [29, 22] on div at bounding box center [24, 20] width 20 height 20
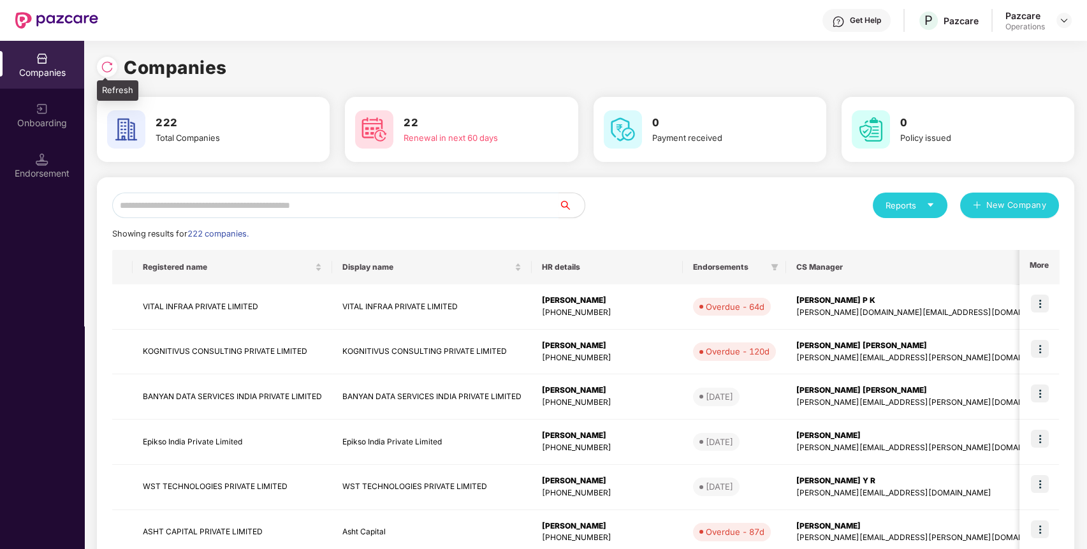
click at [108, 61] on img at bounding box center [107, 67] width 13 height 13
